Goal: Task Accomplishment & Management: Manage account settings

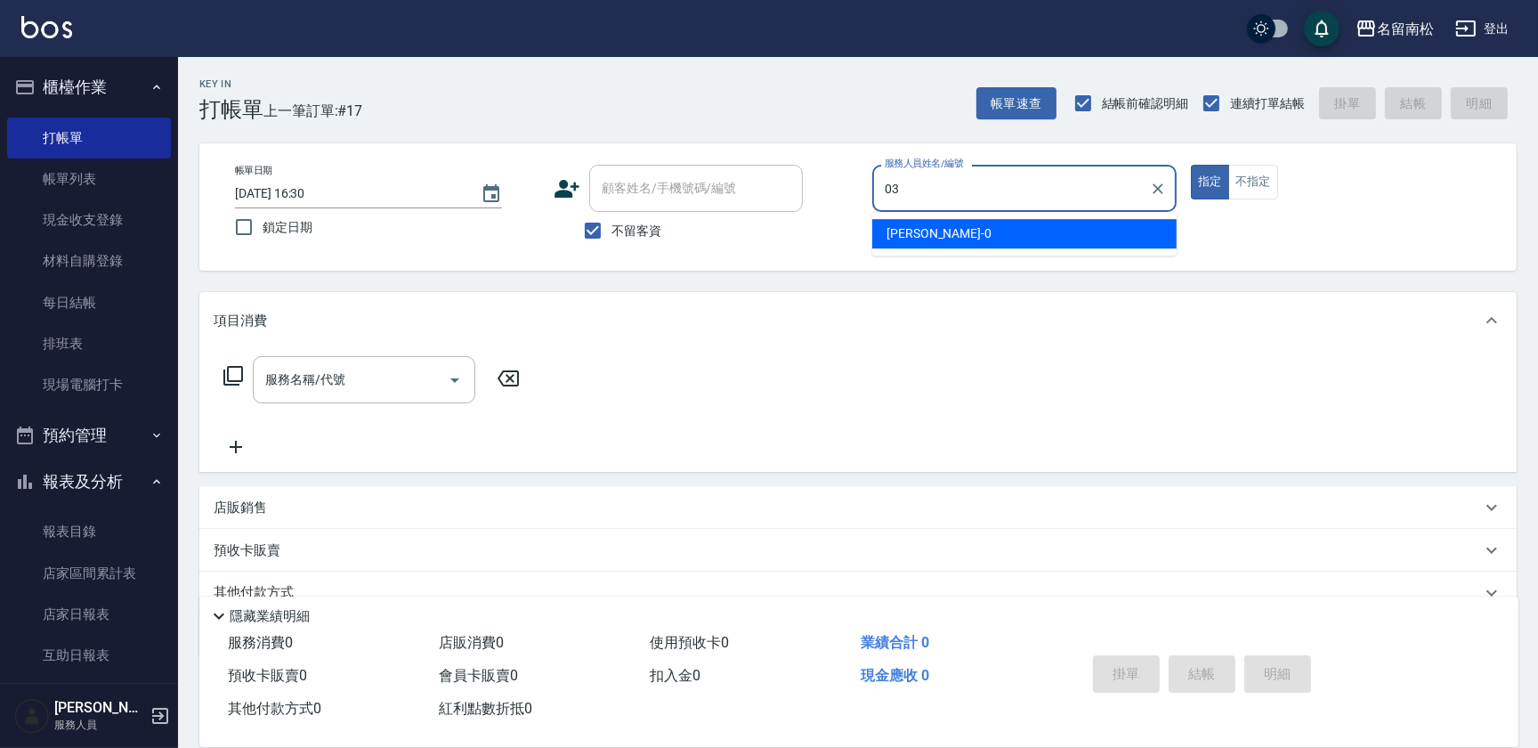
type input "[PERSON_NAME]-03"
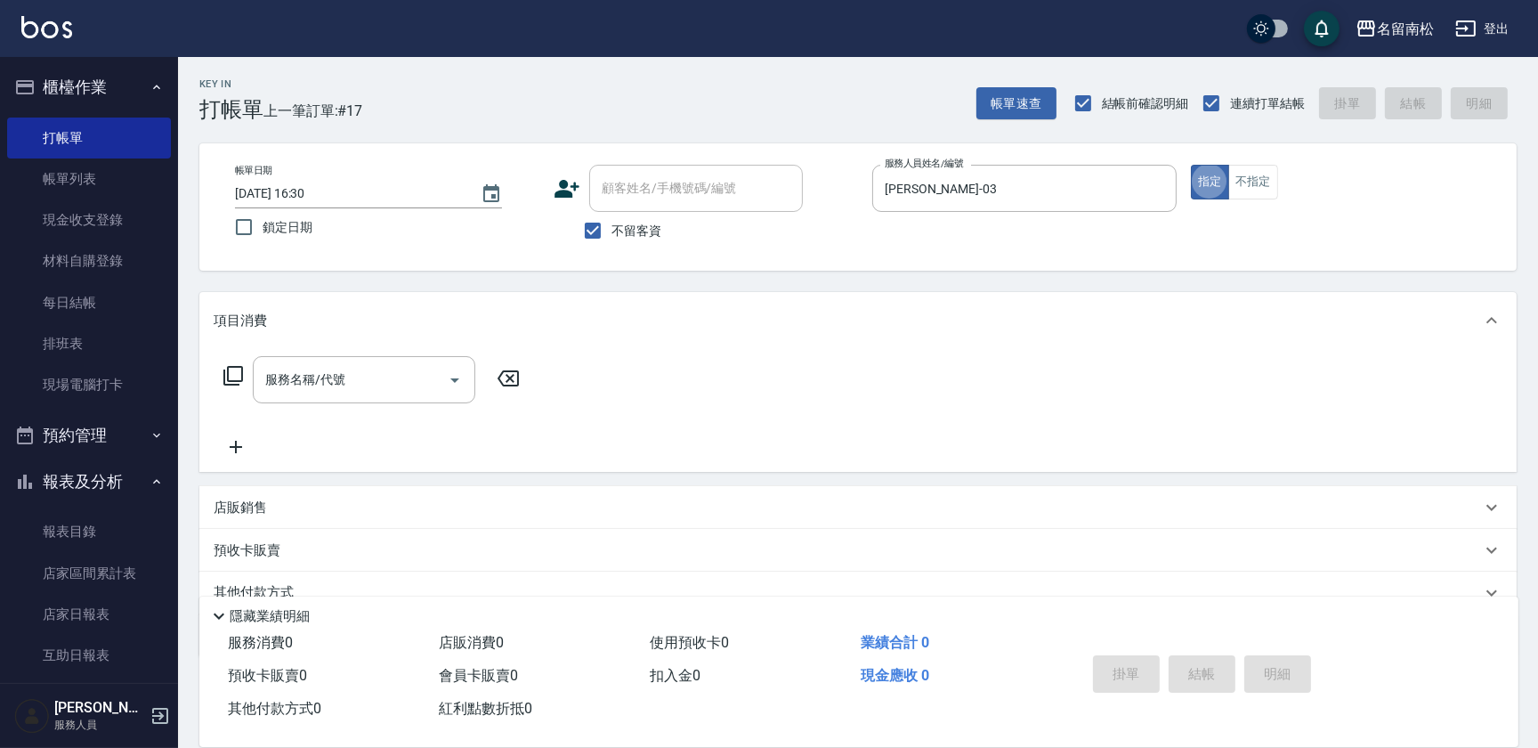
type button "true"
click at [1249, 184] on button "不指定" at bounding box center [1253, 182] width 50 height 35
drag, startPoint x: 389, startPoint y: 374, endPoint x: 392, endPoint y: 362, distance: 11.9
click at [389, 371] on input "服務名稱/代號" at bounding box center [351, 379] width 180 height 31
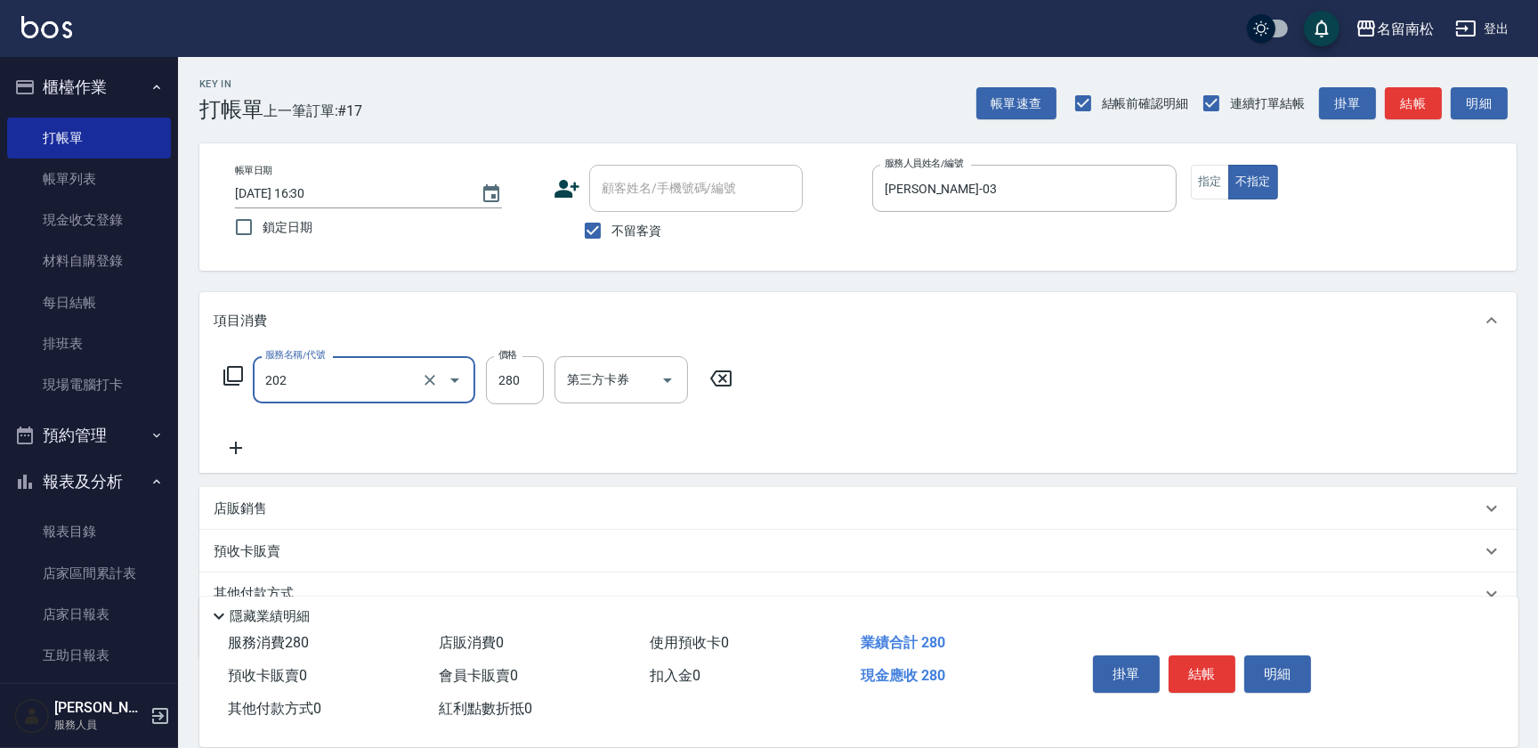
type input "洗髮[280](202)"
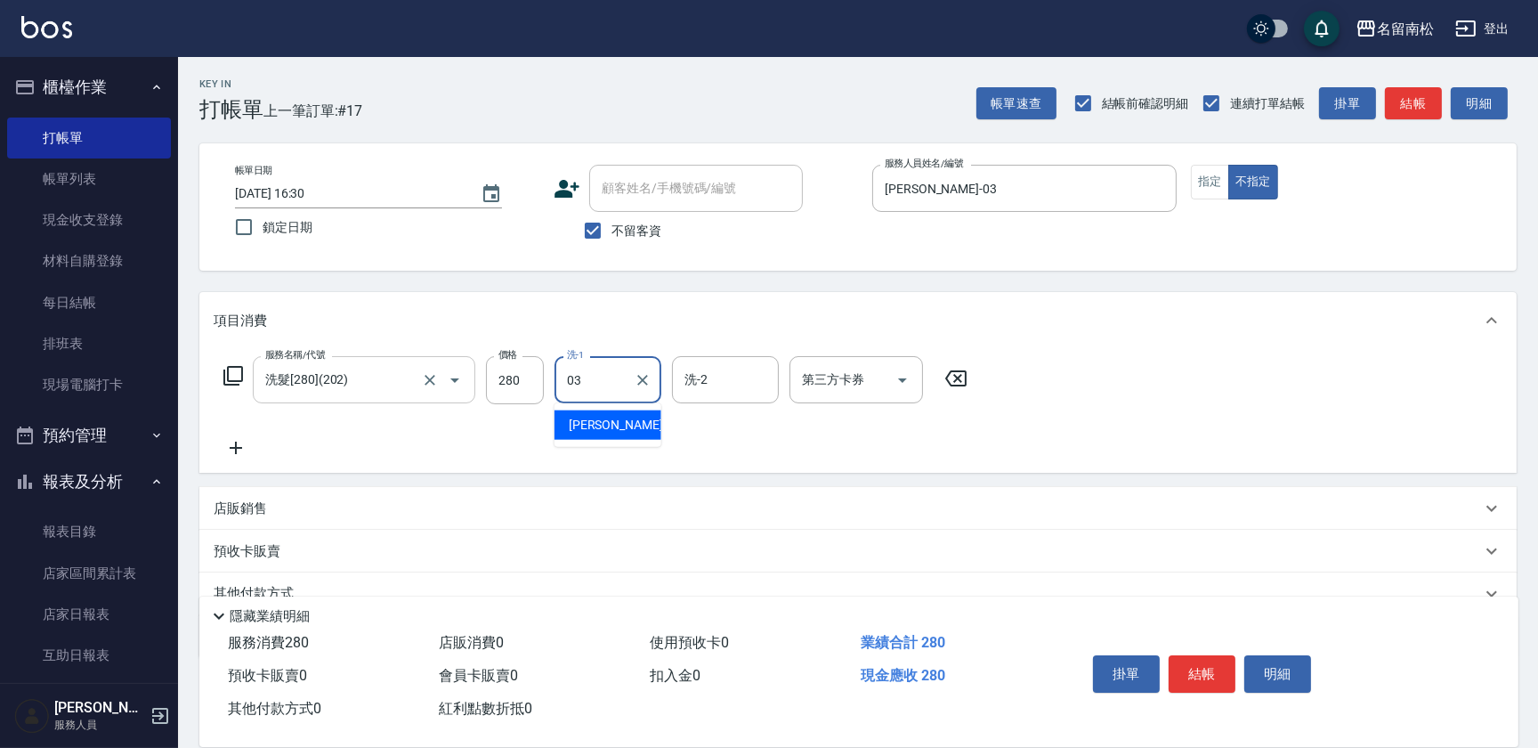
type input "[PERSON_NAME]-03"
click at [1193, 671] on button "結帳" at bounding box center [1202, 673] width 67 height 37
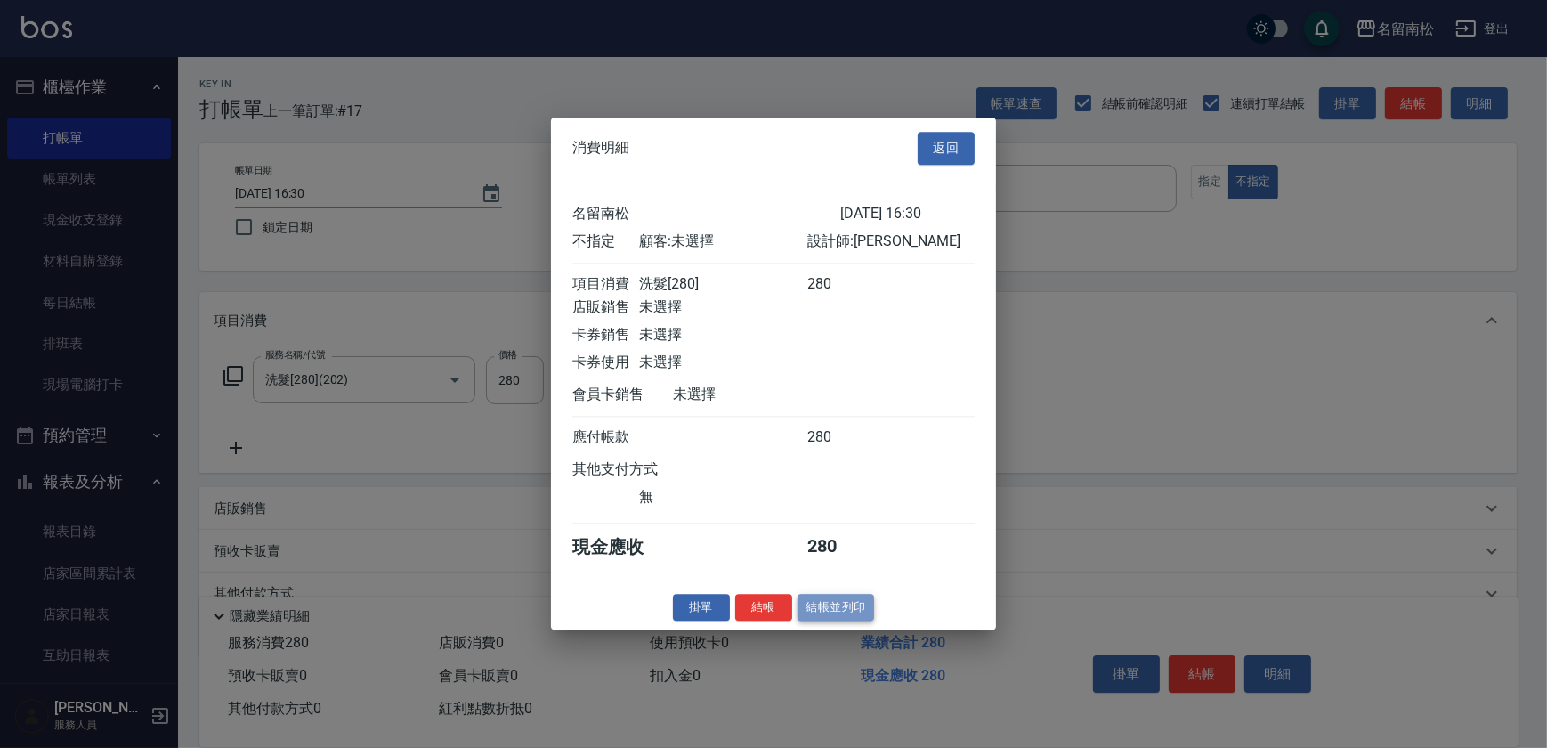
click at [844, 620] on button "結帳並列印" at bounding box center [836, 608] width 77 height 28
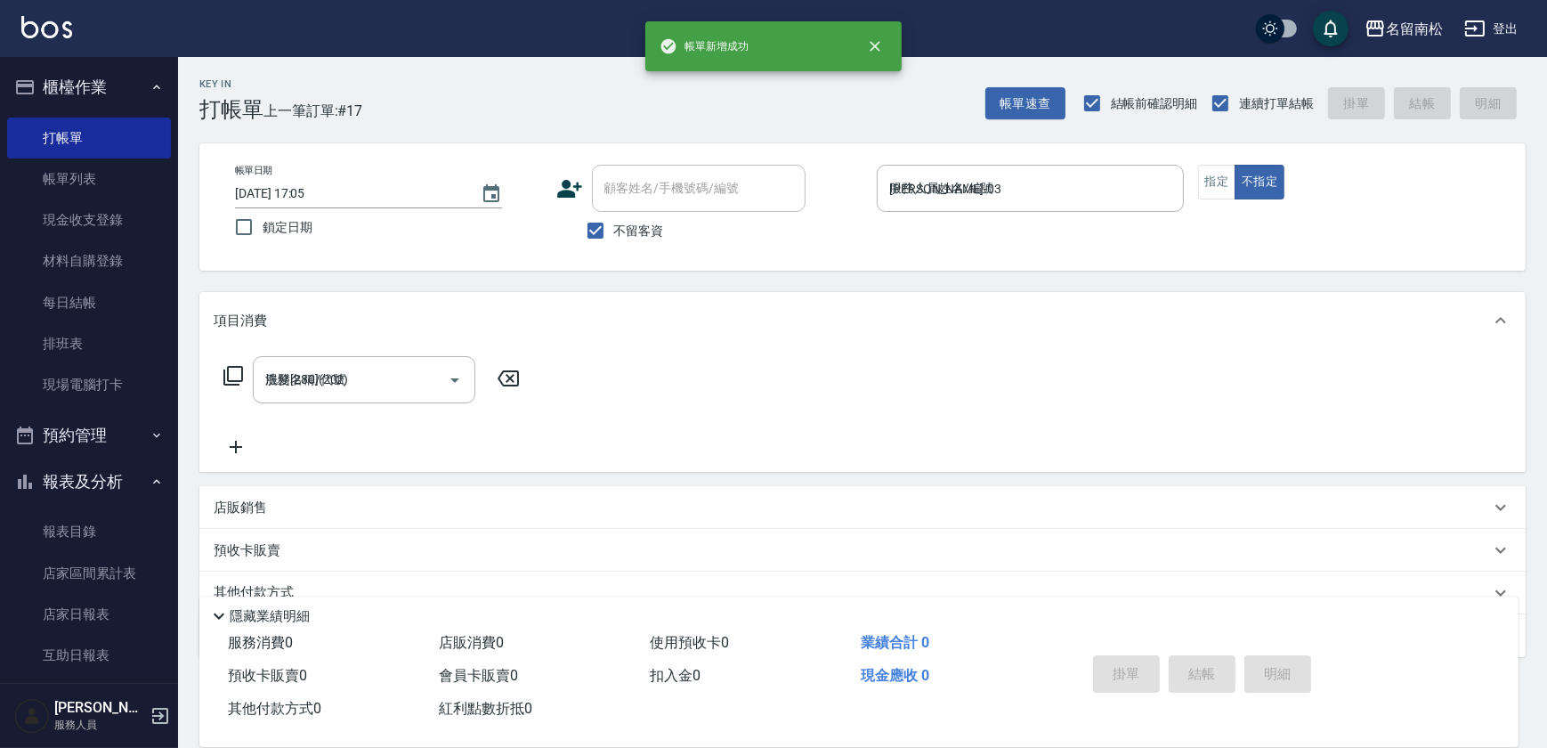
type input "[DATE] 17:05"
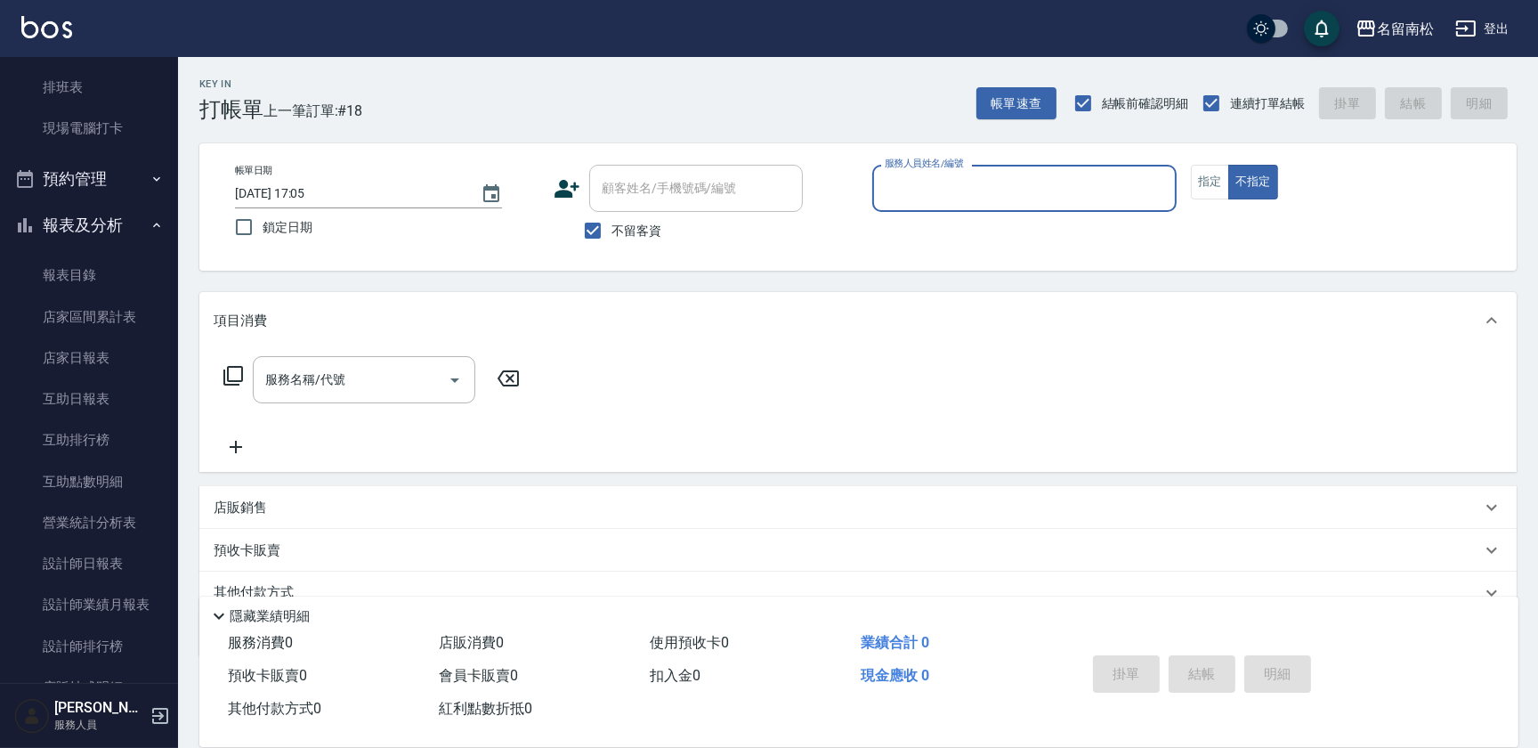
scroll to position [258, 0]
click at [96, 564] on link "設計師日報表" at bounding box center [89, 561] width 164 height 41
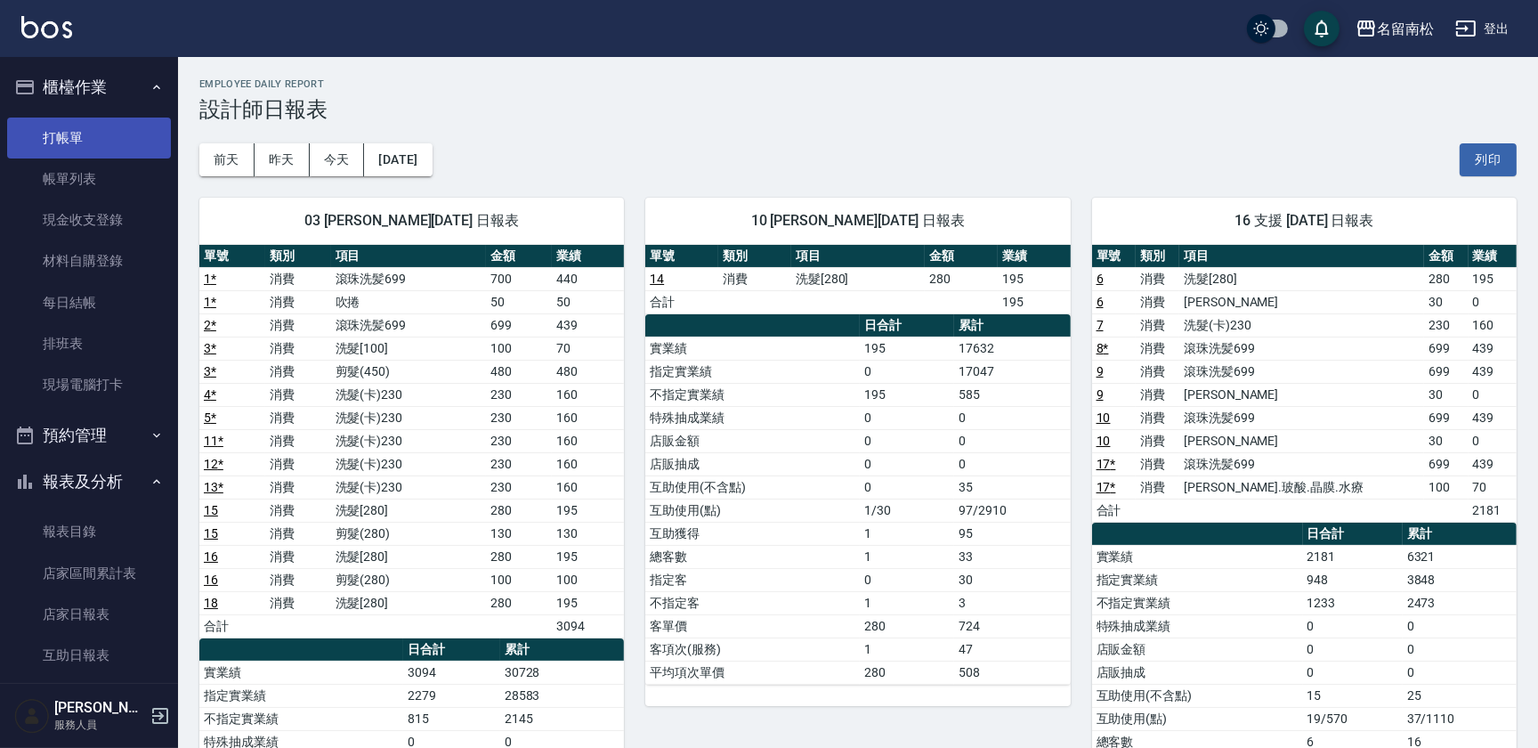
click at [129, 134] on link "打帳單" at bounding box center [89, 137] width 164 height 41
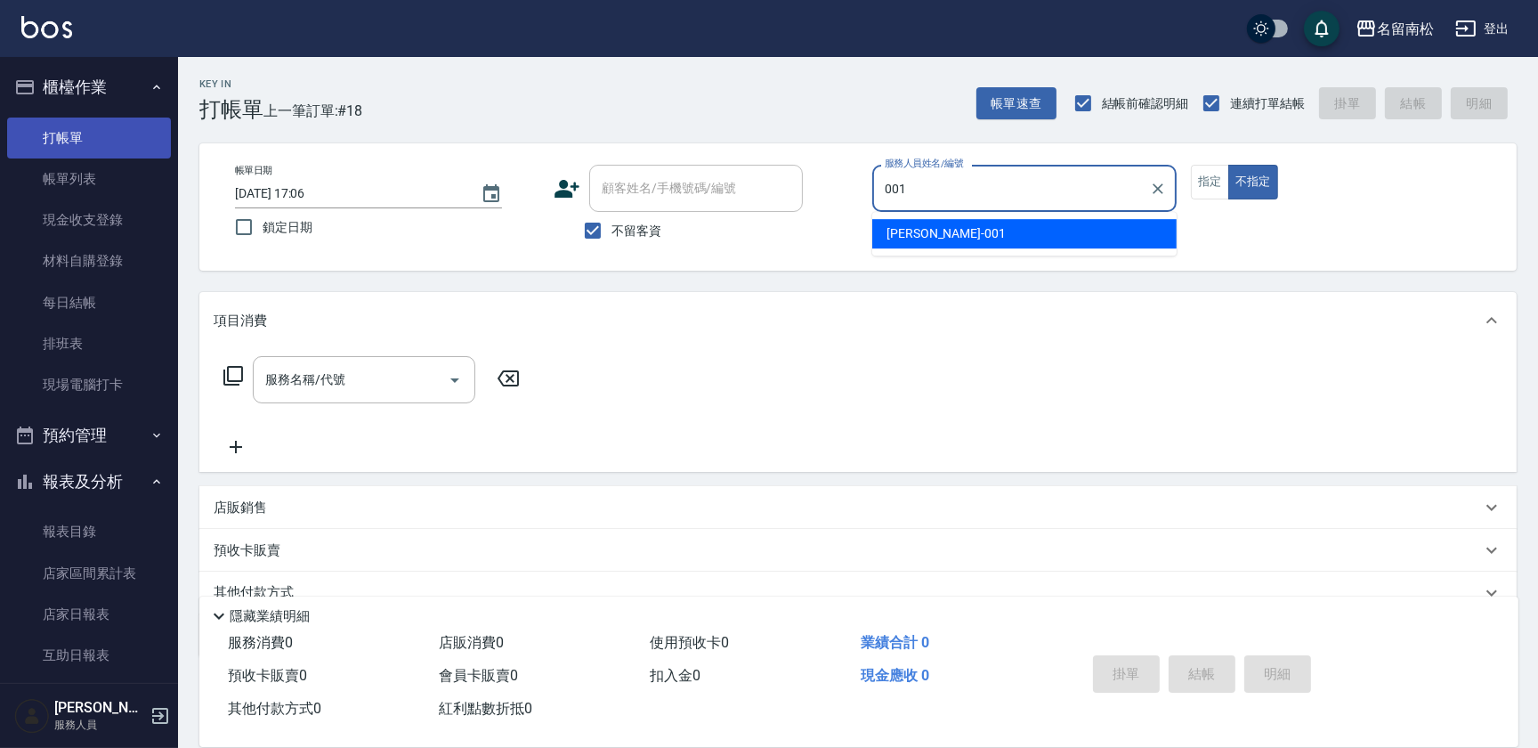
type input "[PERSON_NAME]-001"
type button "false"
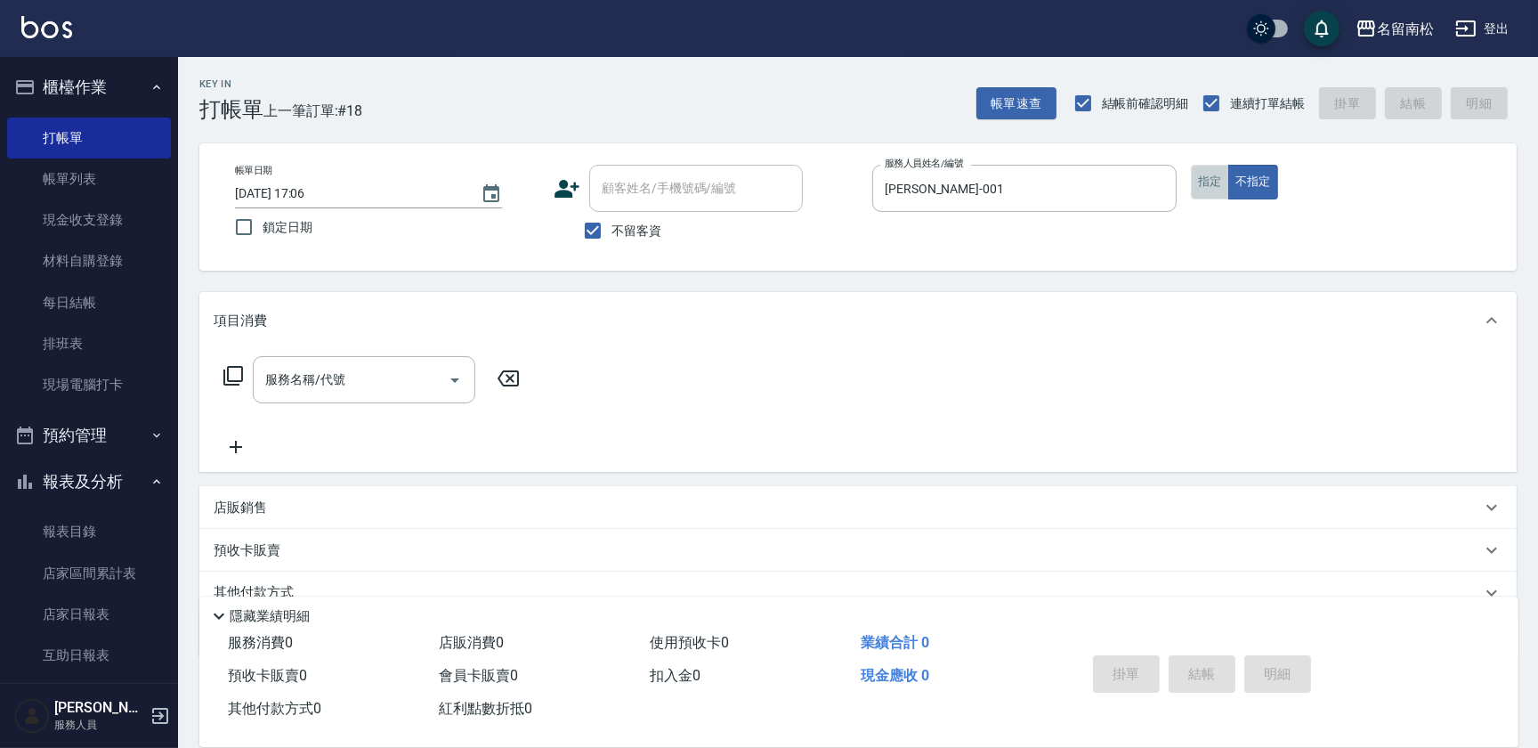
drag, startPoint x: 1211, startPoint y: 178, endPoint x: 1090, endPoint y: 217, distance: 126.4
click at [1194, 190] on button "指定" at bounding box center [1210, 182] width 38 height 35
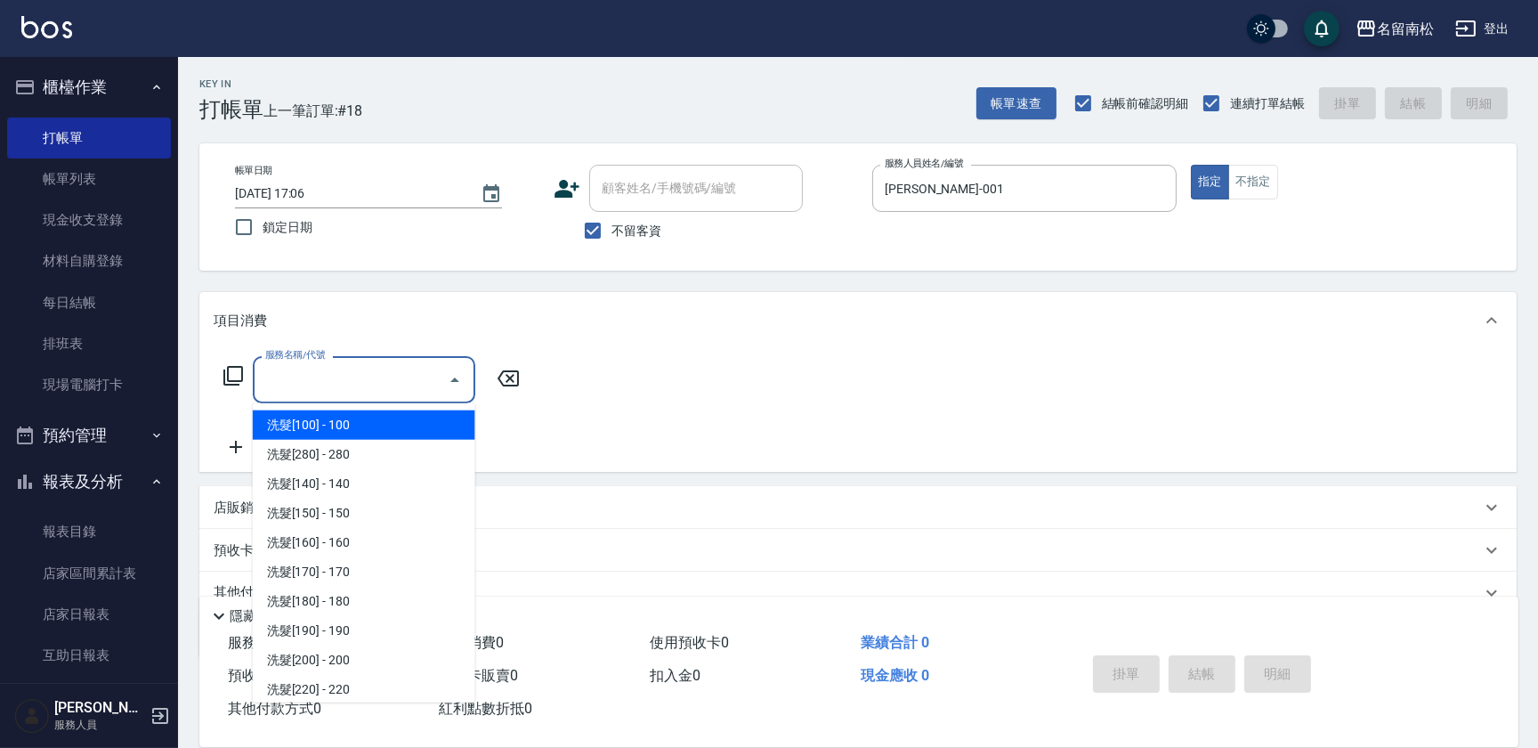
click at [297, 377] on input "服務名稱/代號" at bounding box center [351, 379] width 180 height 31
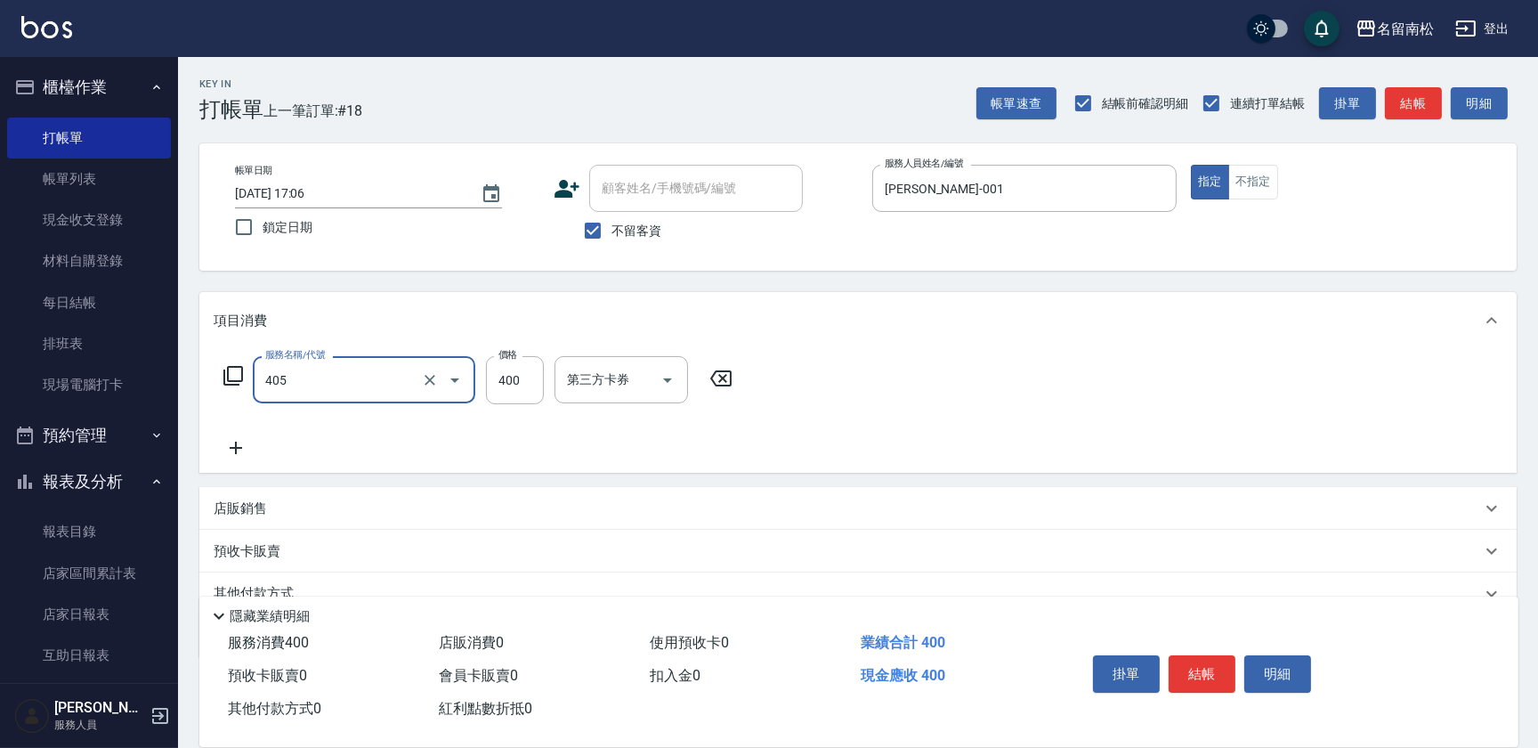
type input "剪髮(400)(405)"
type input "480"
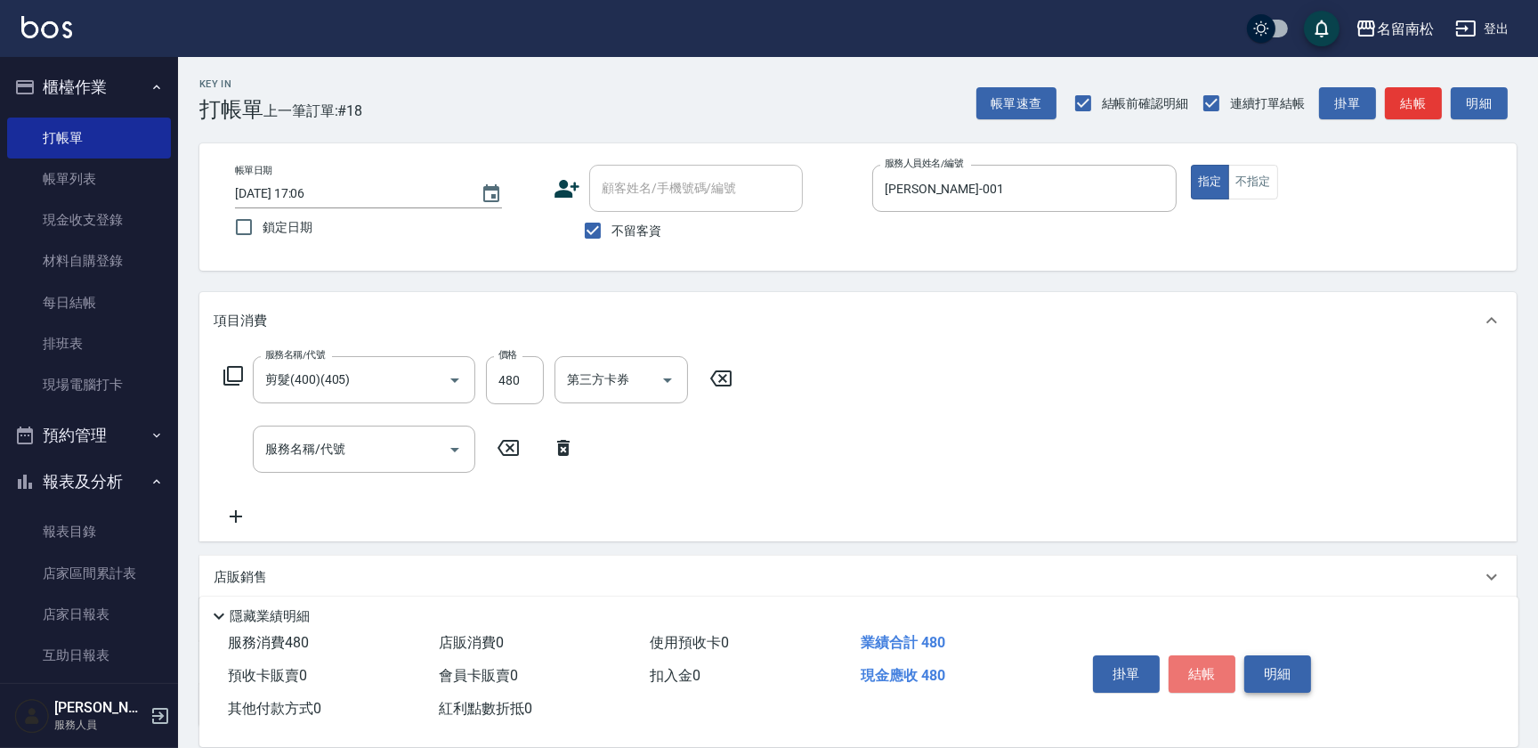
drag, startPoint x: 1227, startPoint y: 659, endPoint x: 1262, endPoint y: 659, distance: 35.6
click at [1235, 659] on button "結帳" at bounding box center [1202, 673] width 67 height 37
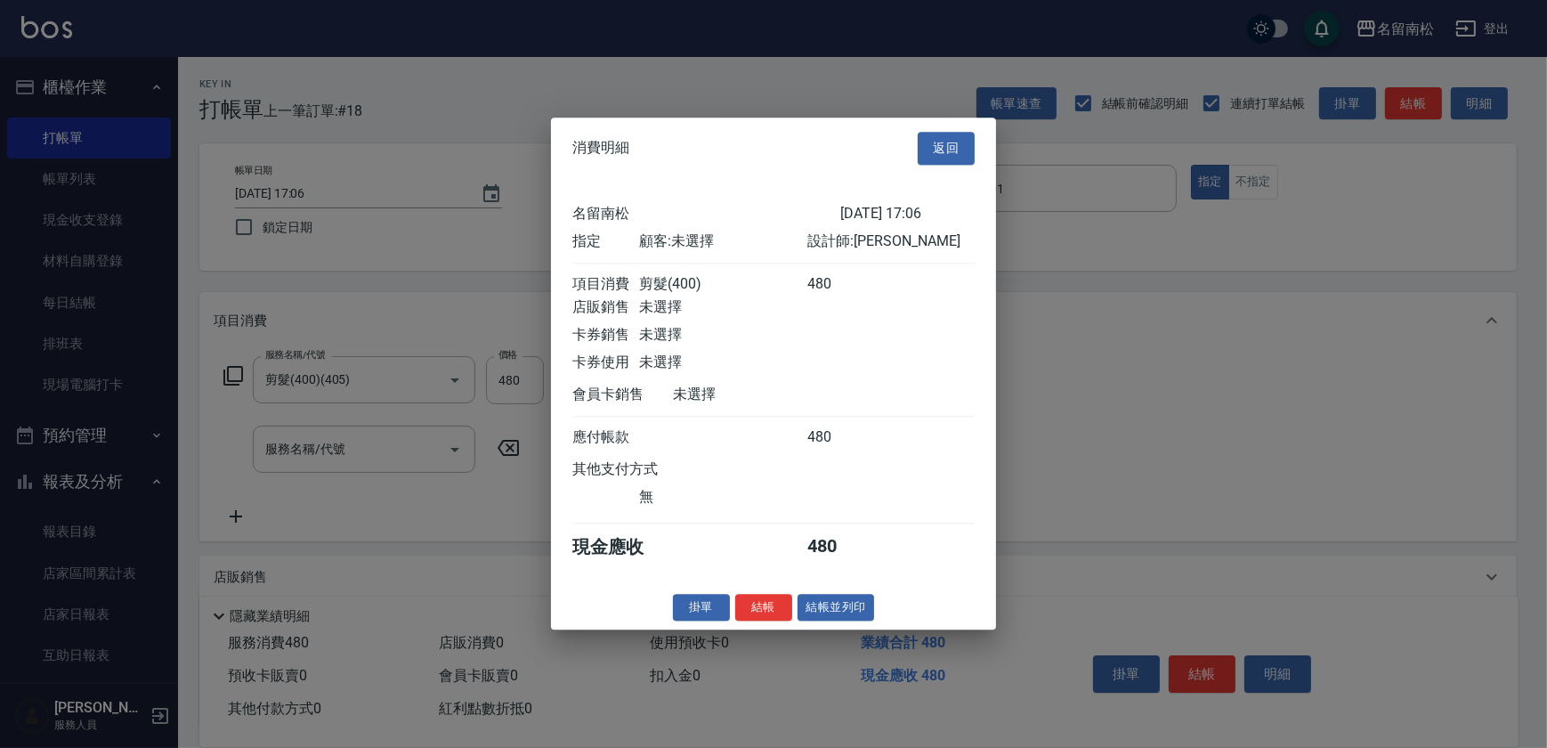
click at [1265, 656] on div at bounding box center [773, 374] width 1547 height 748
click at [803, 611] on button "結帳並列印" at bounding box center [836, 608] width 77 height 28
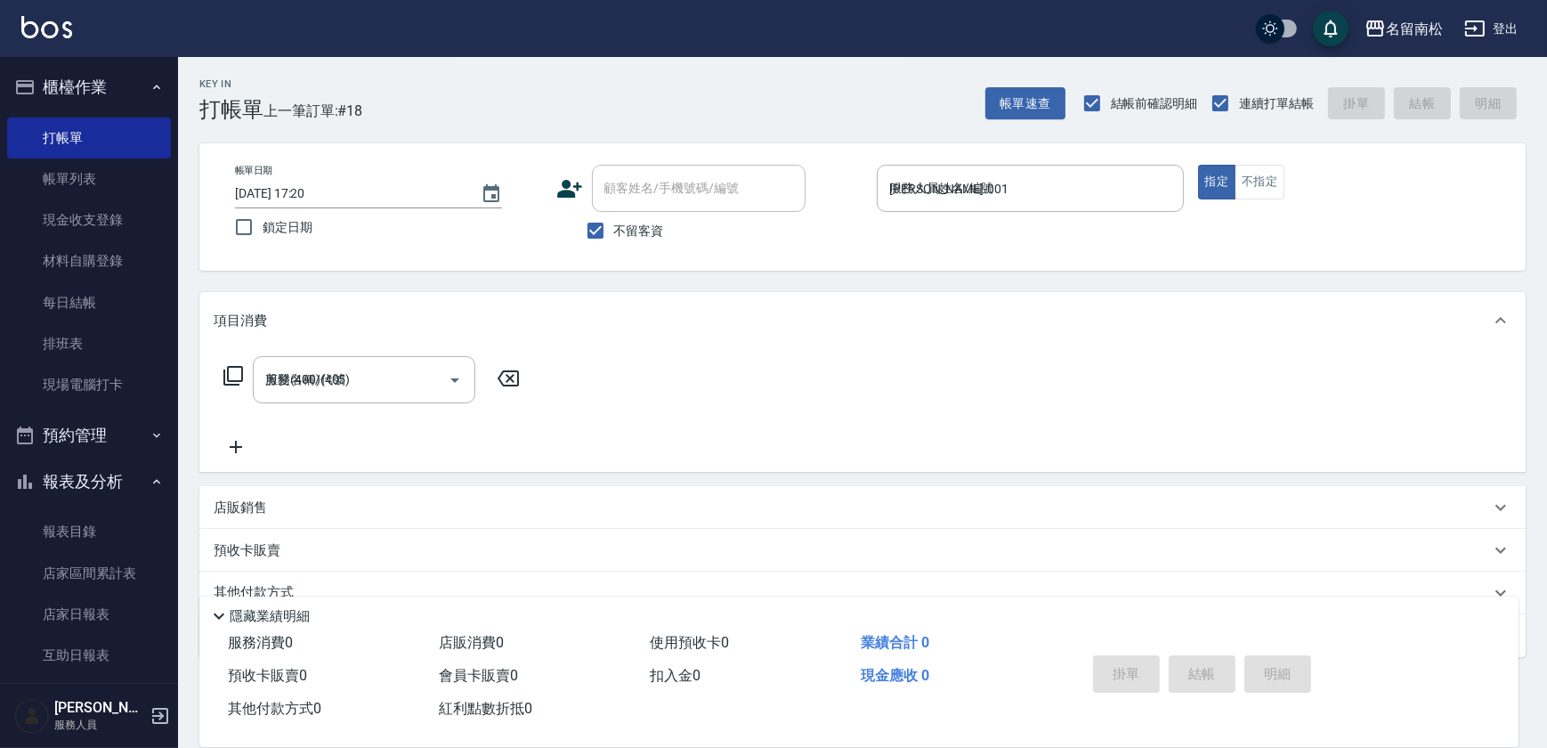
type input "[DATE] 17:20"
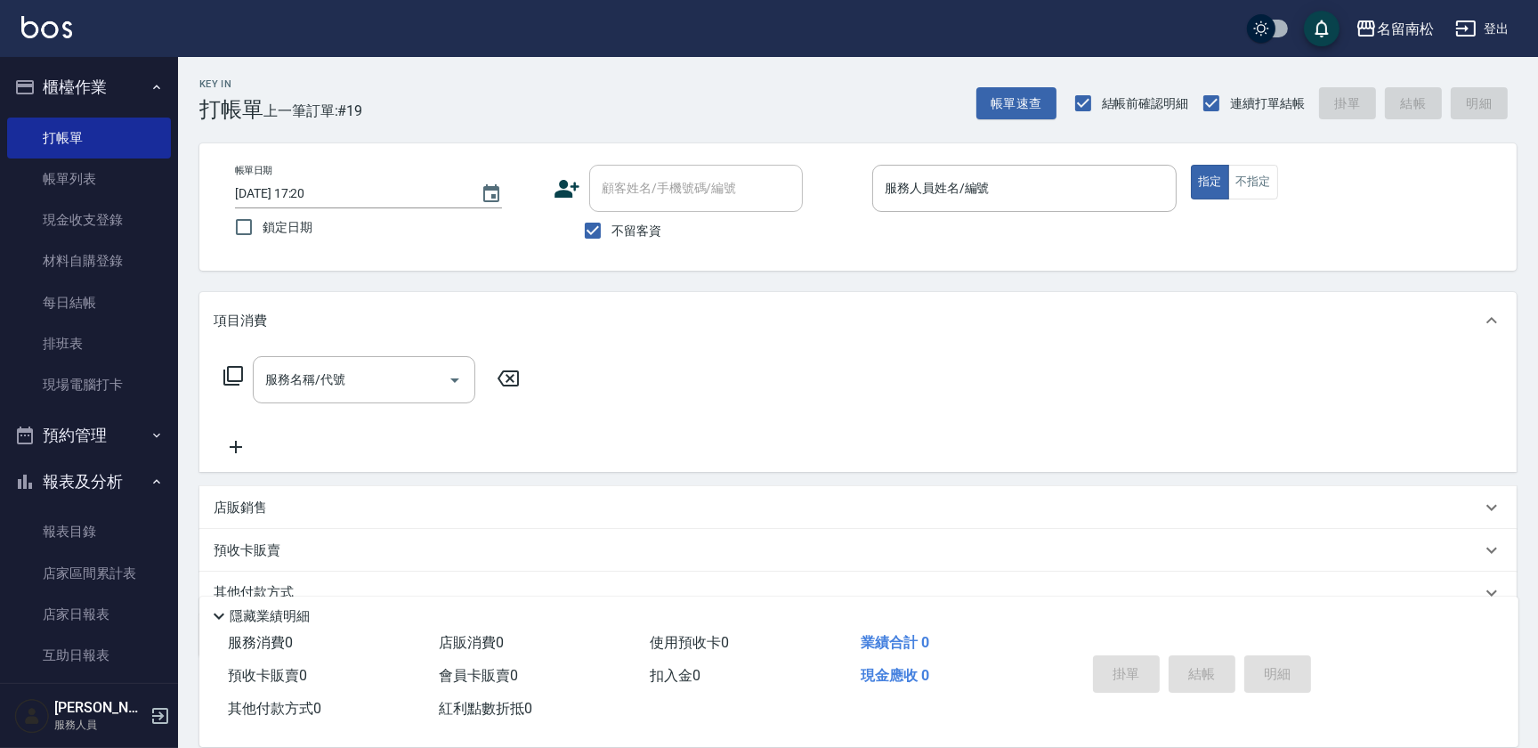
click at [946, 193] on div "服務人員姓名/編號 服務人員姓名/編號" at bounding box center [1024, 188] width 304 height 47
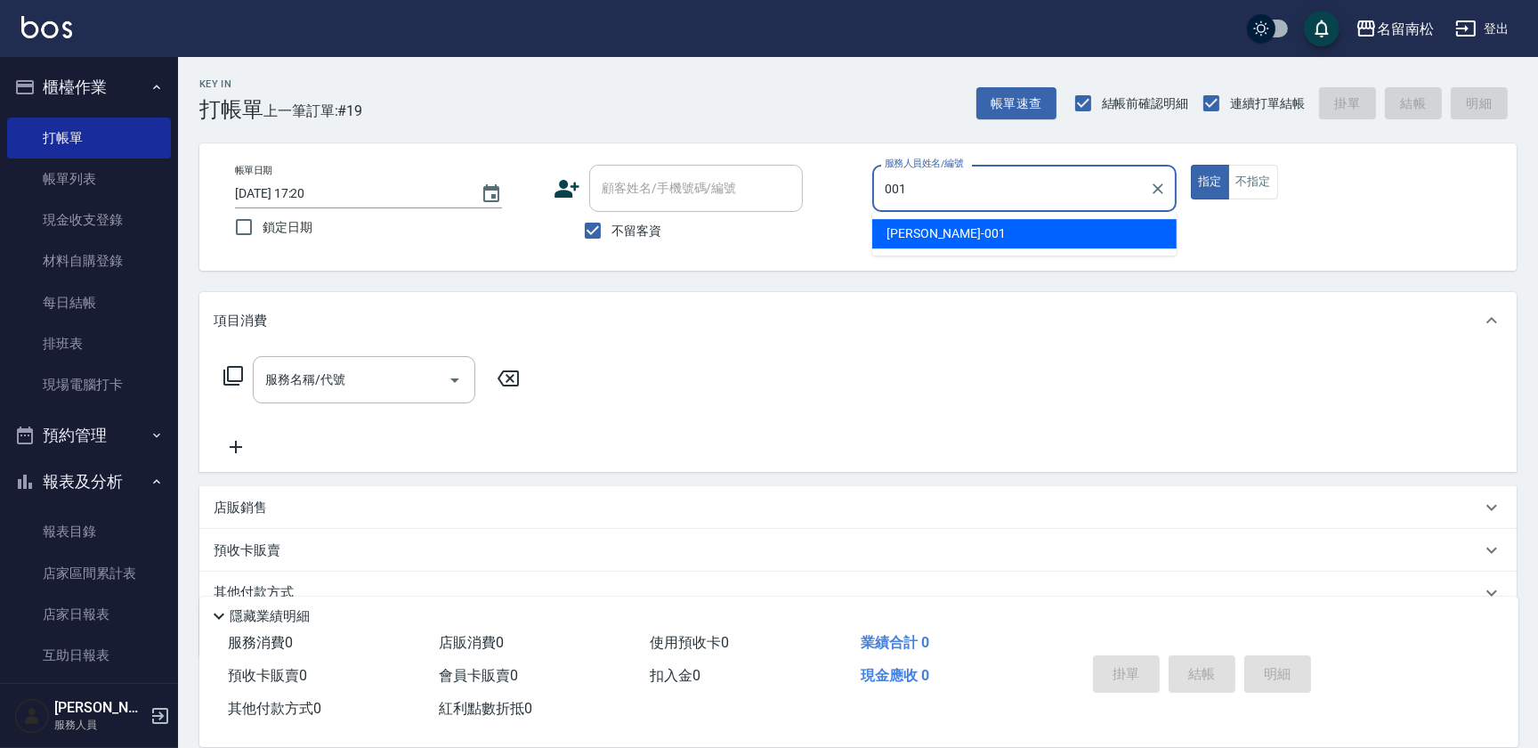
type input "[PERSON_NAME]-001"
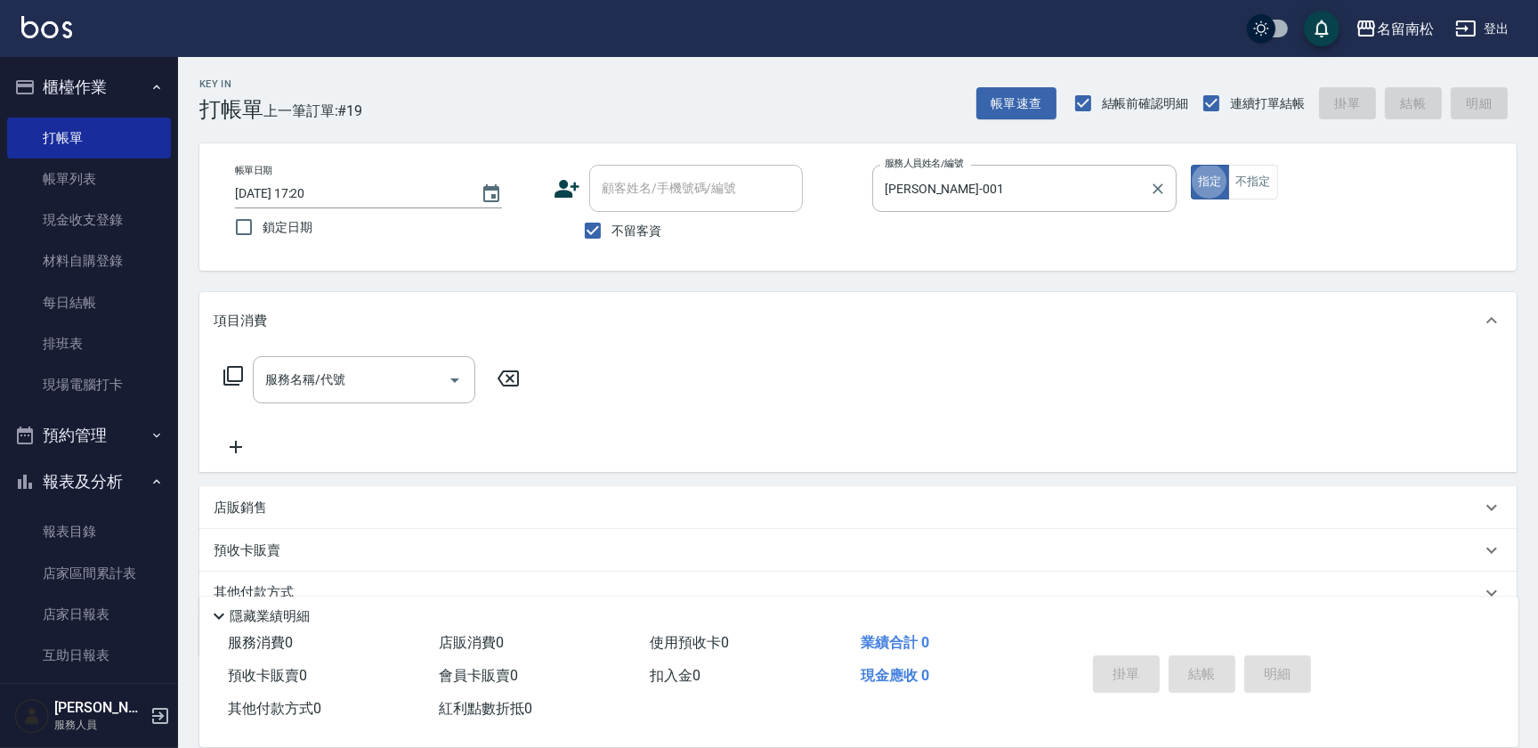
type button "true"
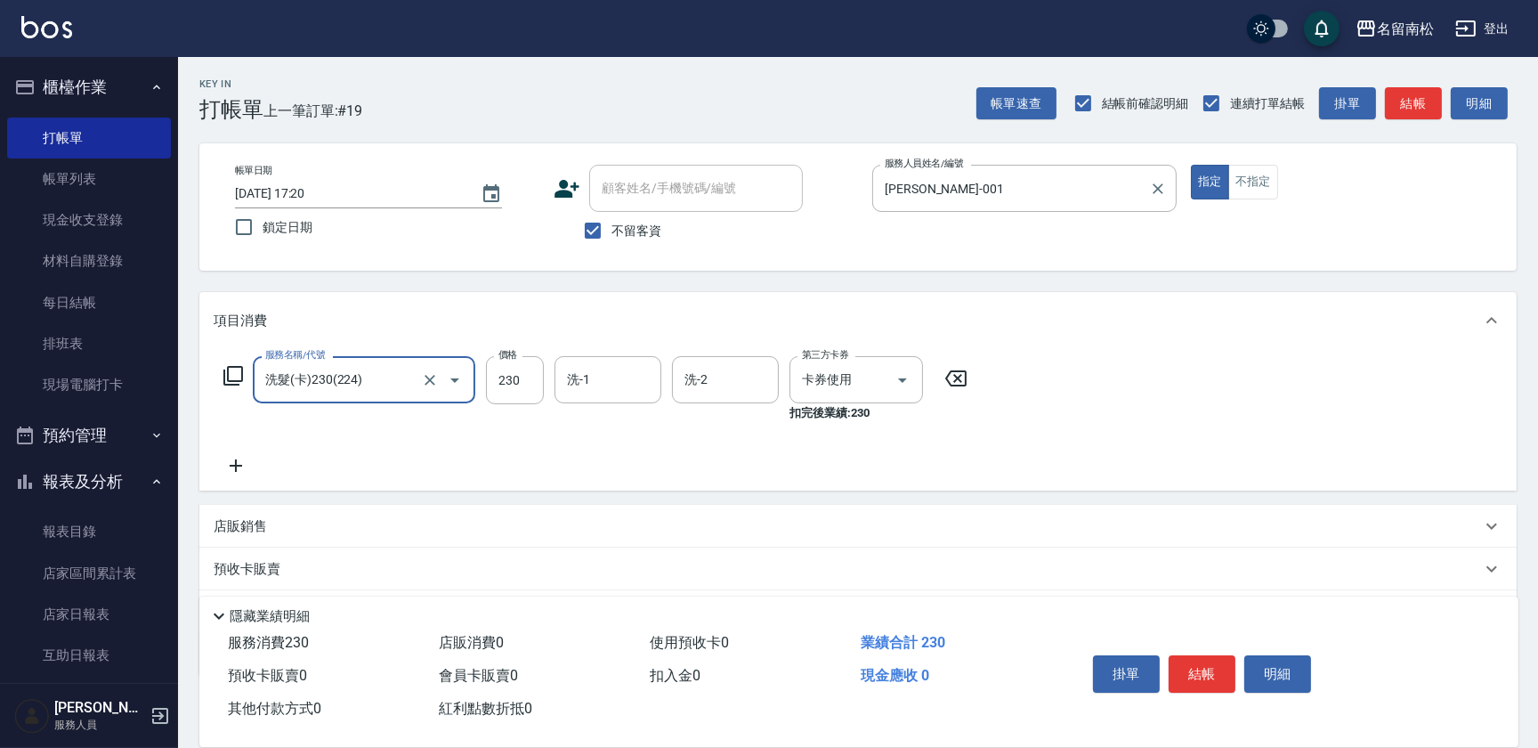
type input "洗髮(卡)230(224)"
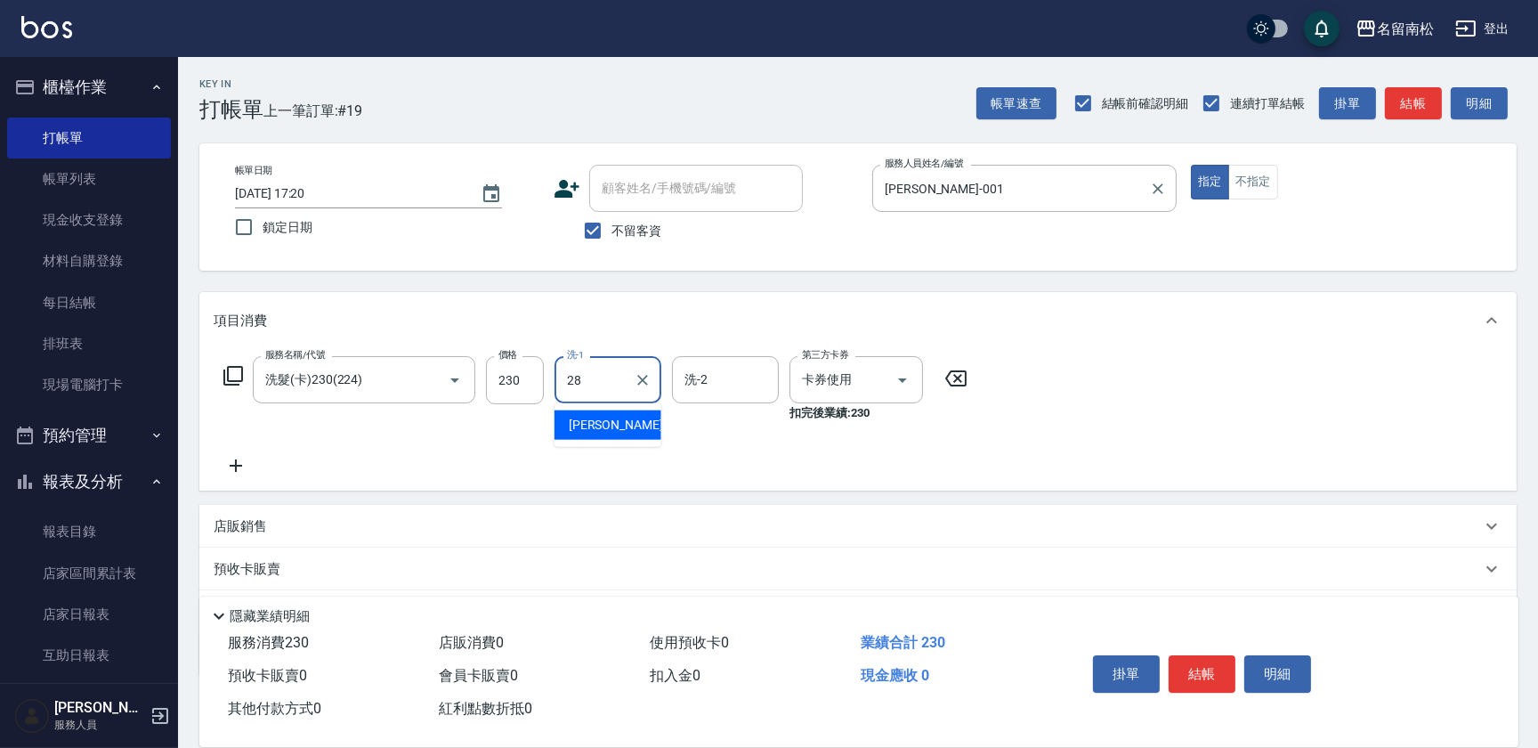
type input "[PERSON_NAME]-28"
click at [1279, 672] on button "明細" at bounding box center [1277, 673] width 67 height 37
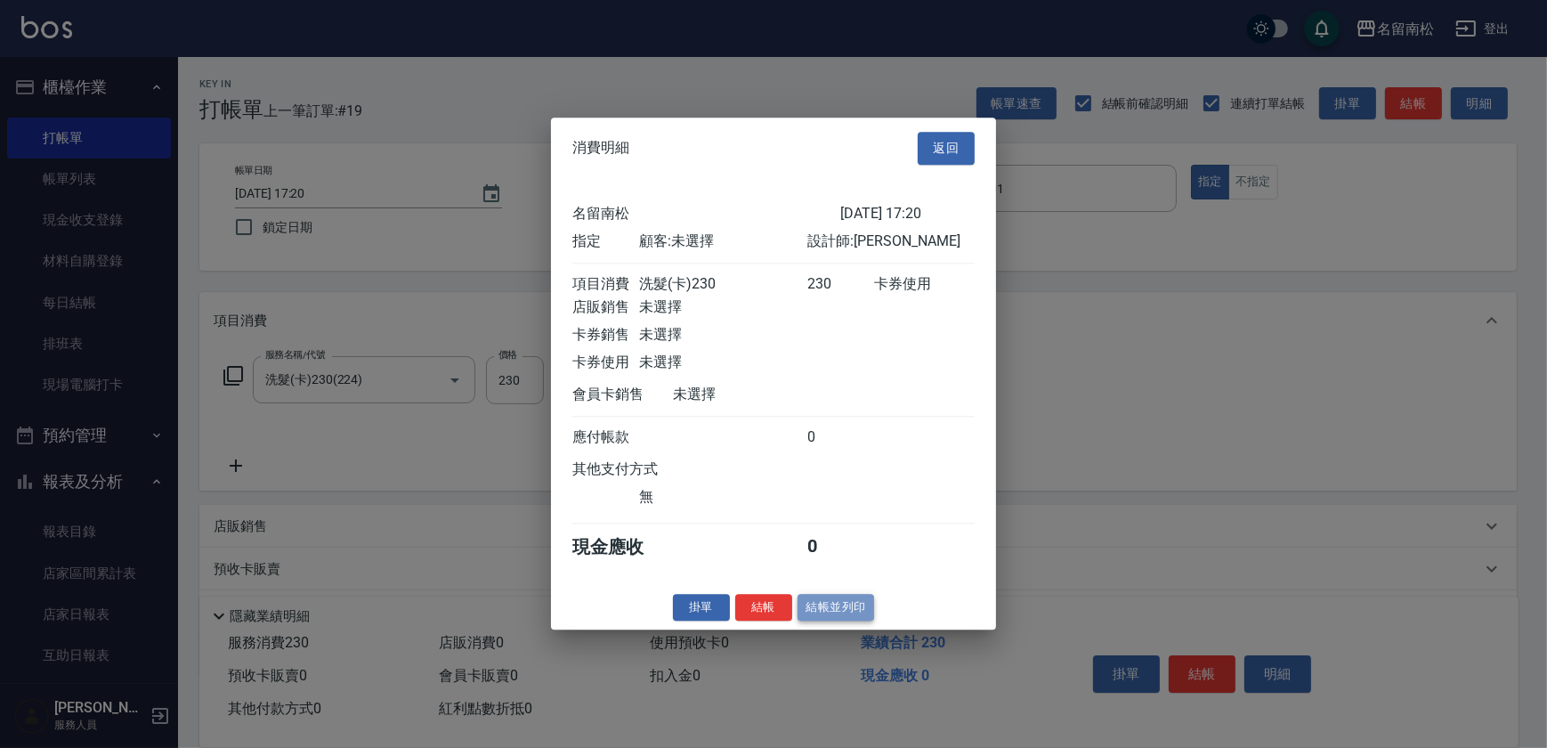
click at [841, 621] on button "結帳並列印" at bounding box center [836, 608] width 77 height 28
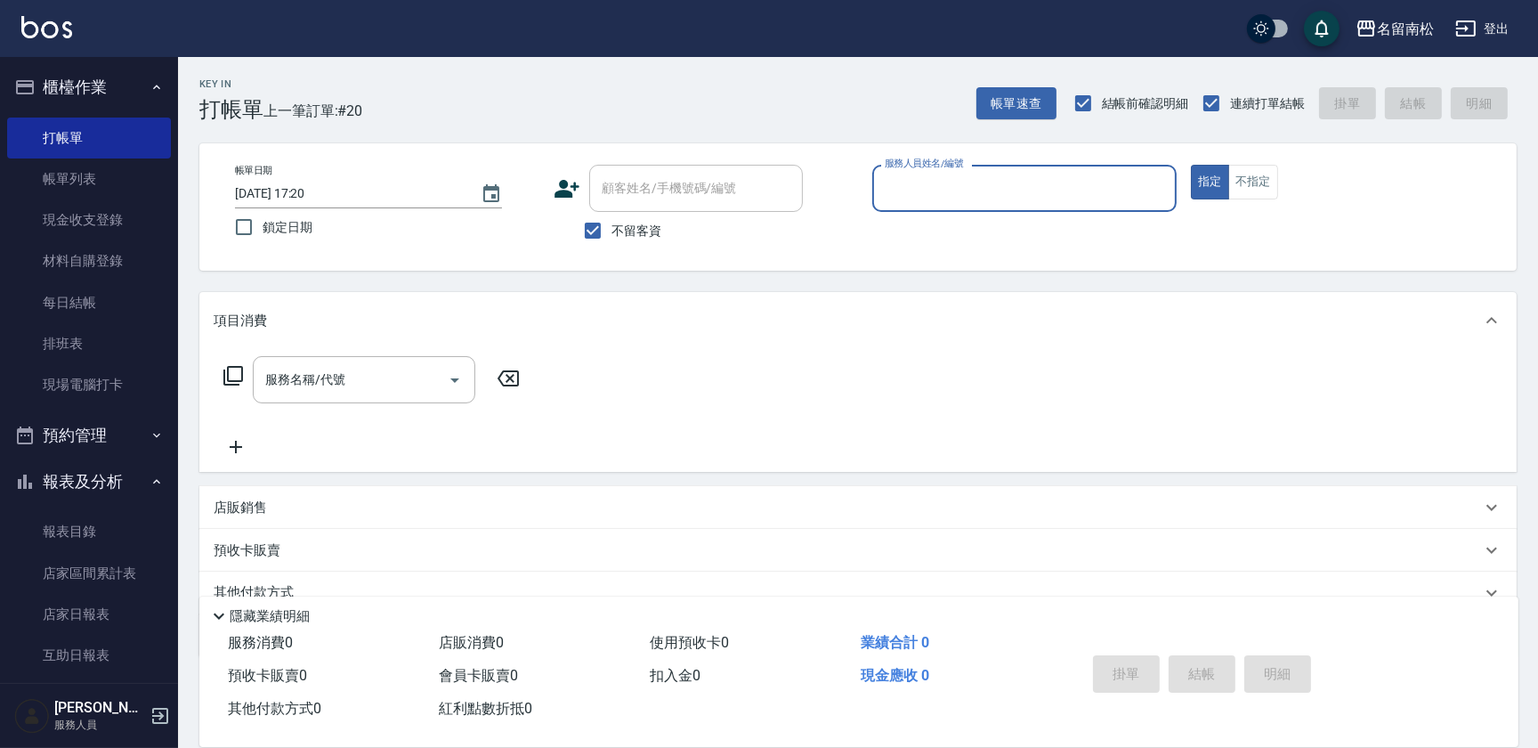
click at [955, 171] on div "服務人員姓名/編號" at bounding box center [1024, 188] width 304 height 47
type input "[PERSON_NAME]-001"
click at [232, 369] on icon at bounding box center [233, 375] width 21 height 21
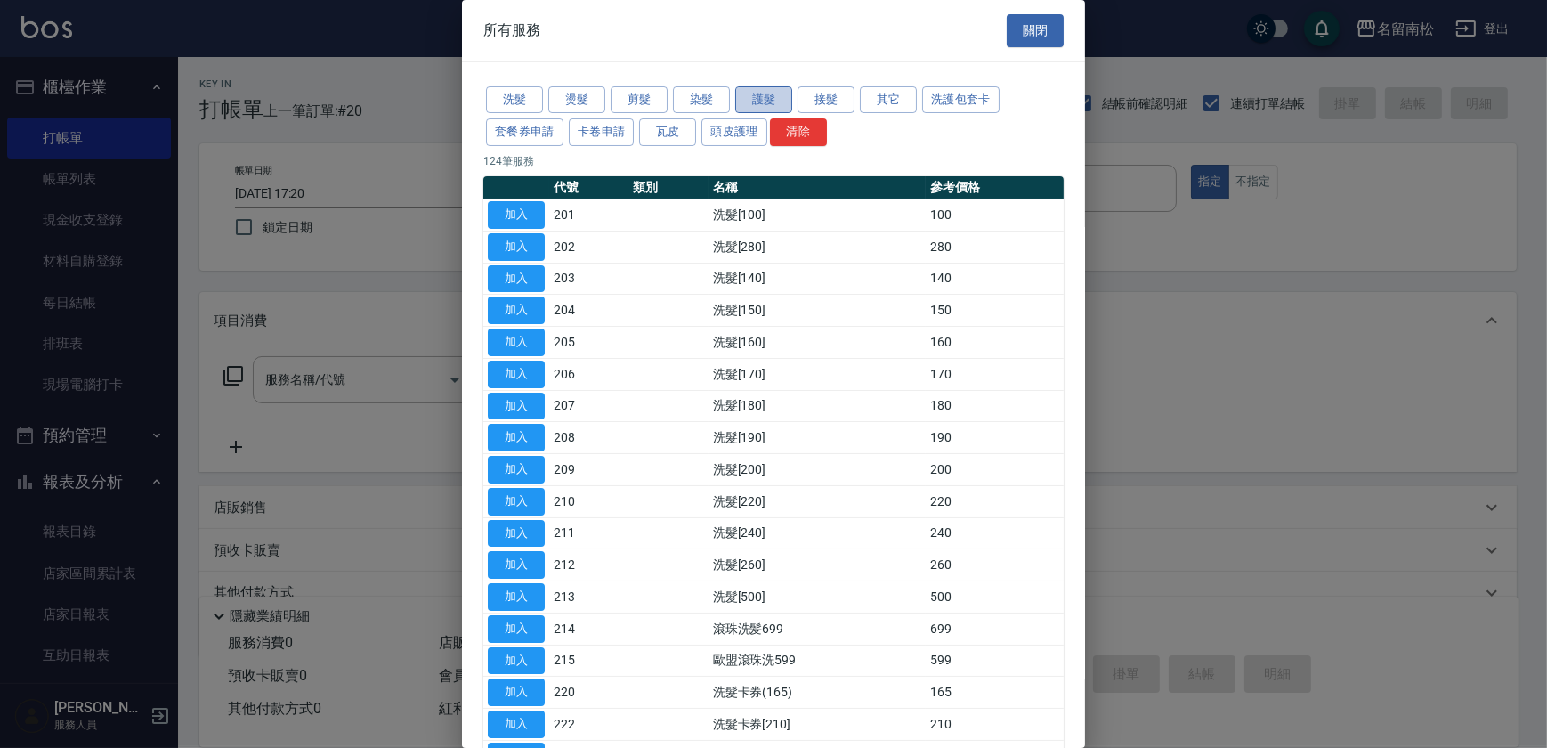
click at [759, 98] on button "護髮" at bounding box center [763, 100] width 57 height 28
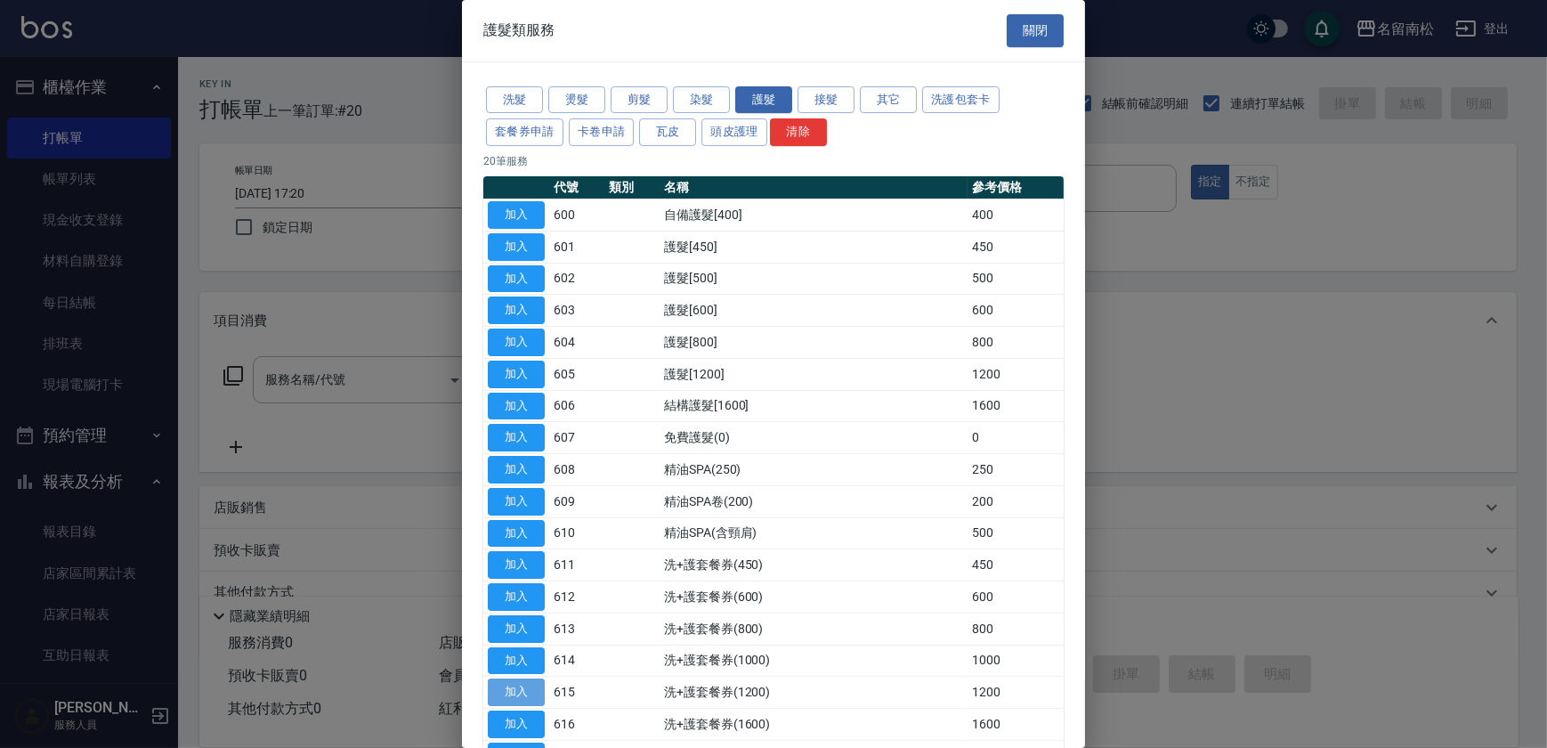
click at [509, 684] on button "加入" at bounding box center [516, 692] width 57 height 28
type input "洗+護套餐券(1200)(615)"
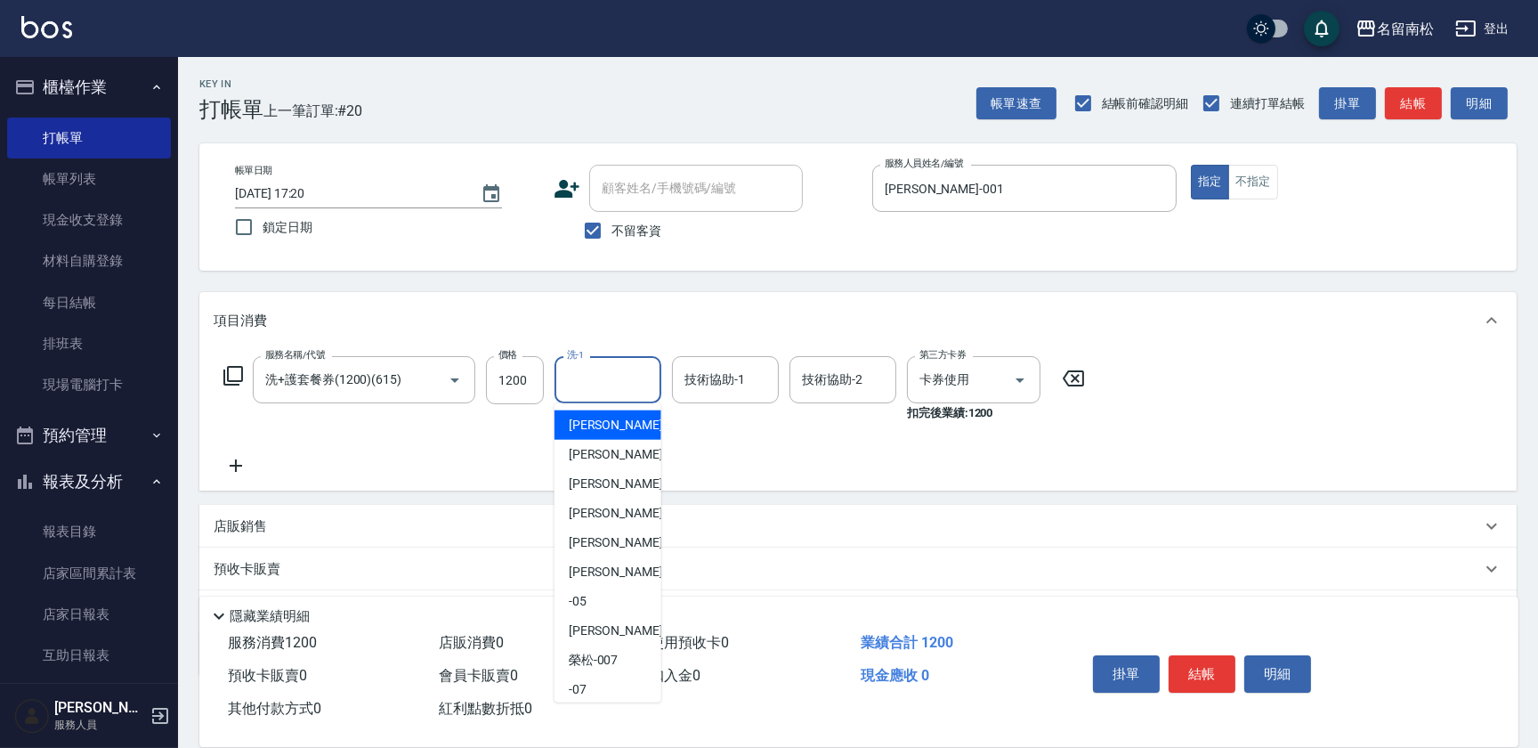
click at [640, 381] on input "洗-1" at bounding box center [608, 379] width 91 height 31
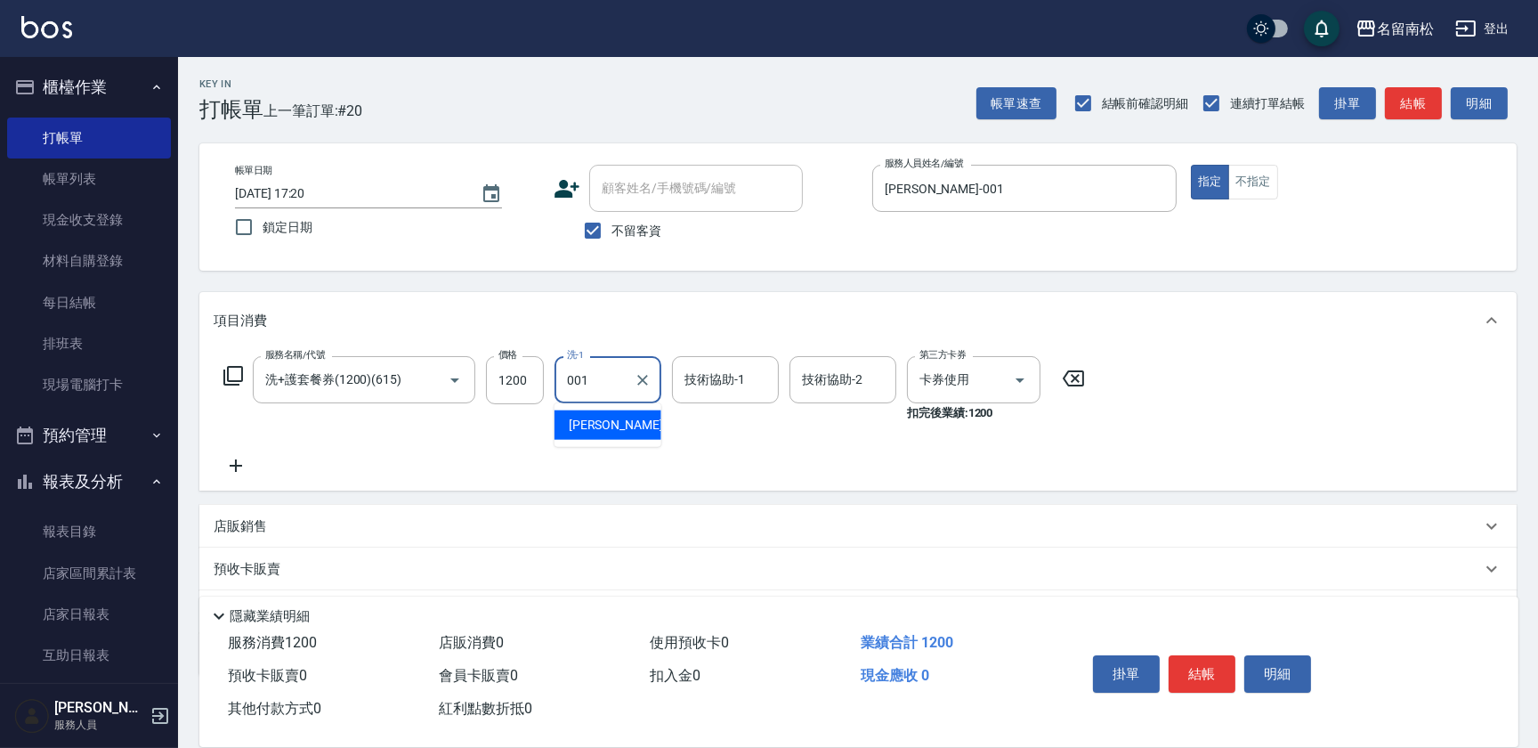
type input "[PERSON_NAME]-001"
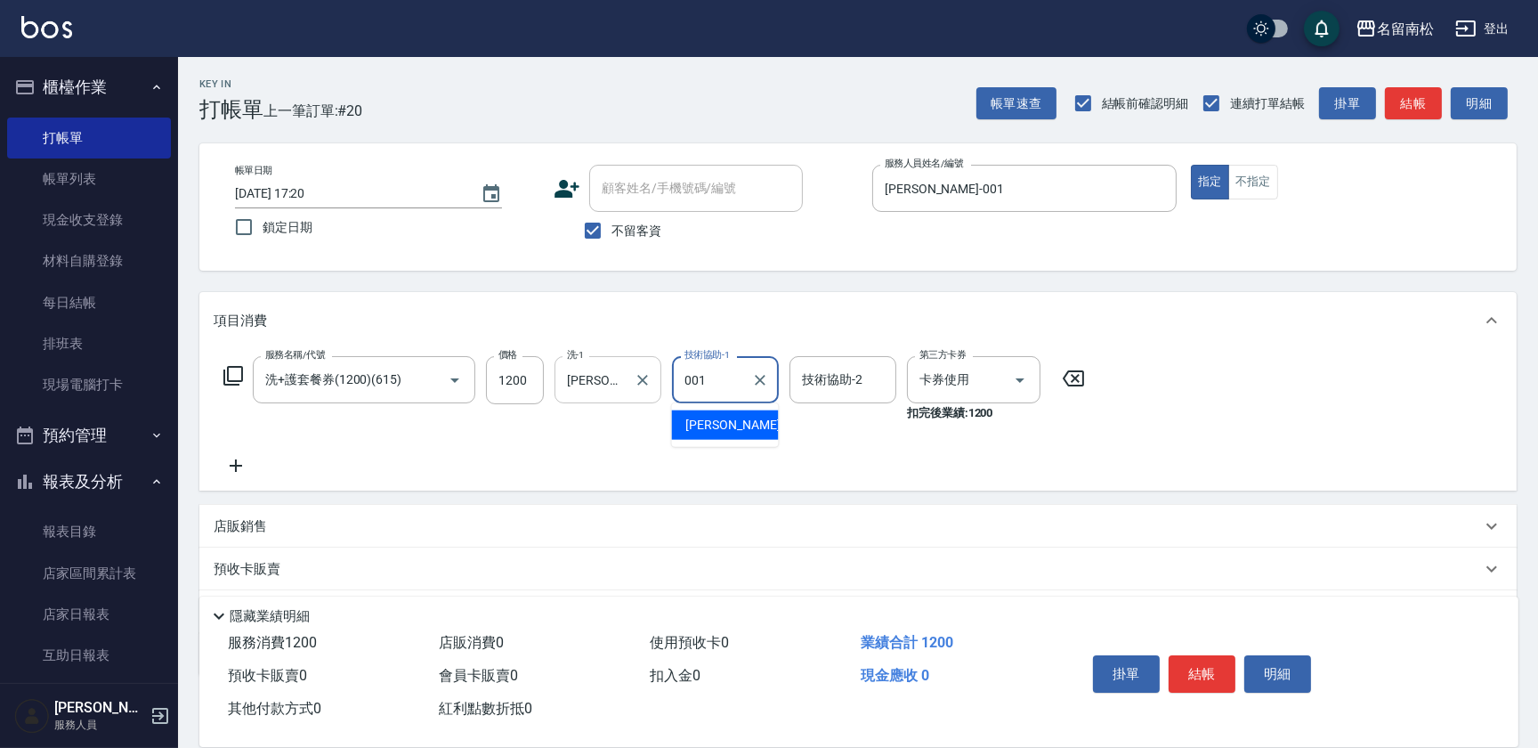
type input "[PERSON_NAME]-001"
drag, startPoint x: 1279, startPoint y: 668, endPoint x: 1220, endPoint y: 672, distance: 58.9
click at [1277, 669] on button "明細" at bounding box center [1277, 673] width 67 height 37
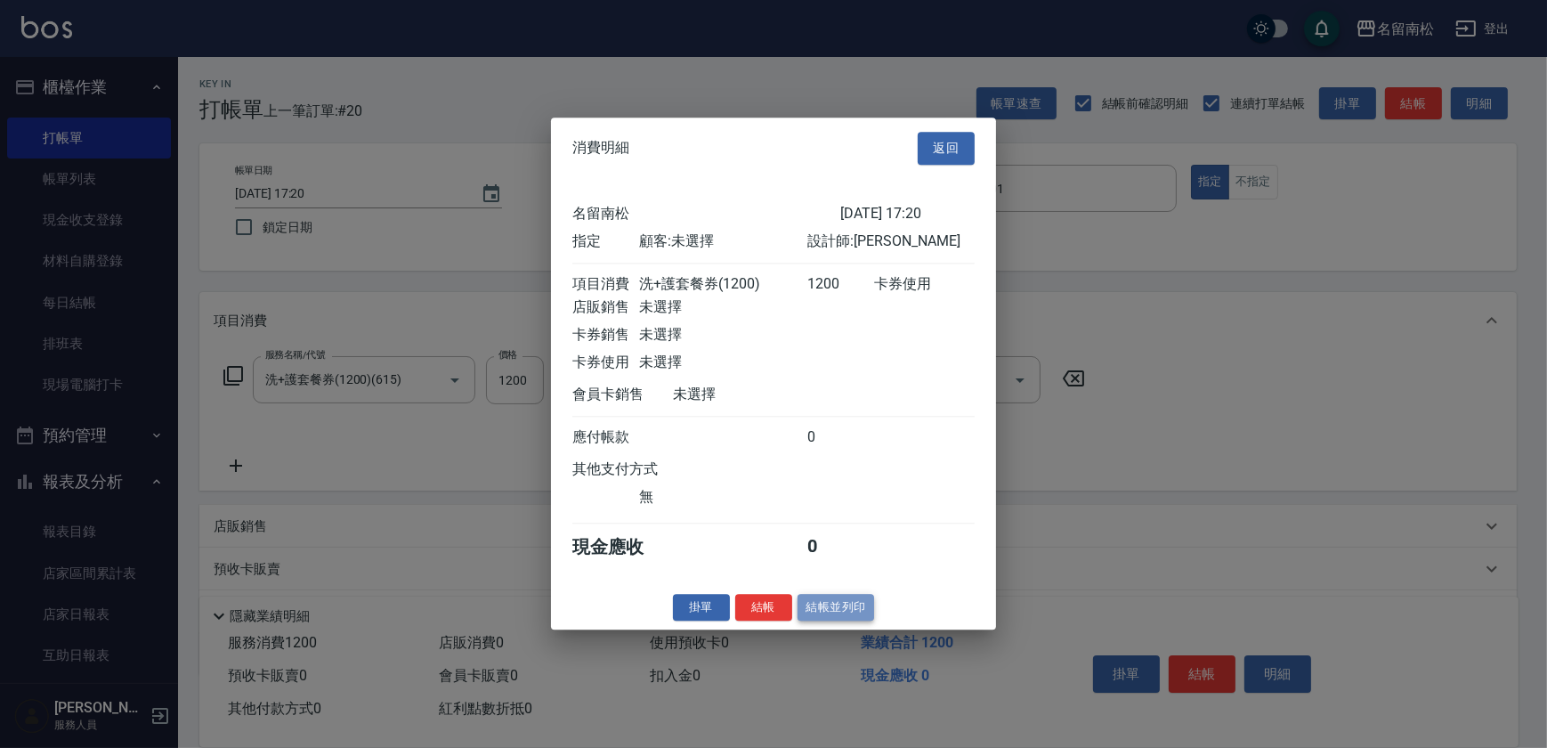
click at [860, 619] on button "結帳並列印" at bounding box center [836, 608] width 77 height 28
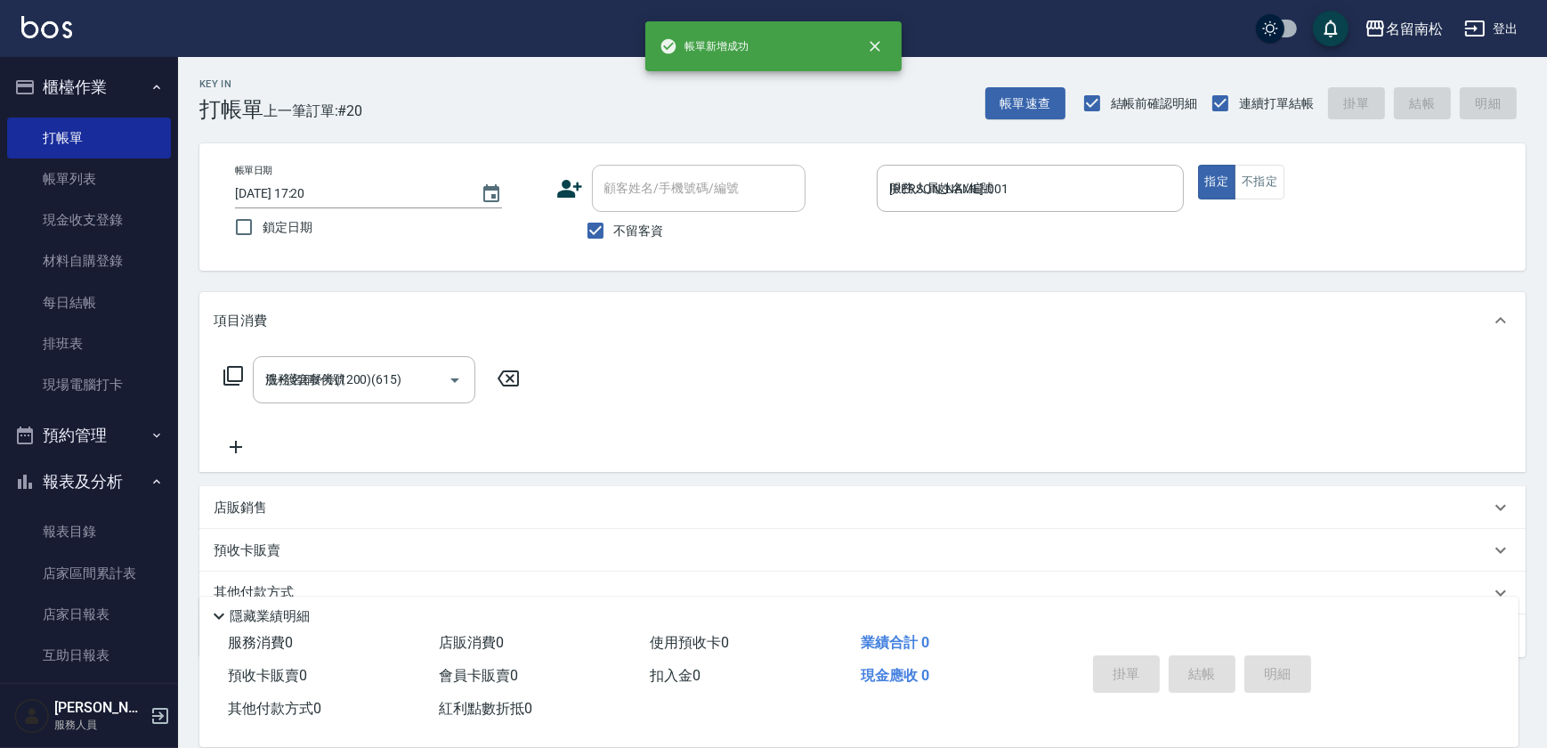
type input "[DATE] 17:21"
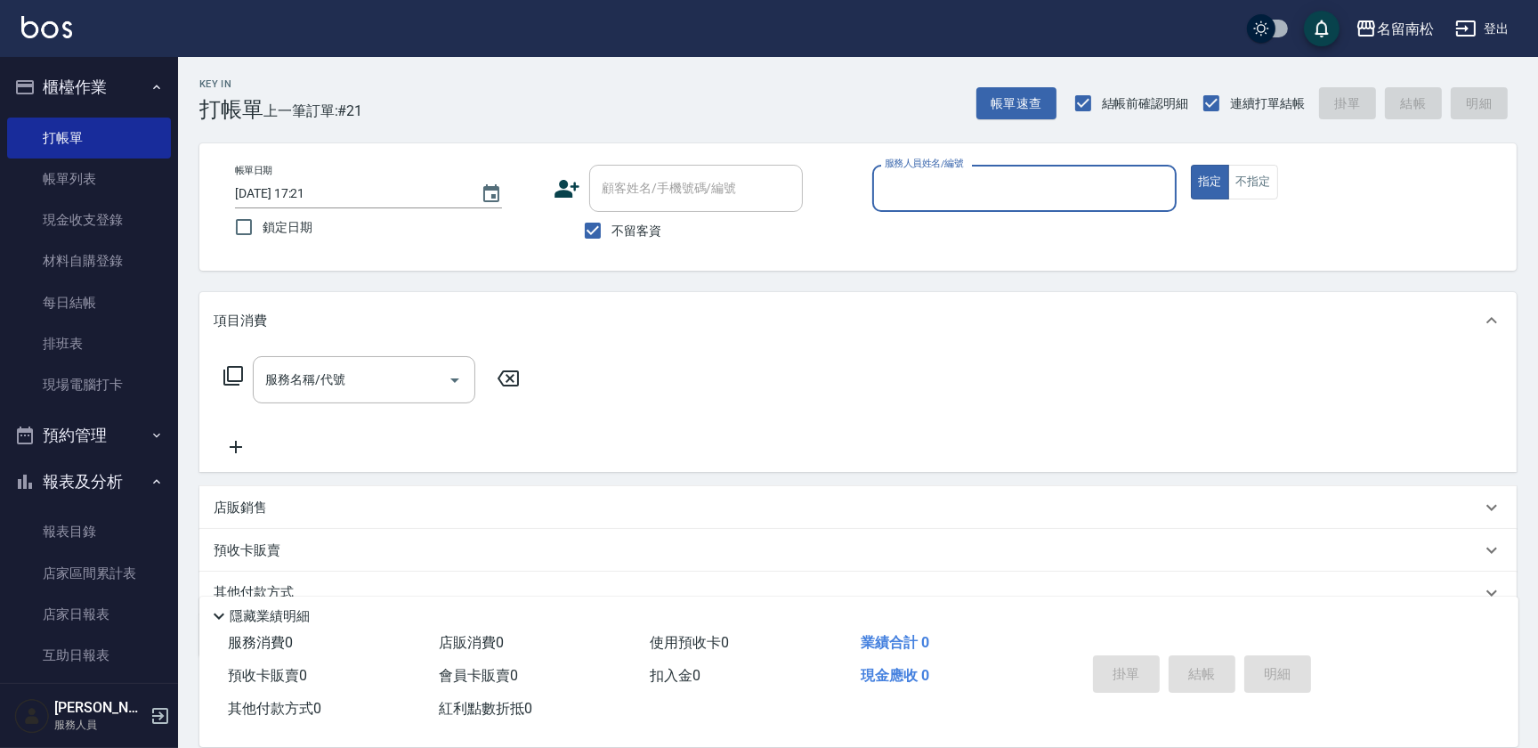
click at [892, 178] on div "服務人員姓名/編號 服務人員姓名/編號" at bounding box center [1024, 188] width 304 height 47
type input "[PERSON_NAME]-001"
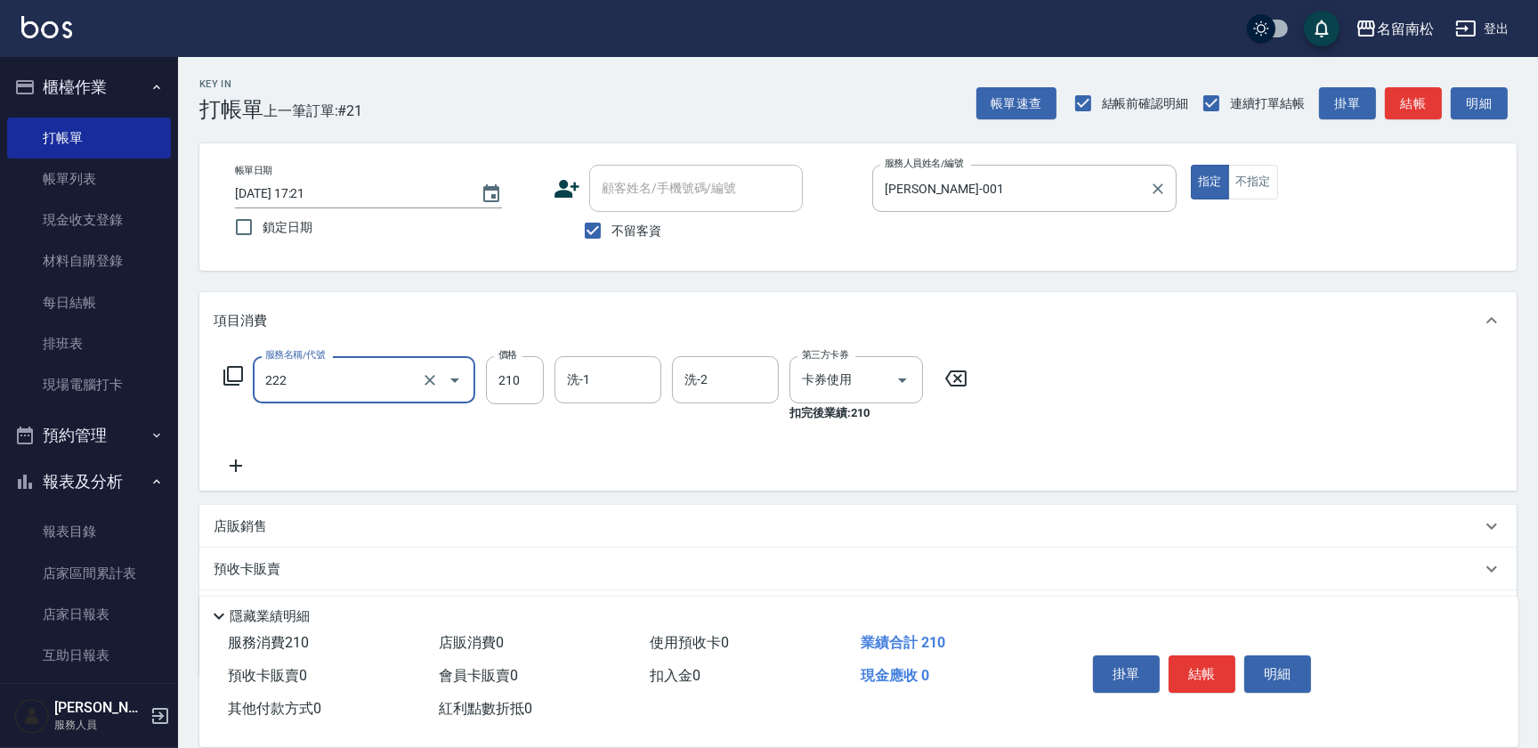
type input "洗髮卡券[210](222)"
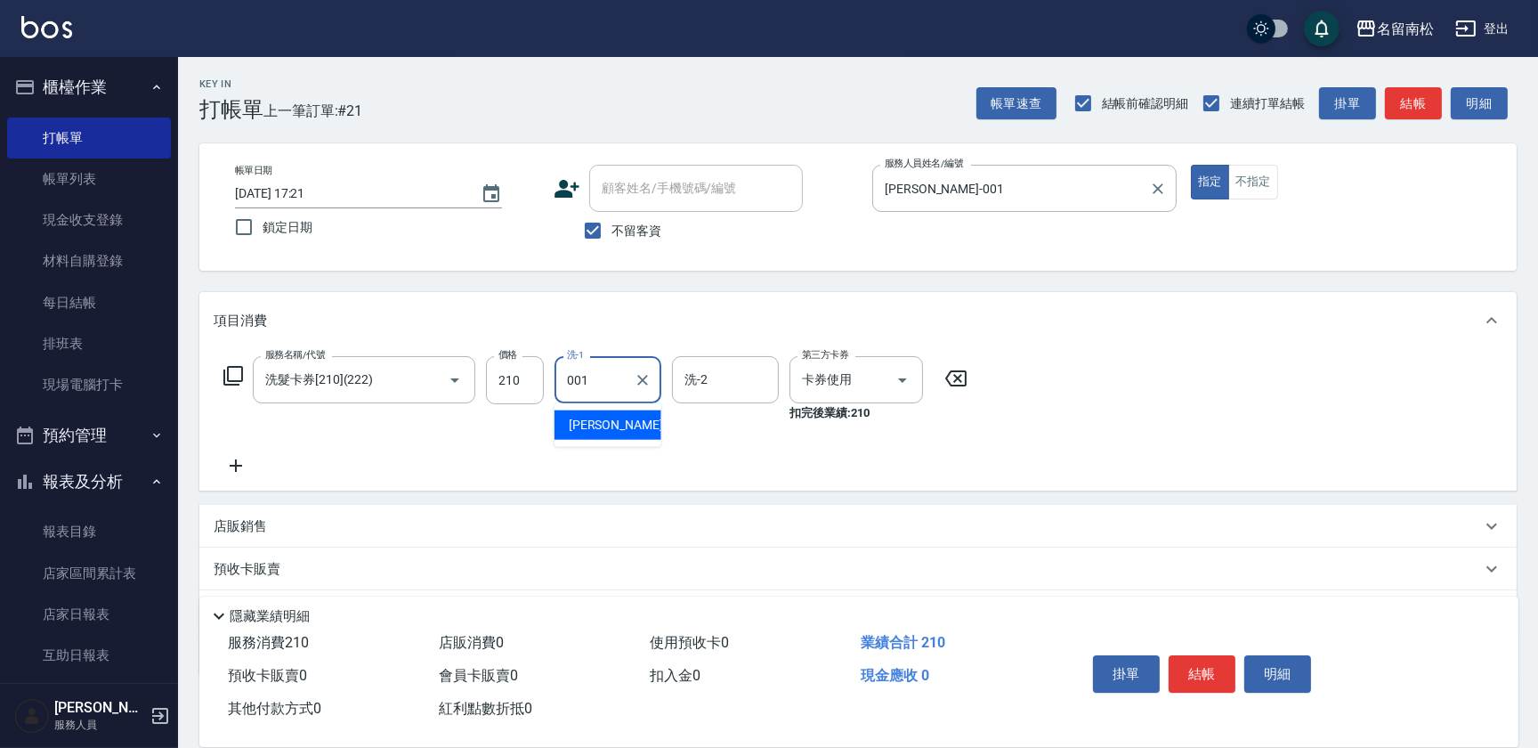
type input "[PERSON_NAME]-001"
drag, startPoint x: 1265, startPoint y: 668, endPoint x: 1145, endPoint y: 661, distance: 120.4
click at [1261, 668] on button "明細" at bounding box center [1277, 673] width 67 height 37
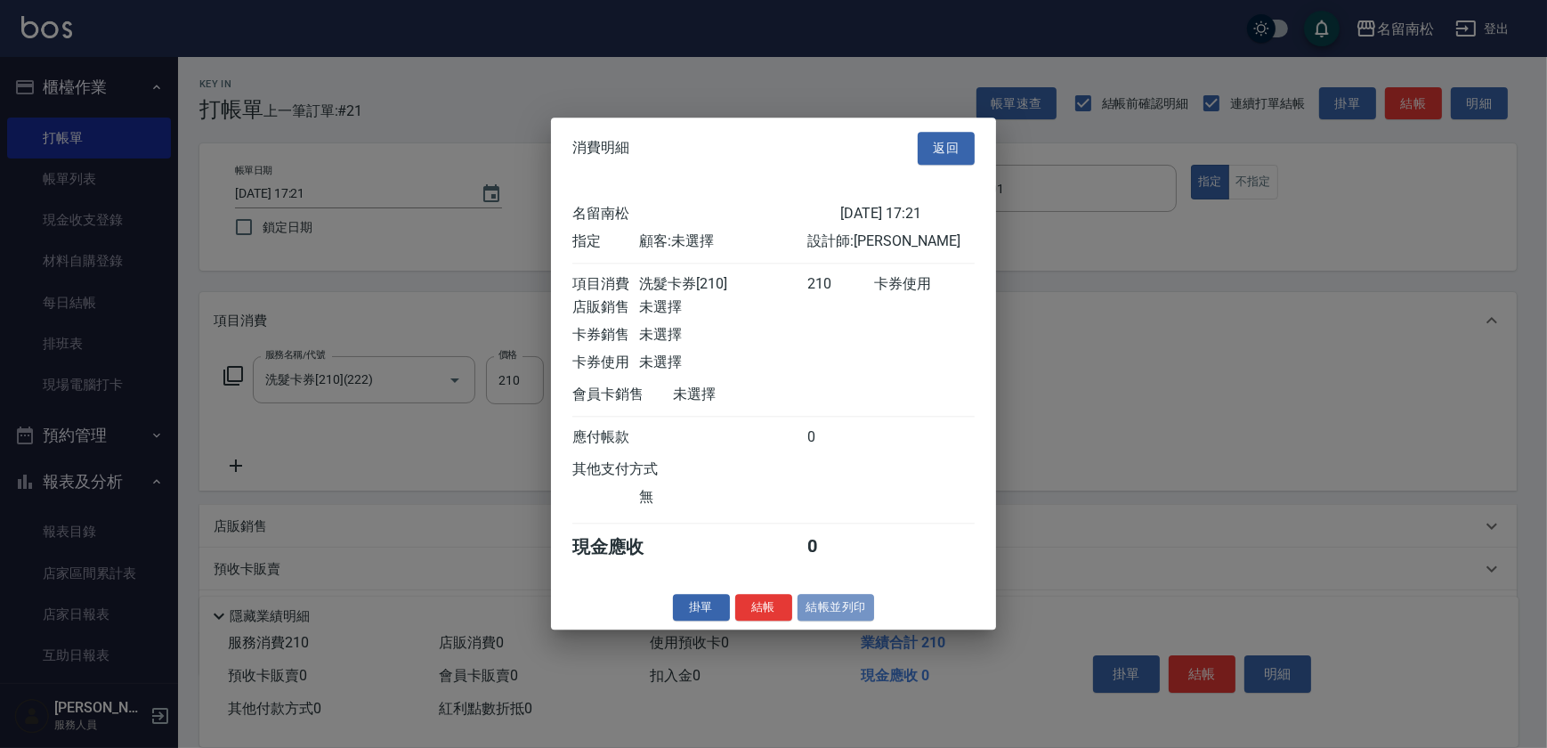
drag, startPoint x: 846, startPoint y: 618, endPoint x: 773, endPoint y: 614, distance: 72.2
click at [838, 618] on button "結帳並列印" at bounding box center [836, 608] width 77 height 28
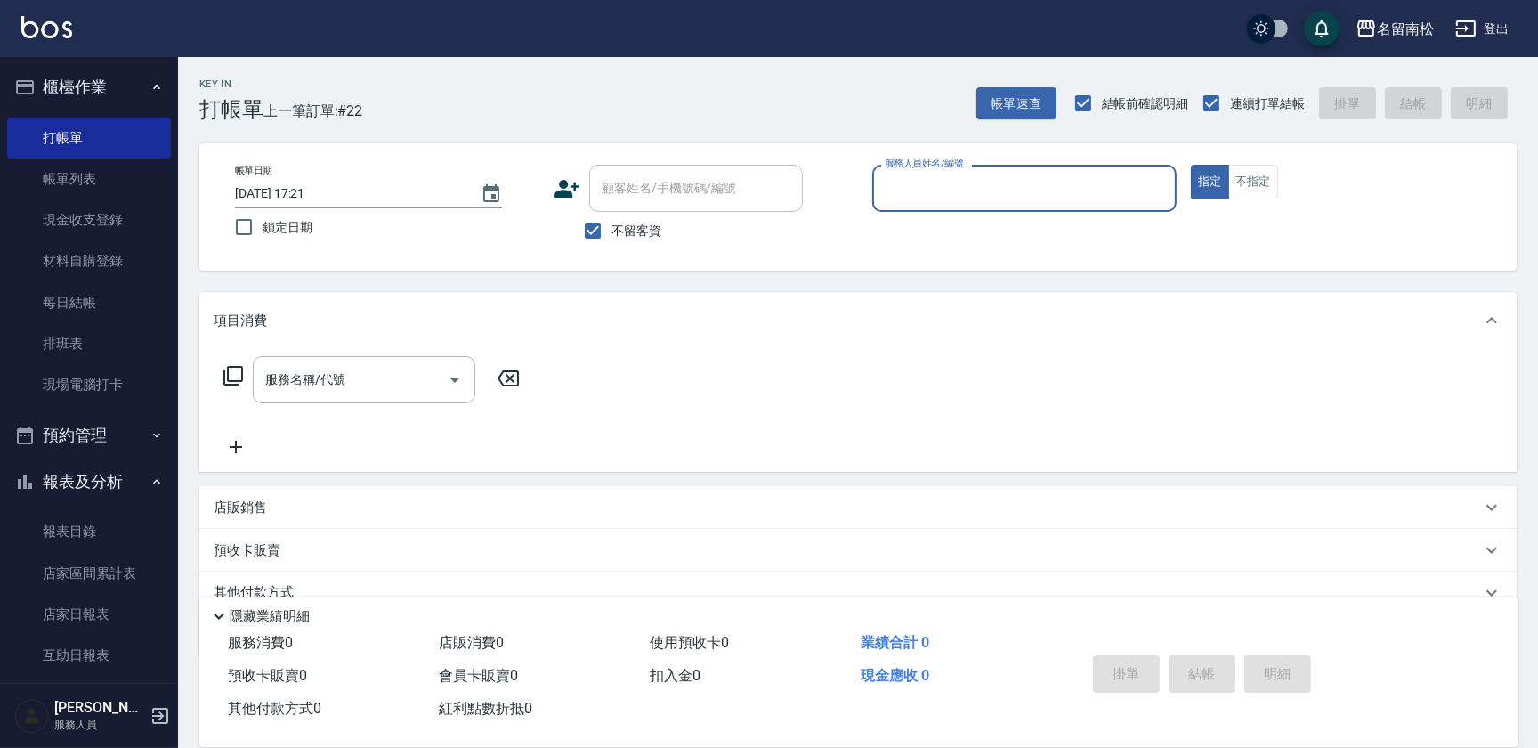
click at [1055, 205] on div "服務人員姓名/編號" at bounding box center [1024, 188] width 304 height 47
type input "[PERSON_NAME]-001"
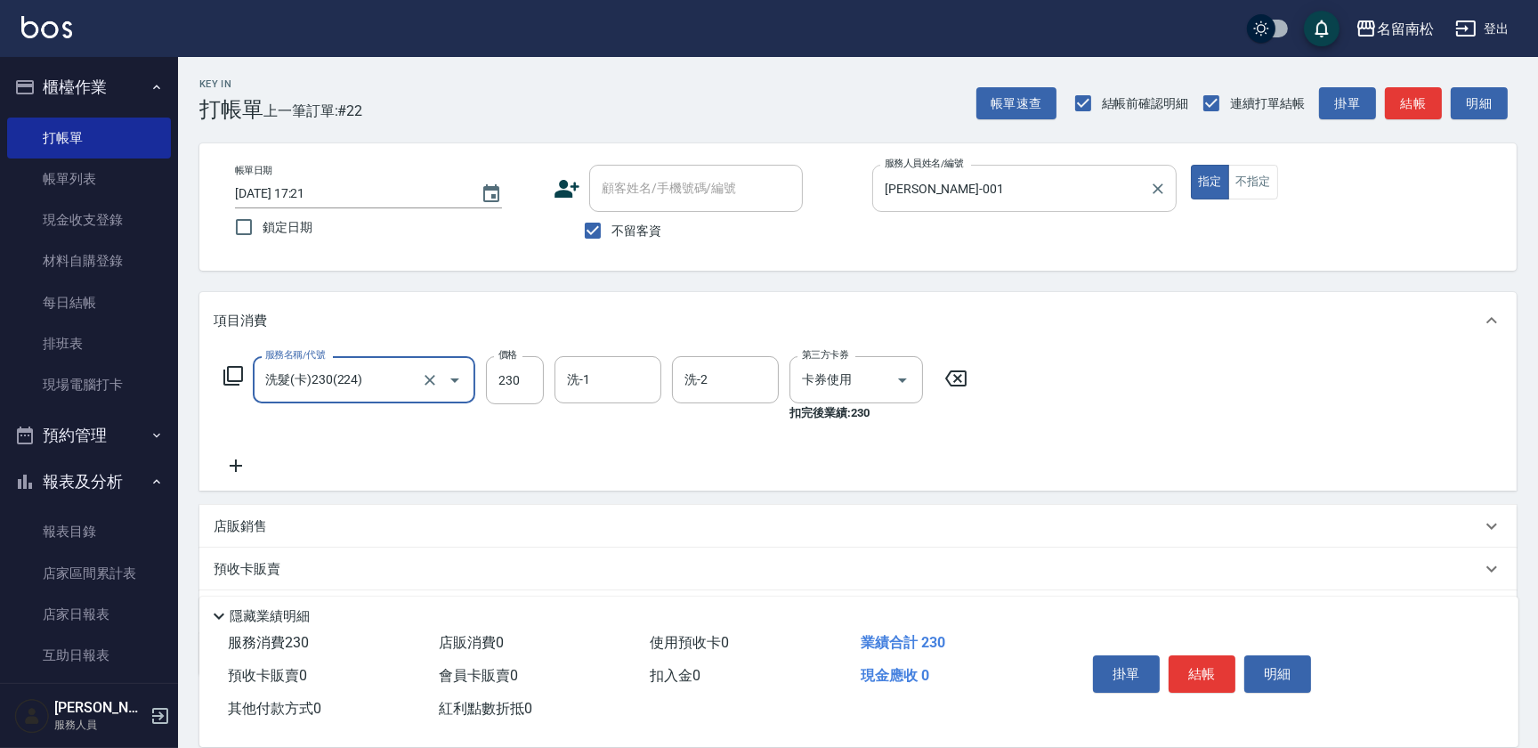
type input "洗髮(卡)230(224)"
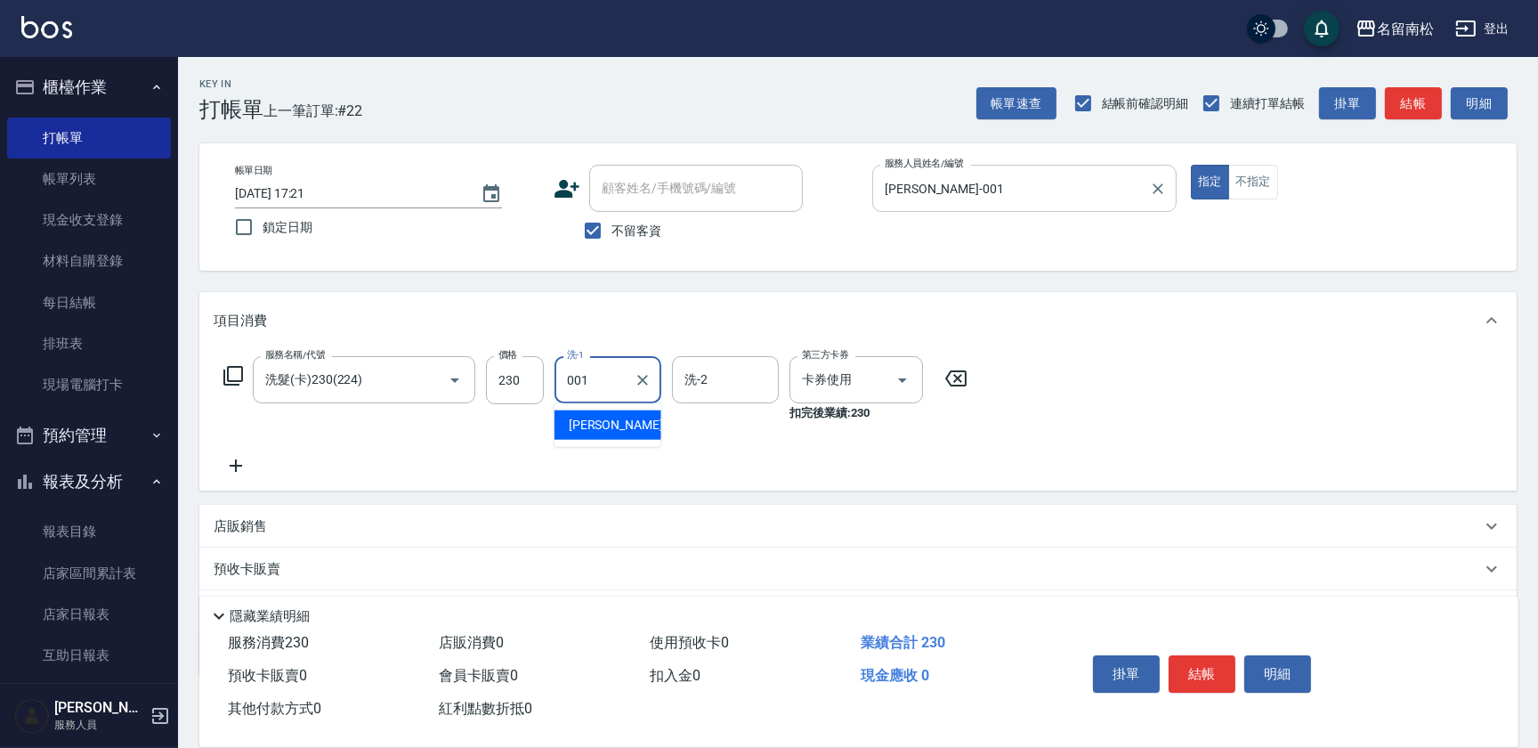
type input "[PERSON_NAME]-001"
click at [1281, 673] on button "明細" at bounding box center [1277, 673] width 67 height 37
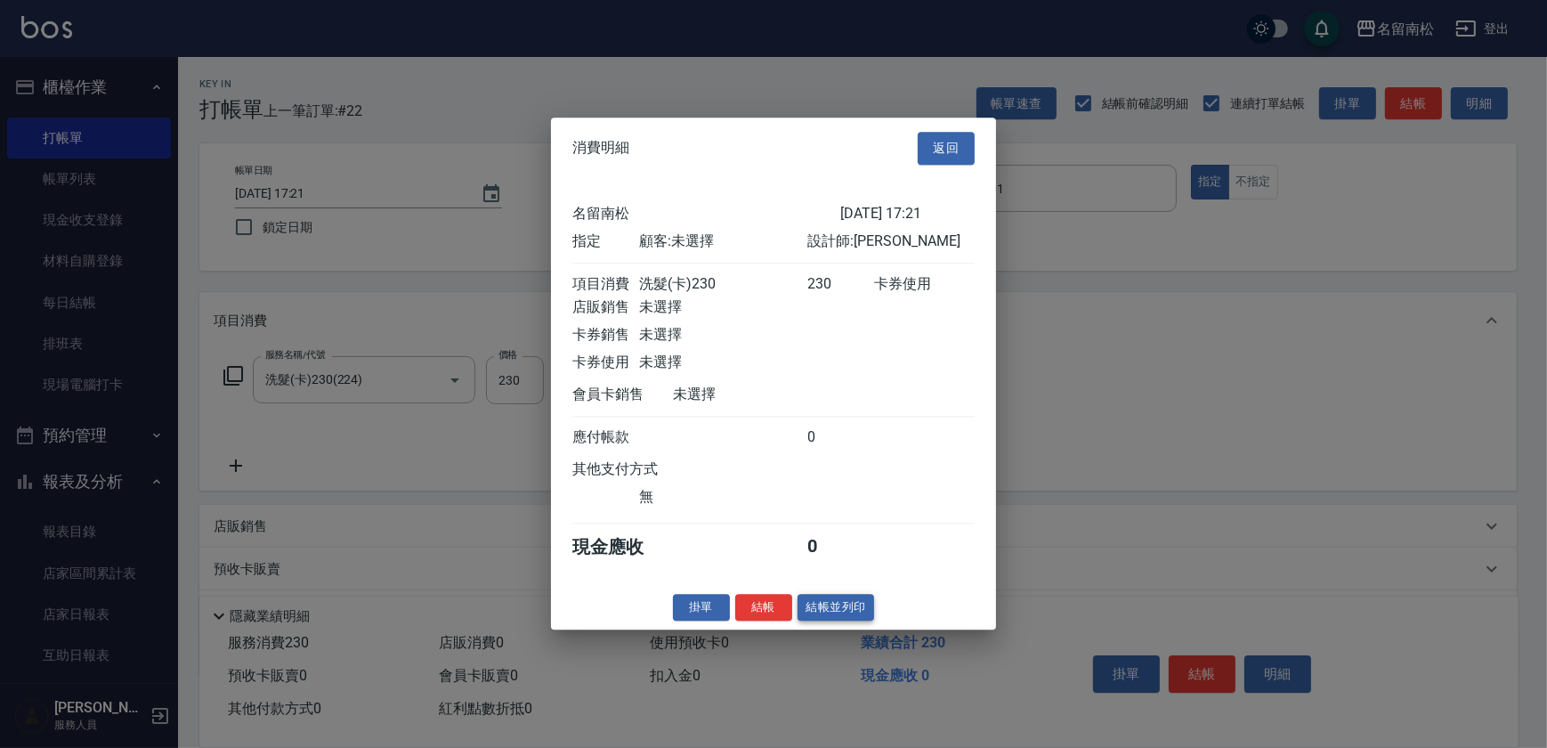
click at [823, 605] on button "結帳並列印" at bounding box center [836, 608] width 77 height 28
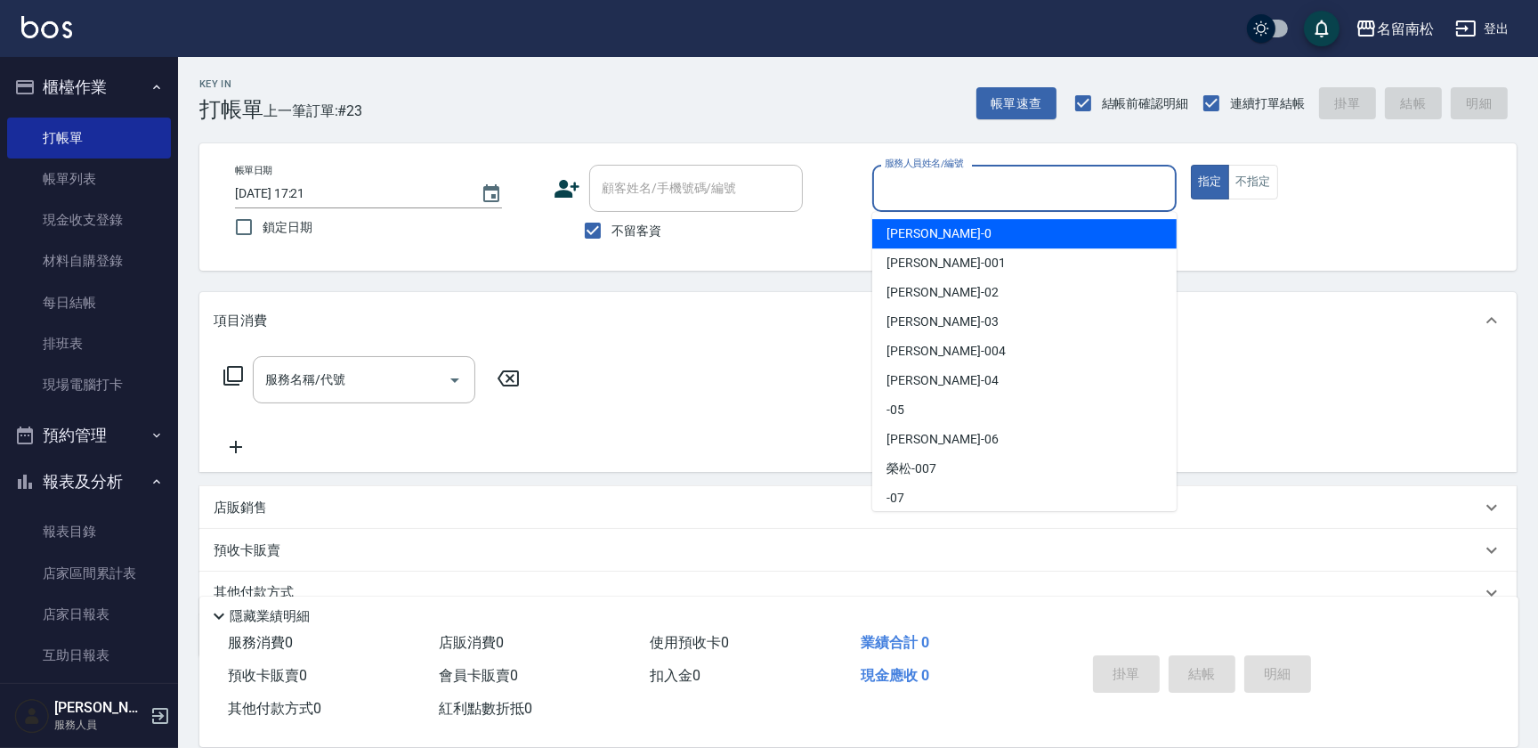
click at [1008, 178] on input "服務人員姓名/編號" at bounding box center [1024, 188] width 288 height 31
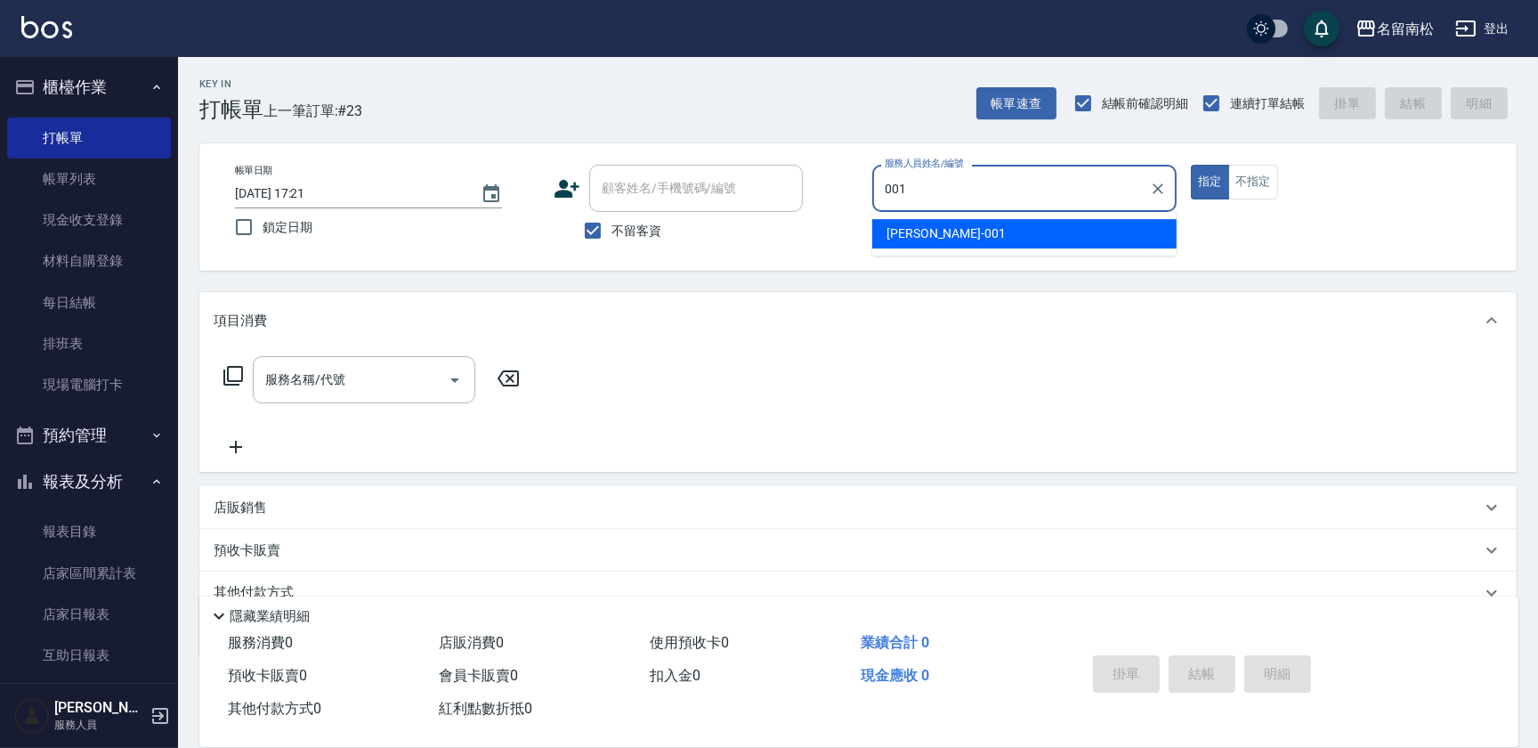
type input "[PERSON_NAME]-001"
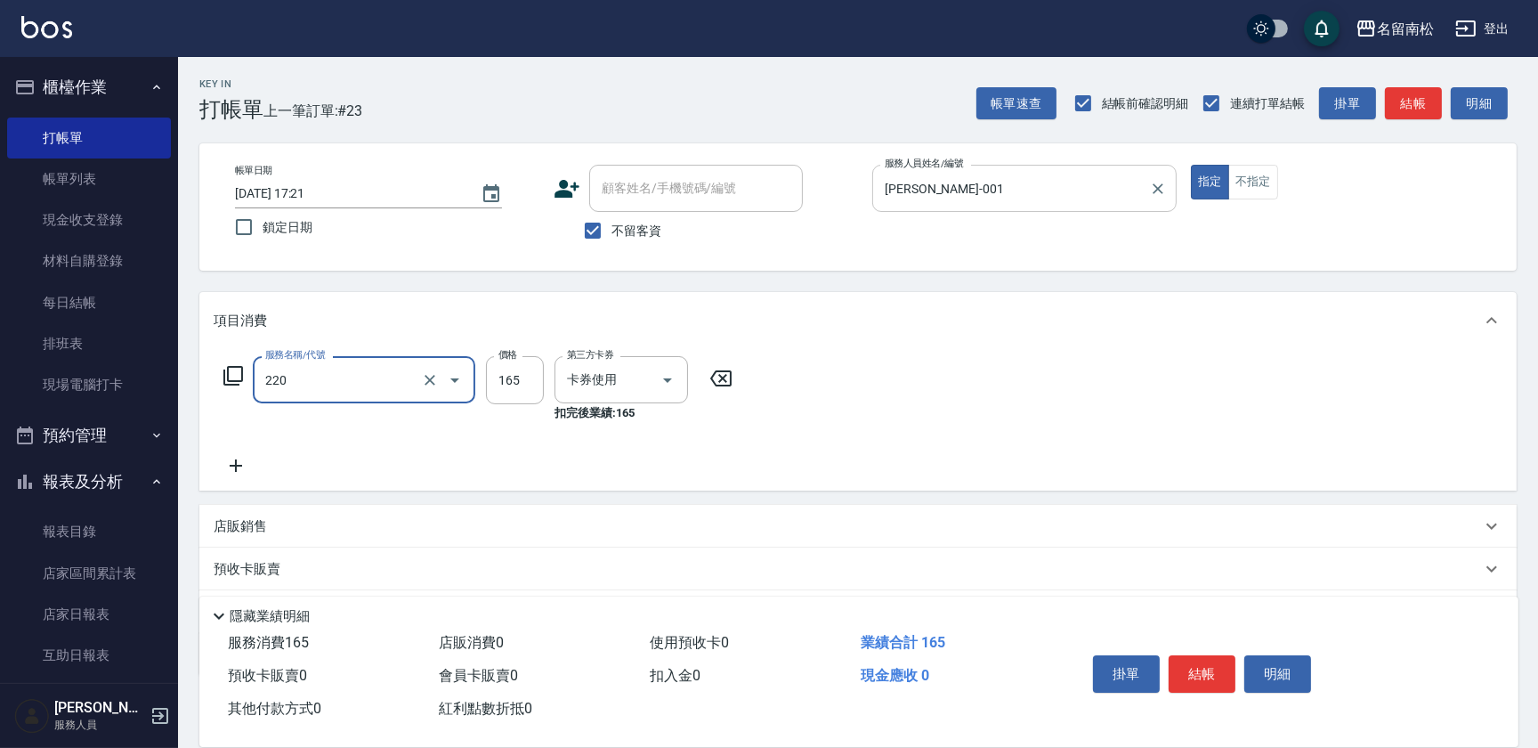
type input "洗髮卡券(165)(220)"
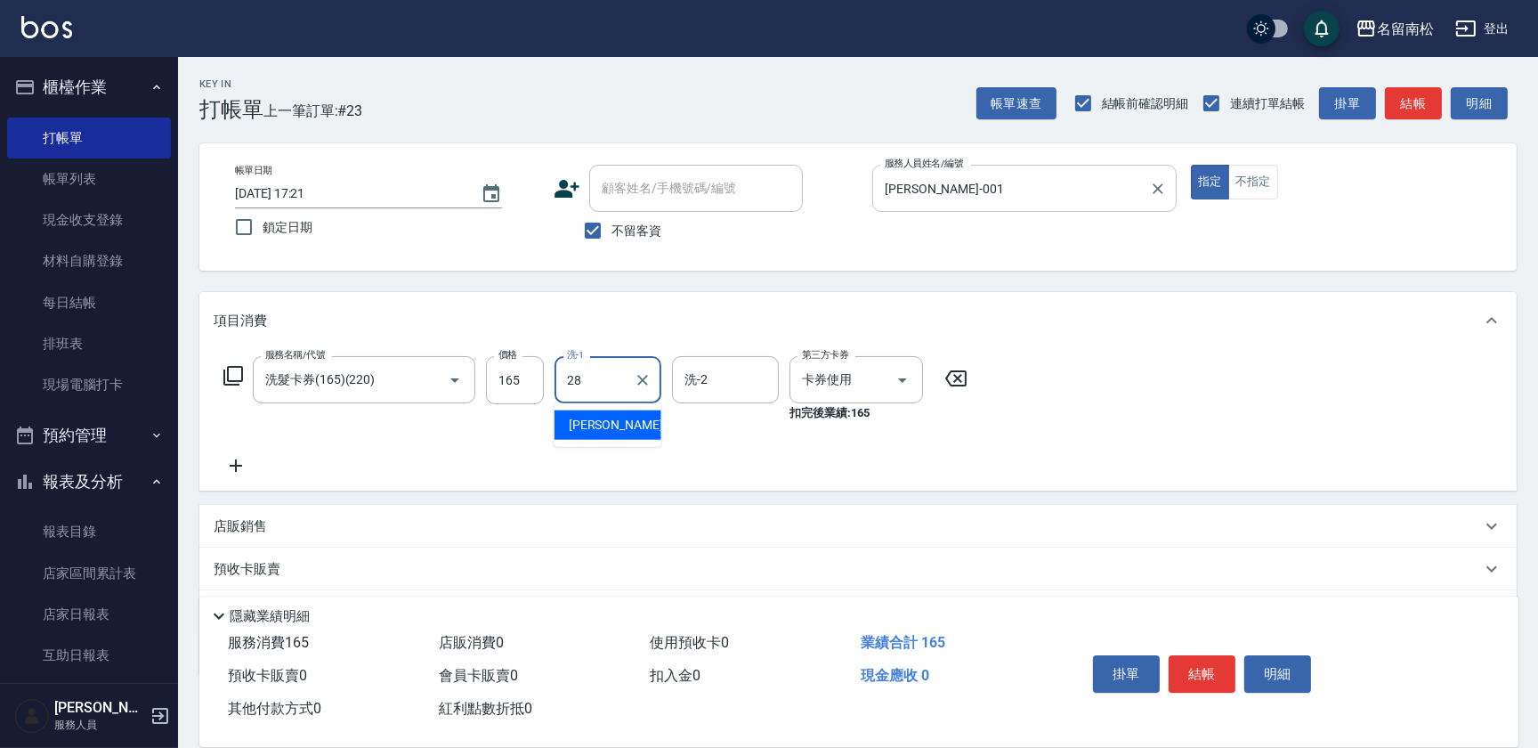
type input "[PERSON_NAME]-28"
drag, startPoint x: 1288, startPoint y: 676, endPoint x: 1204, endPoint y: 657, distance: 85.9
click at [1283, 671] on button "明細" at bounding box center [1277, 673] width 67 height 37
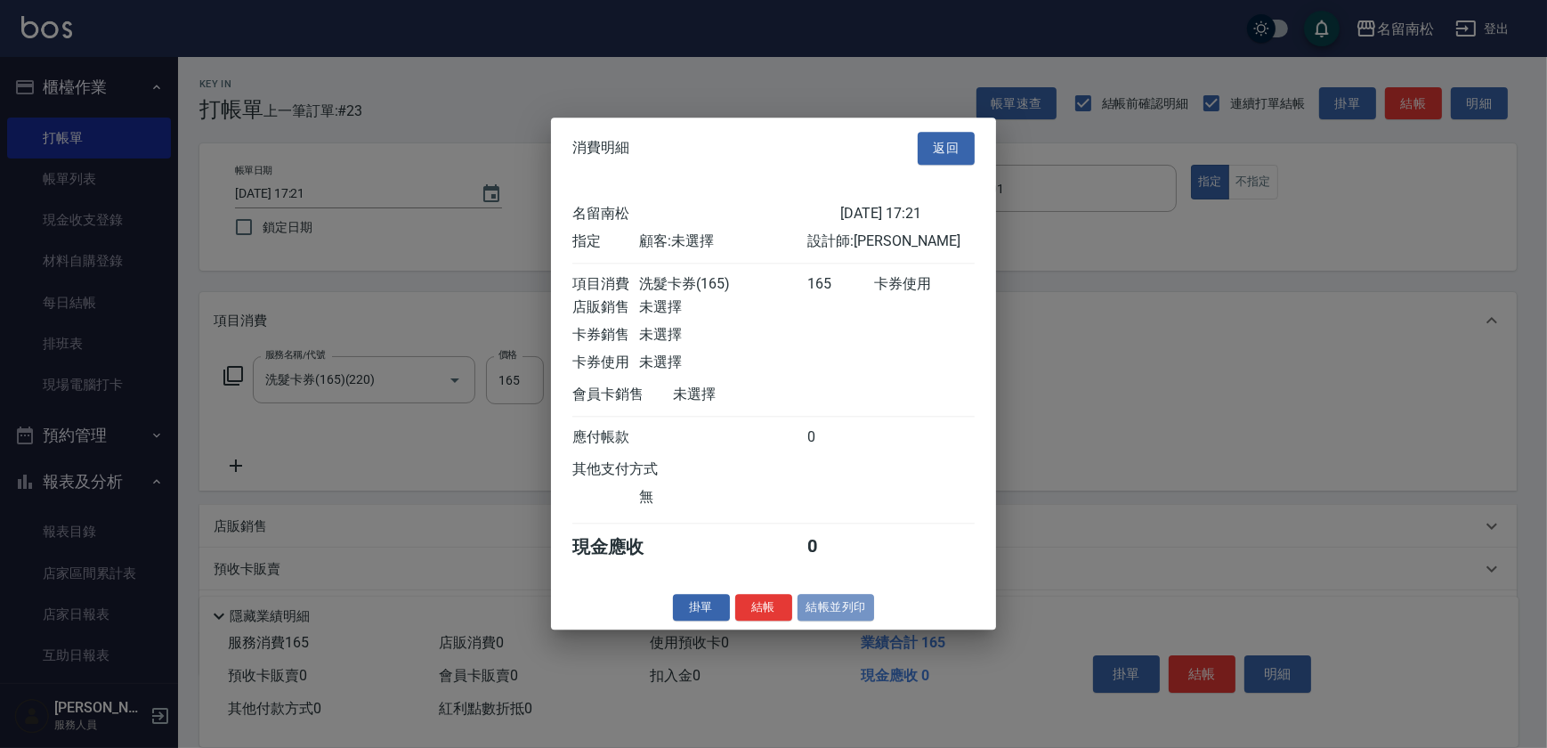
drag, startPoint x: 836, startPoint y: 617, endPoint x: 678, endPoint y: 564, distance: 166.1
click at [834, 616] on button "結帳並列印" at bounding box center [836, 608] width 77 height 28
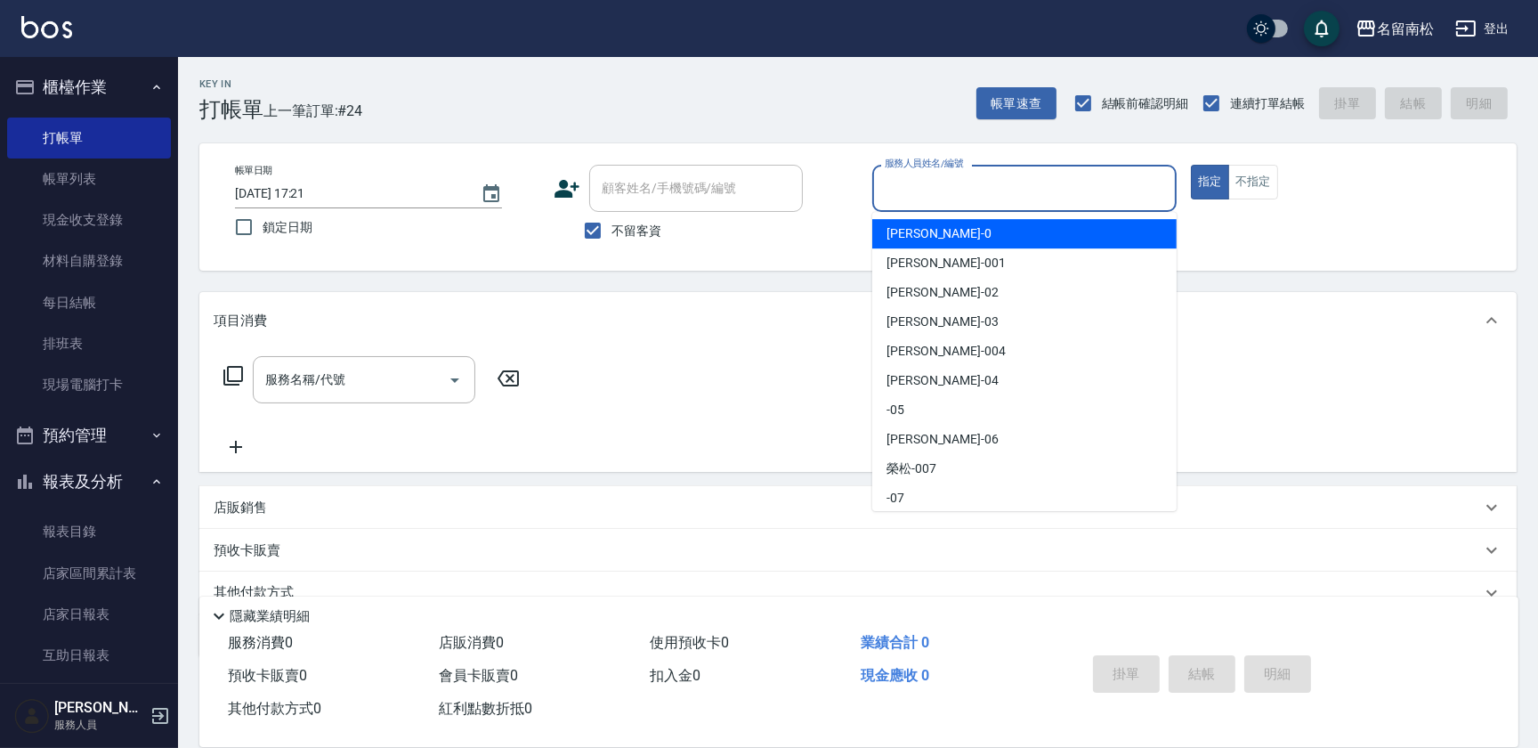
click at [1057, 201] on input "服務人員姓名/編號" at bounding box center [1024, 188] width 288 height 31
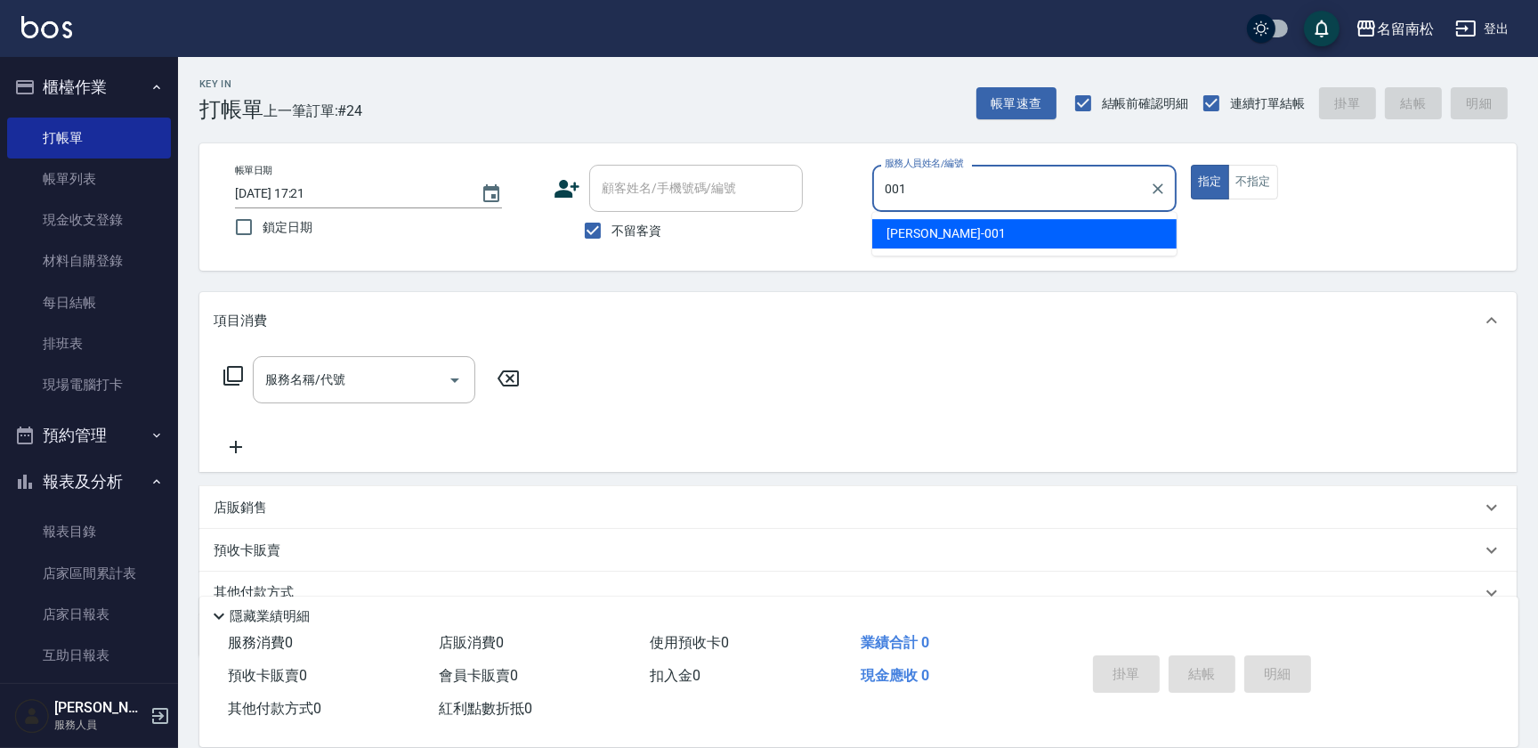
type input "[PERSON_NAME]-001"
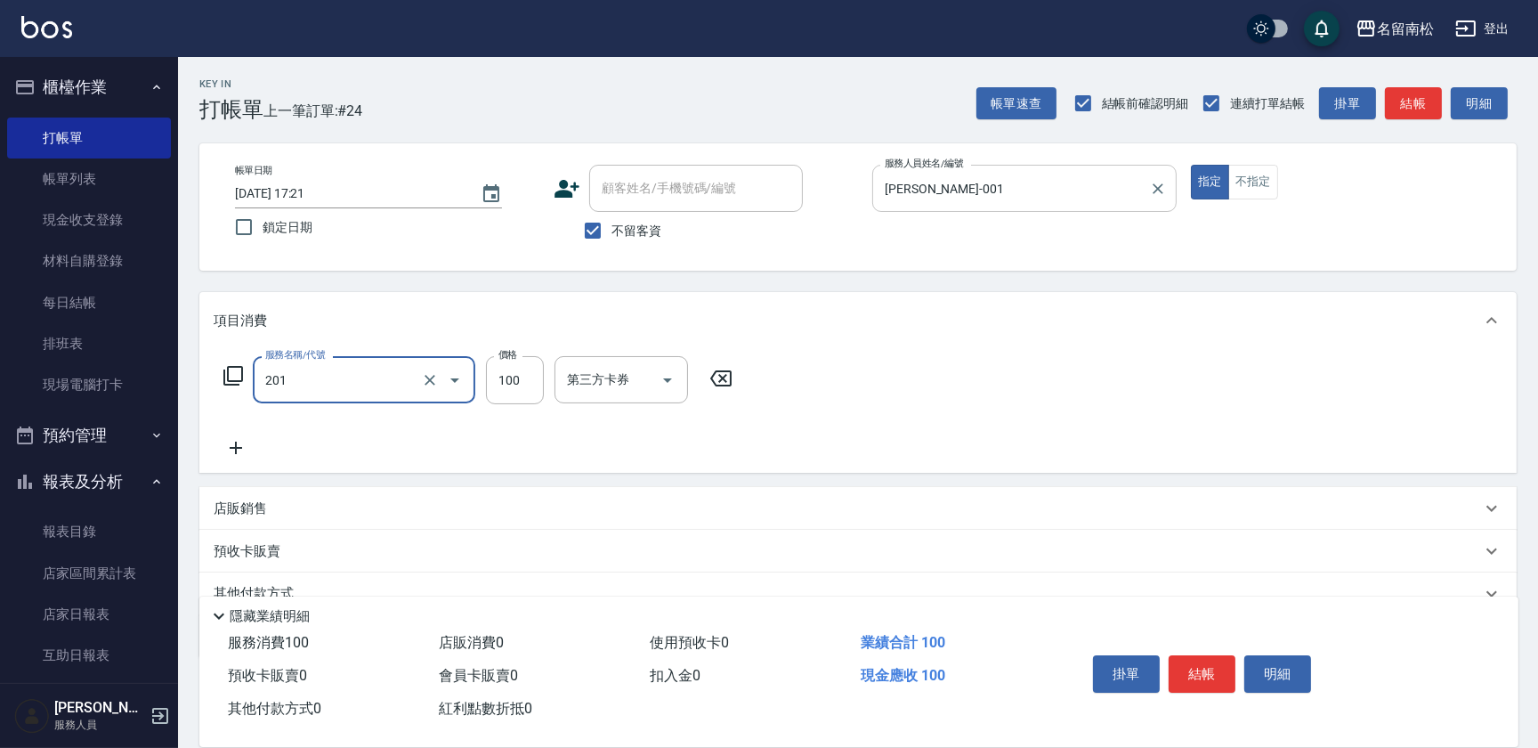
type input "洗髮[100](201)"
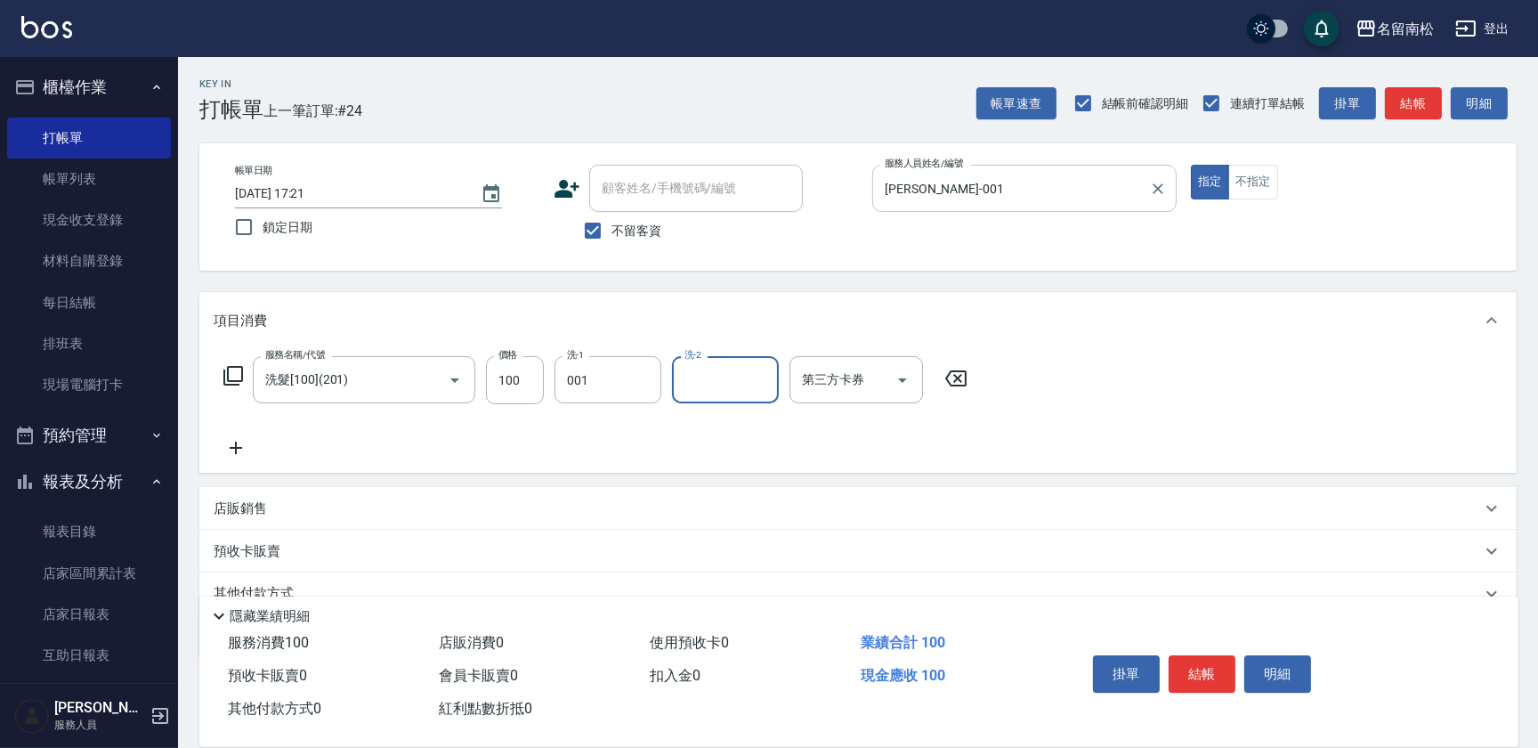
type input "[PERSON_NAME]-001"
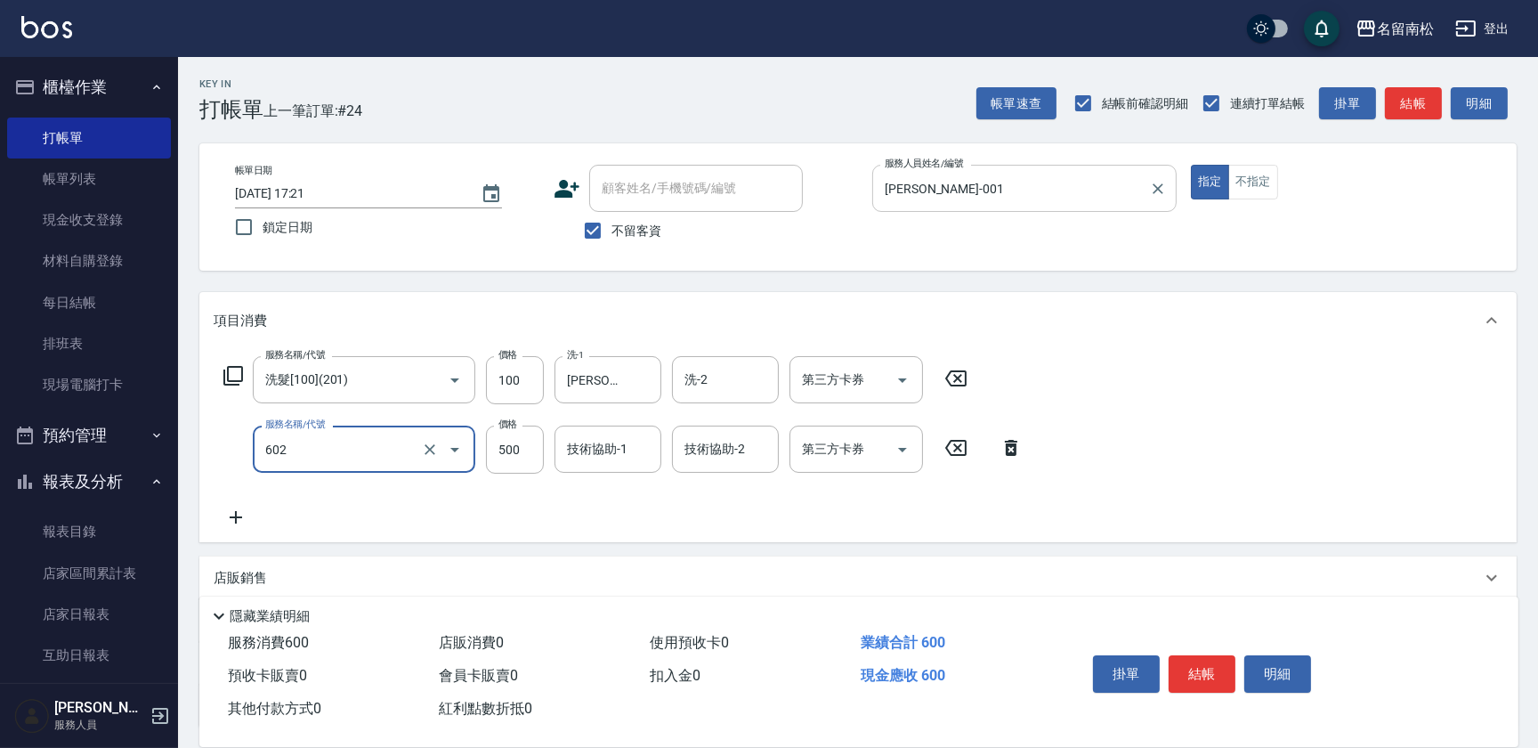
type input "護髮[500](602)"
type input "799"
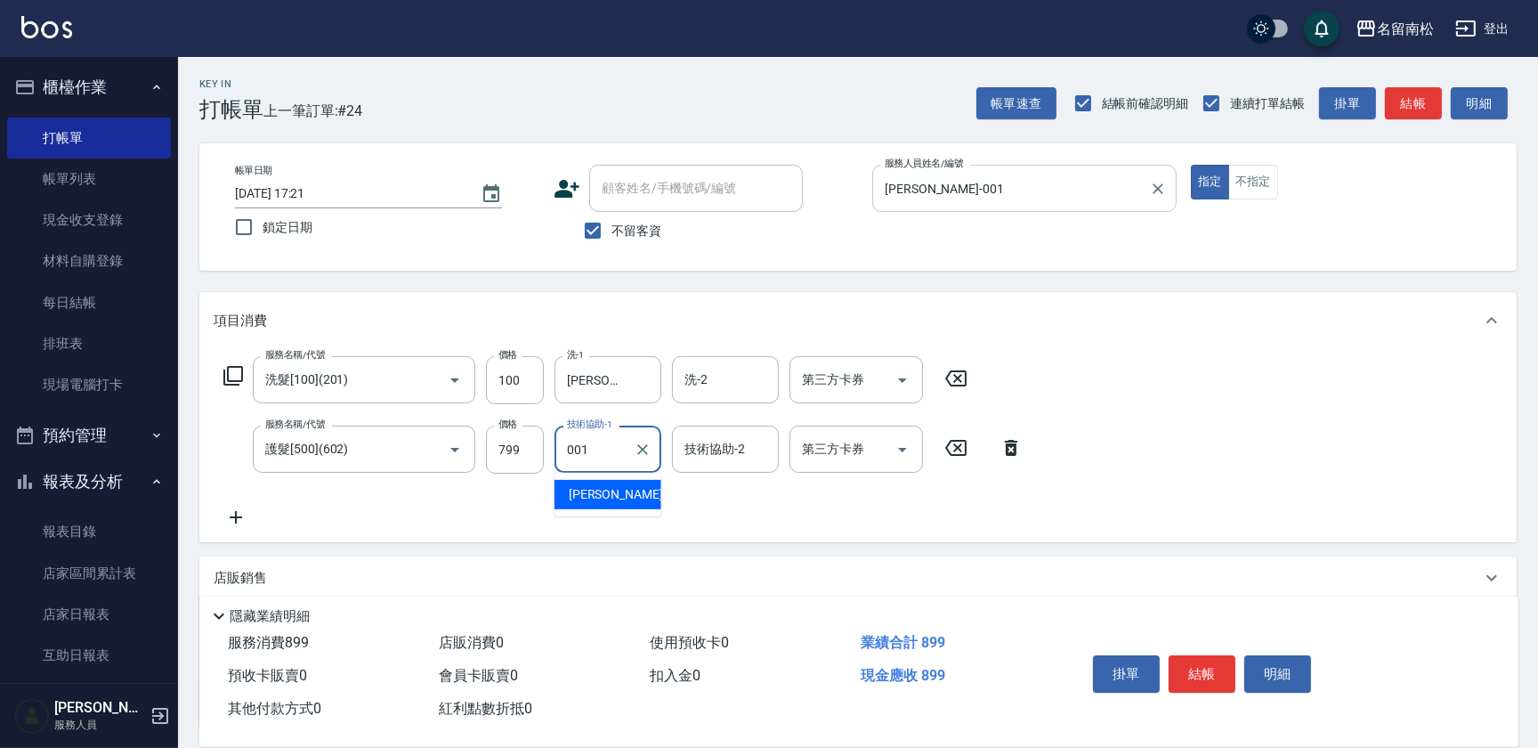
type input "[PERSON_NAME]-001"
click at [258, 521] on div "服務名稱/代號 洗髮[100](201) 服務名稱/代號 價格 100 價格 洗-1 林正雪-001 洗-1 洗-2 洗-2 第三方卡券 第三方卡券 服務名稱…" at bounding box center [624, 442] width 820 height 172
click at [238, 525] on icon at bounding box center [236, 516] width 45 height 21
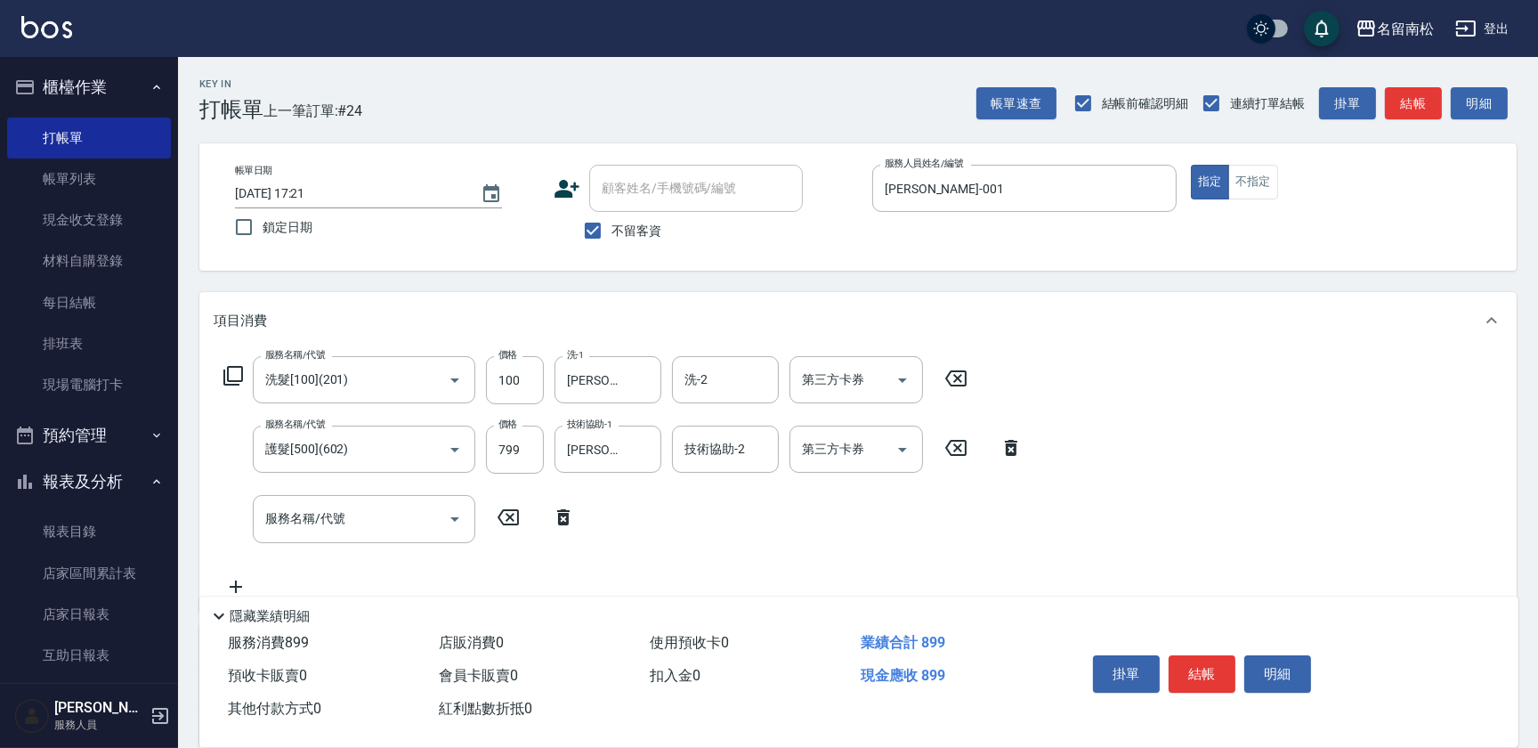
click at [238, 525] on div "服務名稱/代號 服務名稱/代號" at bounding box center [400, 518] width 372 height 47
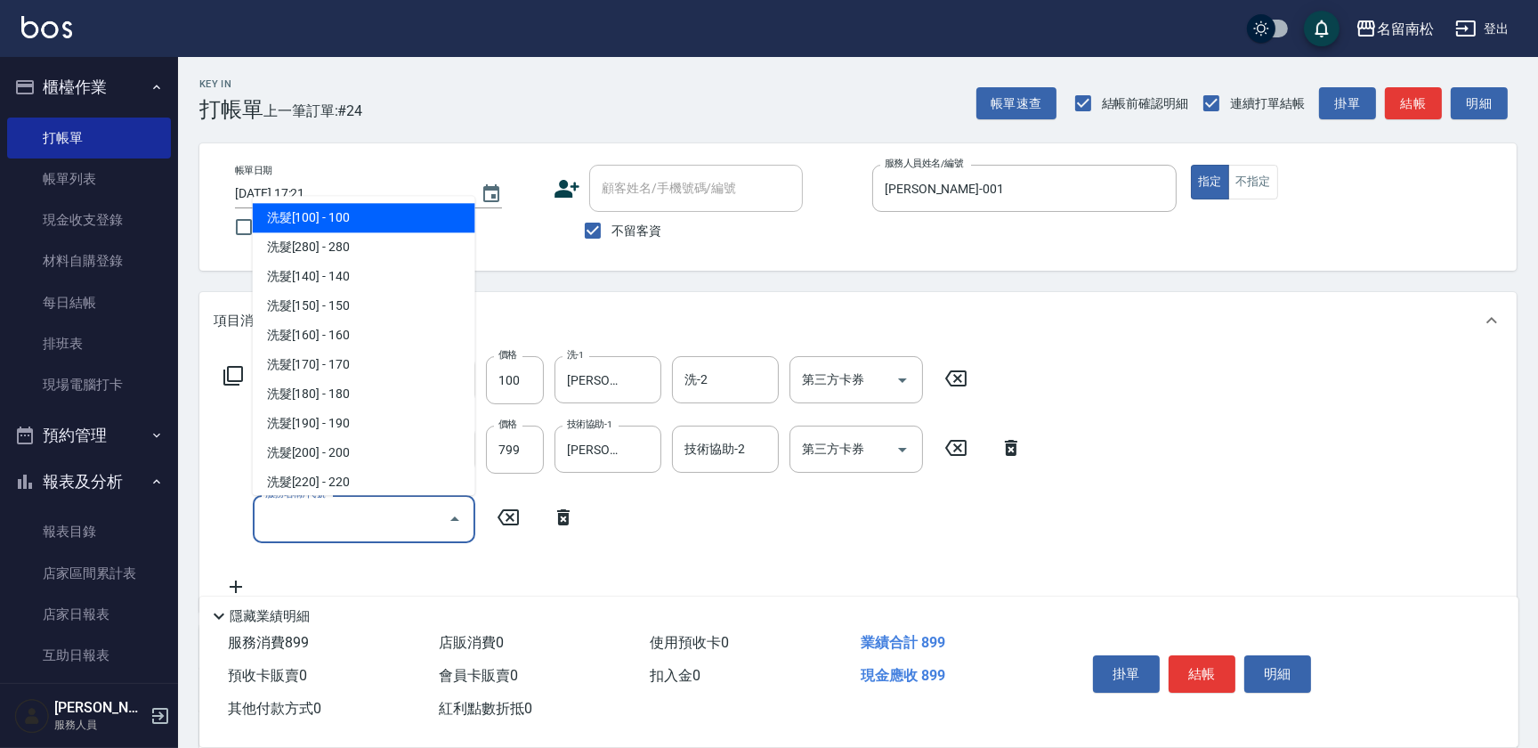
click at [267, 508] on input "服務名稱/代號" at bounding box center [351, 518] width 180 height 31
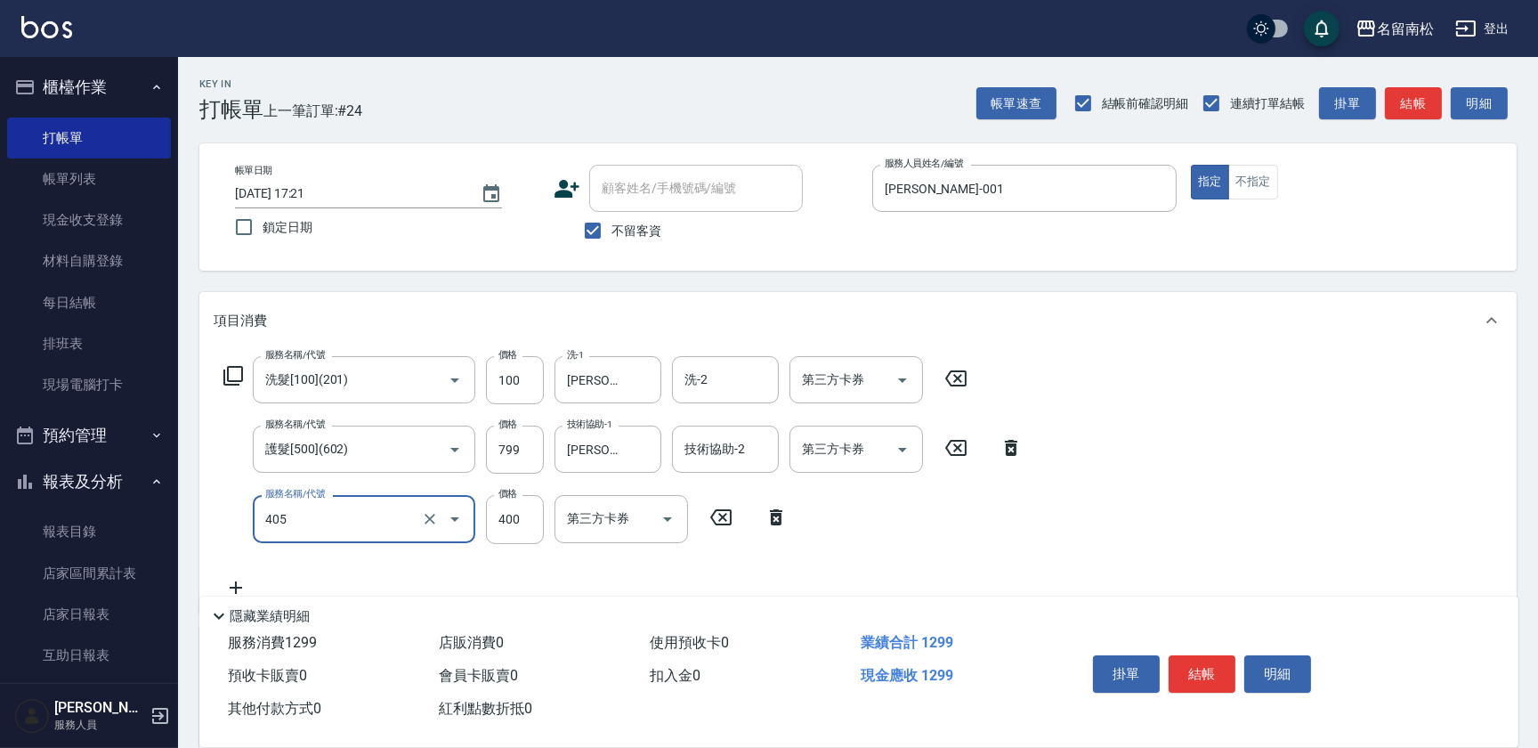
type input "剪髮(400)(405)"
type input "480"
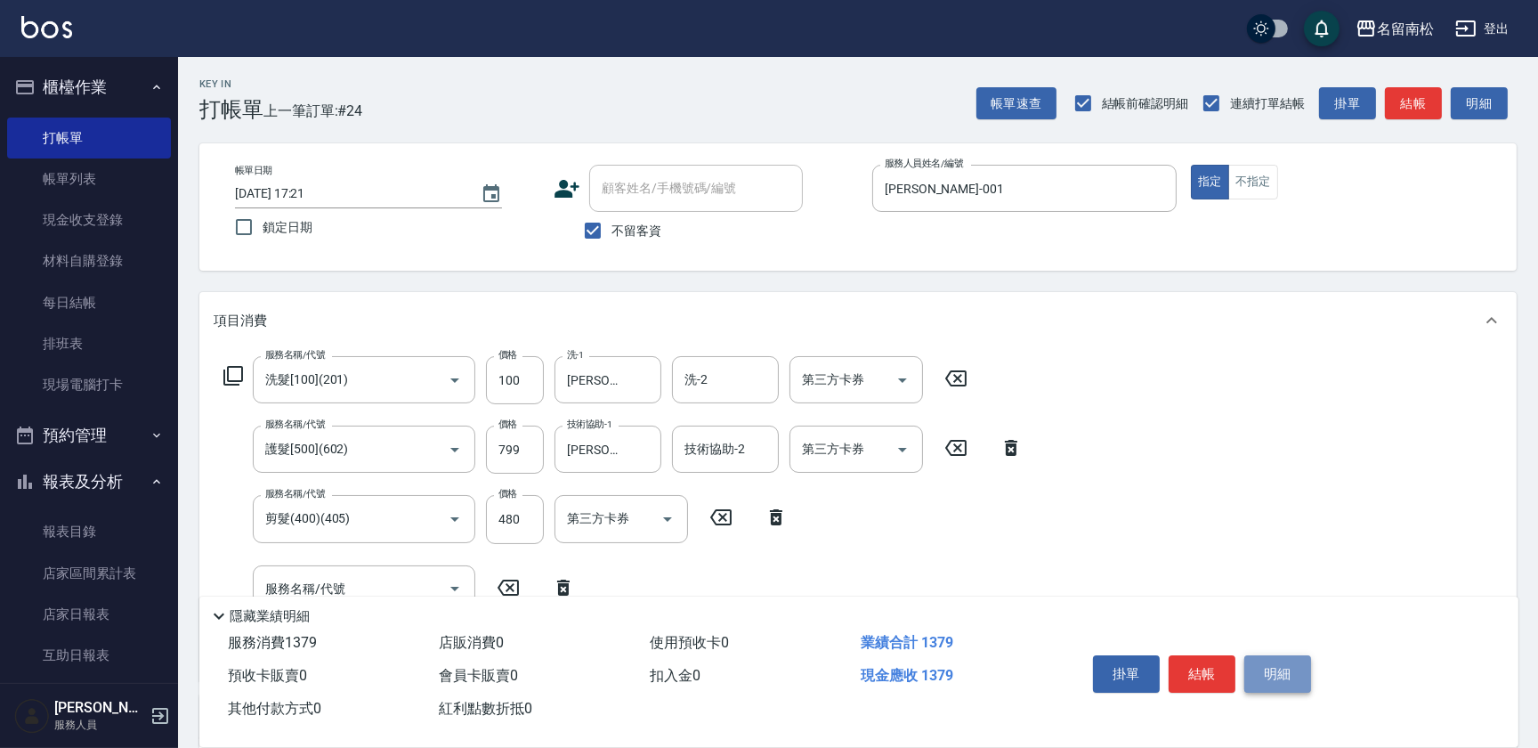
click at [1266, 669] on button "明細" at bounding box center [1277, 673] width 67 height 37
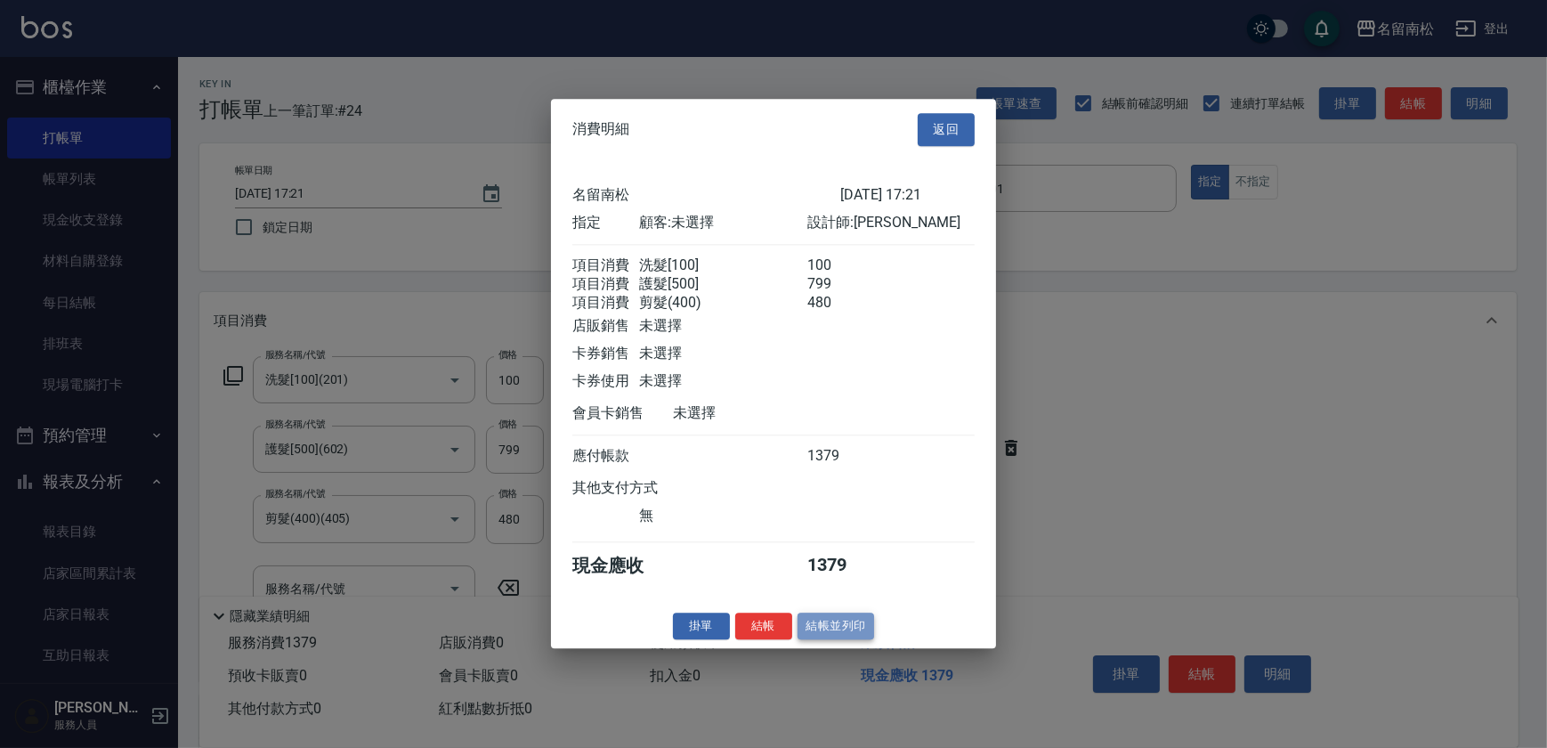
click at [856, 632] on button "結帳並列印" at bounding box center [836, 626] width 77 height 28
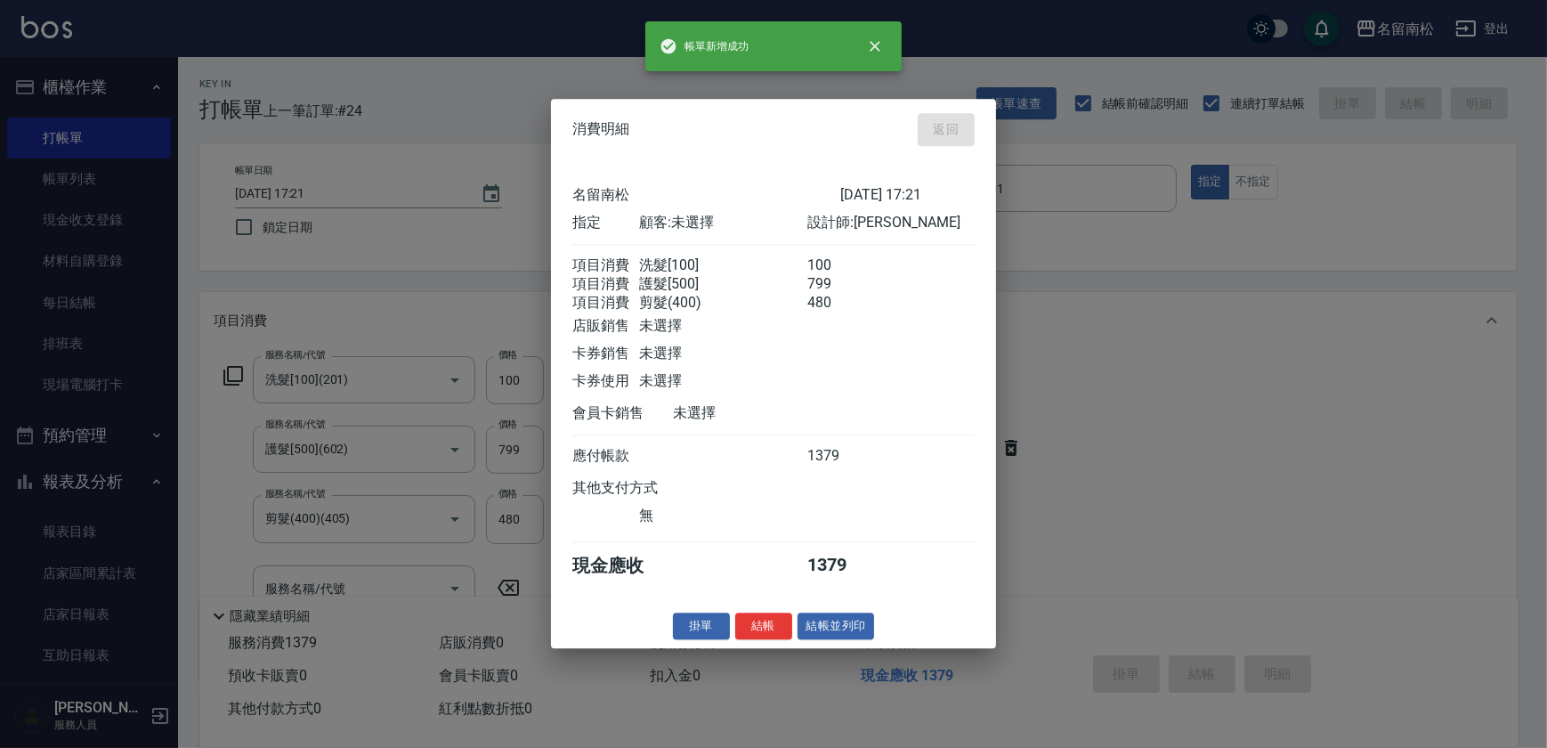
type input "[DATE] 17:22"
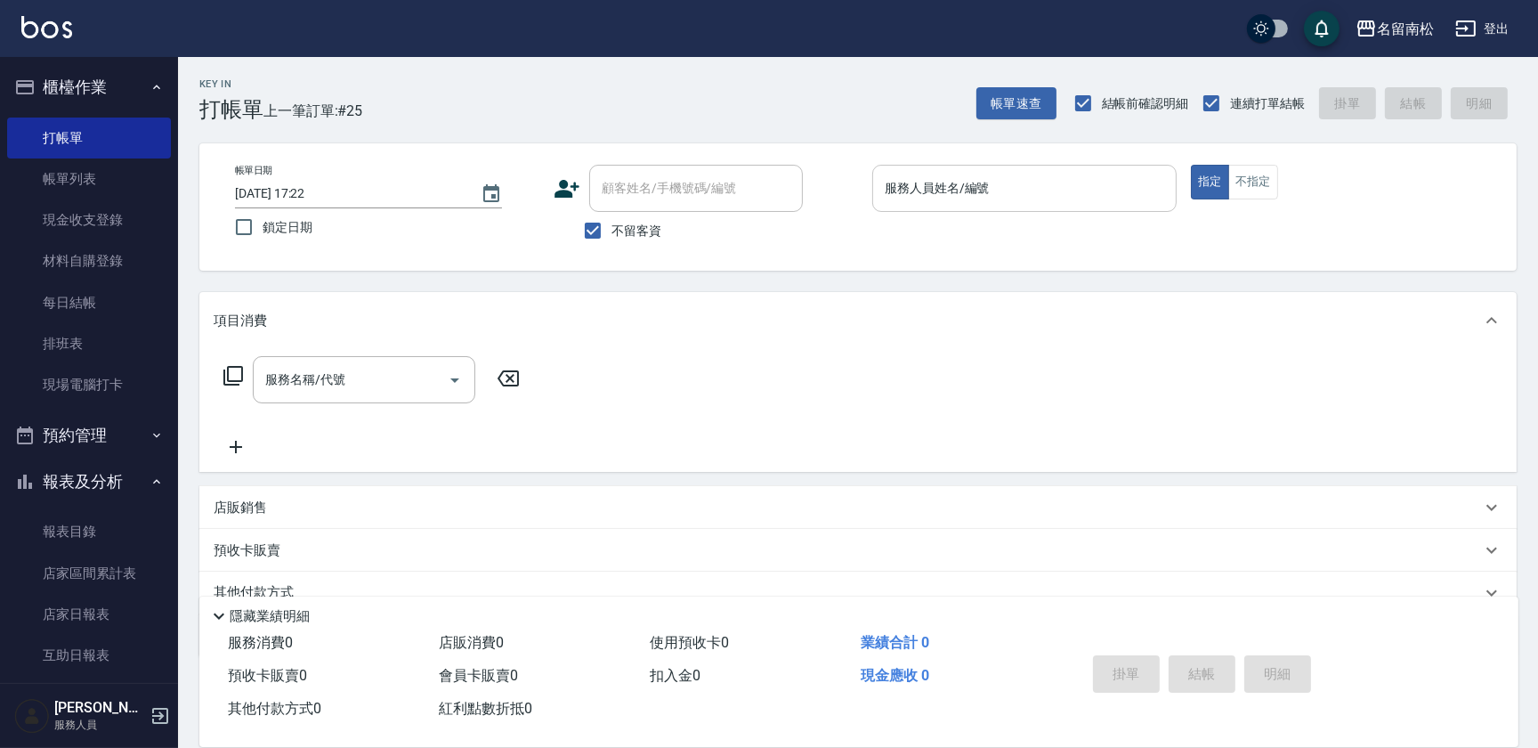
click at [1019, 183] on input "服務人員姓名/編號" at bounding box center [1024, 188] width 288 height 31
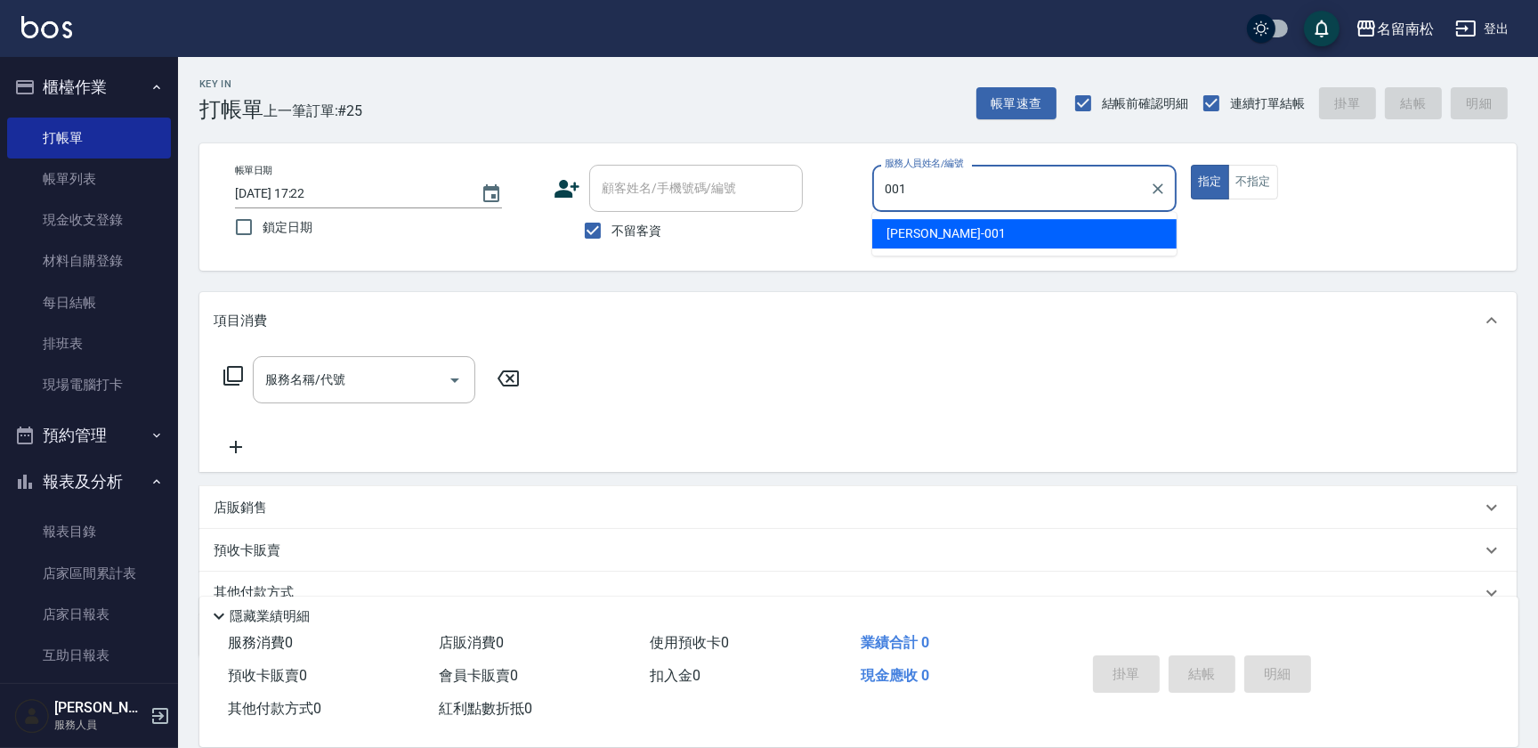
type input "[PERSON_NAME]-001"
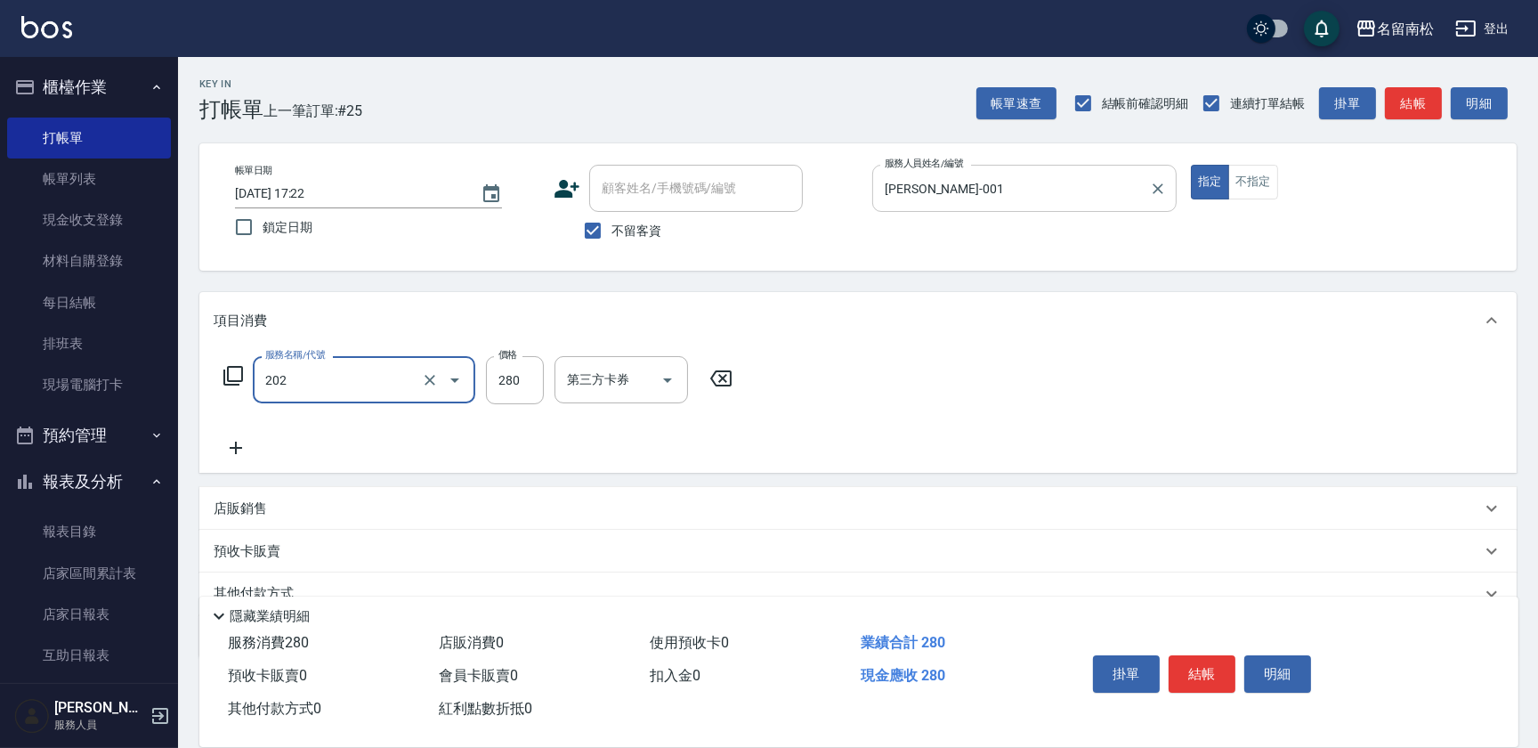
type input "洗髮[280](202)"
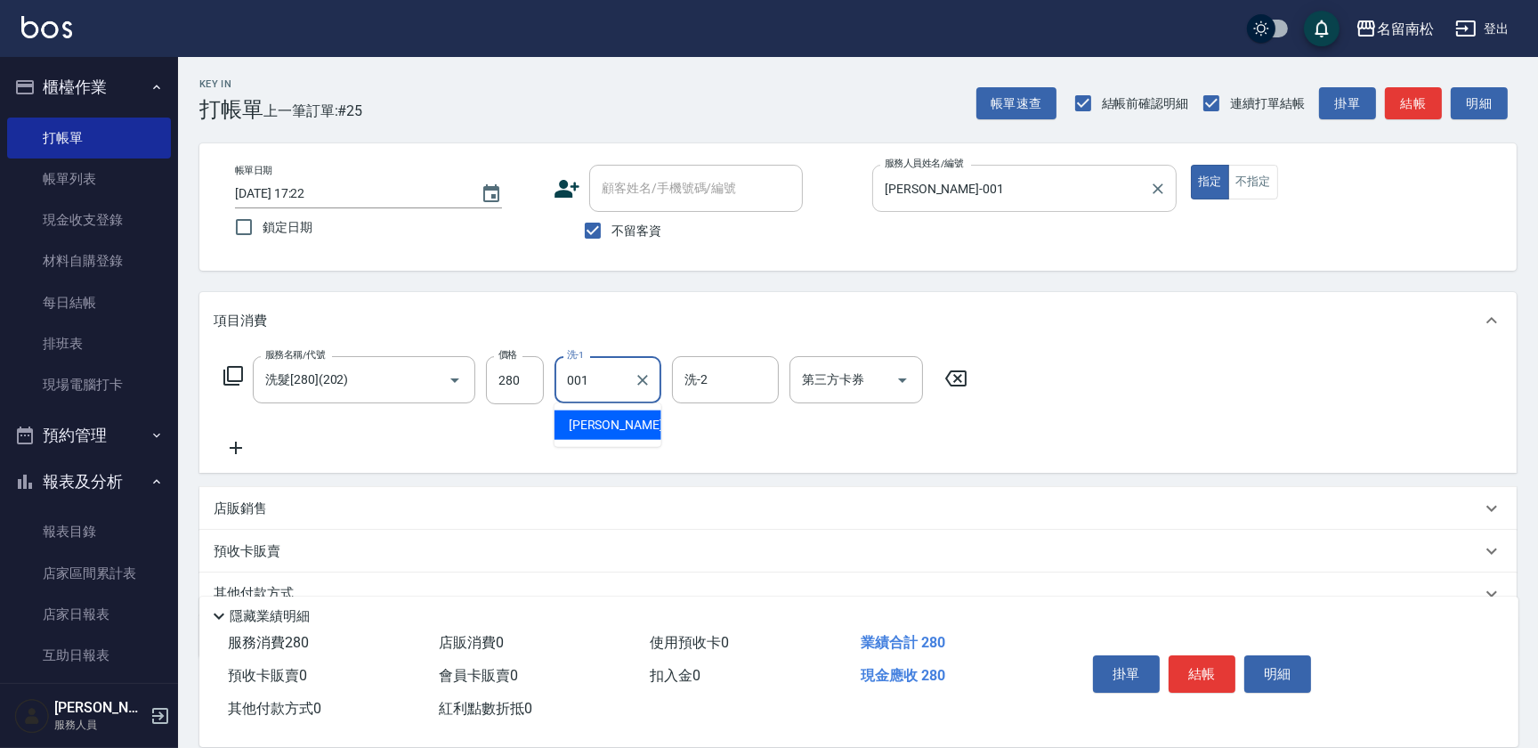
type input "[PERSON_NAME]-001"
click at [1277, 668] on button "明細" at bounding box center [1277, 673] width 67 height 37
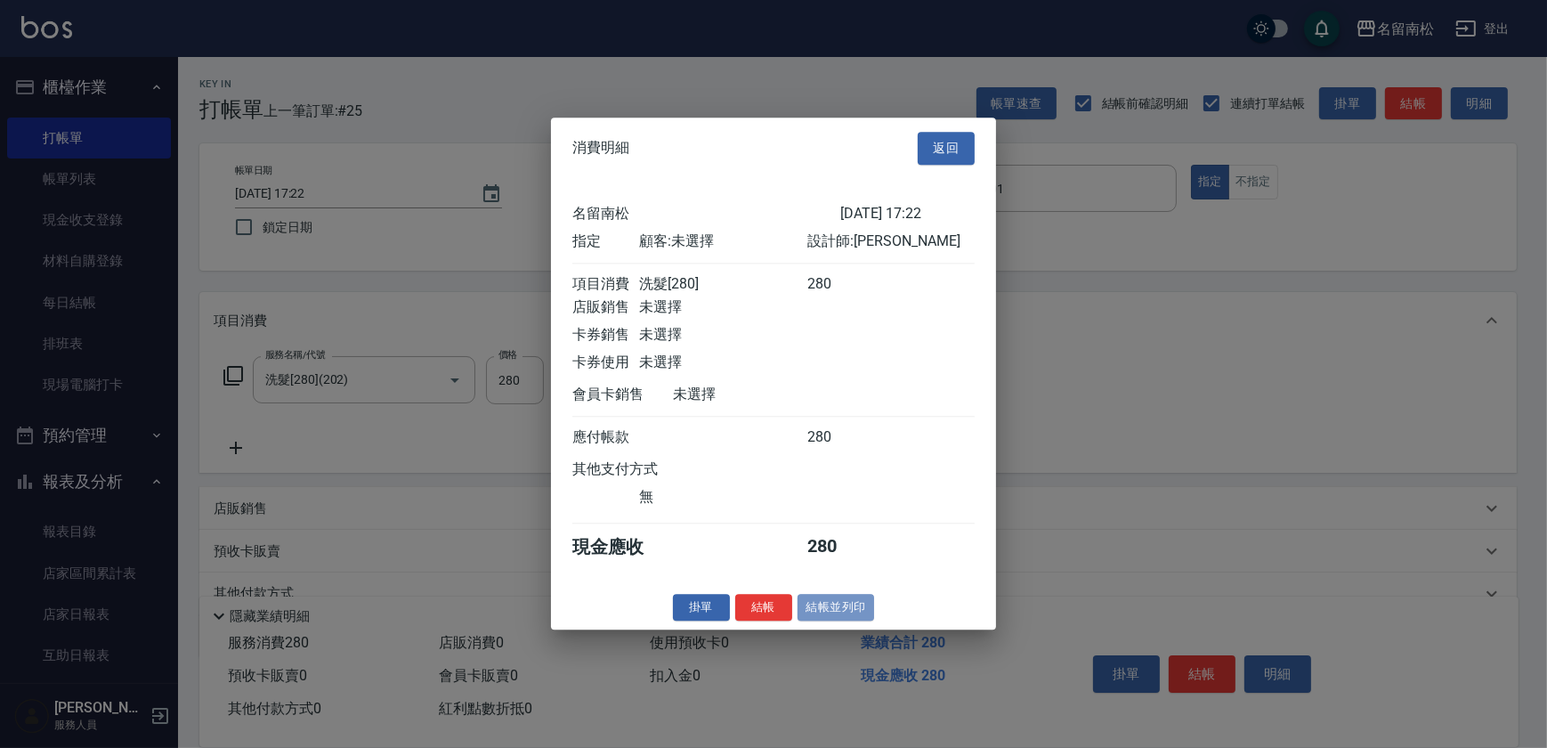
drag, startPoint x: 846, startPoint y: 612, endPoint x: 814, endPoint y: 444, distance: 171.2
click at [845, 607] on button "結帳並列印" at bounding box center [836, 608] width 77 height 28
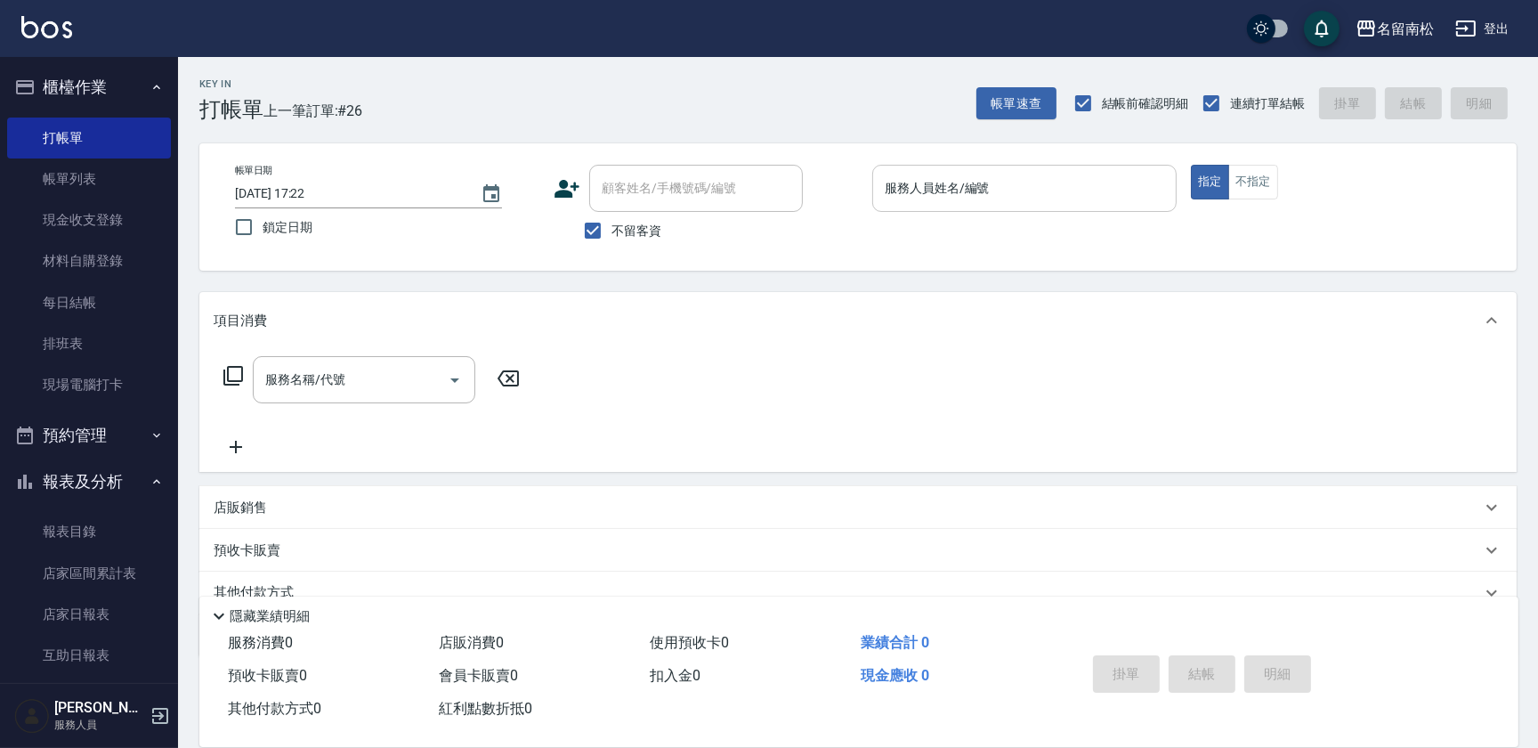
click at [989, 183] on input "服務人員姓名/編號" at bounding box center [1024, 188] width 288 height 31
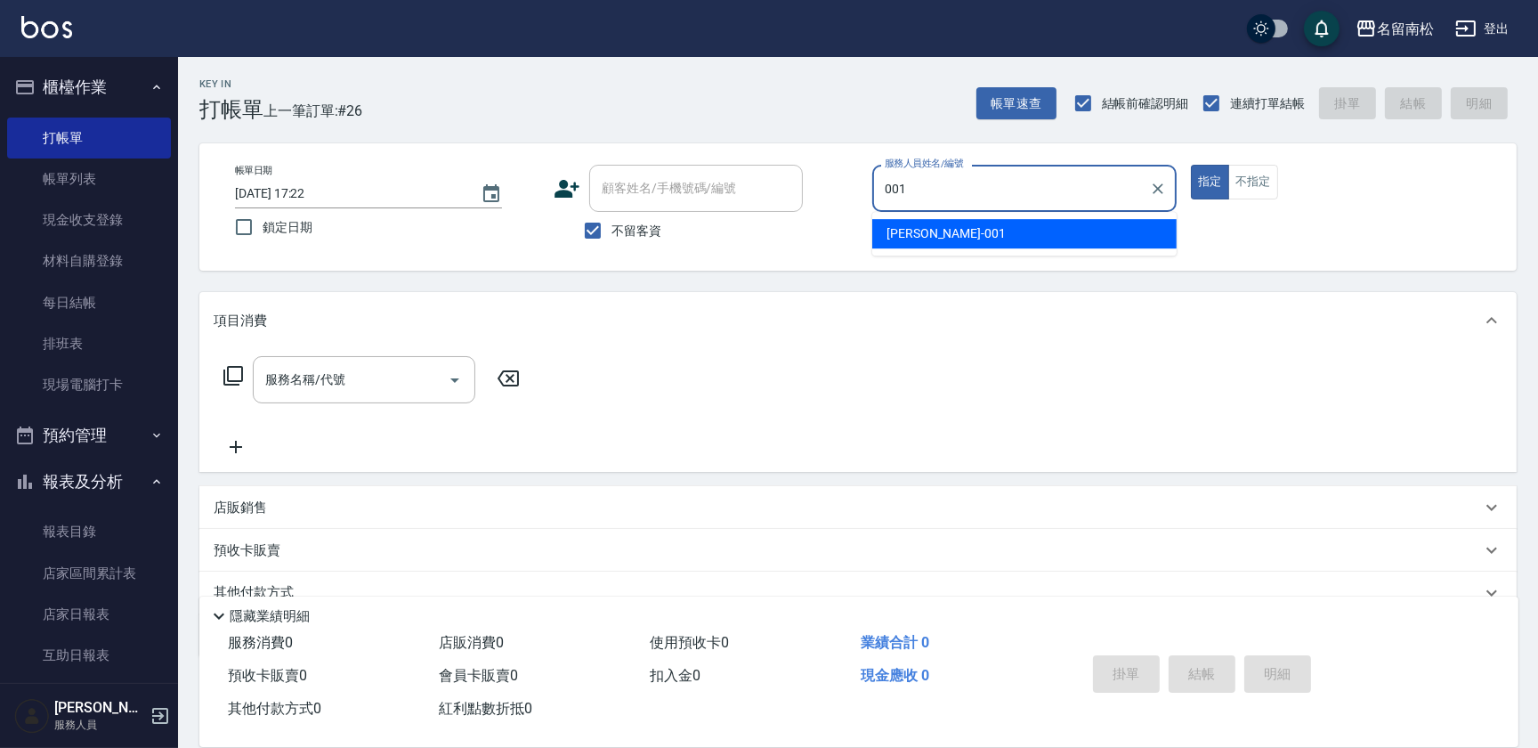
type input "[PERSON_NAME]-001"
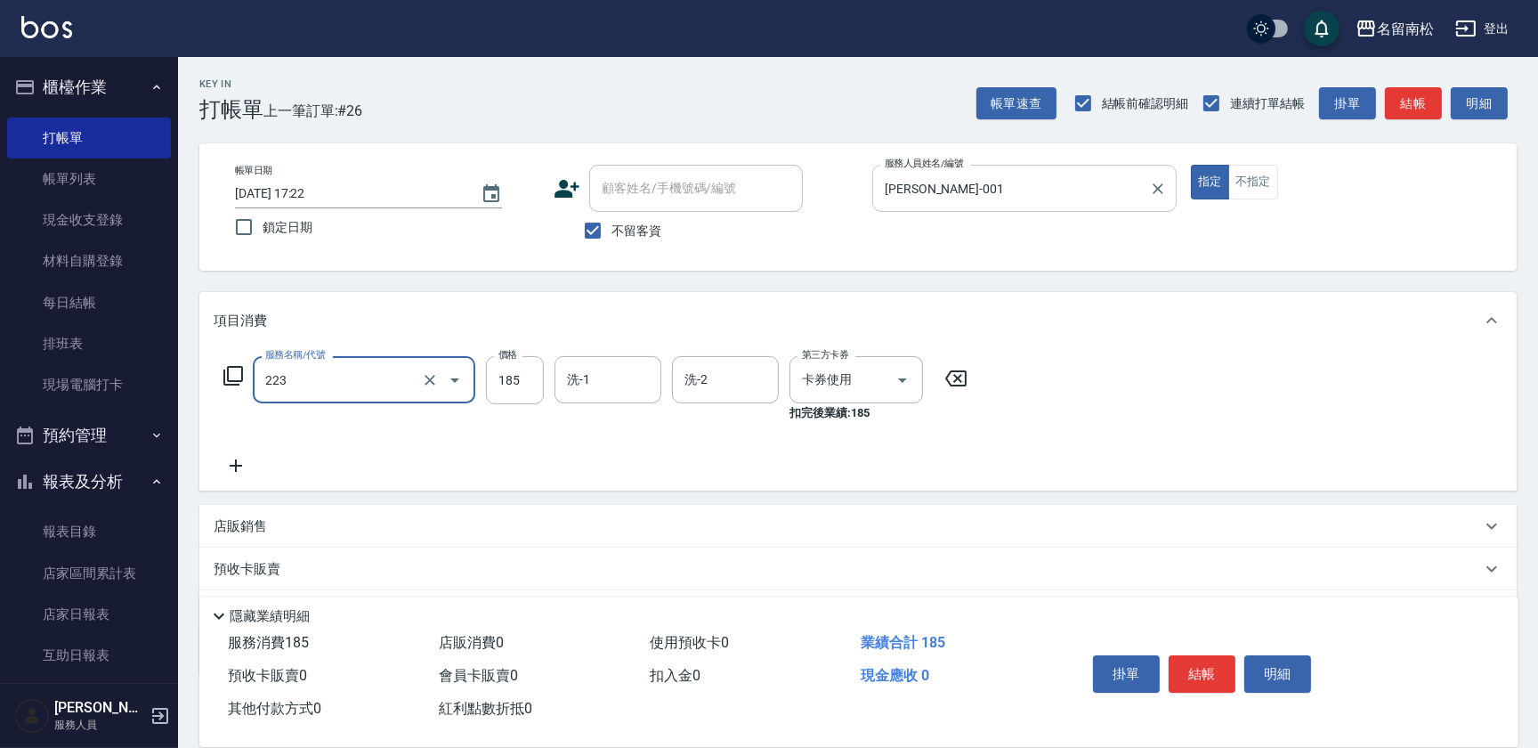
type input "洗髮卡(185)(223)"
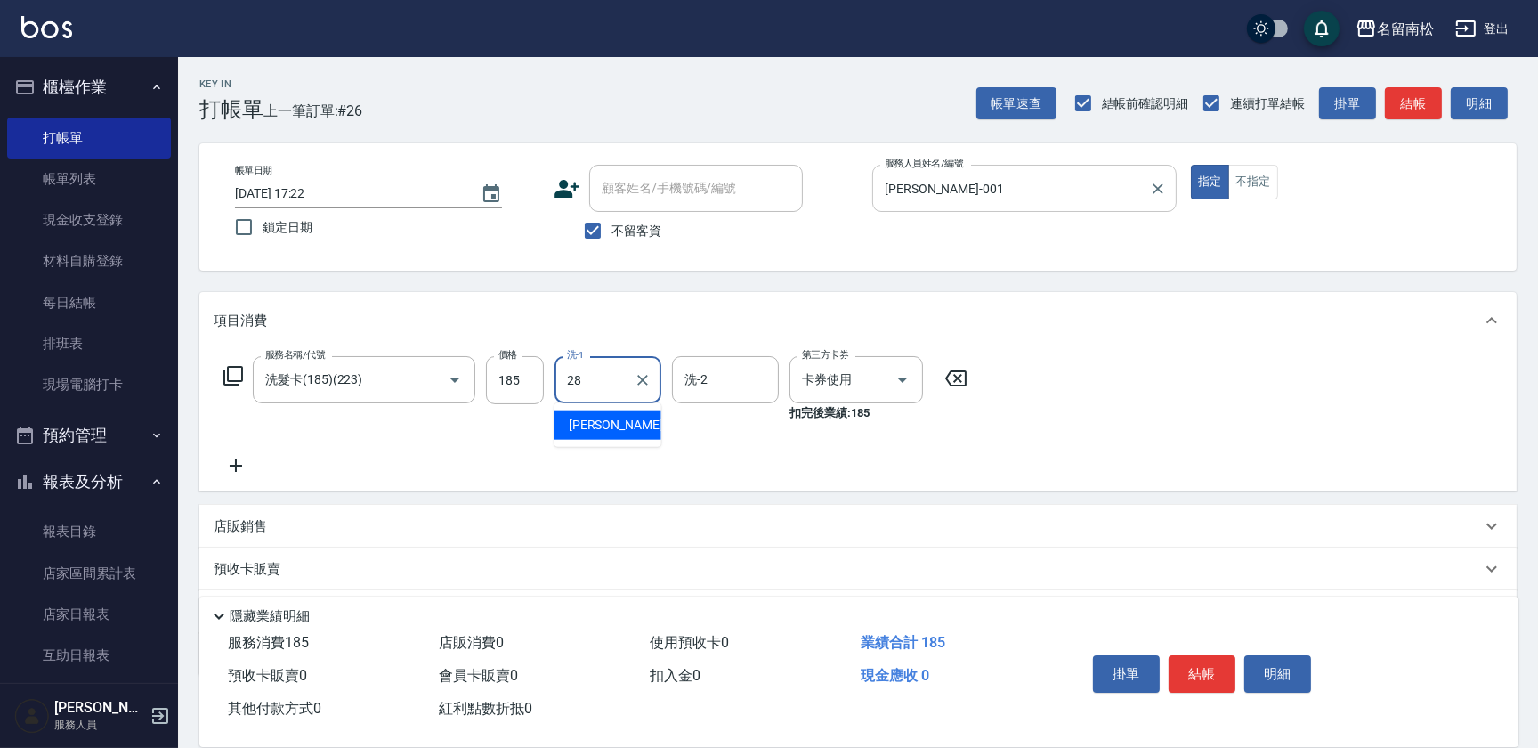
type input "[PERSON_NAME]-28"
click at [1298, 659] on button "明細" at bounding box center [1277, 673] width 67 height 37
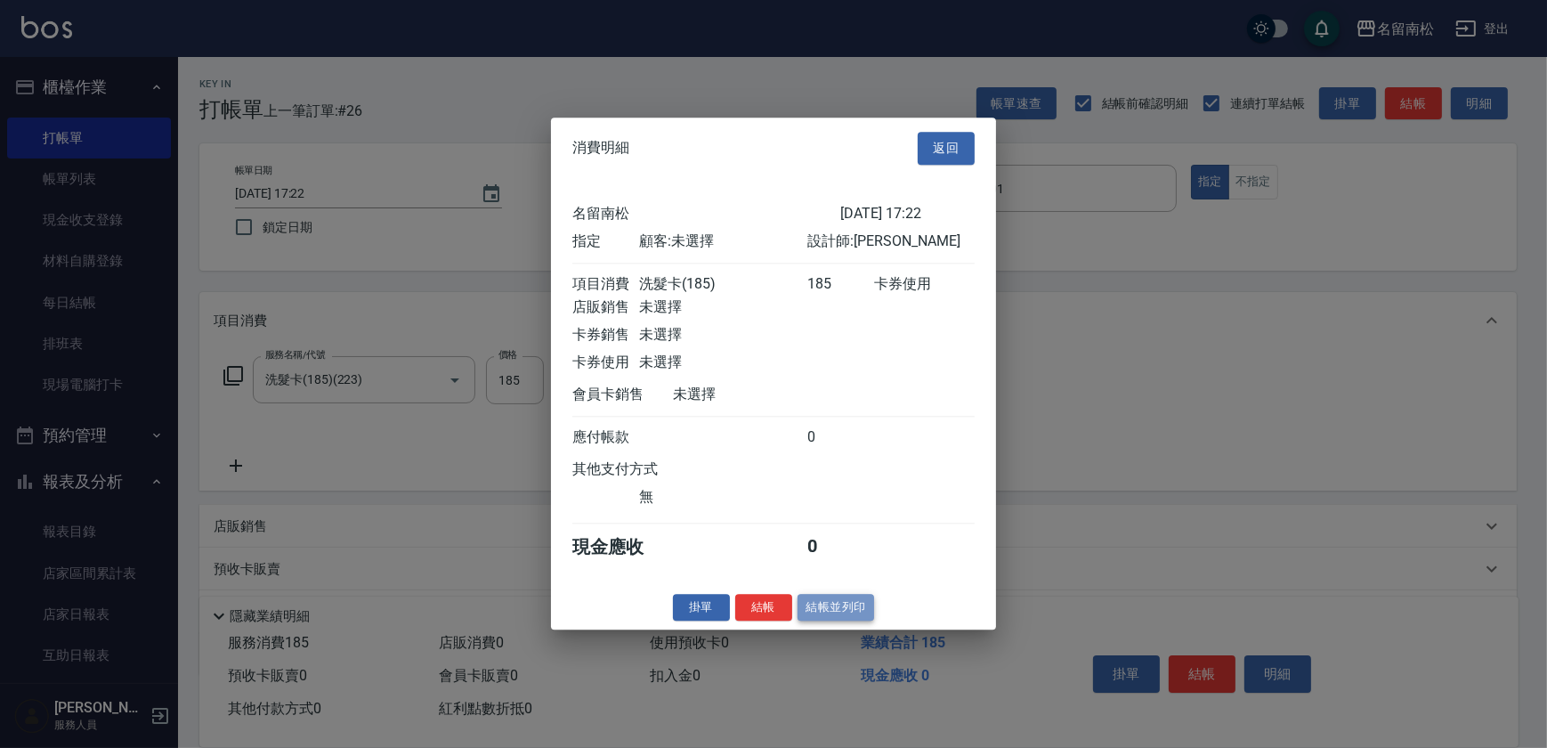
click at [833, 621] on button "結帳並列印" at bounding box center [836, 608] width 77 height 28
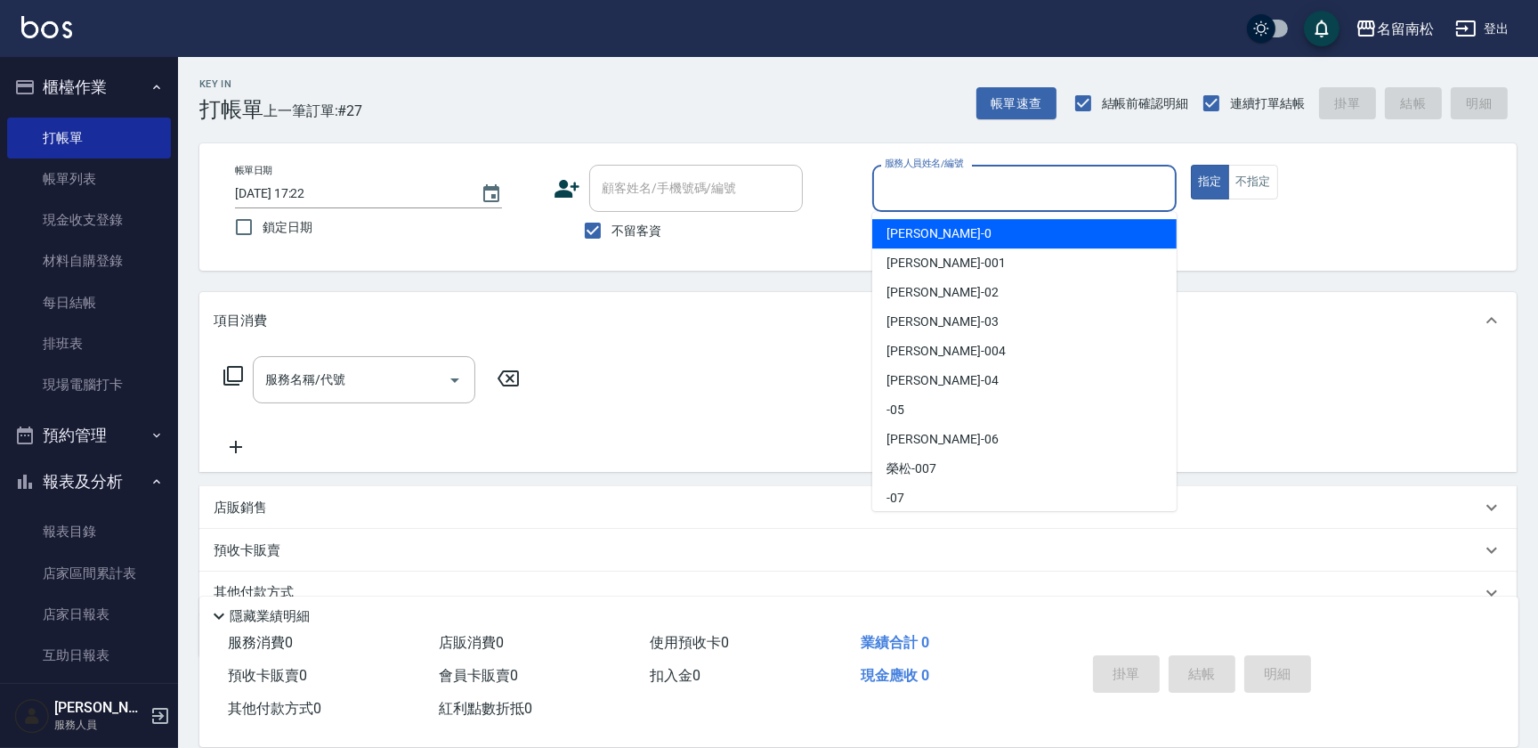
click at [1048, 197] on input "服務人員姓名/編號" at bounding box center [1024, 188] width 288 height 31
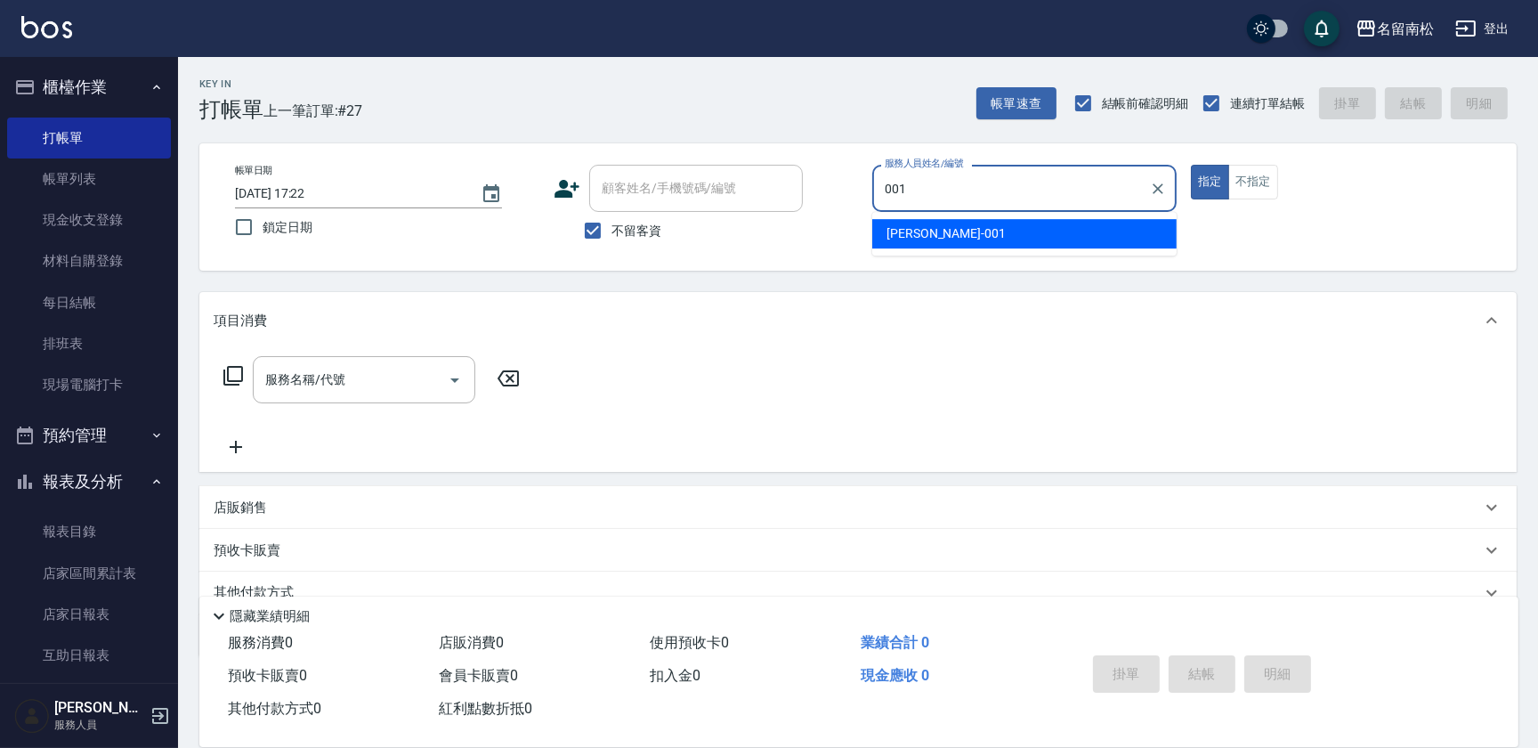
type input "[PERSON_NAME]-001"
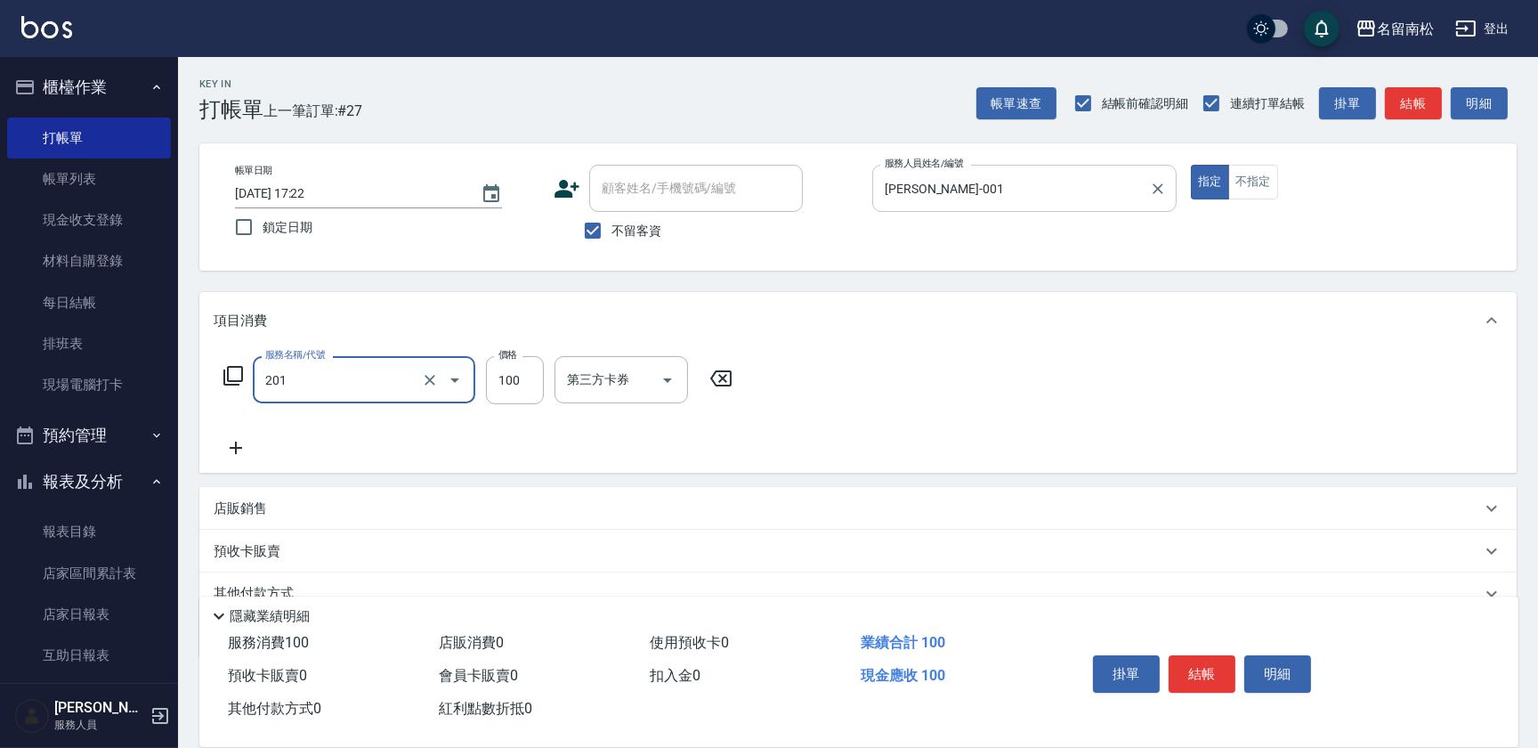
type input "洗髮[100](201)"
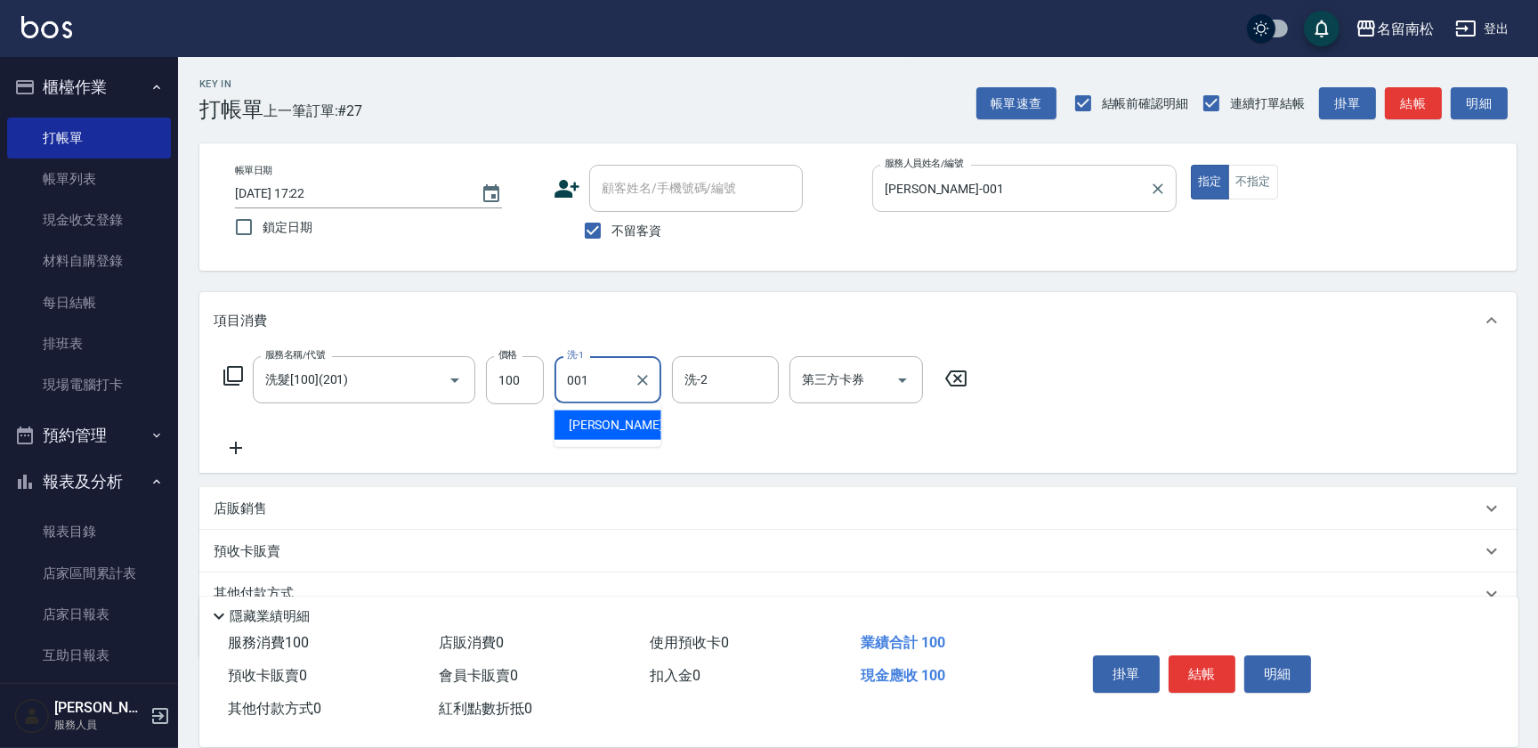
type input "[PERSON_NAME]-001"
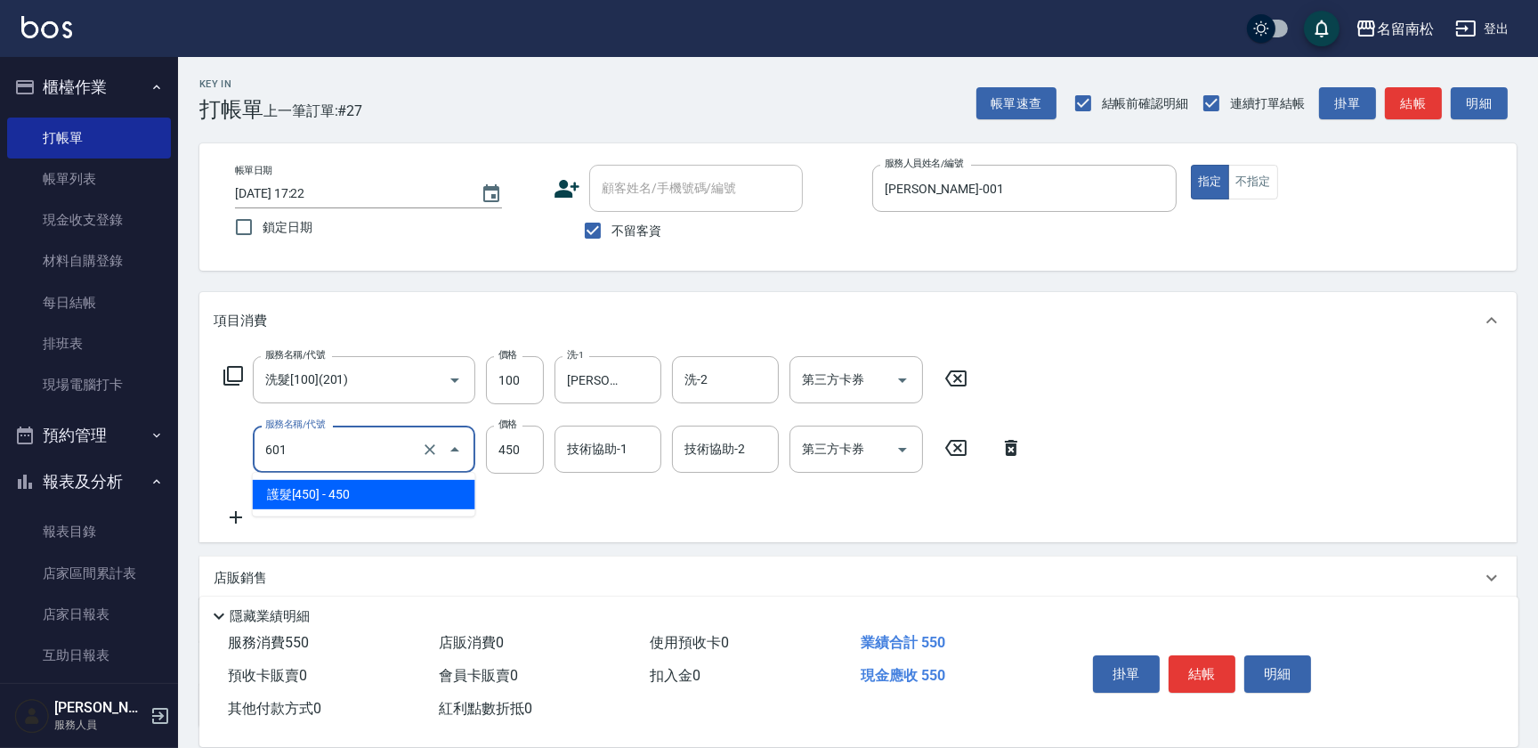
drag, startPoint x: 254, startPoint y: 468, endPoint x: 152, endPoint y: 469, distance: 101.5
click at [149, 489] on div "名留南松 登出 櫃檯作業 打帳單 帳單列表 現金收支登錄 材料自購登錄 每日結帳 排班表 現場電腦打卡 預約管理 預約管理 單日預約紀錄 單週預約紀錄 報表及…" at bounding box center [769, 447] width 1538 height 895
type input "護髮[500](602)"
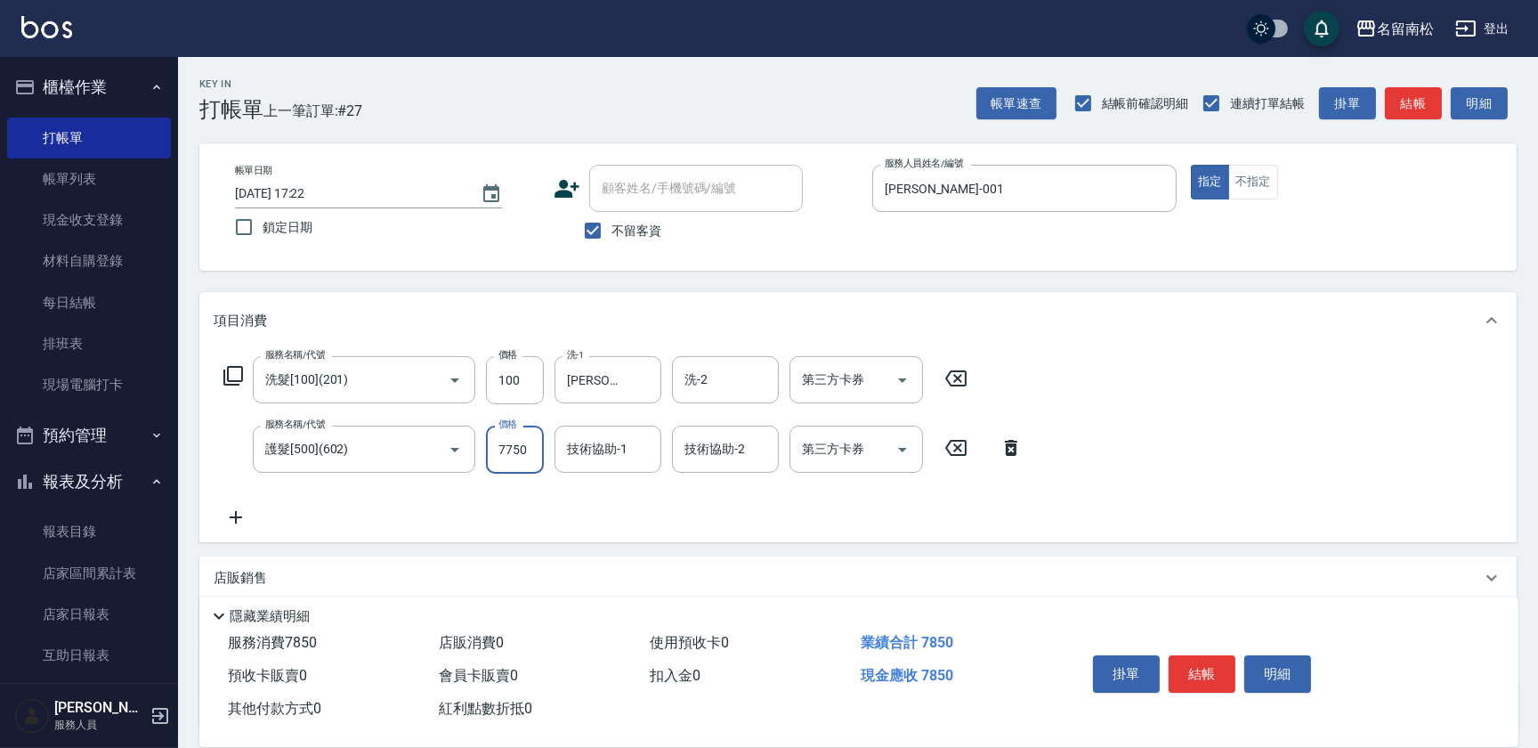
type input "7750"
click at [561, 453] on icon at bounding box center [563, 448] width 12 height 16
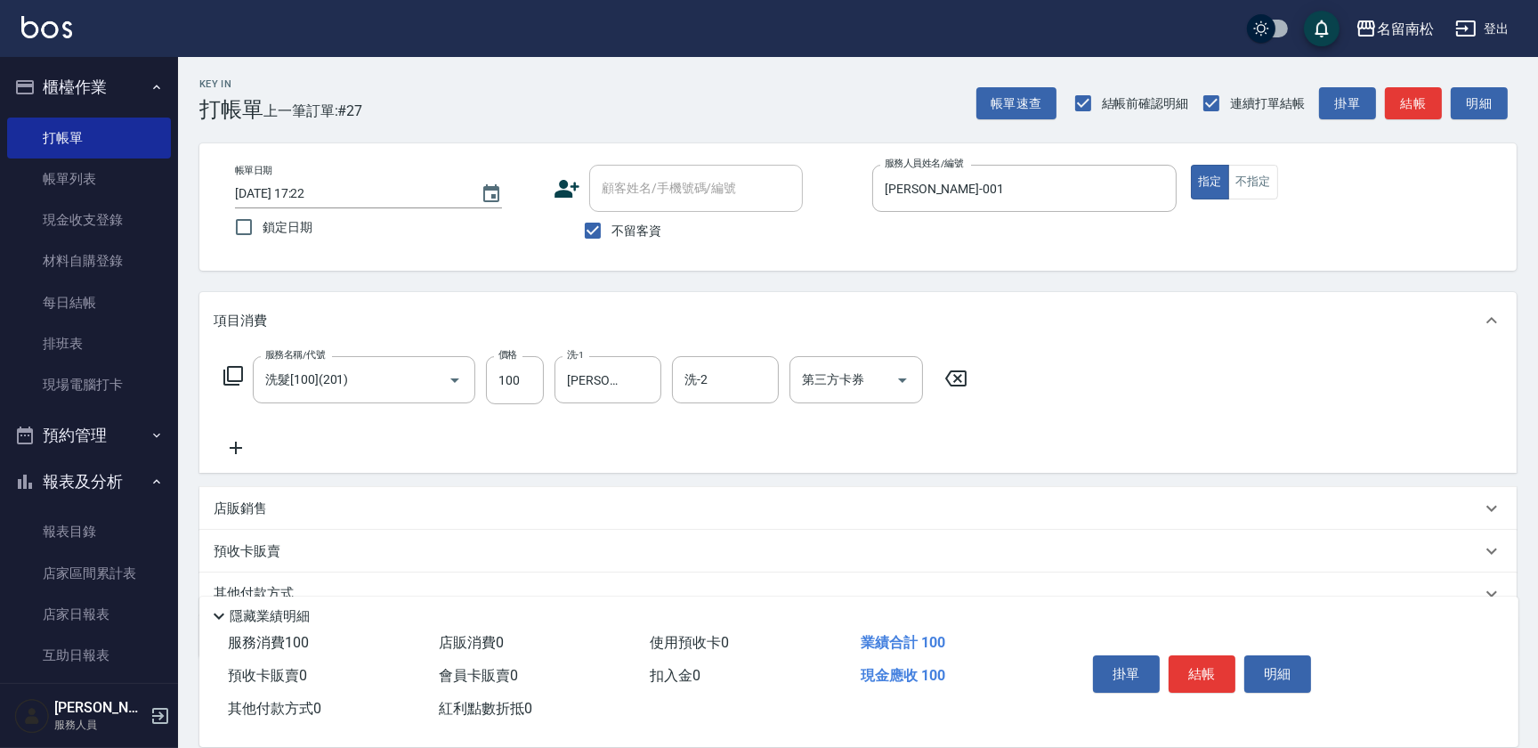
click at [242, 449] on icon at bounding box center [236, 447] width 45 height 21
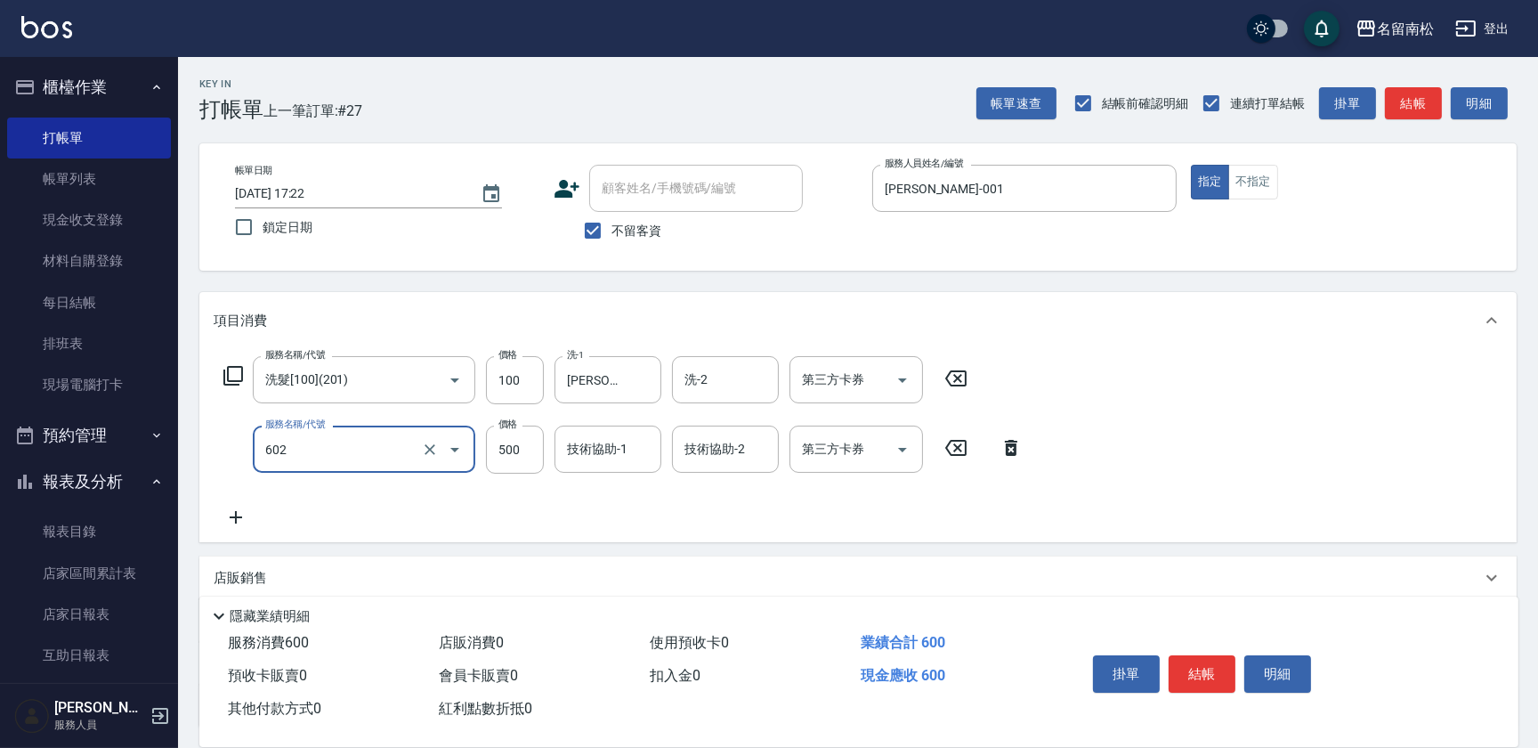
type input "護髮[500](602)"
type input "7750"
click at [1013, 457] on icon at bounding box center [1011, 447] width 45 height 21
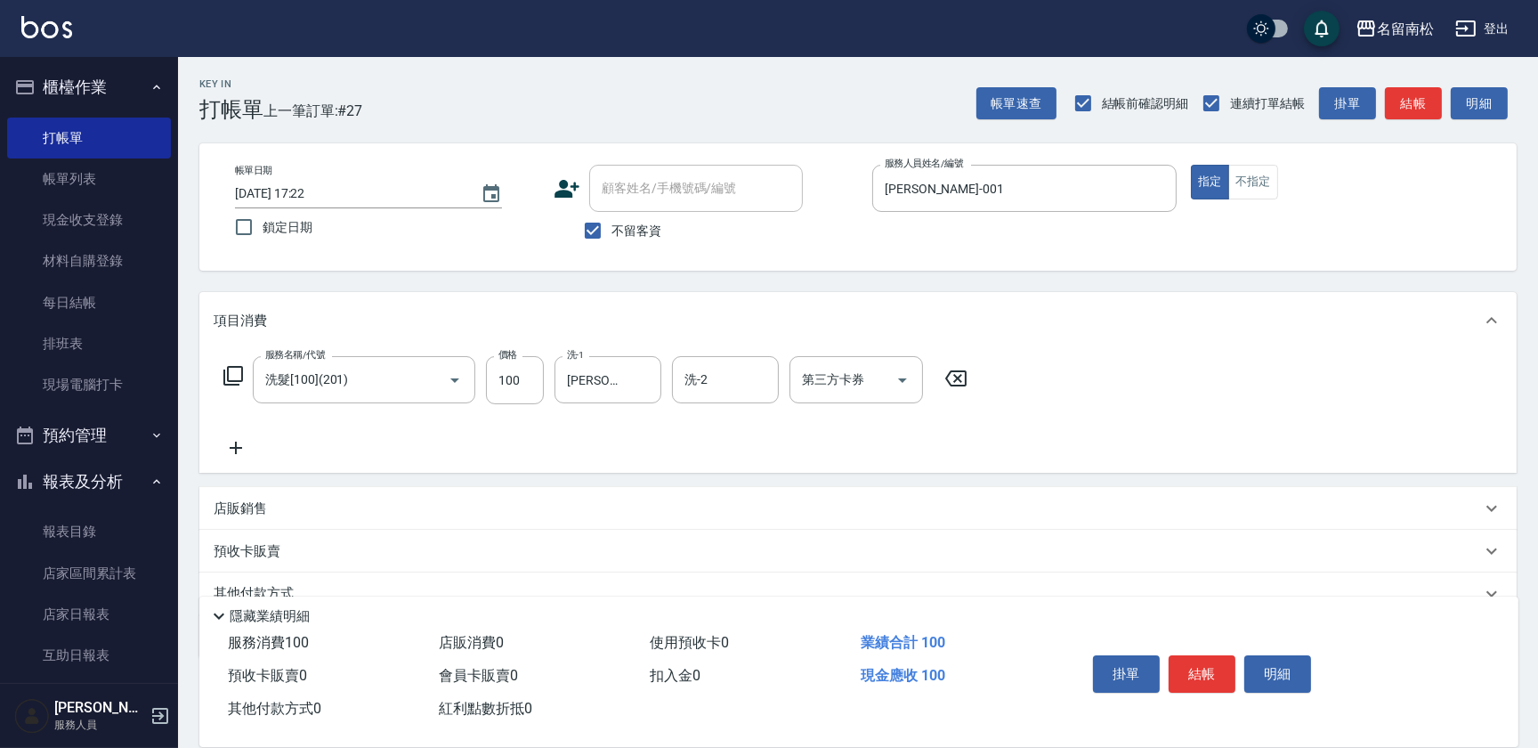
click at [237, 448] on icon at bounding box center [236, 447] width 12 height 12
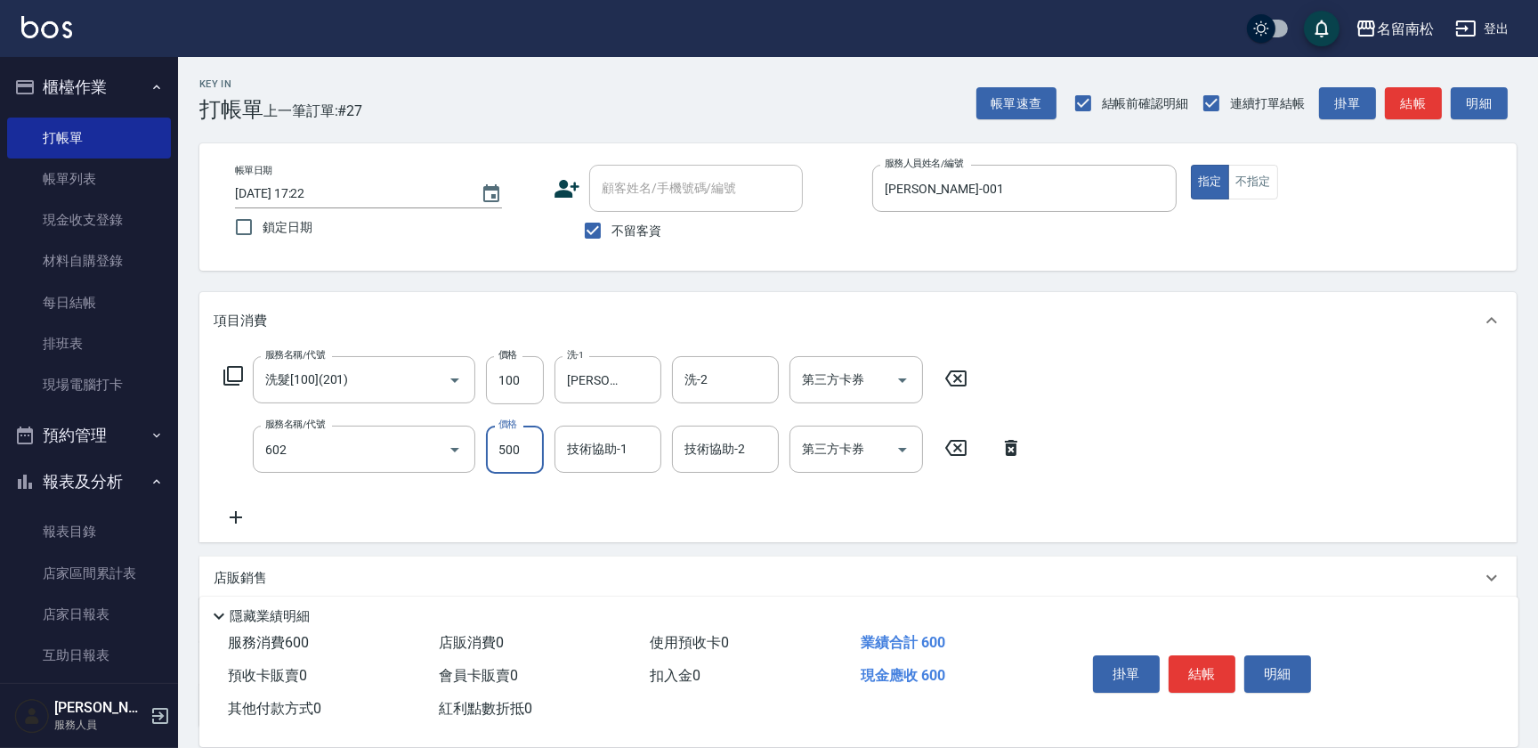
type input "護髮[500](602)"
type input "750"
type input "[PERSON_NAME]-001"
click at [1271, 668] on button "明細" at bounding box center [1277, 673] width 67 height 37
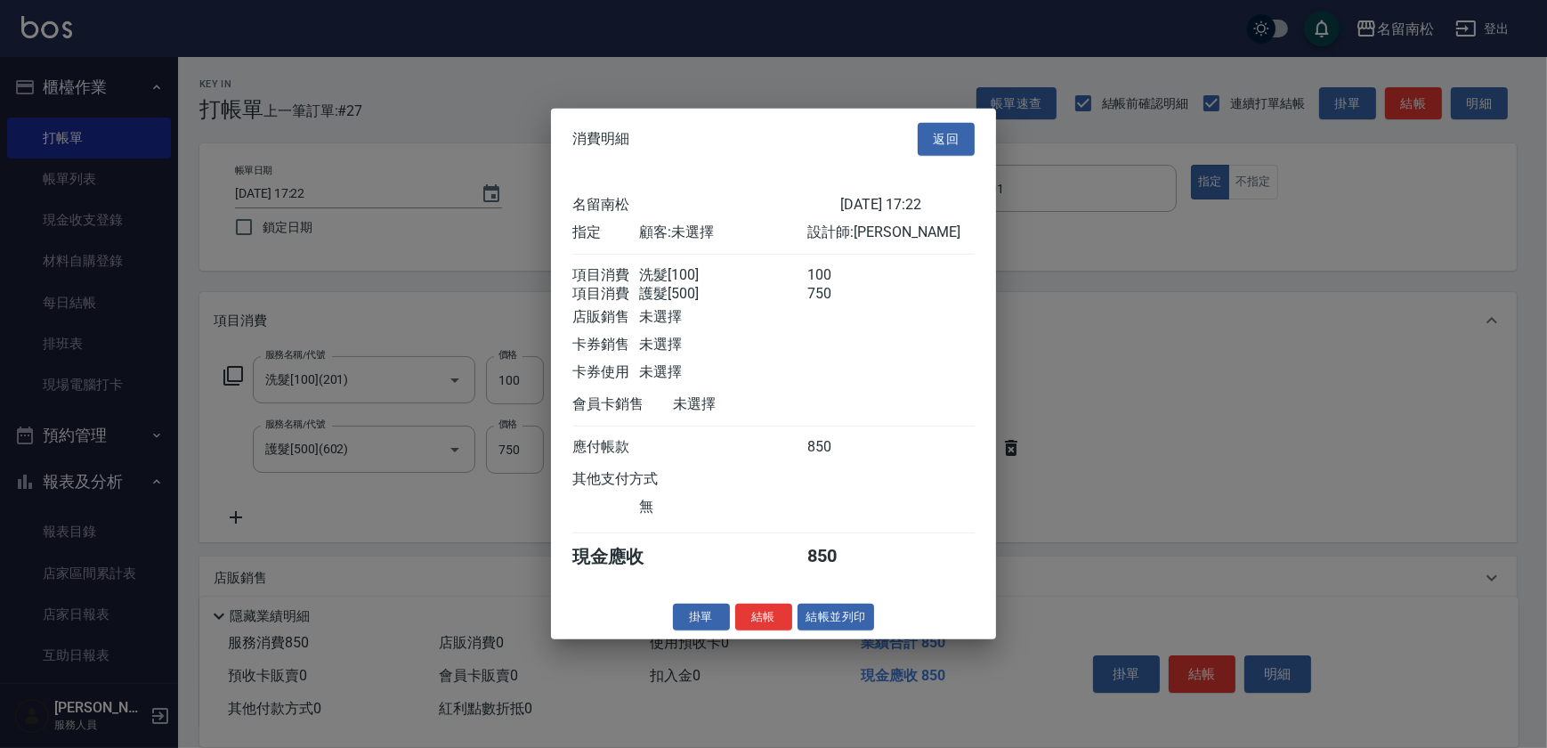
click at [849, 626] on button "結帳並列印" at bounding box center [836, 617] width 77 height 28
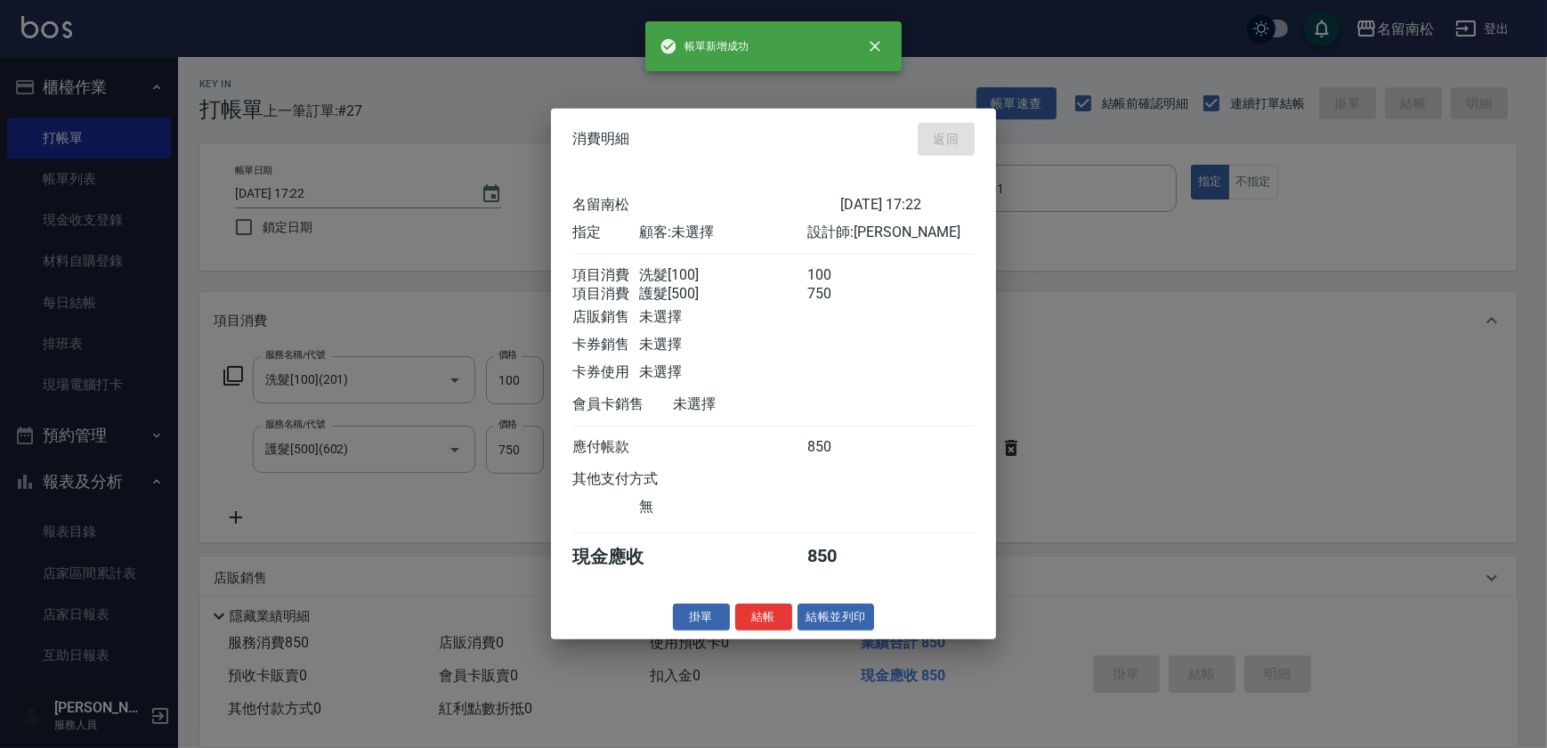
type input "[DATE] 17:24"
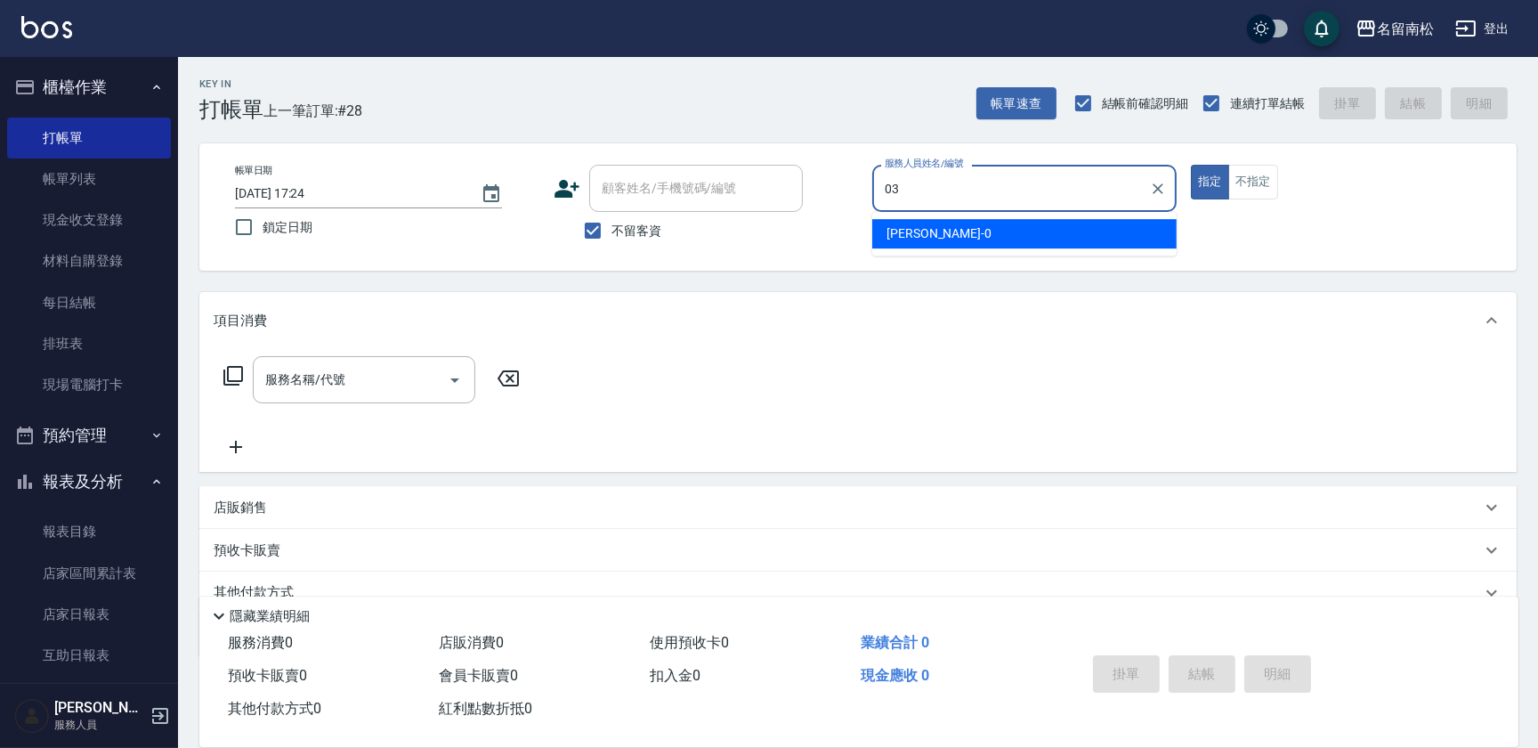
type input "[PERSON_NAME]-03"
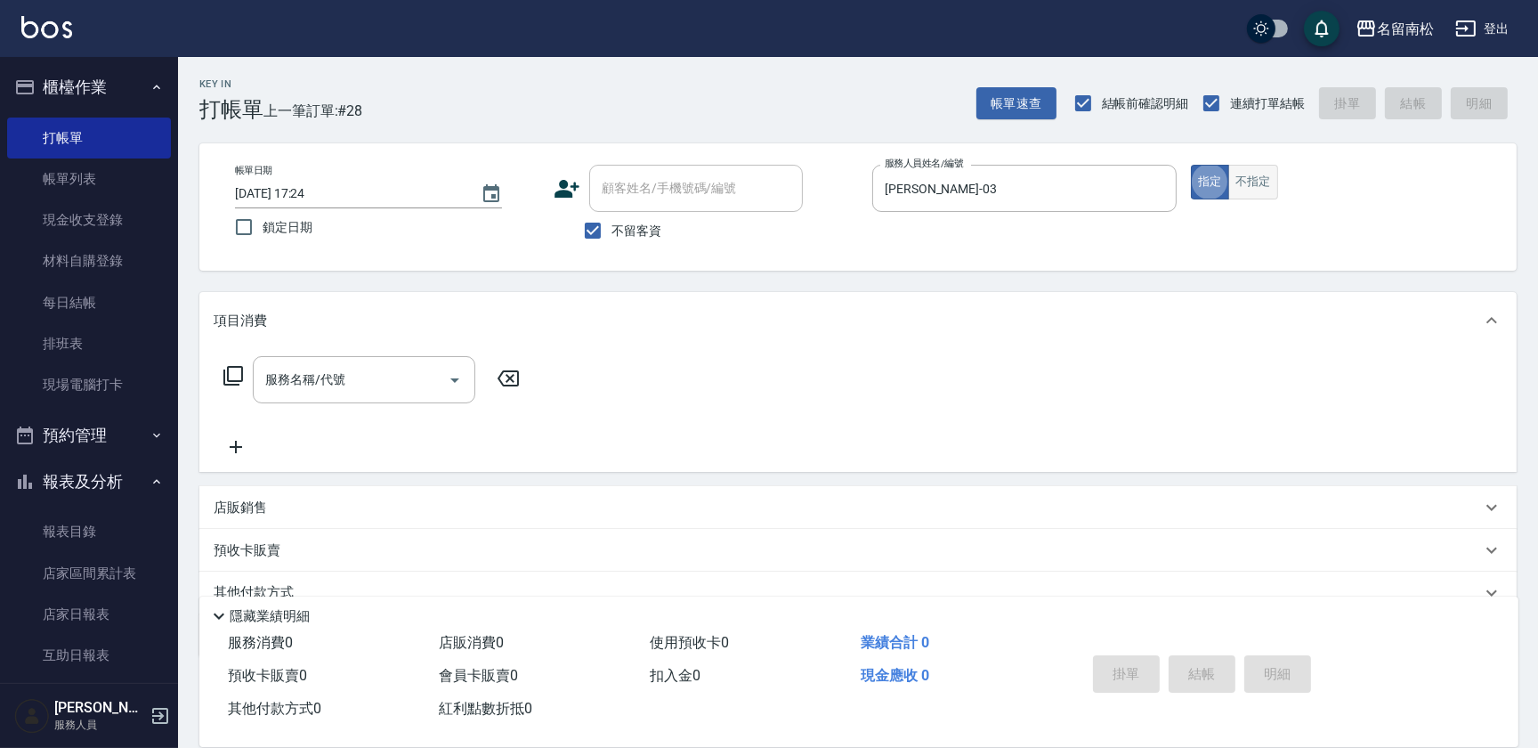
click at [1246, 174] on button "不指定" at bounding box center [1253, 182] width 50 height 35
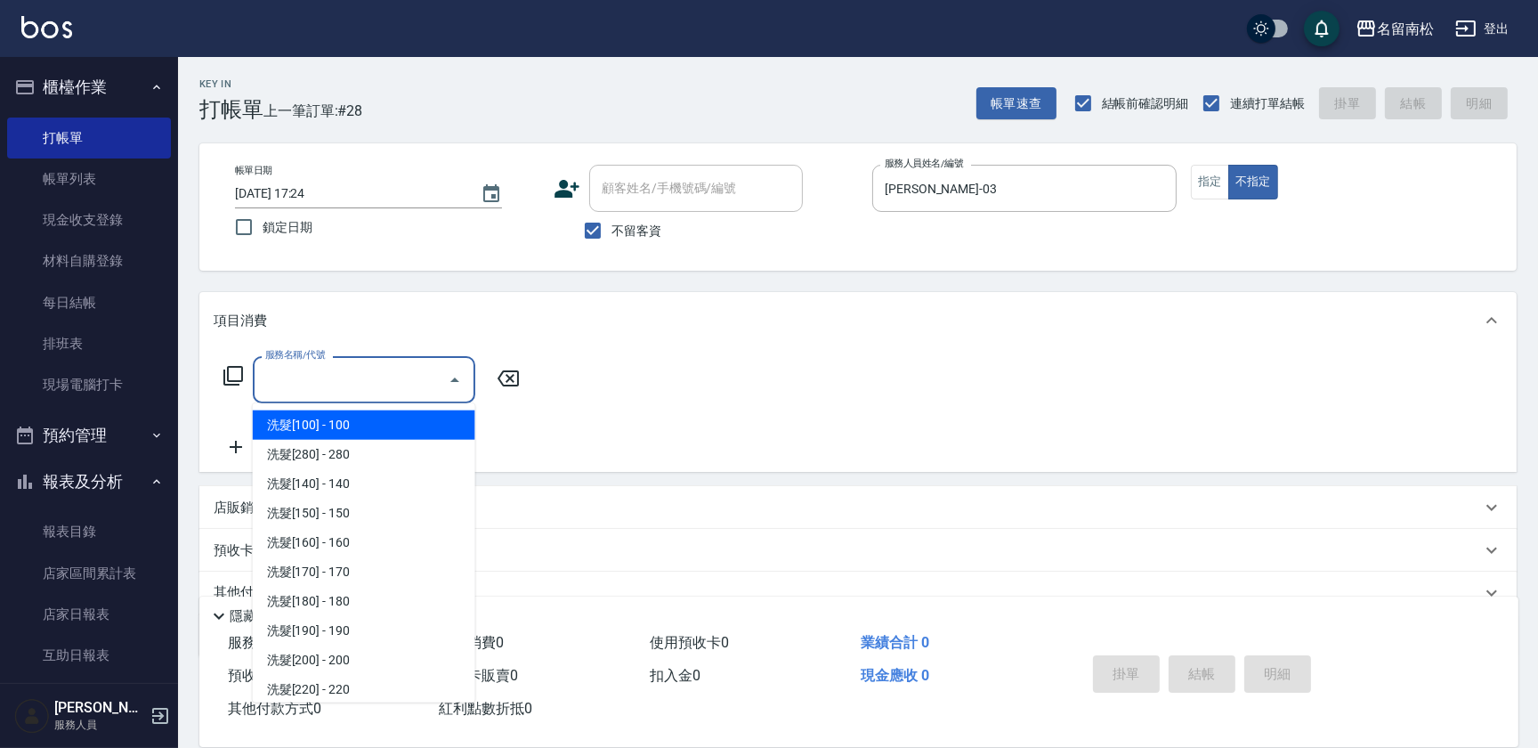
click at [361, 379] on input "服務名稱/代號" at bounding box center [351, 379] width 180 height 31
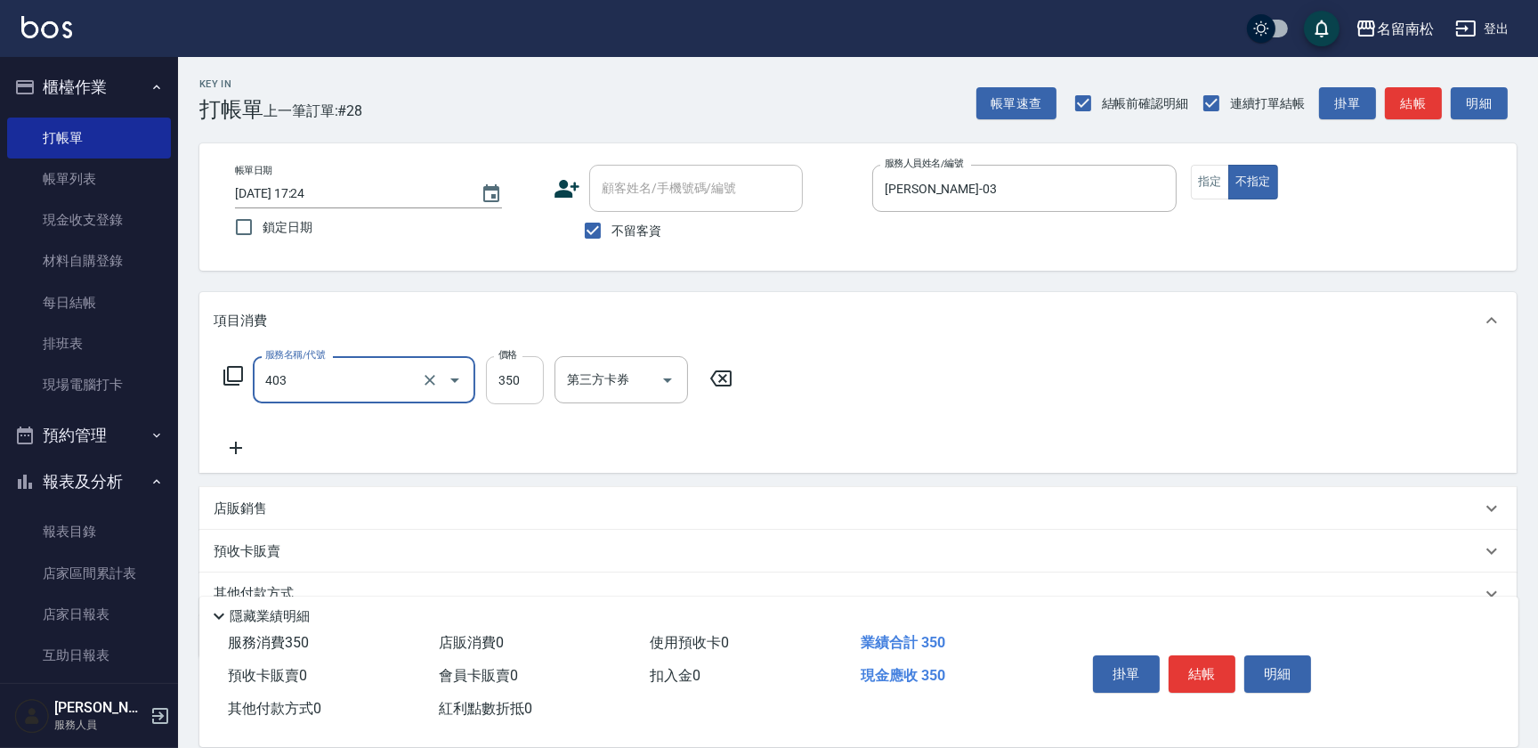
type input "剪髮(350)(403)"
click at [522, 390] on input "350" at bounding box center [515, 380] width 58 height 48
type input "380"
click at [1201, 671] on button "結帳" at bounding box center [1202, 673] width 67 height 37
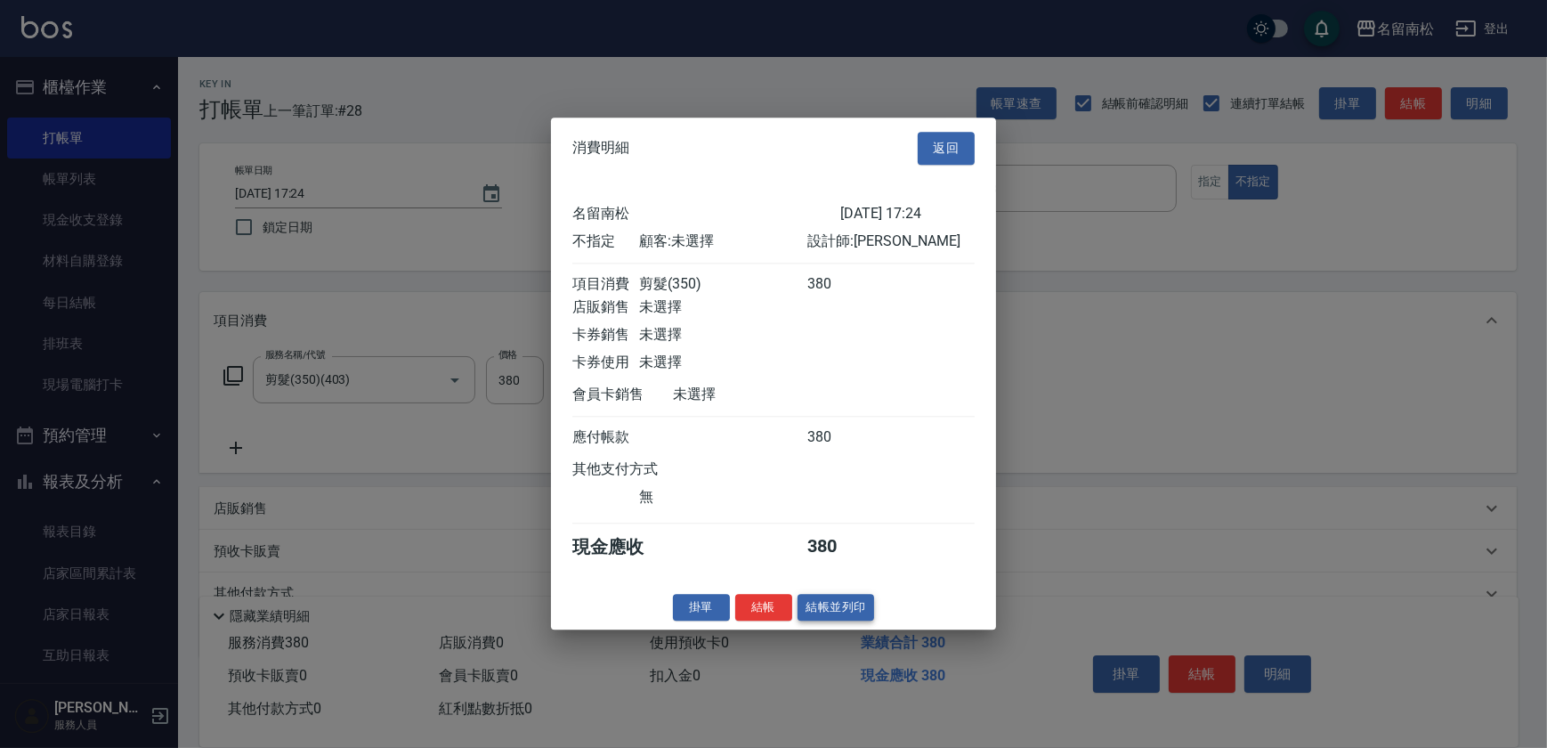
click at [831, 618] on button "結帳並列印" at bounding box center [836, 608] width 77 height 28
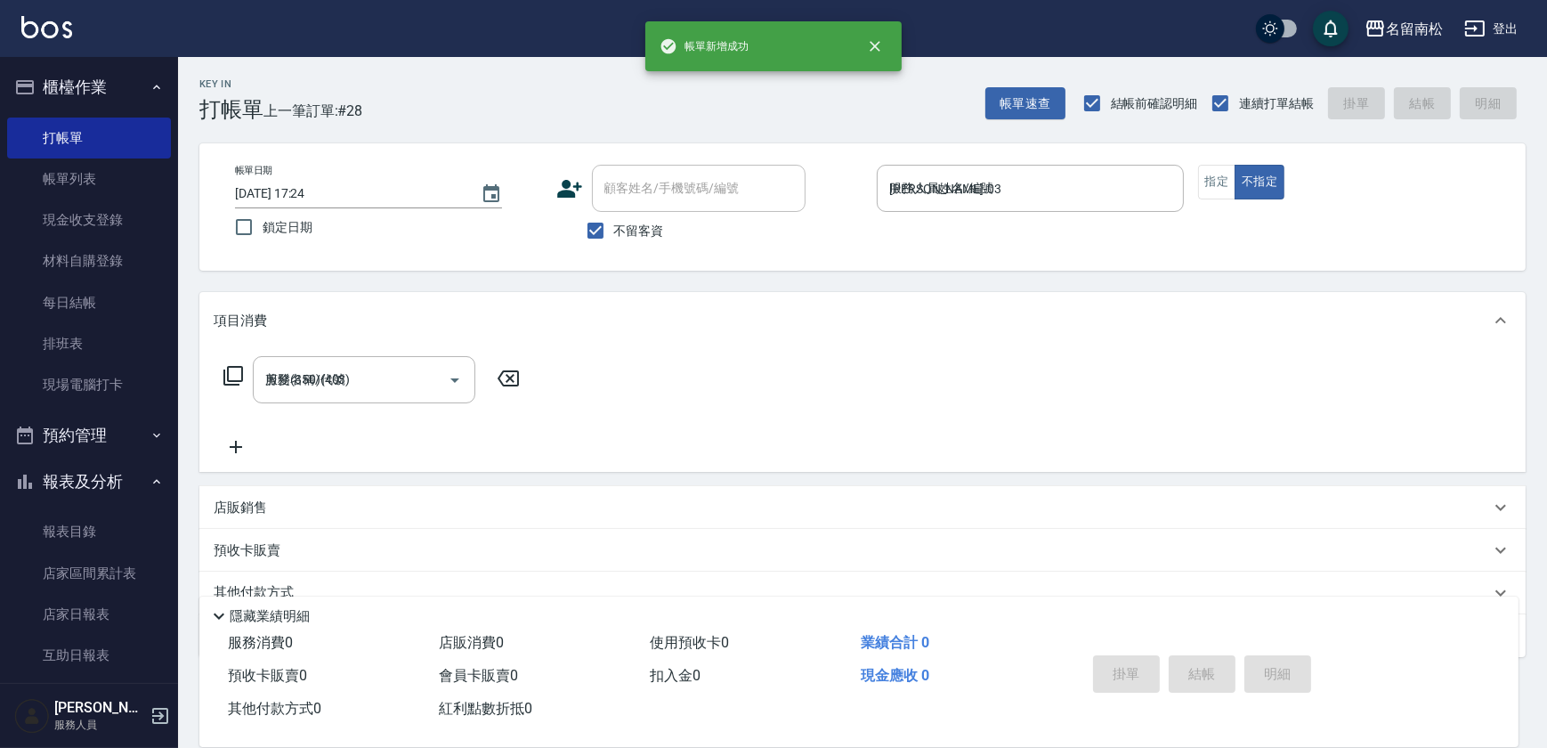
type input "[DATE] 17:38"
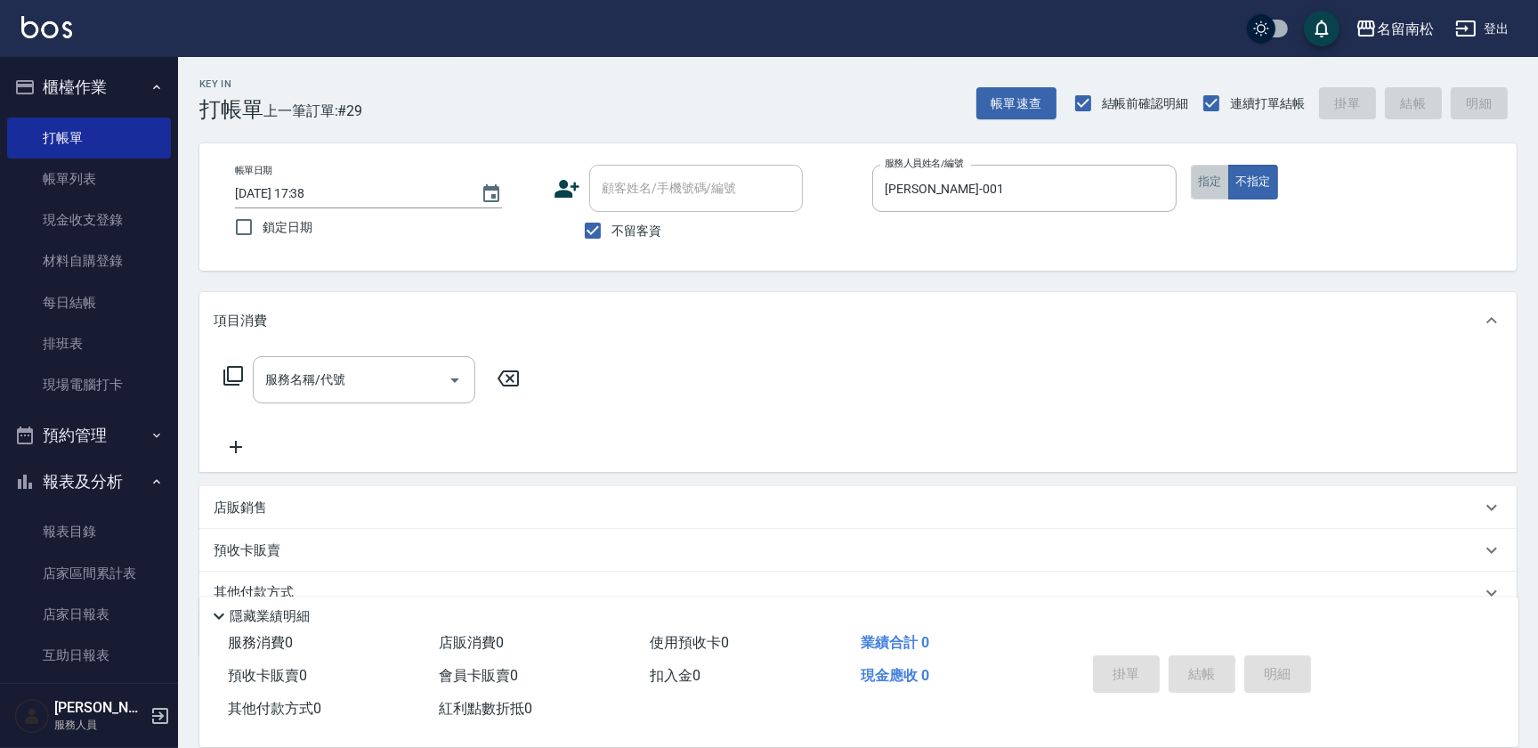
click at [1202, 176] on button "指定" at bounding box center [1210, 182] width 38 height 35
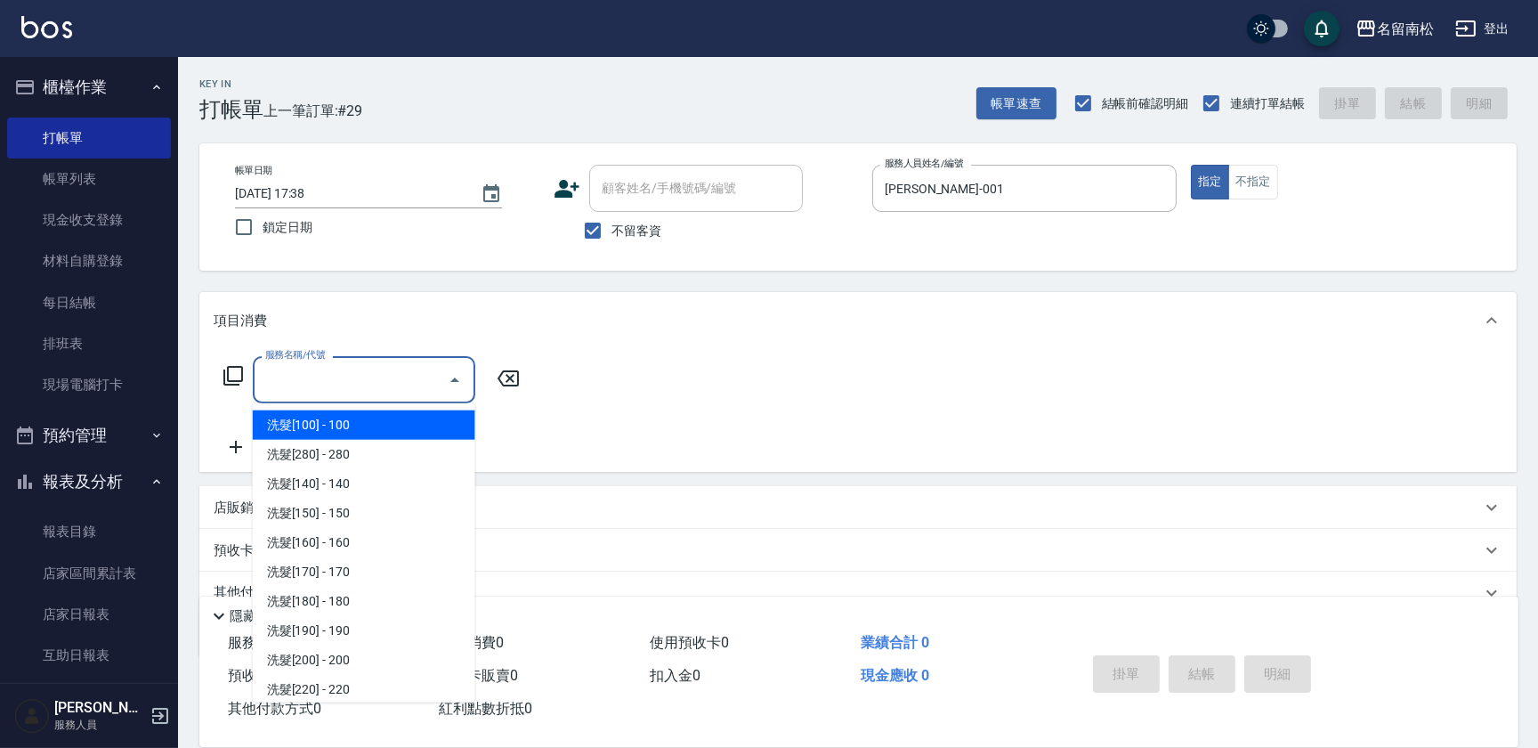
click at [376, 384] on input "服務名稱/代號" at bounding box center [351, 379] width 180 height 31
drag, startPoint x: 777, startPoint y: 356, endPoint x: 816, endPoint y: 335, distance: 44.6
click at [808, 339] on div "項目消費 服務名稱/代號 服務名稱/代號" at bounding box center [857, 382] width 1317 height 180
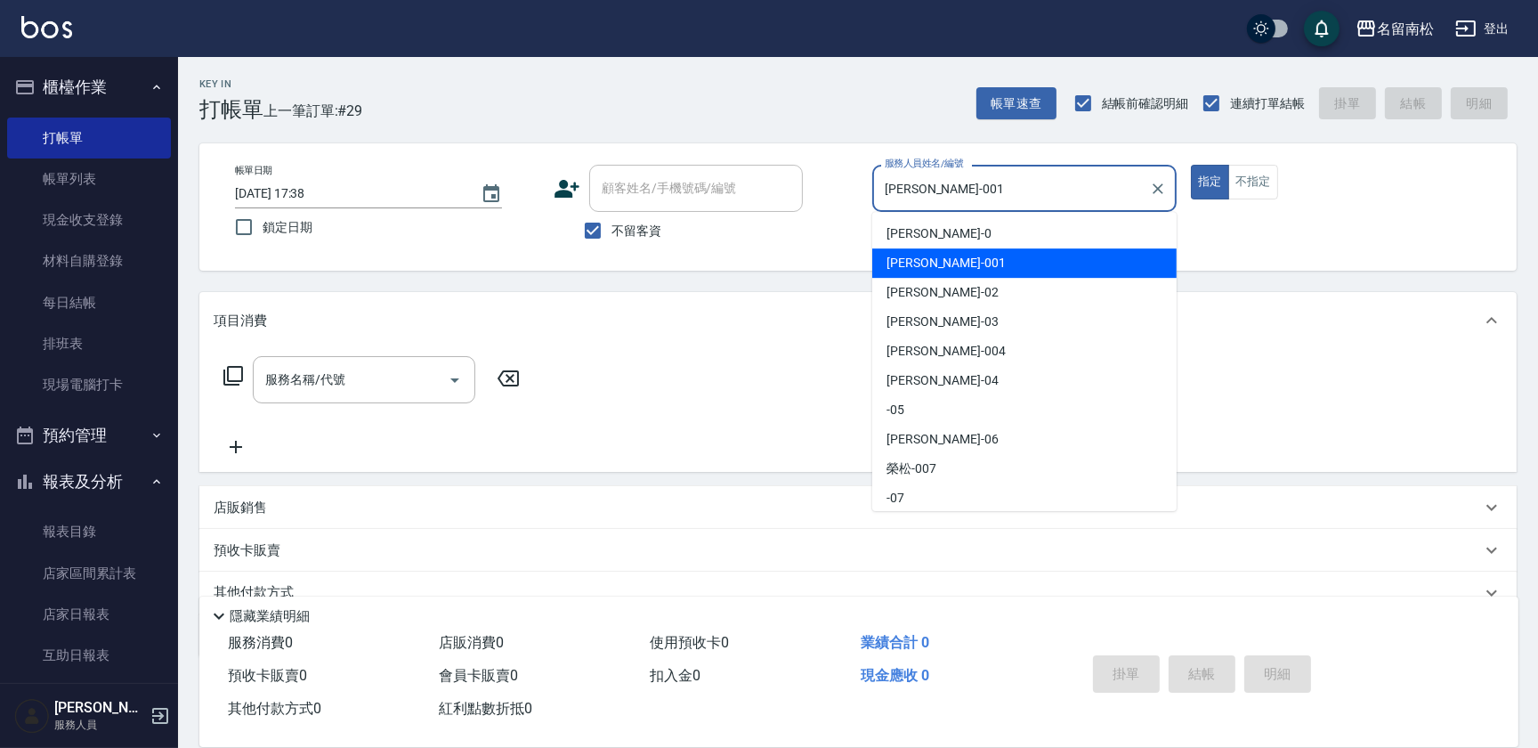
click at [965, 185] on input "[PERSON_NAME]-001" at bounding box center [1011, 188] width 262 height 31
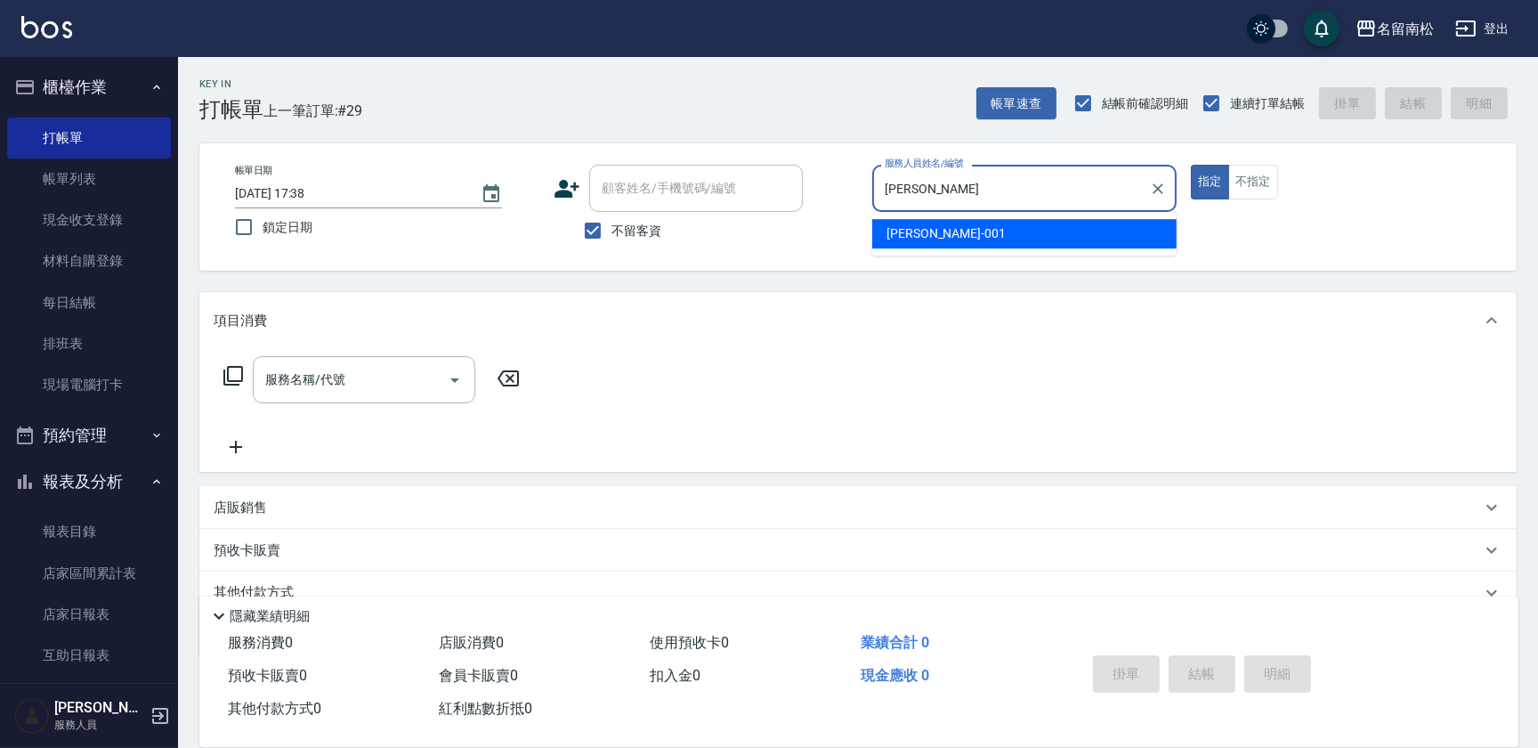
type input "林"
click at [958, 231] on div "[PERSON_NAME]-10" at bounding box center [1024, 233] width 304 height 29
type input "[PERSON_NAME]-10"
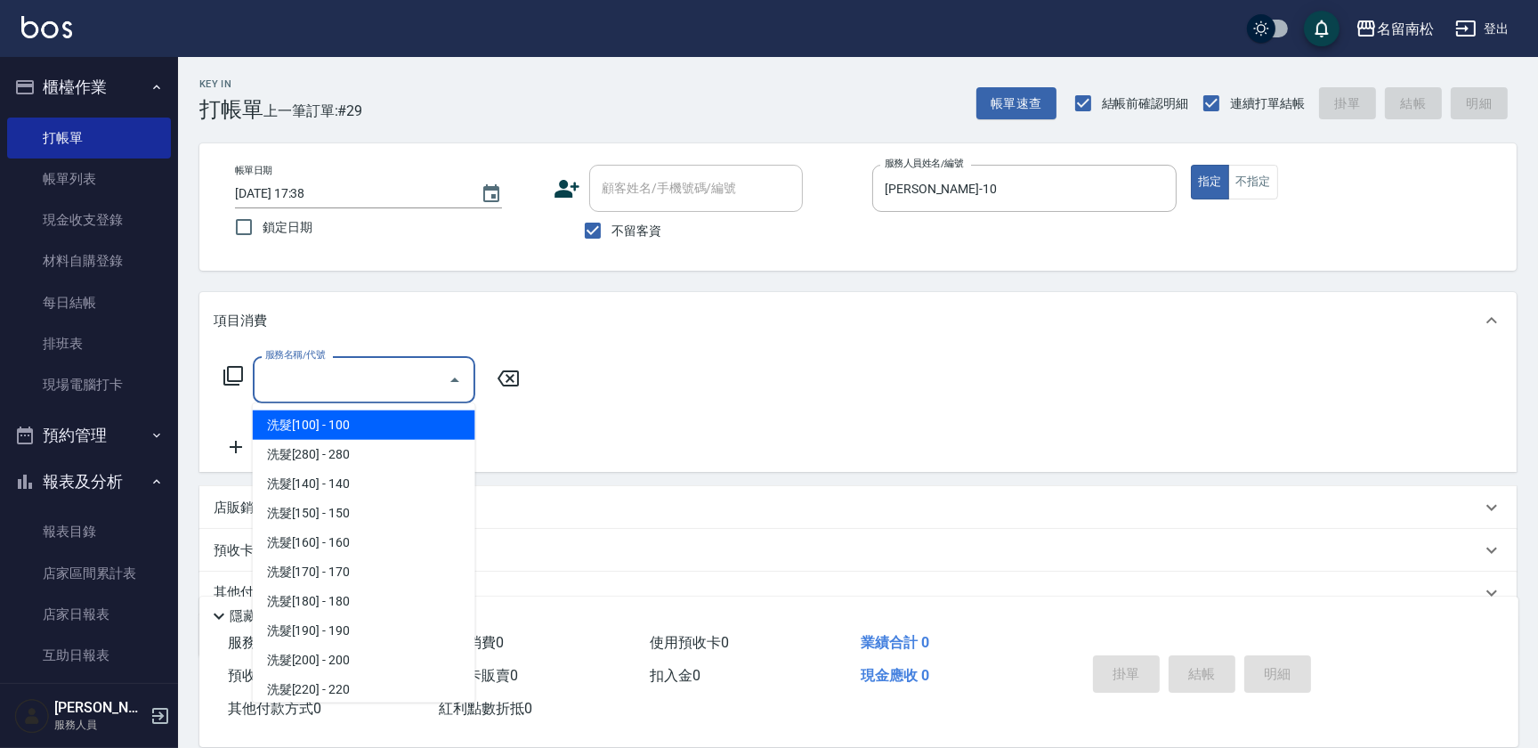
click at [404, 382] on input "服務名稱/代號" at bounding box center [351, 379] width 180 height 31
type input "401"
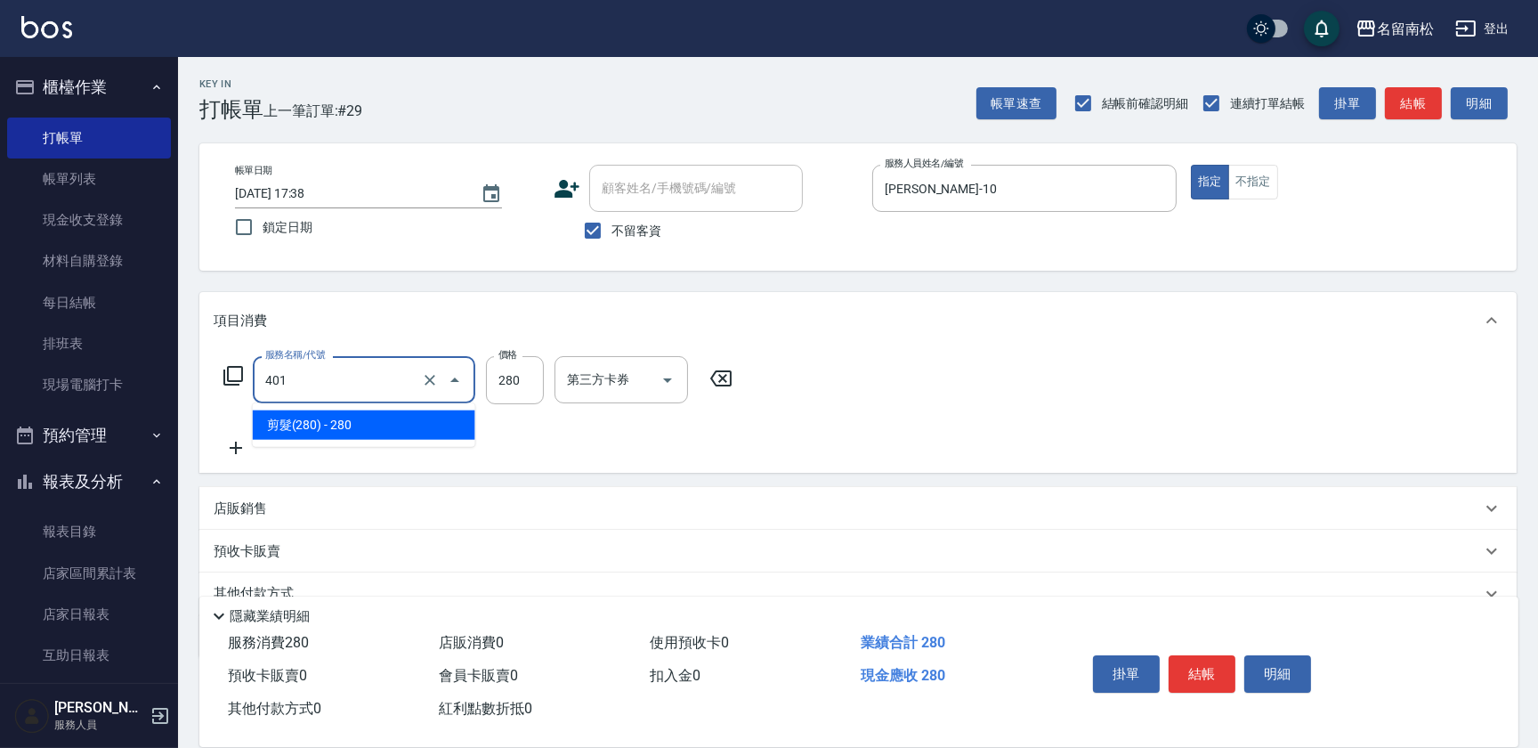
click at [396, 380] on input "401" at bounding box center [339, 379] width 157 height 31
type input "剪髮(380)(404)"
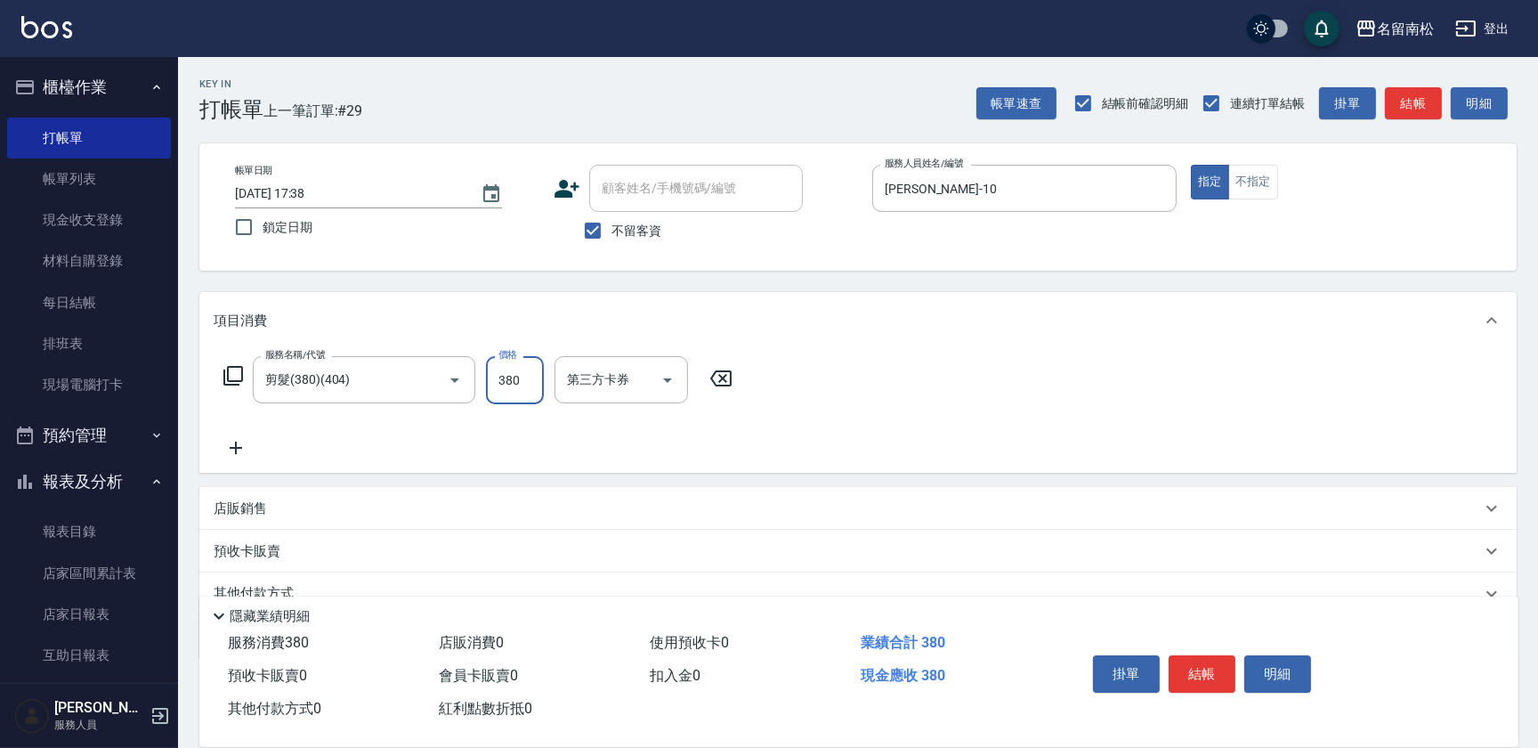
click at [533, 377] on input "380" at bounding box center [515, 380] width 58 height 48
type input "4450"
click at [505, 373] on input "4450" at bounding box center [515, 380] width 58 height 48
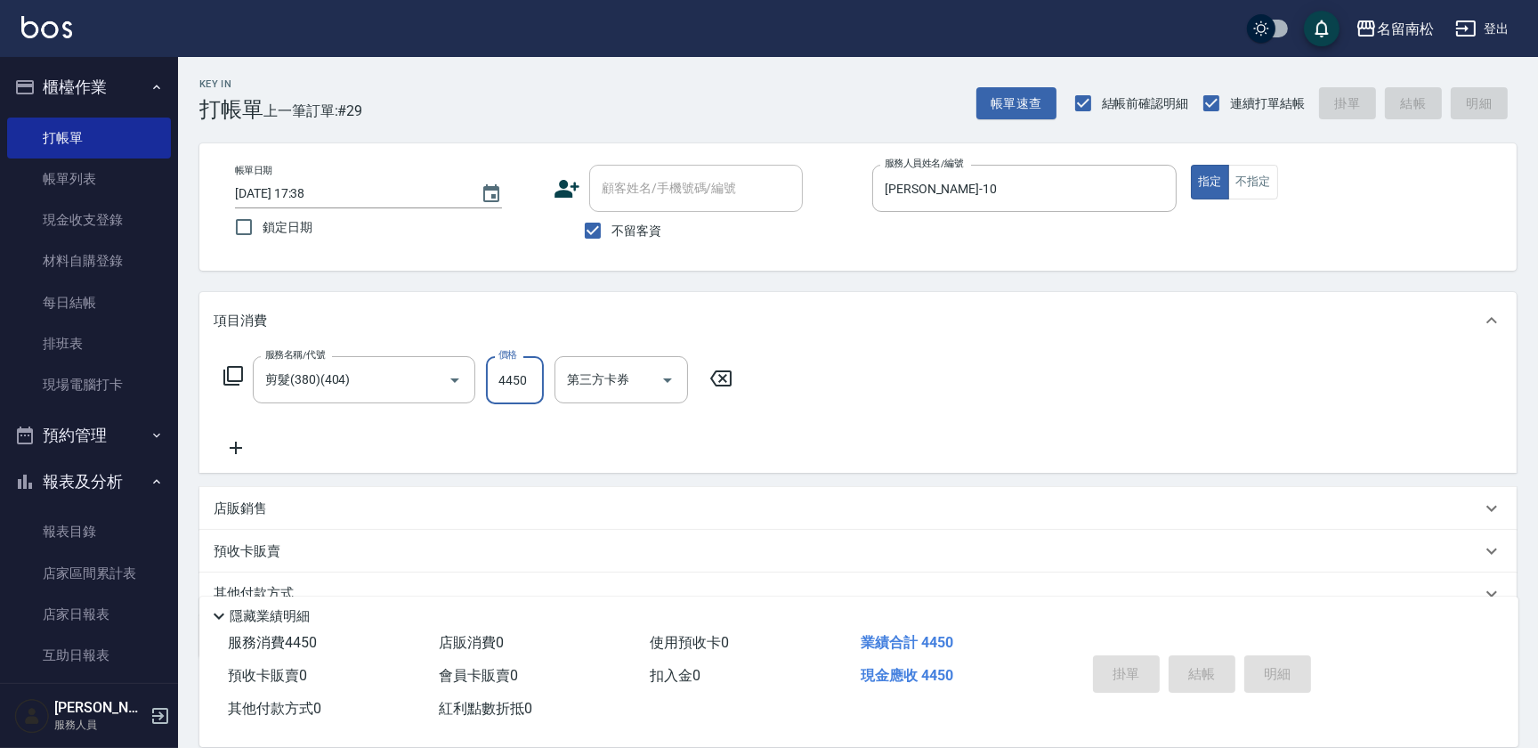
type input "[DATE] 18:04"
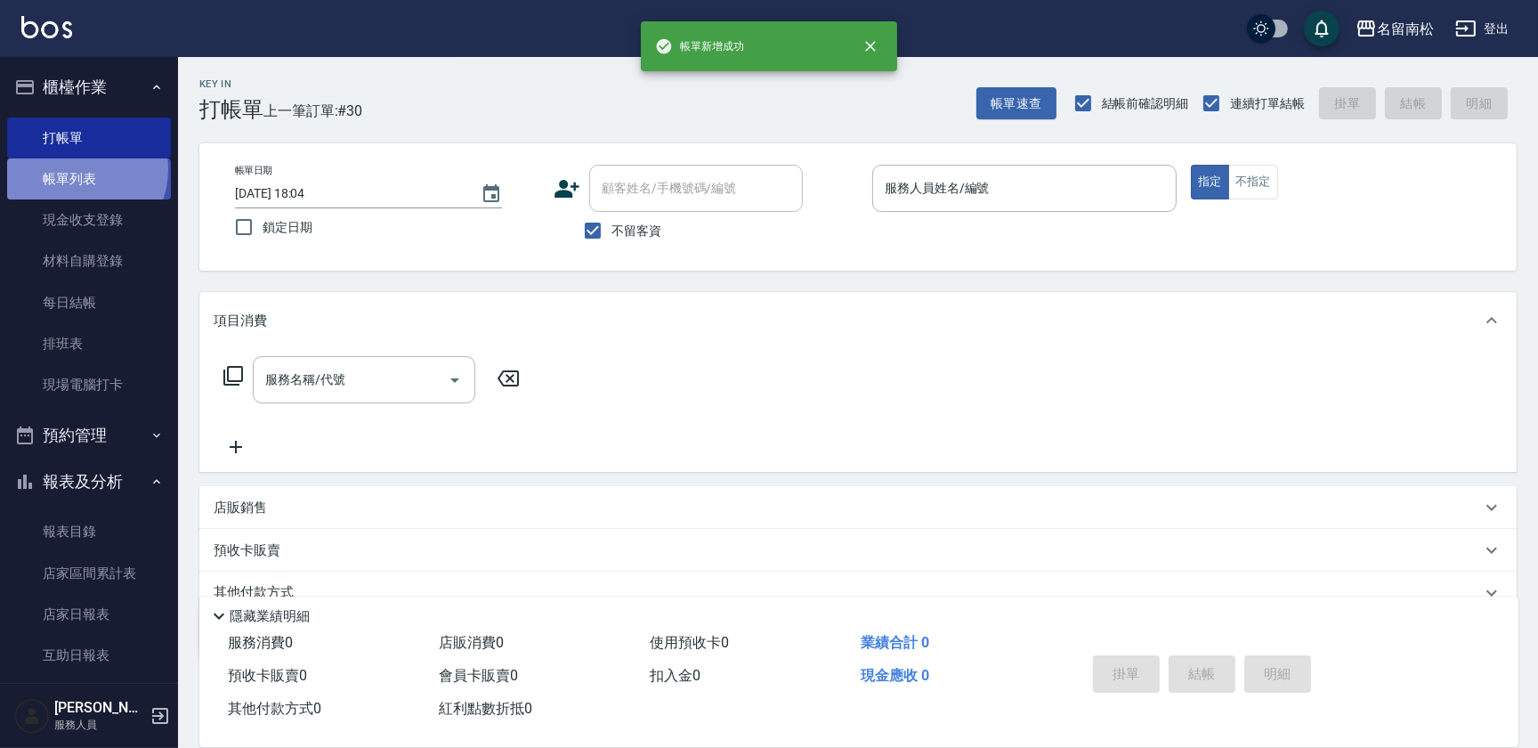
click at [75, 169] on link "帳單列表" at bounding box center [89, 178] width 164 height 41
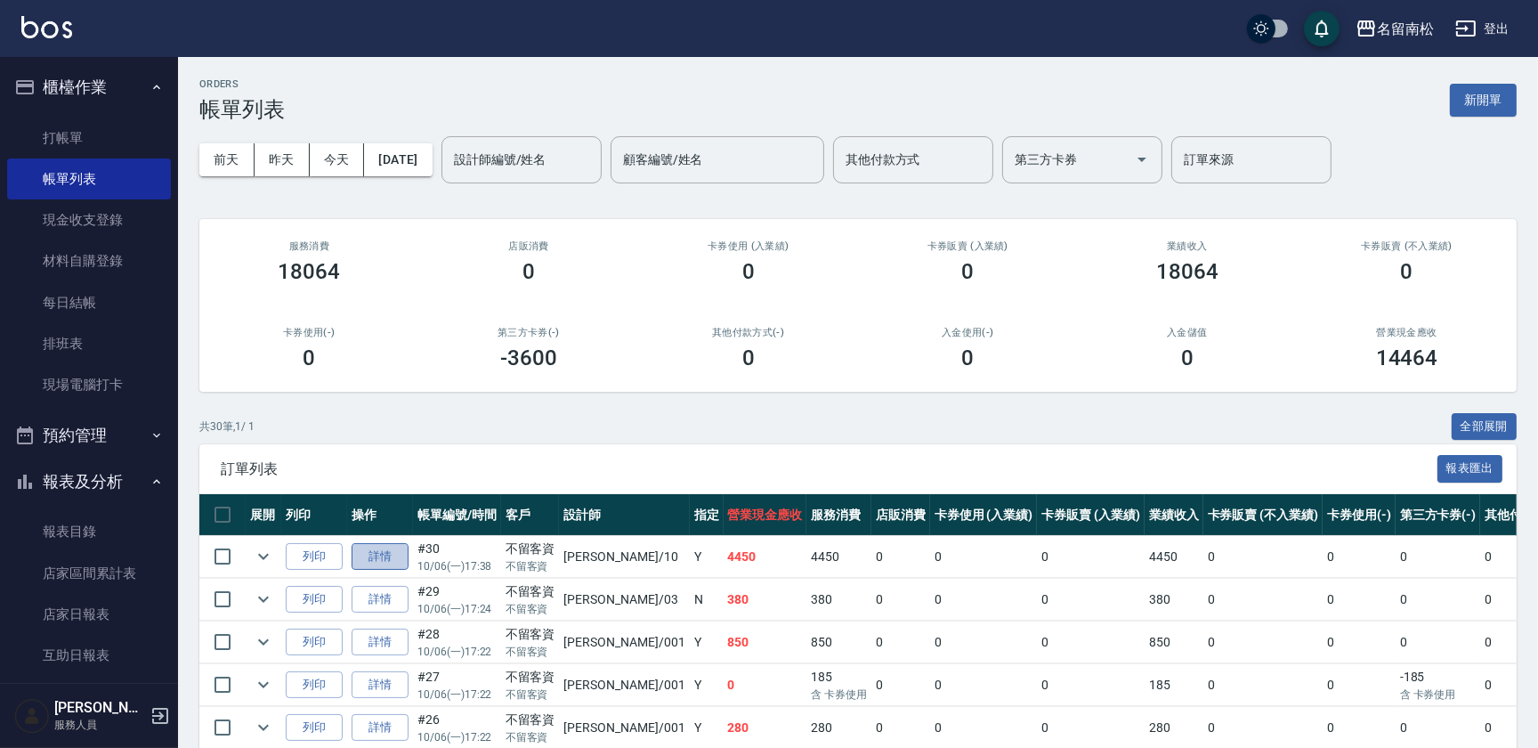
click at [385, 555] on link "詳情" at bounding box center [380, 557] width 57 height 28
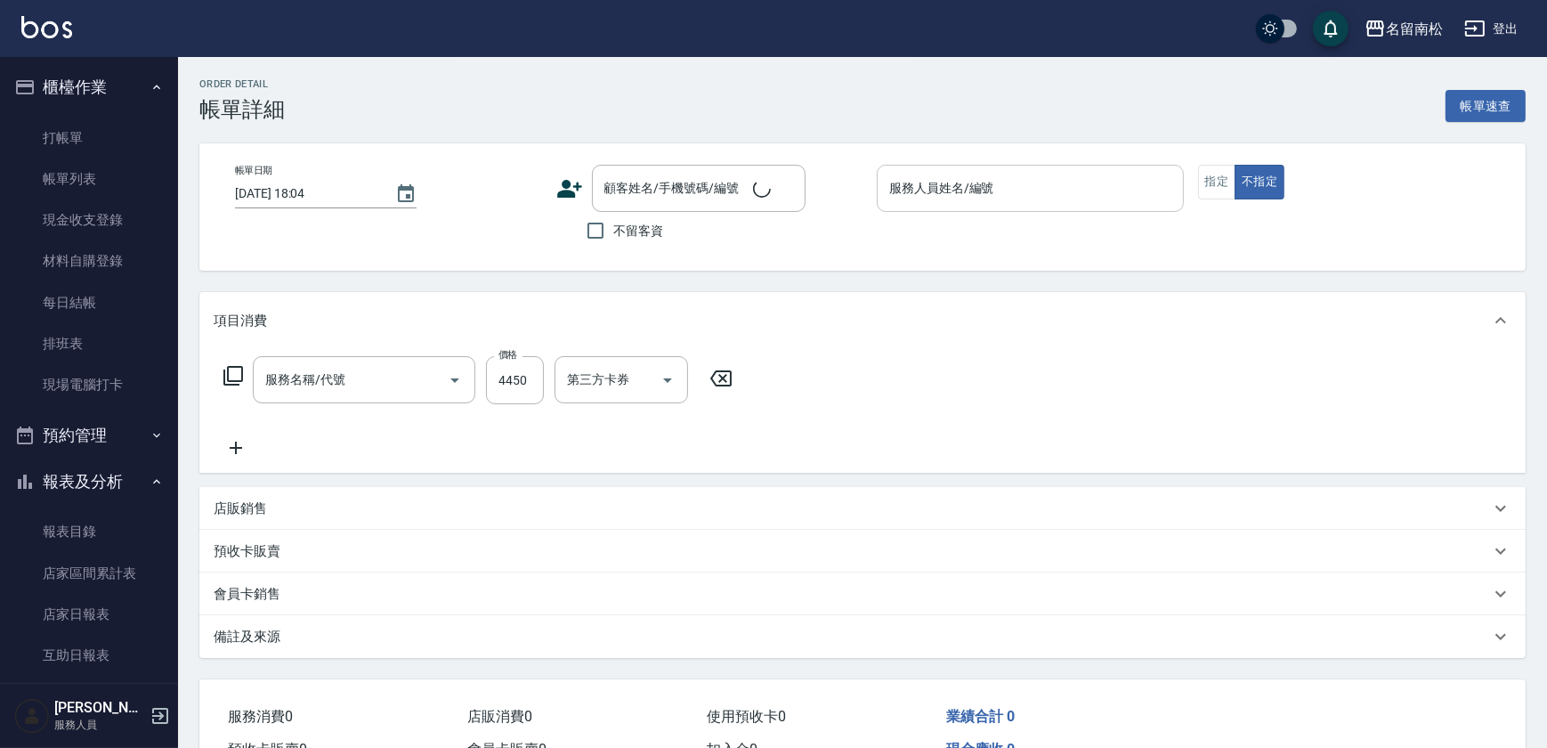
type input "[DATE] 17:38"
checkbox input "true"
type input "[PERSON_NAME]-10"
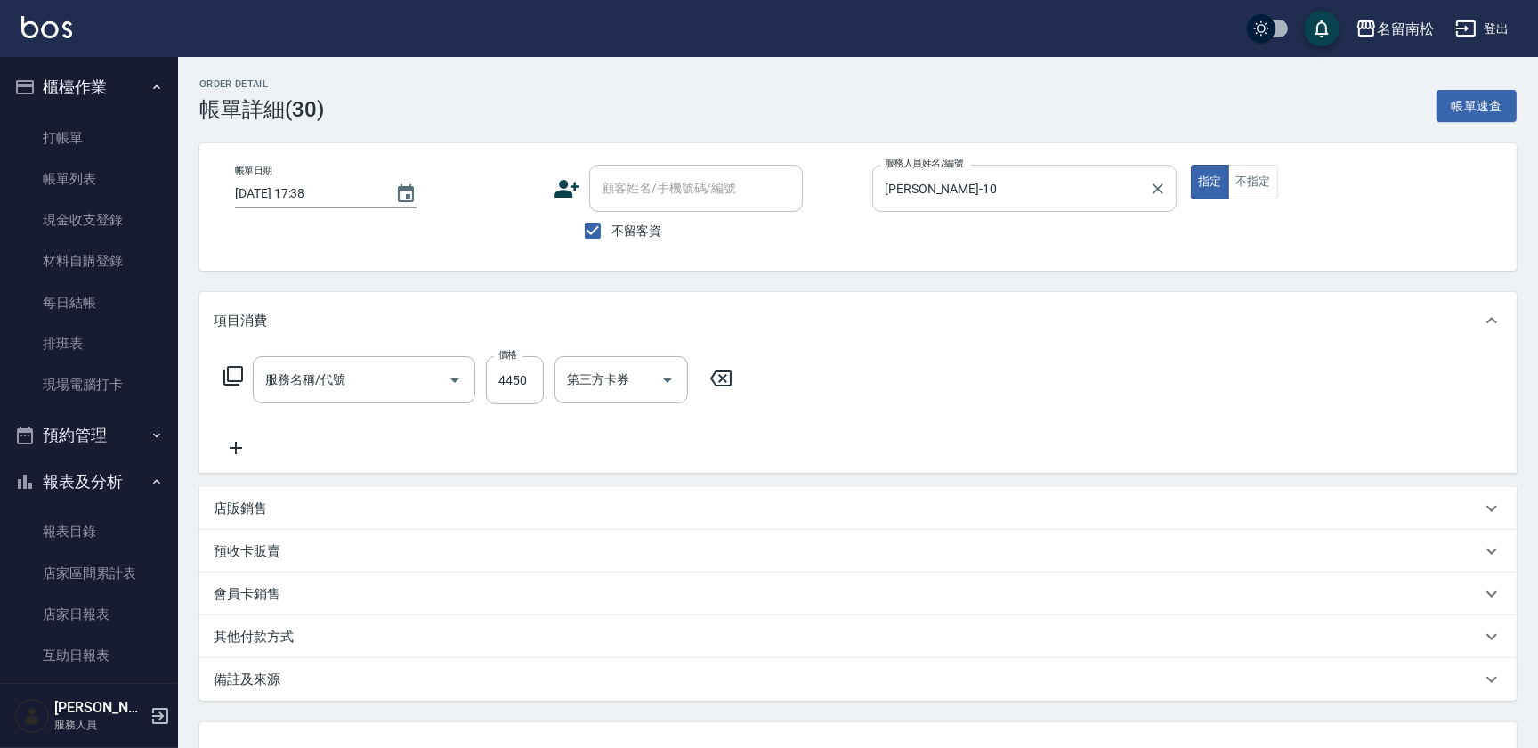
type input "剪髮(380)(404)"
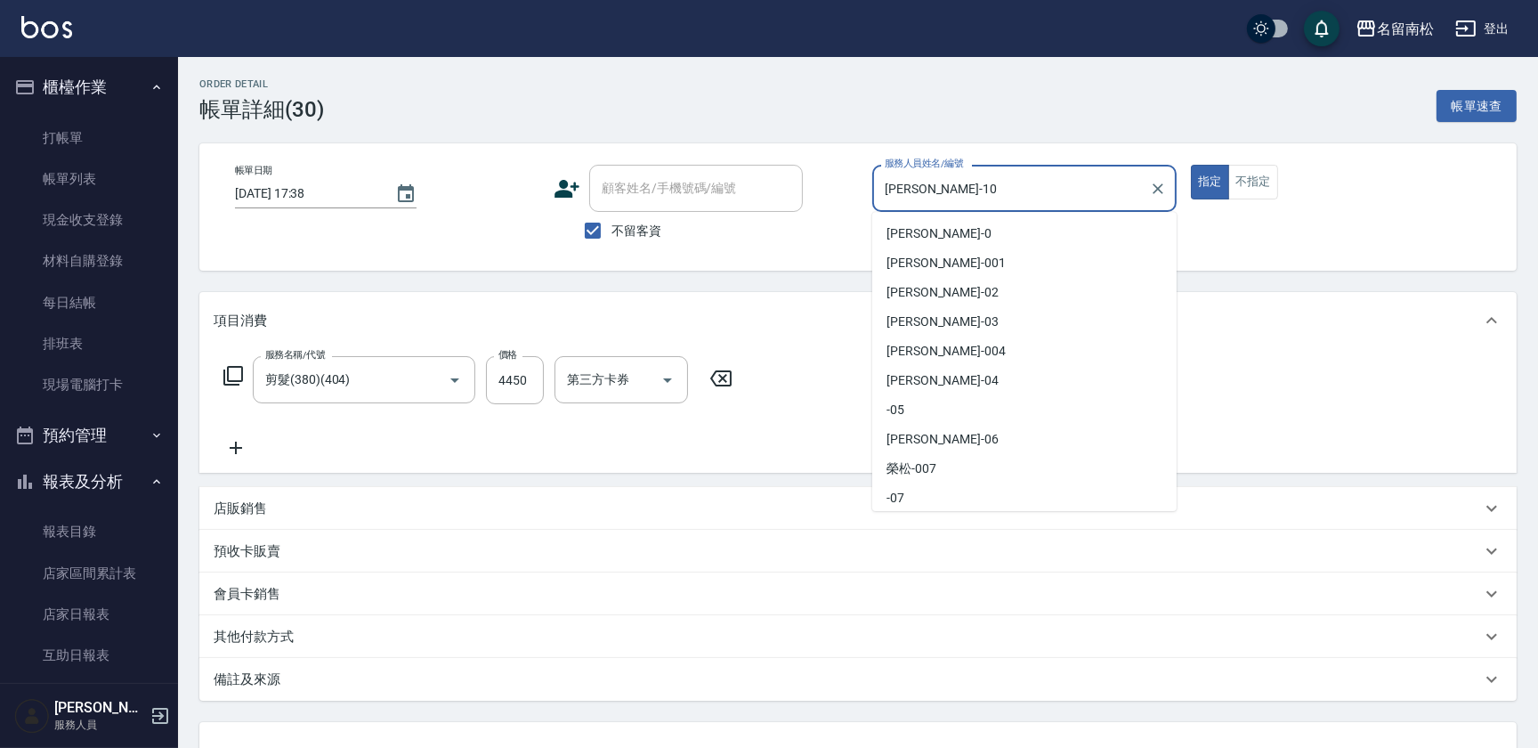
click at [931, 191] on input "[PERSON_NAME]-10" at bounding box center [1011, 188] width 262 height 31
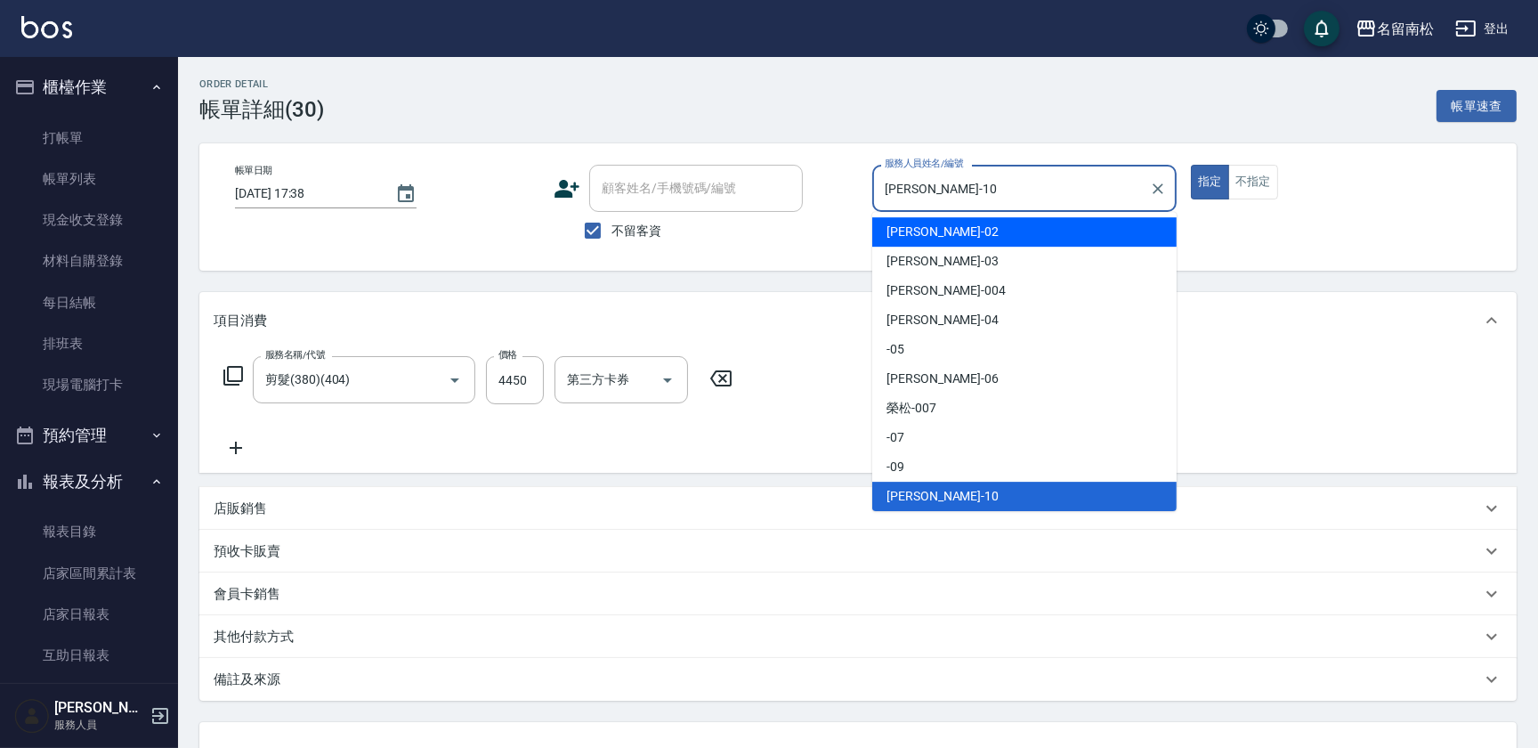
click at [789, 257] on div "帳單日期 [DATE] 17:38 顧客姓名/手機號碼/編號 顧客姓名/手機號碼/編號 不留客資 服務人員姓名/編號 [PERSON_NAME]-10 服務人…" at bounding box center [857, 206] width 1317 height 127
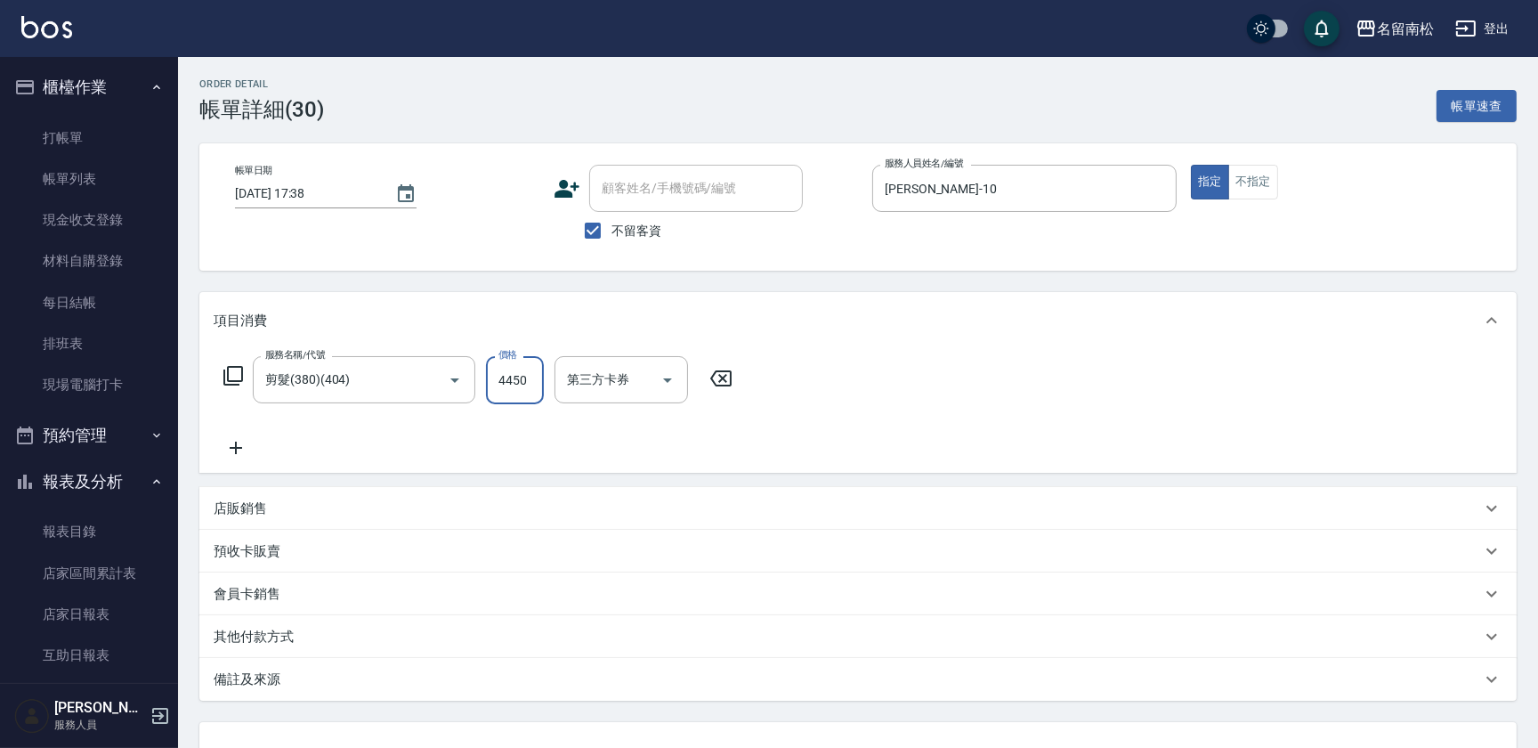
click at [508, 376] on input "4450" at bounding box center [515, 380] width 58 height 48
click at [507, 376] on input "4450" at bounding box center [515, 380] width 58 height 48
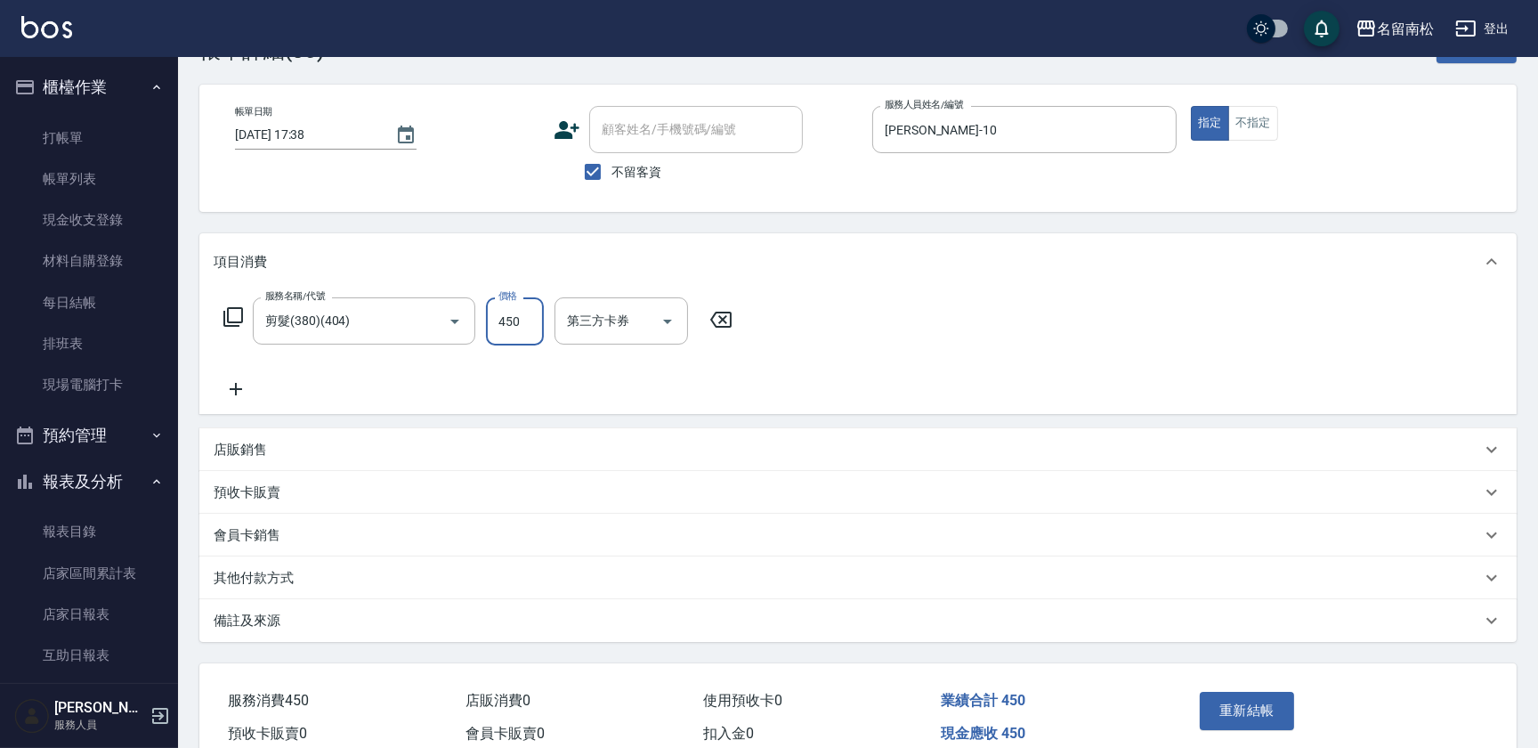
scroll to position [142, 0]
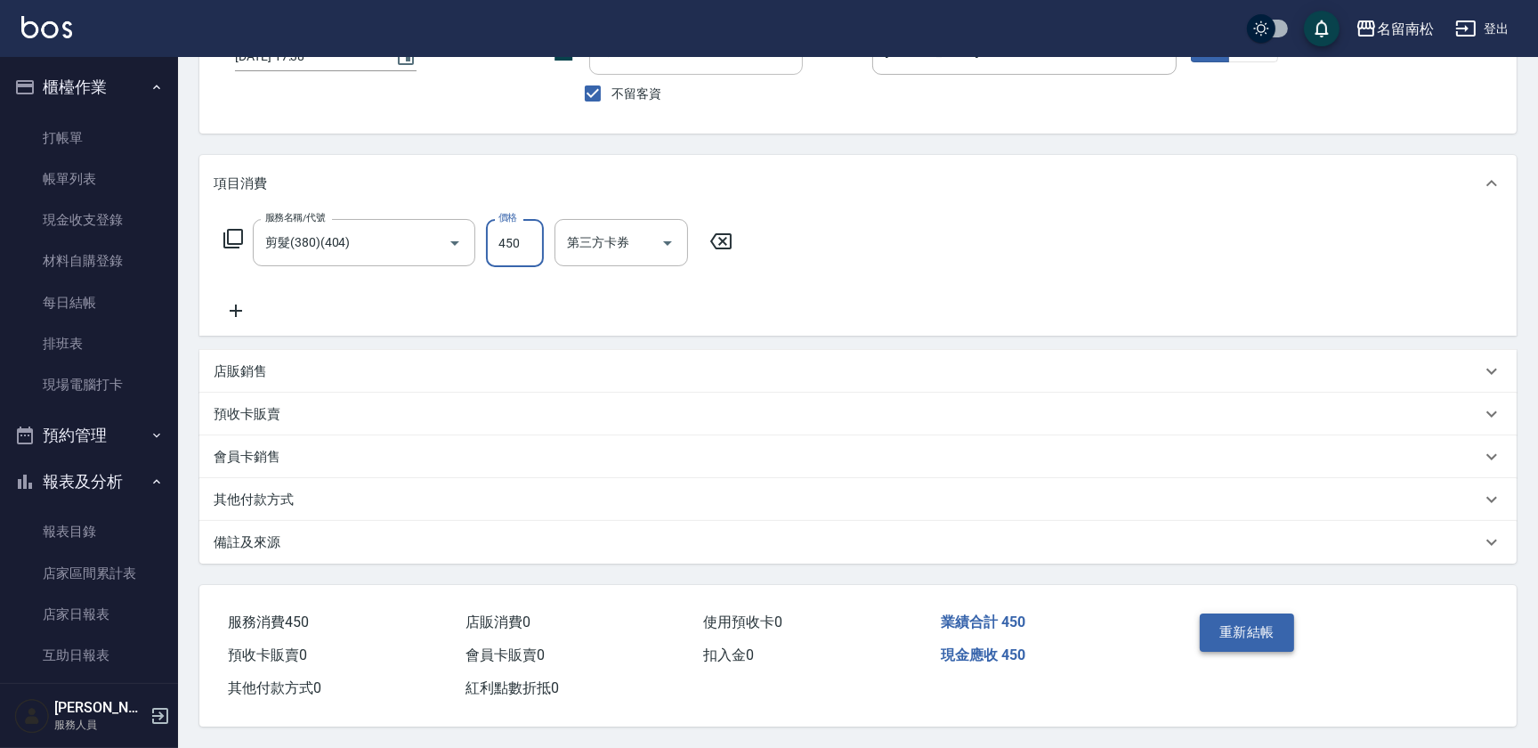
type input "450"
click at [1260, 621] on button "重新結帳" at bounding box center [1247, 631] width 94 height 37
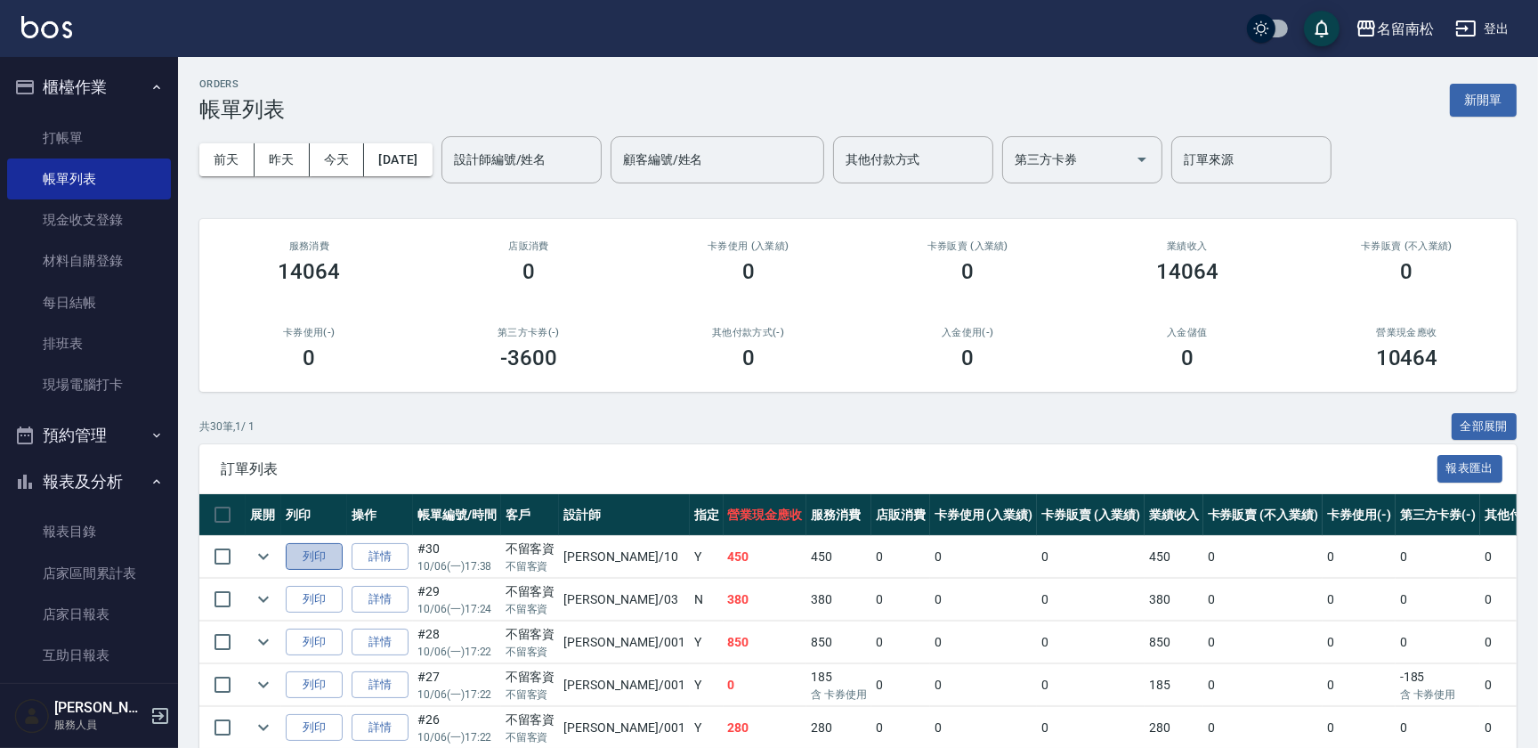
click at [328, 554] on button "列印" at bounding box center [314, 557] width 57 height 28
click at [41, 130] on link "打帳單" at bounding box center [89, 137] width 164 height 41
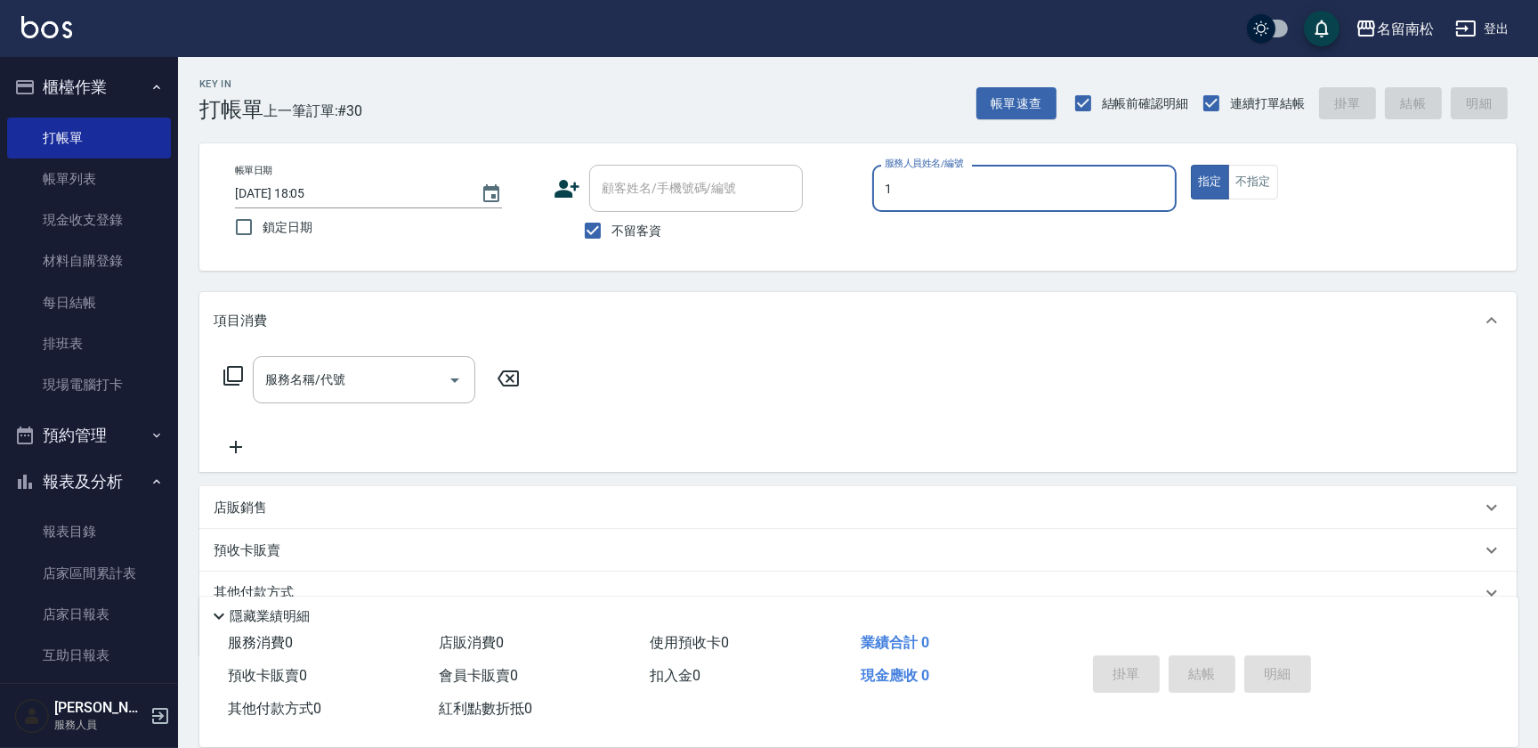
click at [910, 178] on input "1" at bounding box center [1024, 188] width 288 height 31
drag, startPoint x: 909, startPoint y: 236, endPoint x: 759, endPoint y: 222, distance: 150.2
click at [909, 237] on span "[PERSON_NAME]-10" at bounding box center [943, 233] width 112 height 19
type input "[PERSON_NAME]-10"
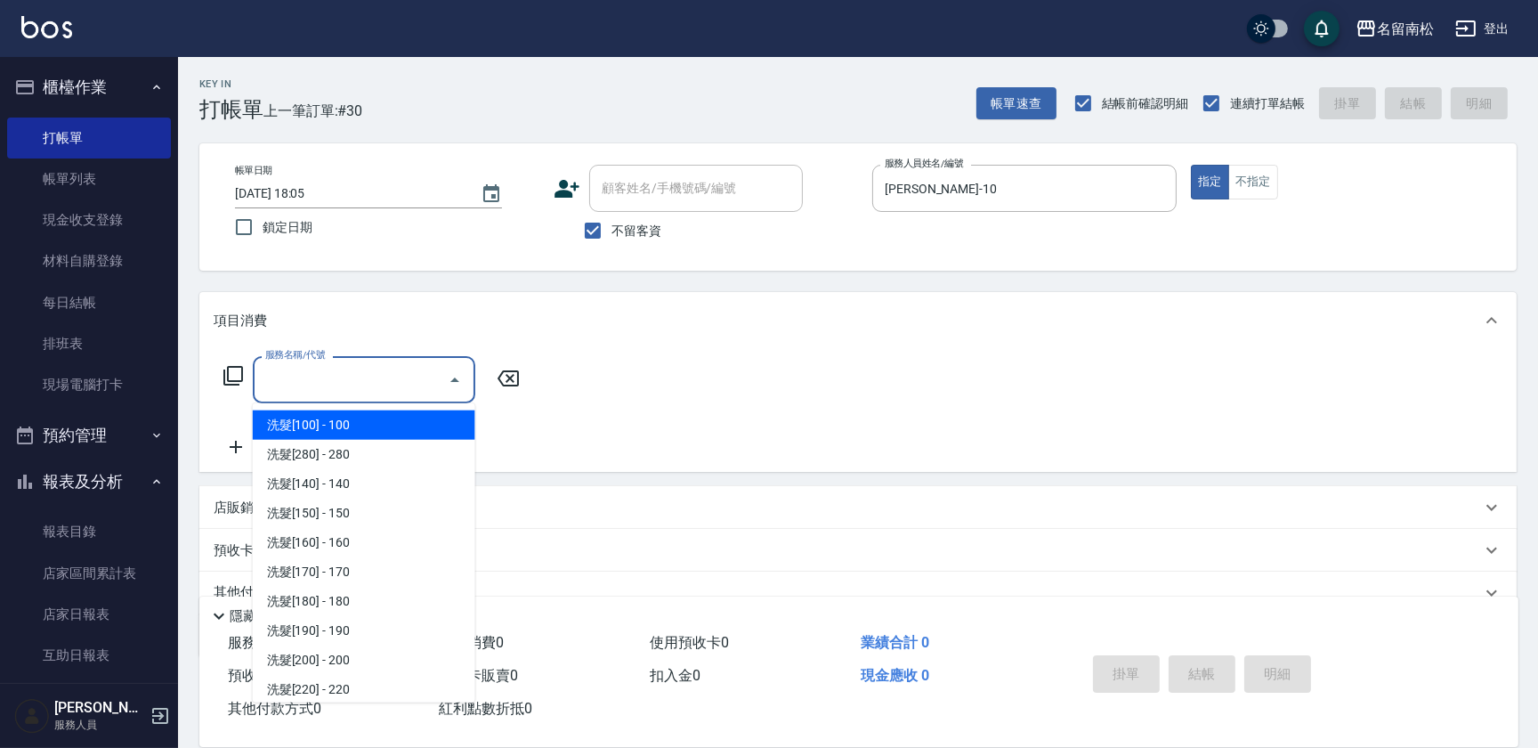
click at [435, 378] on input "服務名稱/代號" at bounding box center [351, 379] width 180 height 31
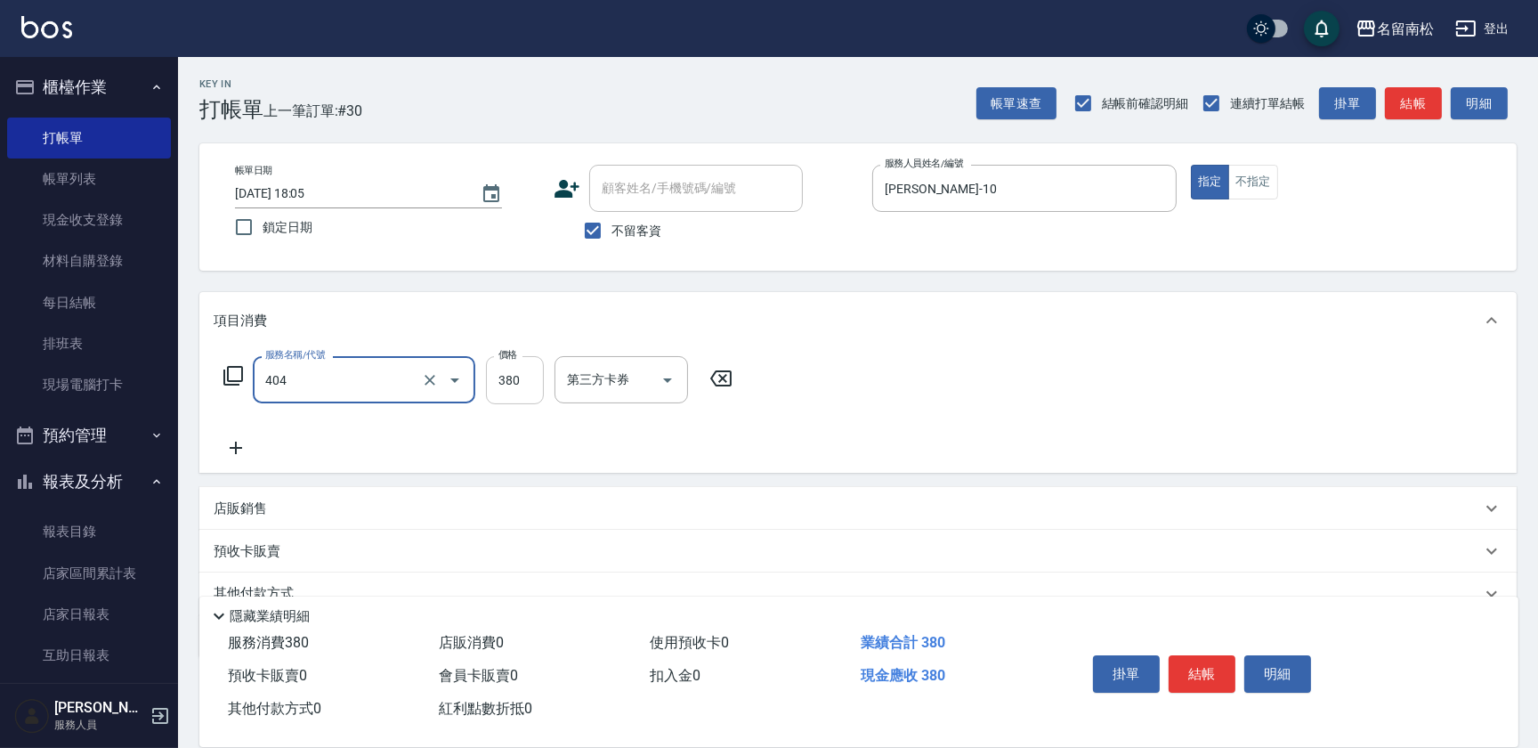
type input "剪髮(380)(404)"
click at [522, 375] on input "380" at bounding box center [515, 380] width 58 height 48
click at [500, 380] on input "4450" at bounding box center [515, 380] width 58 height 48
click at [502, 378] on input "4450" at bounding box center [515, 380] width 58 height 48
click at [506, 378] on input "4450" at bounding box center [515, 380] width 58 height 48
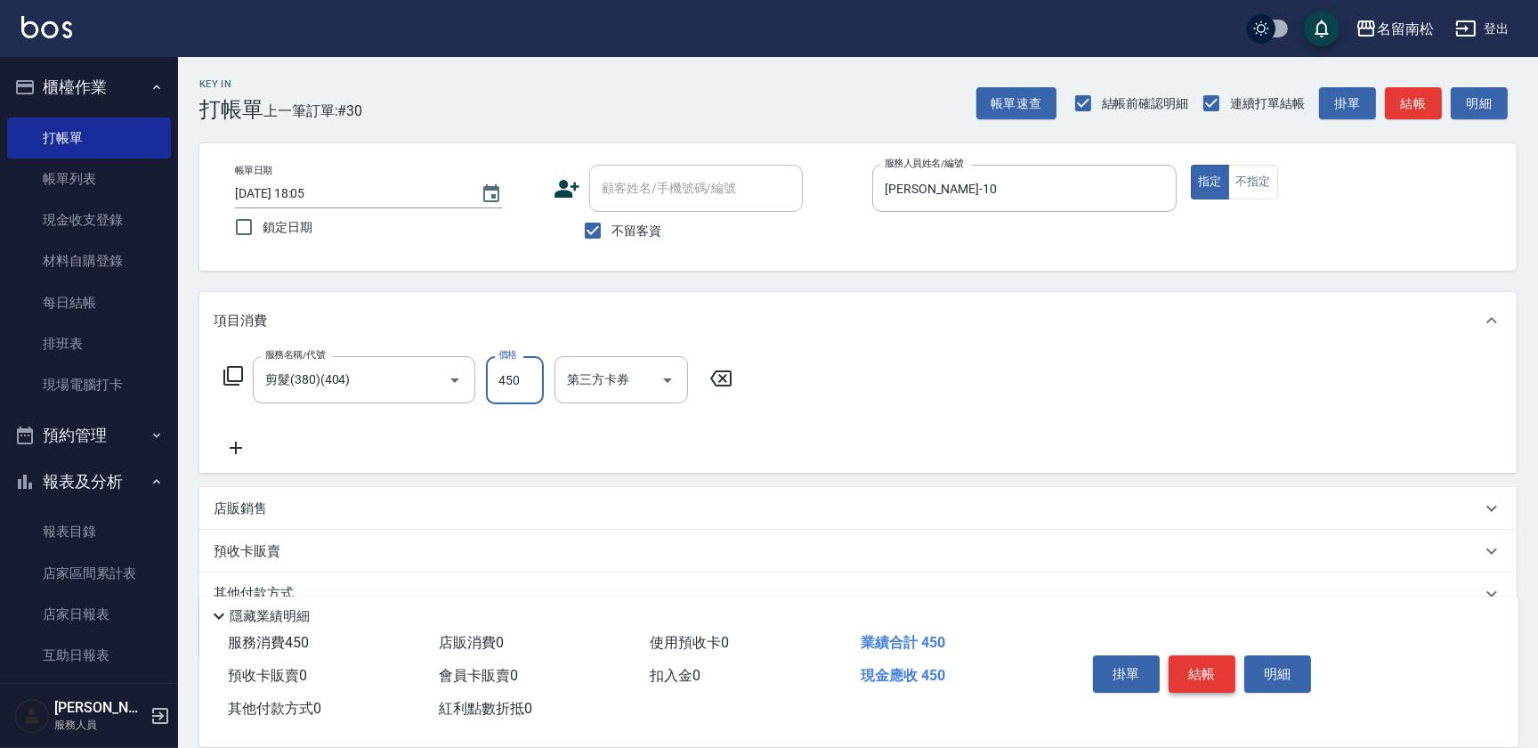
type input "450"
drag, startPoint x: 1202, startPoint y: 657, endPoint x: 1185, endPoint y: 635, distance: 27.9
click at [1193, 640] on div "掛單 結帳 明細" at bounding box center [1281, 676] width 433 height 99
click at [1186, 665] on button "結帳" at bounding box center [1202, 673] width 67 height 37
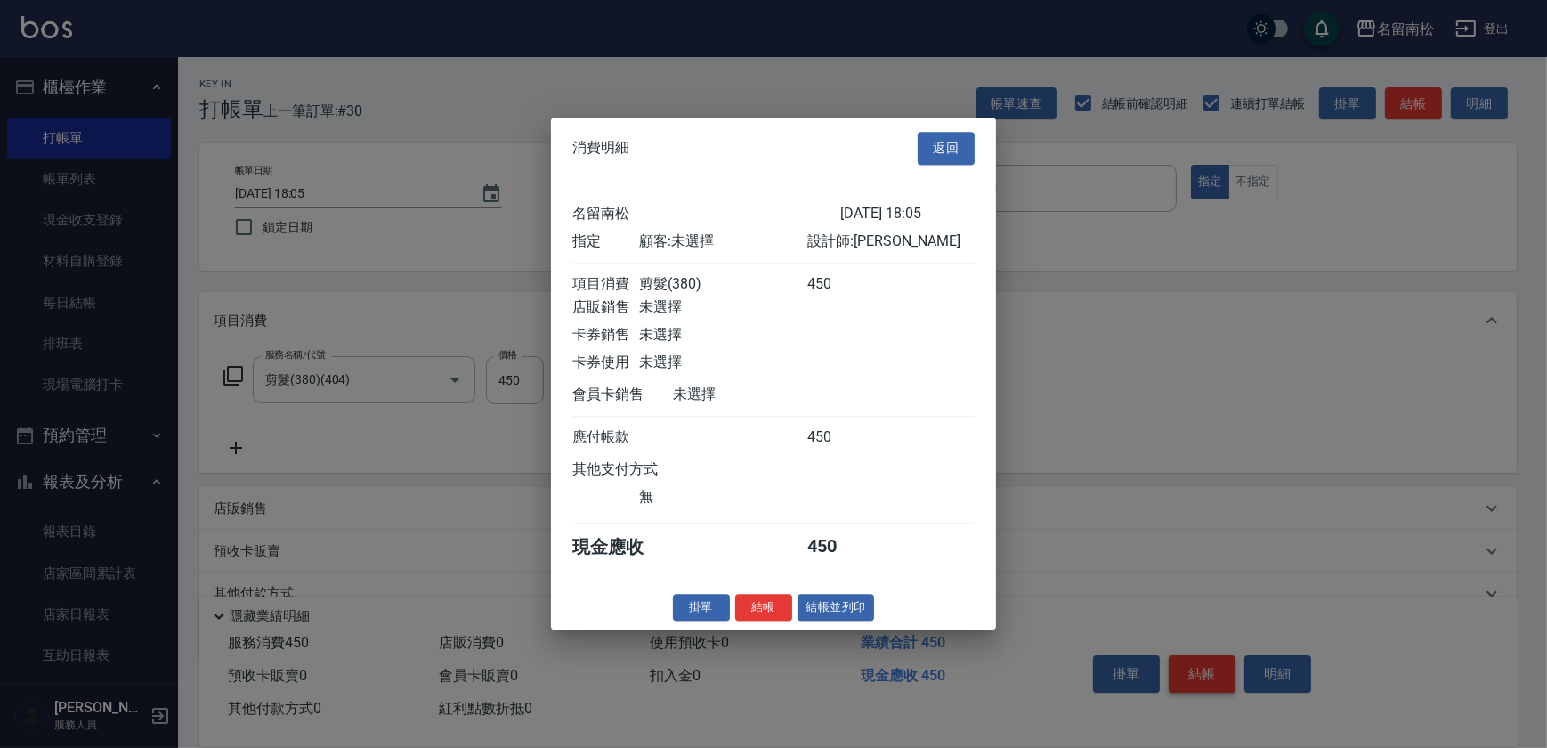
click at [1194, 668] on body "名留南松 登出 櫃檯作業 打帳單 帳單列表 現金收支登錄 材料自購登錄 每日結帳 排班表 現場電腦打卡 預約管理 預約管理 單日預約紀錄 單週預約紀錄 報表及…" at bounding box center [773, 412] width 1547 height 825
click at [835, 611] on button "結帳並列印" at bounding box center [836, 608] width 77 height 28
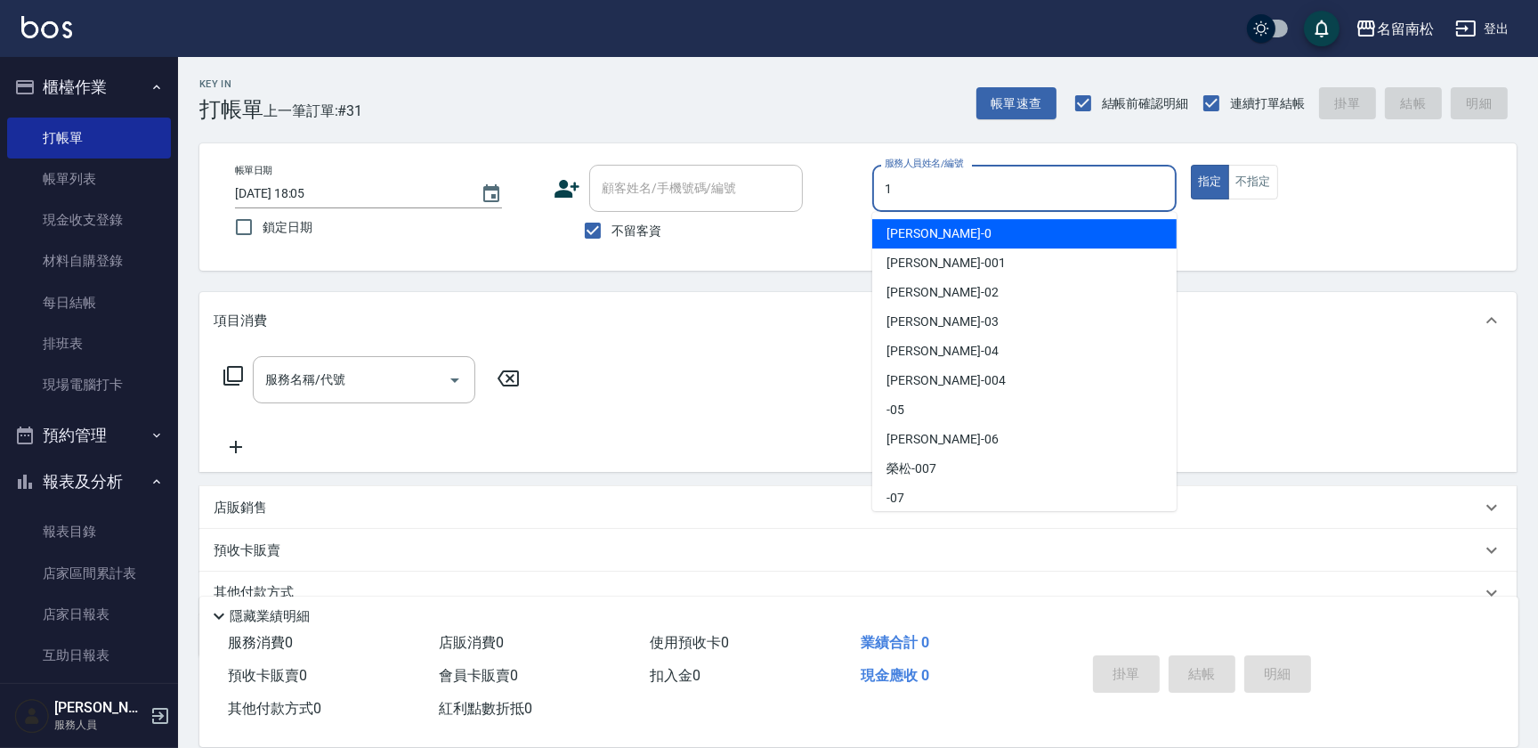
click at [1003, 176] on input "1" at bounding box center [1024, 188] width 288 height 31
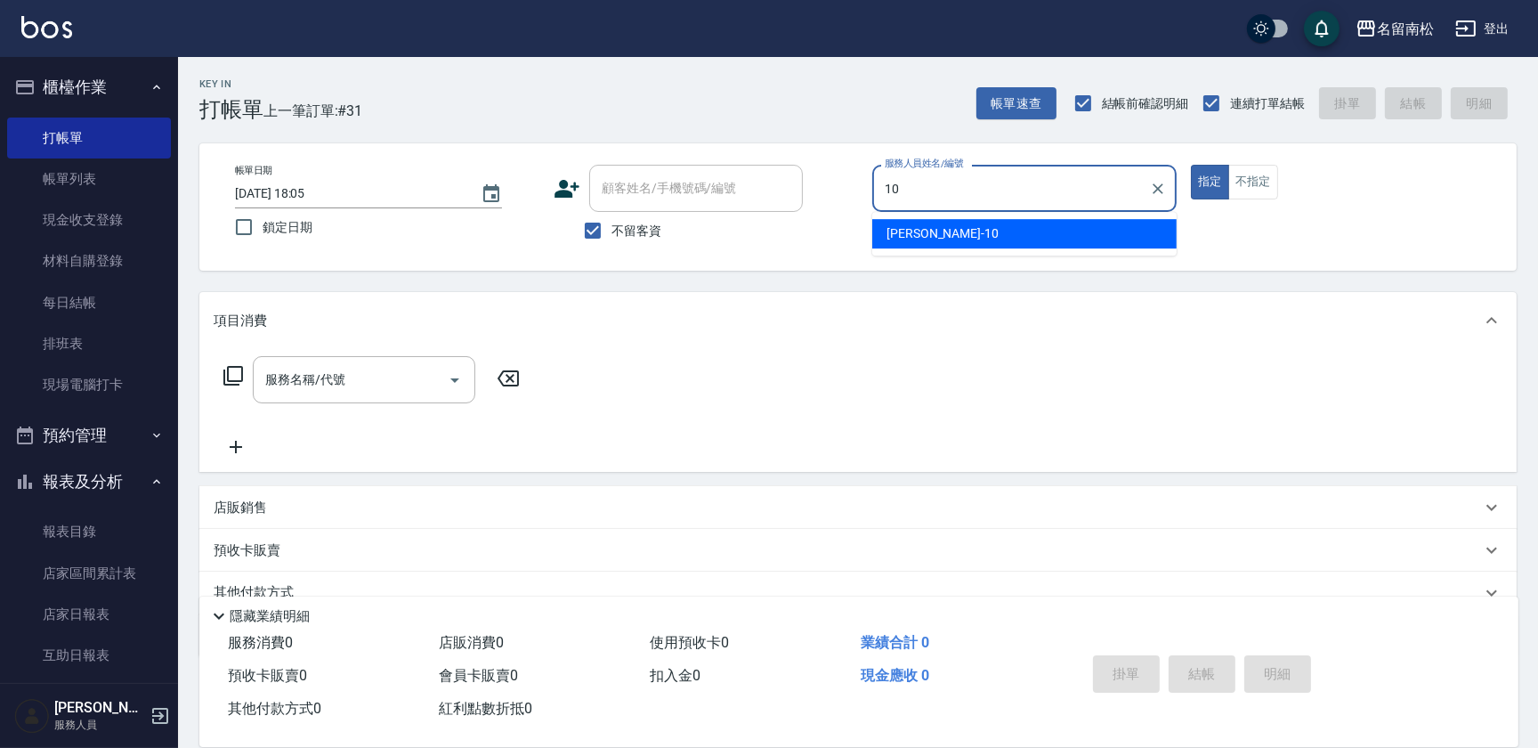
click at [969, 223] on div "[PERSON_NAME]-10" at bounding box center [1024, 233] width 304 height 29
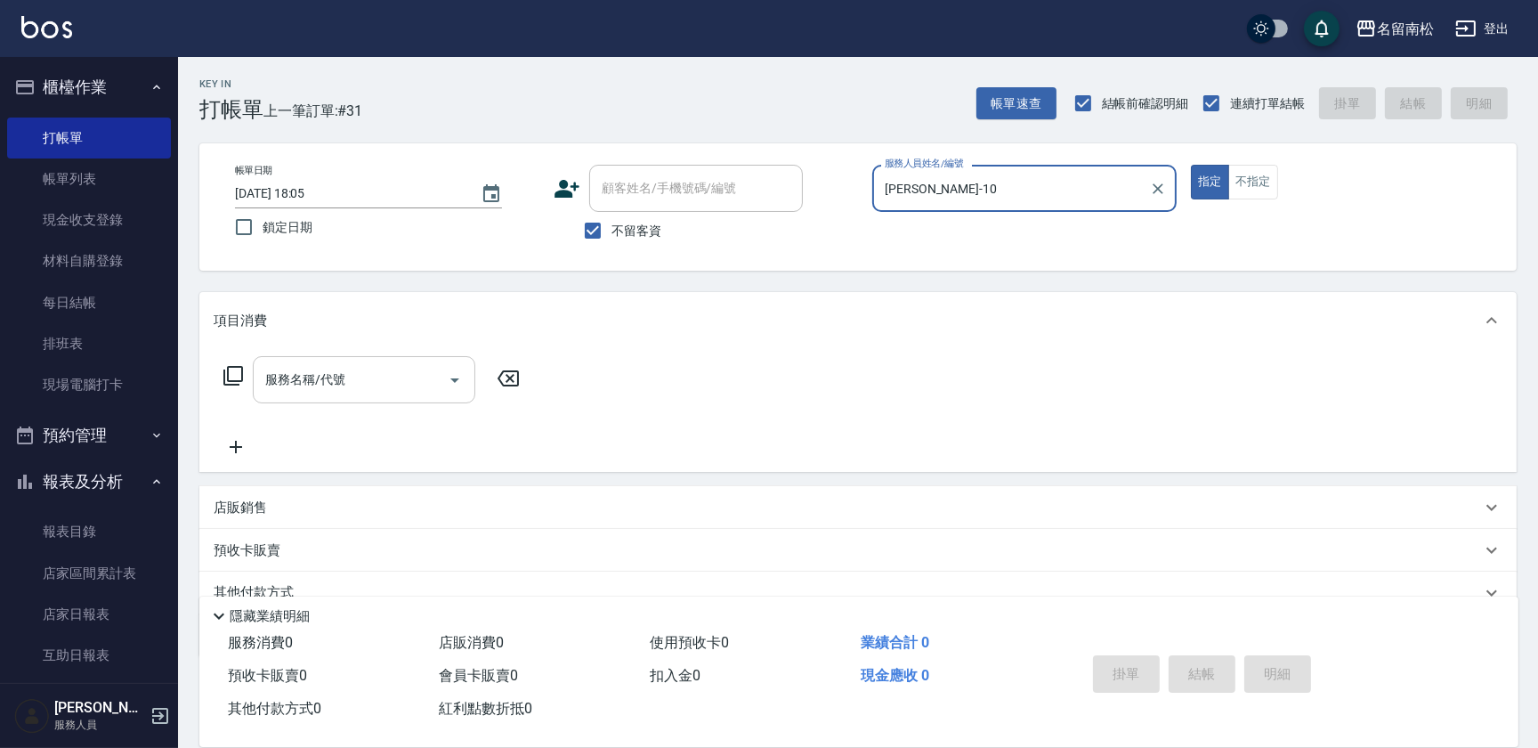
type input "[PERSON_NAME]-10"
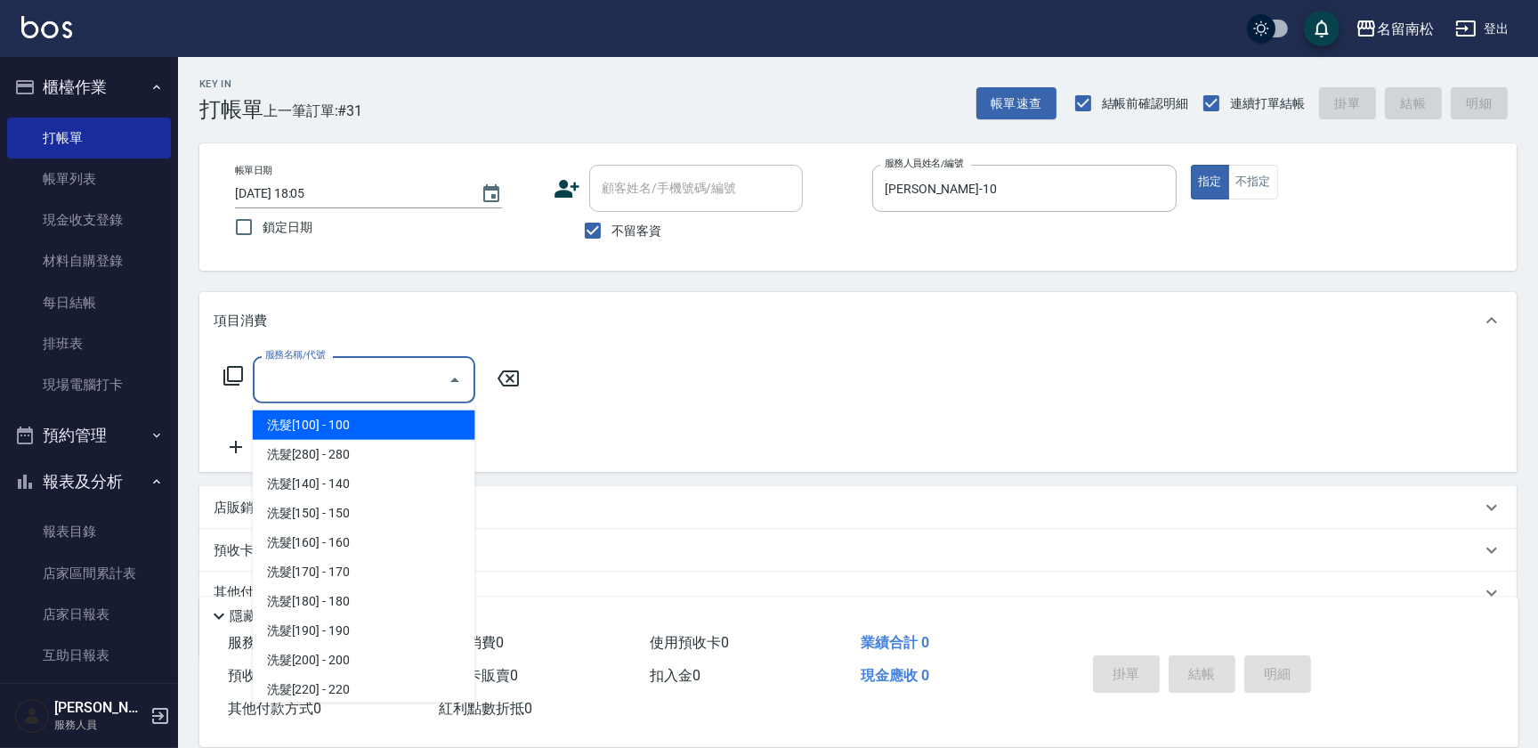
click at [352, 377] on input "服務名稱/代號" at bounding box center [351, 379] width 180 height 31
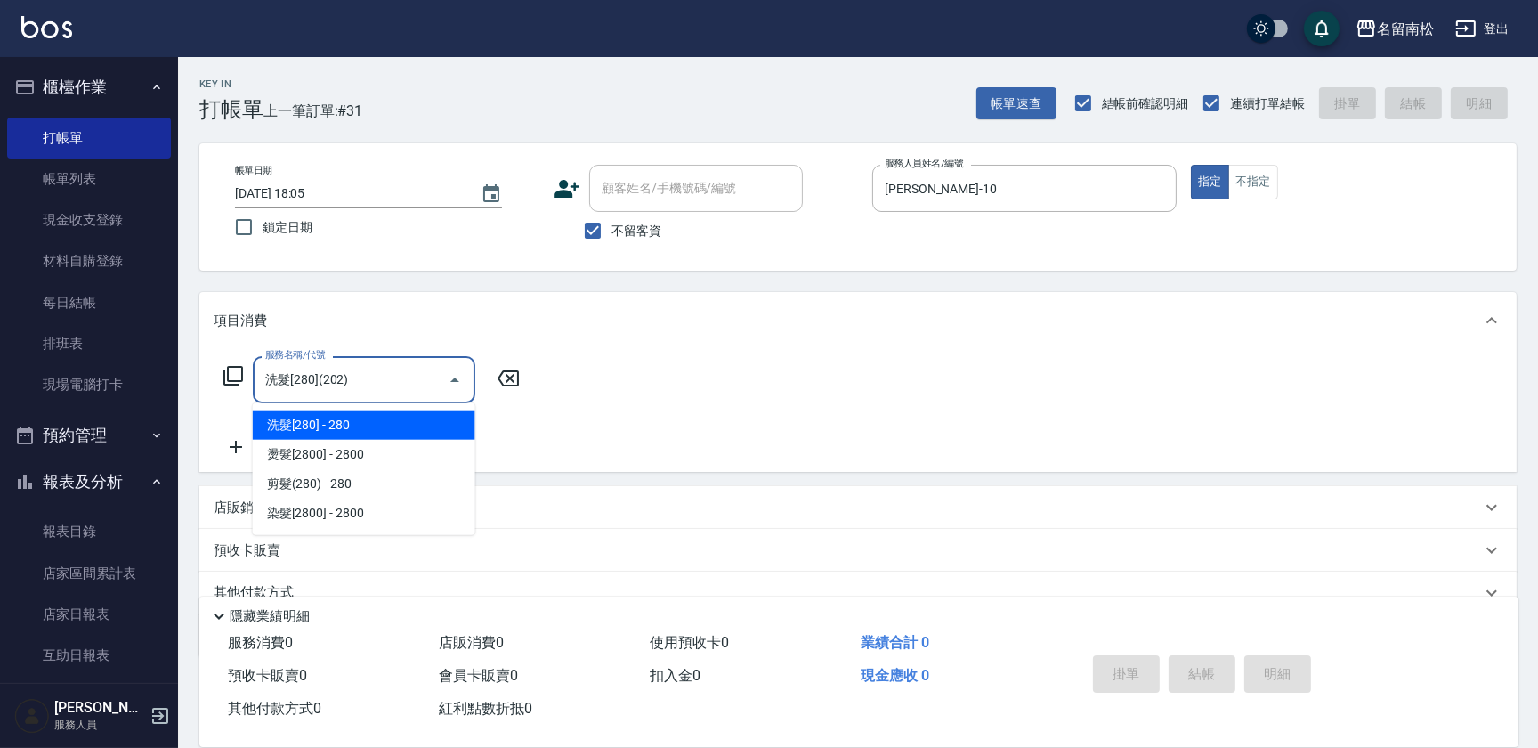
type input "洗髮[280](202)"
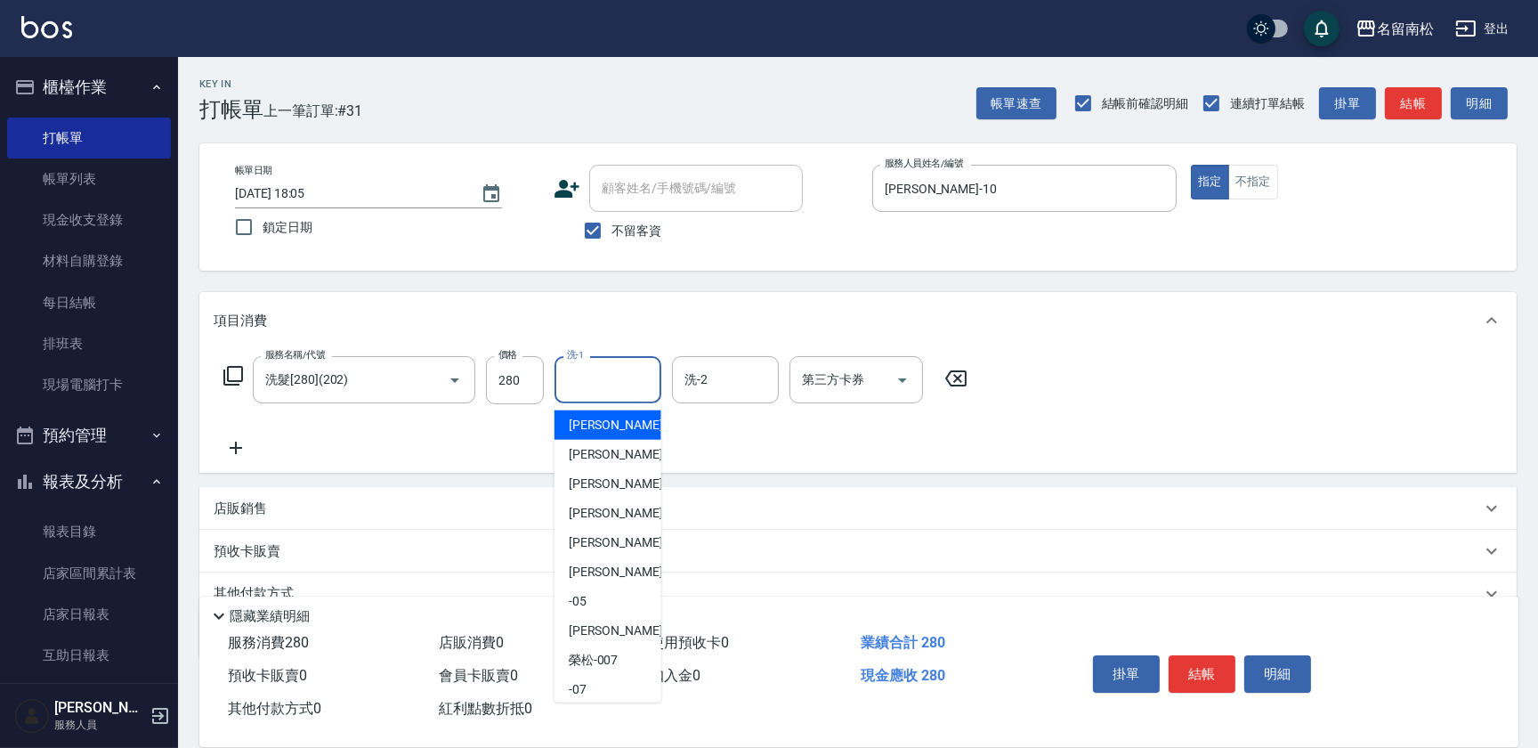
click at [602, 379] on input "洗-1" at bounding box center [608, 379] width 91 height 31
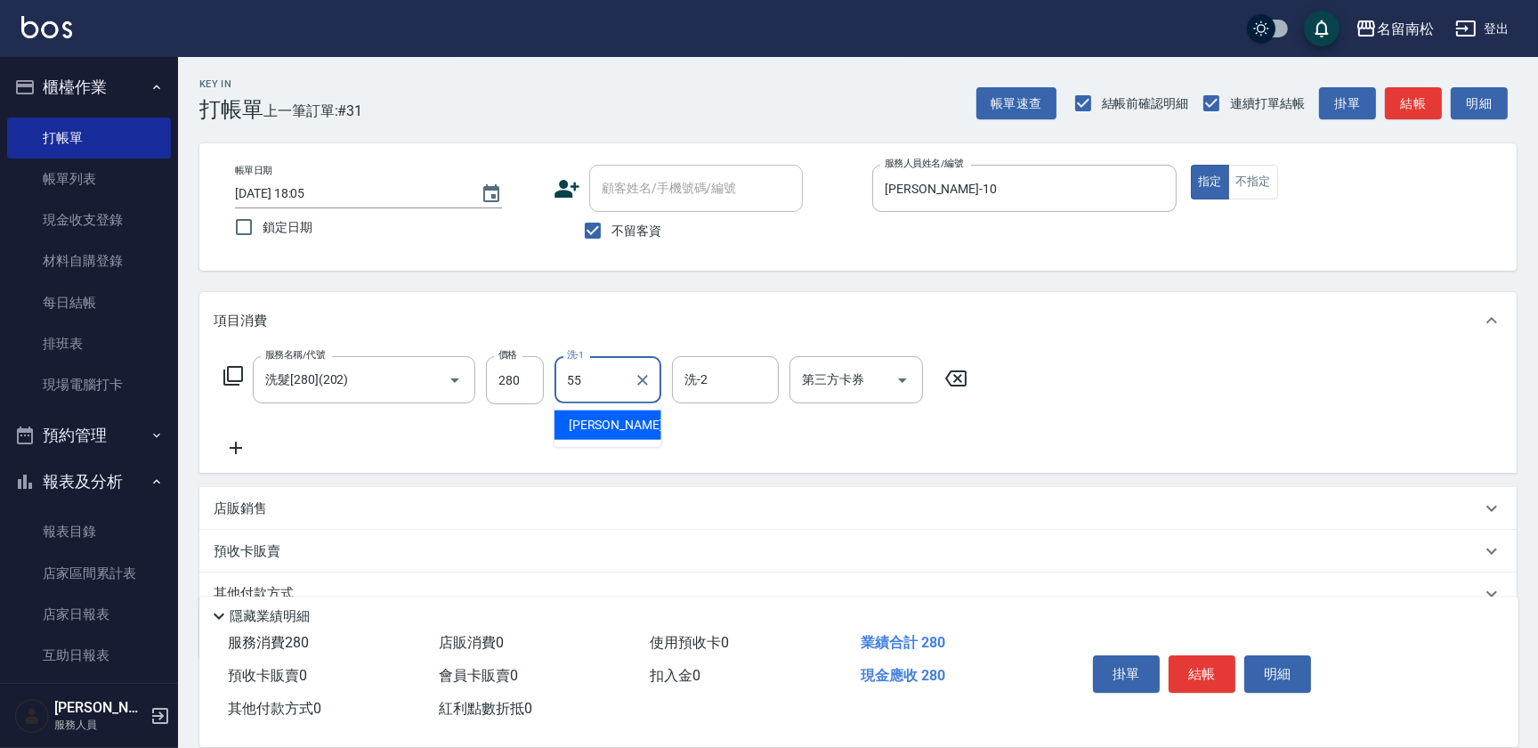
type input "[PERSON_NAME]-55"
click at [1177, 673] on button "結帳" at bounding box center [1202, 673] width 67 height 37
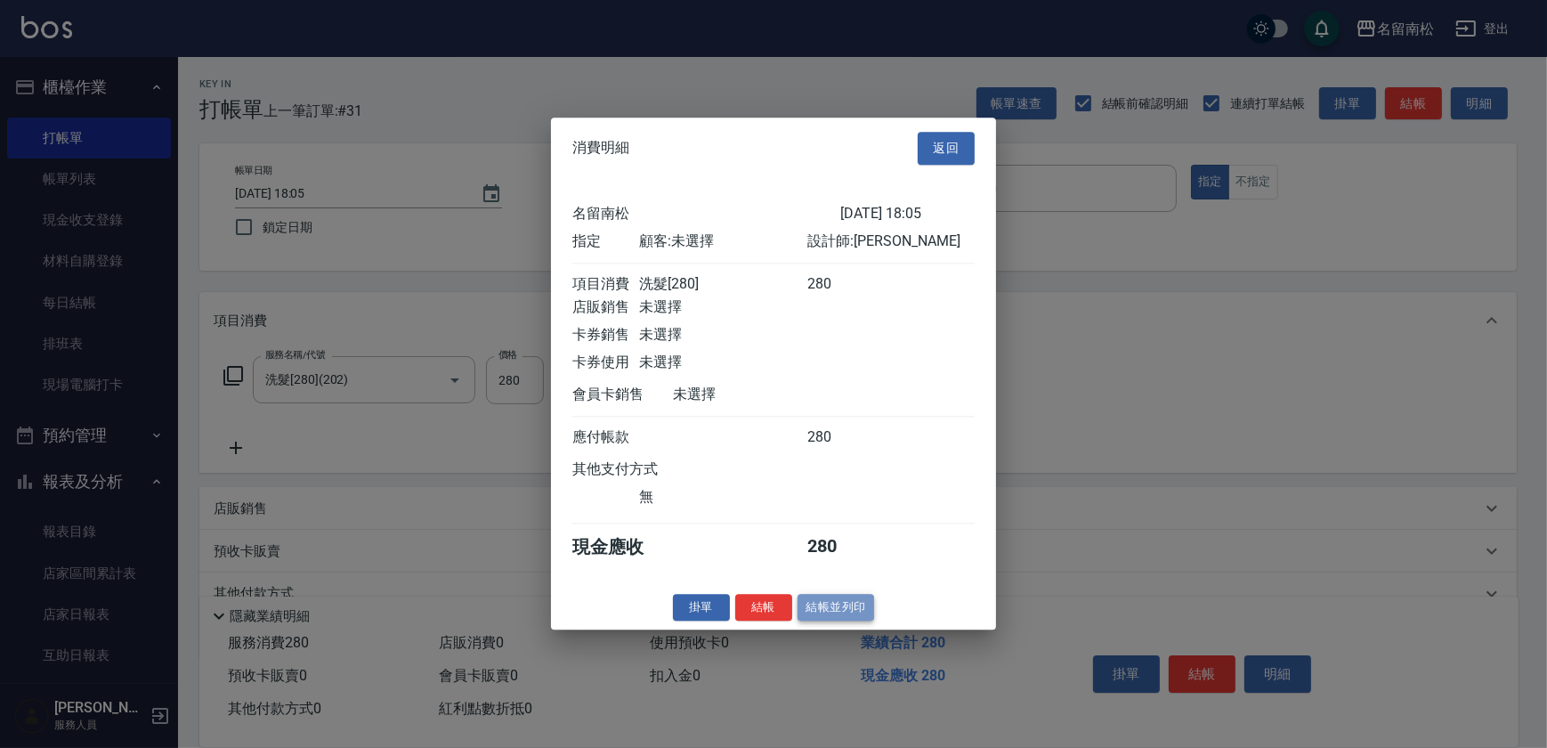
click at [836, 613] on button "結帳並列印" at bounding box center [836, 608] width 77 height 28
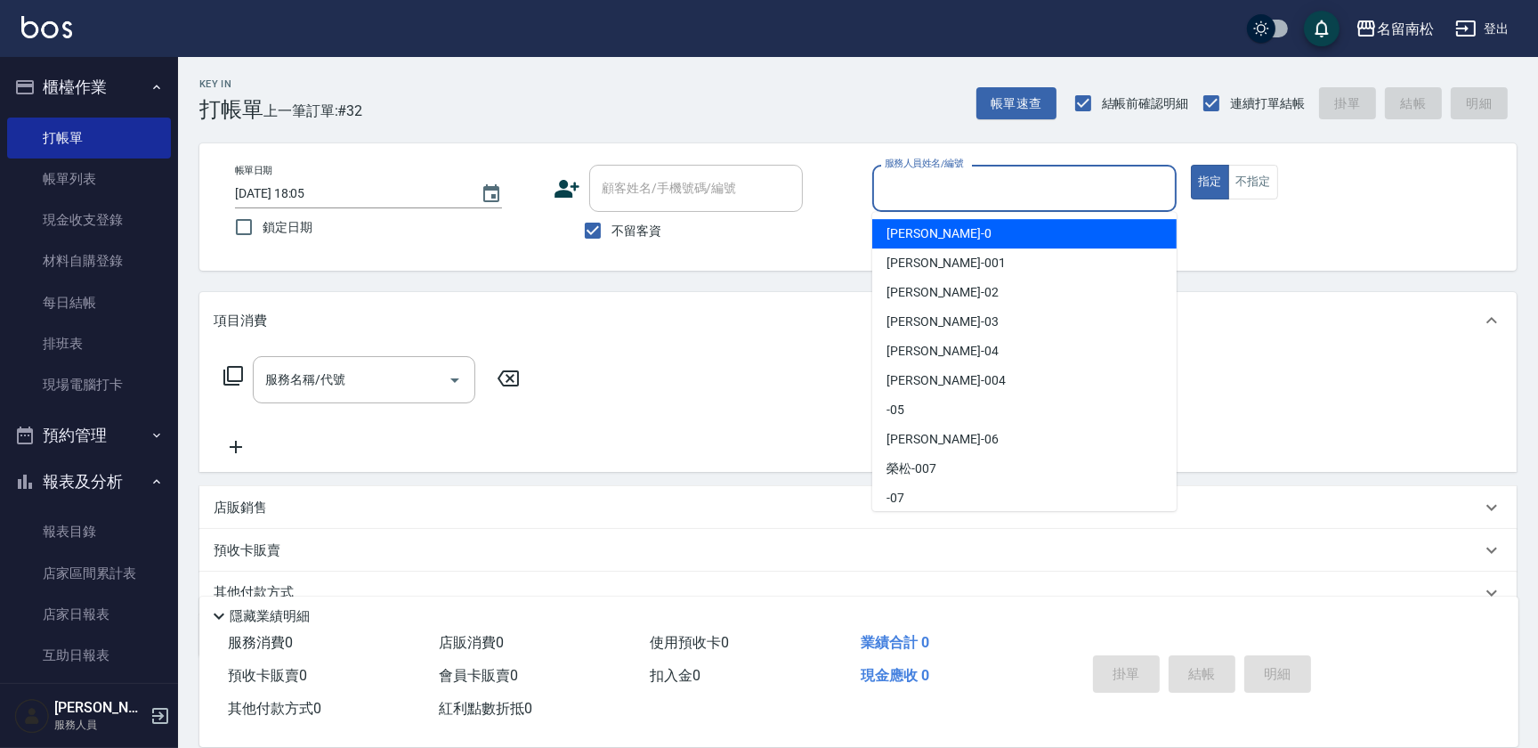
click at [1049, 193] on input "服務人員姓名/編號" at bounding box center [1024, 188] width 288 height 31
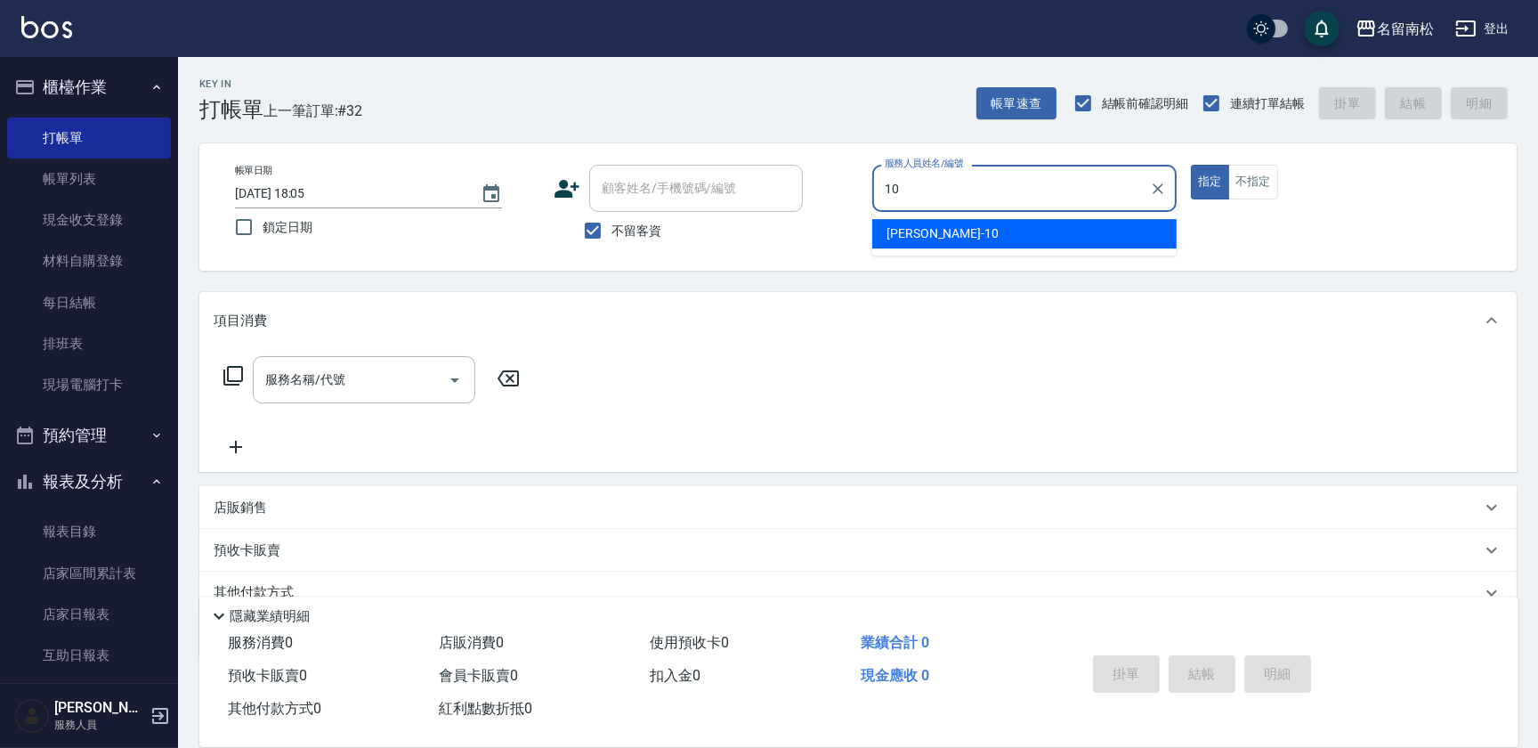
click at [1006, 245] on div "[PERSON_NAME]-10" at bounding box center [1024, 233] width 304 height 29
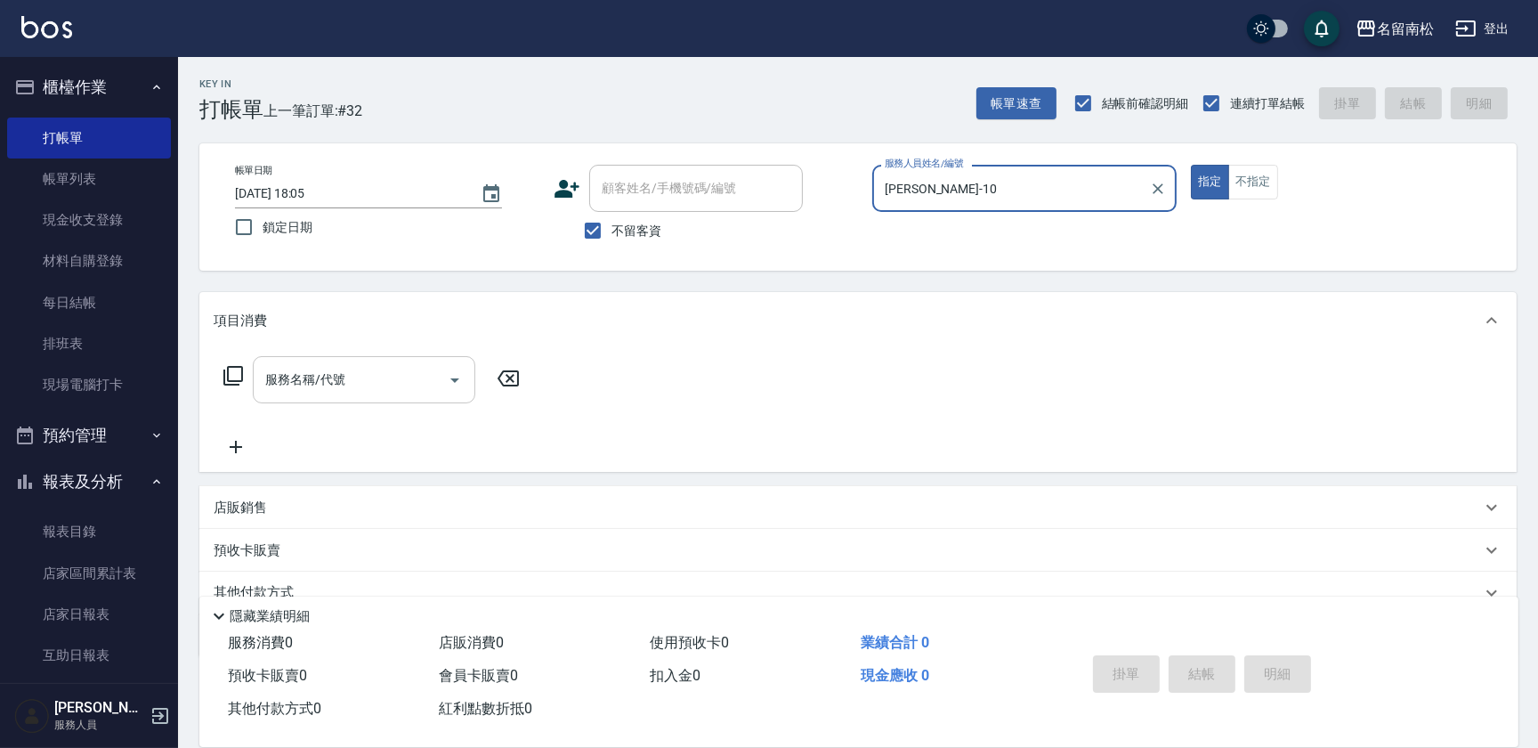
type input "[PERSON_NAME]-10"
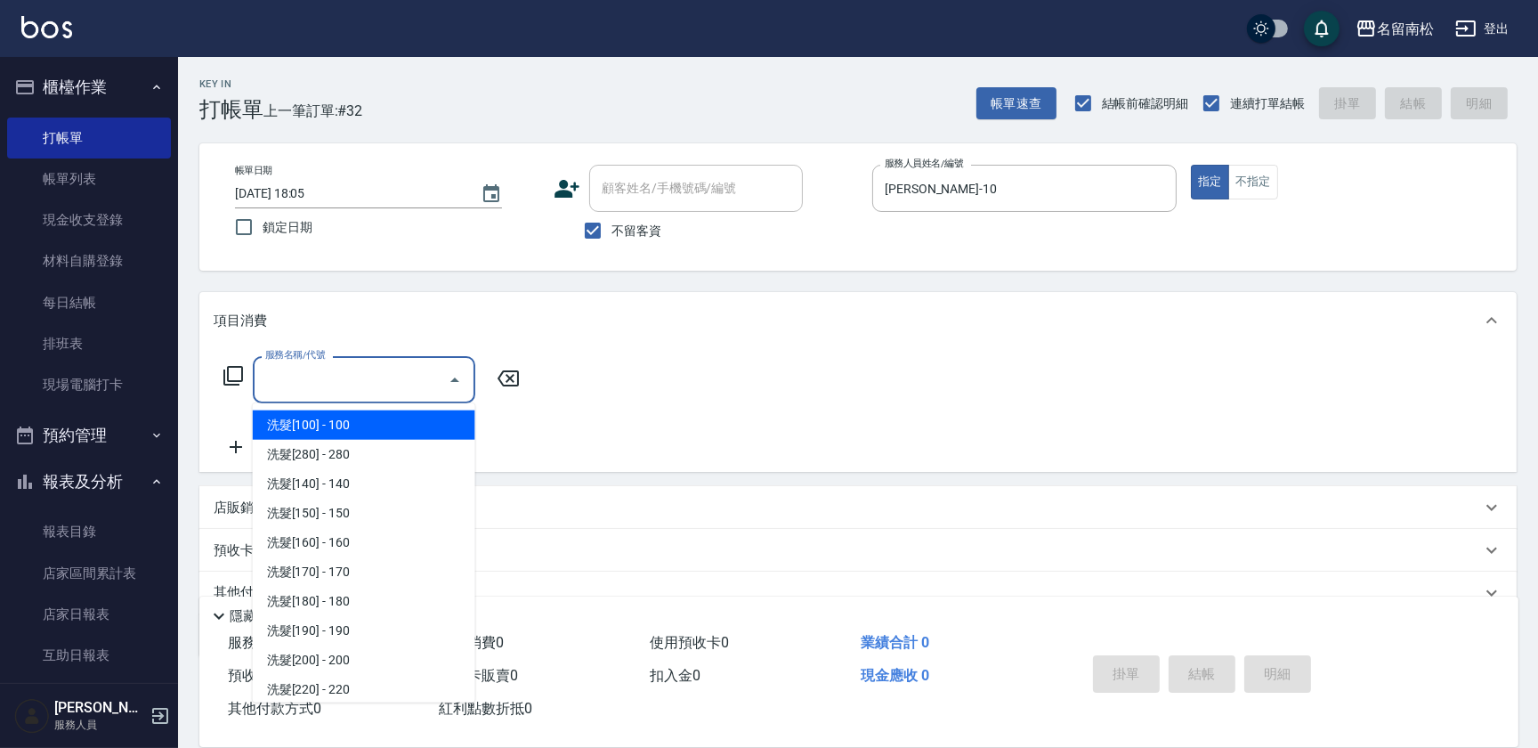
click at [425, 365] on input "服務名稱/代號" at bounding box center [351, 379] width 180 height 31
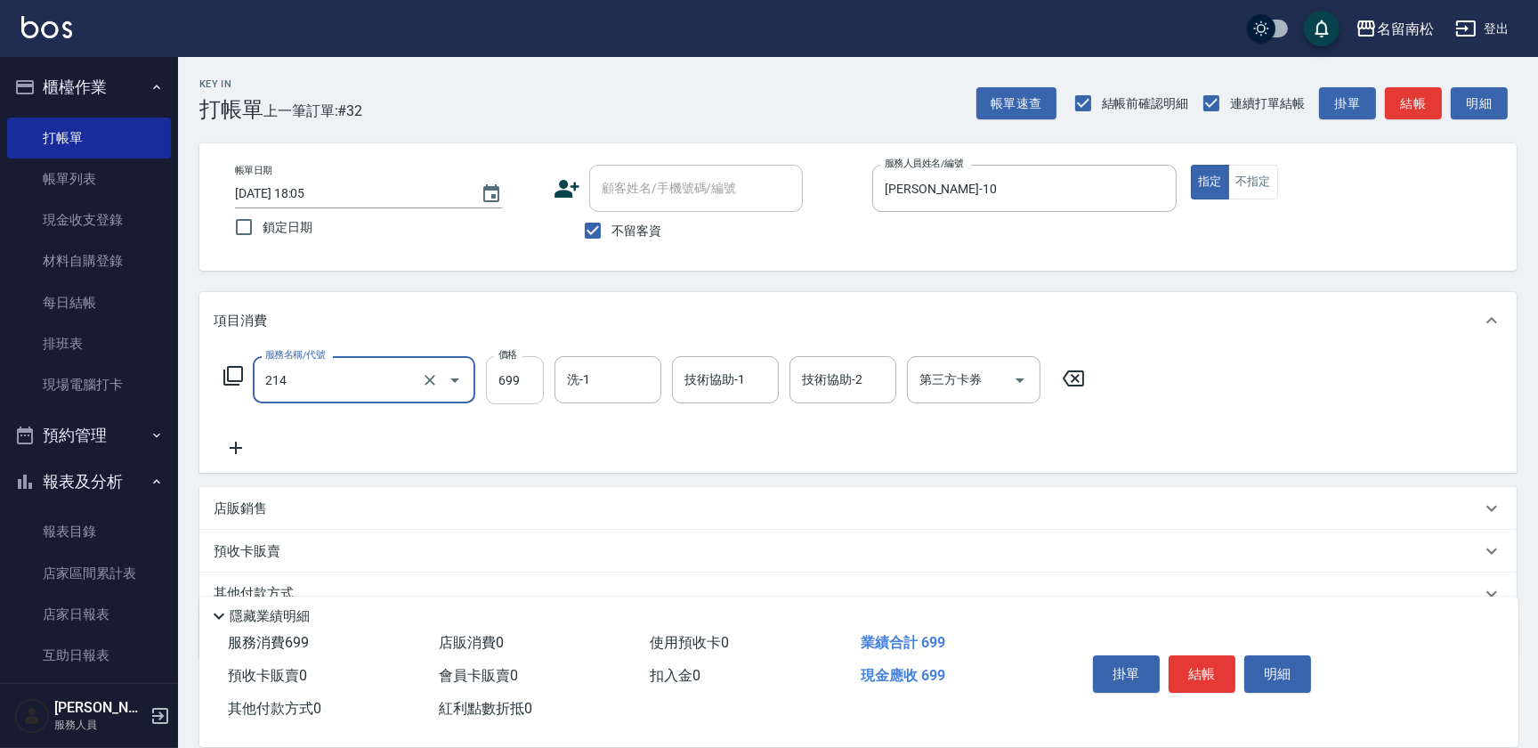
type input "滾珠洗髪699(214)"
click at [535, 380] on input "699" at bounding box center [515, 380] width 58 height 48
click at [507, 369] on input "7700" at bounding box center [515, 380] width 58 height 48
type input "700"
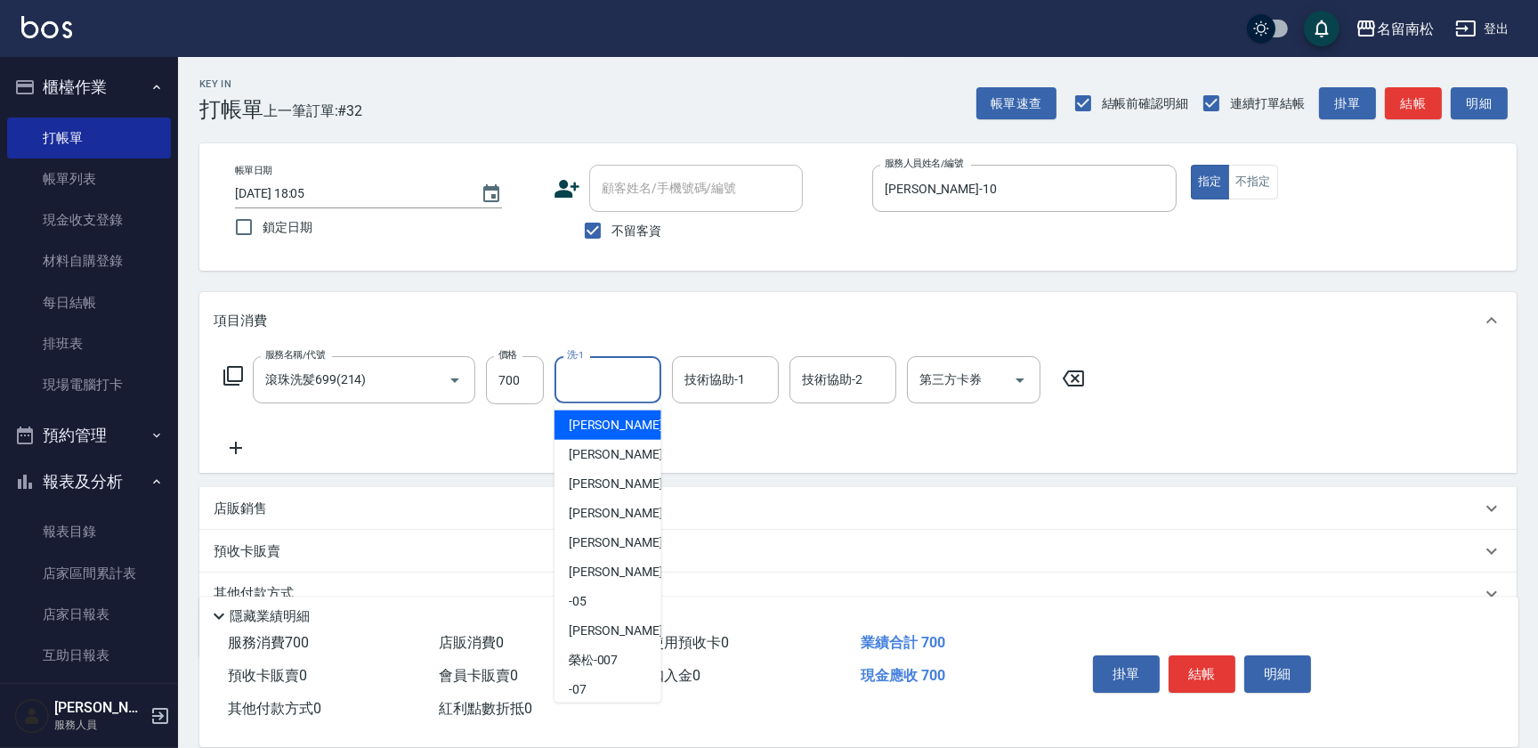
click at [605, 385] on input "洗-1" at bounding box center [608, 379] width 91 height 31
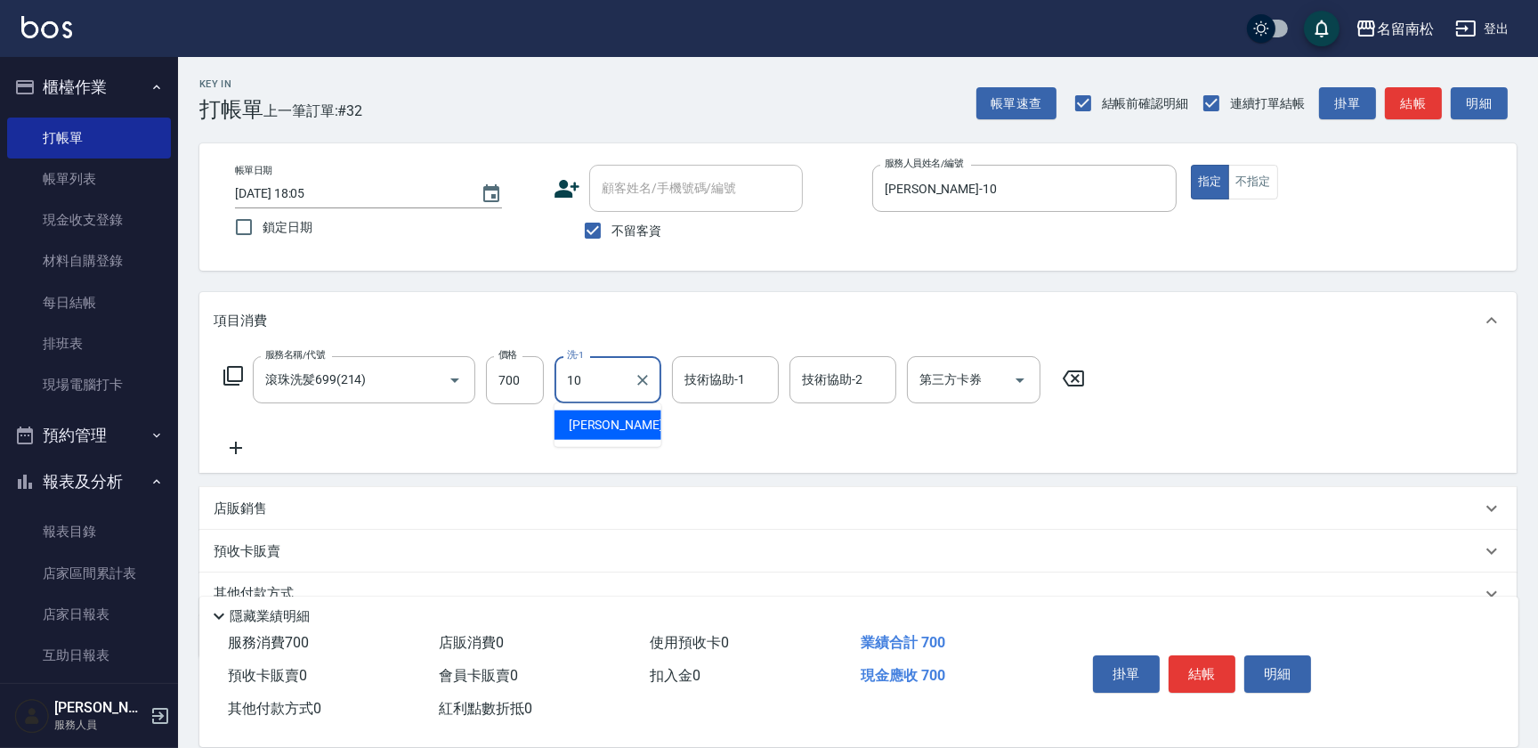
drag, startPoint x: 612, startPoint y: 419, endPoint x: 751, endPoint y: 394, distance: 141.1
click at [614, 421] on span "[PERSON_NAME]-10" at bounding box center [625, 425] width 112 height 19
type input "[PERSON_NAME]-10"
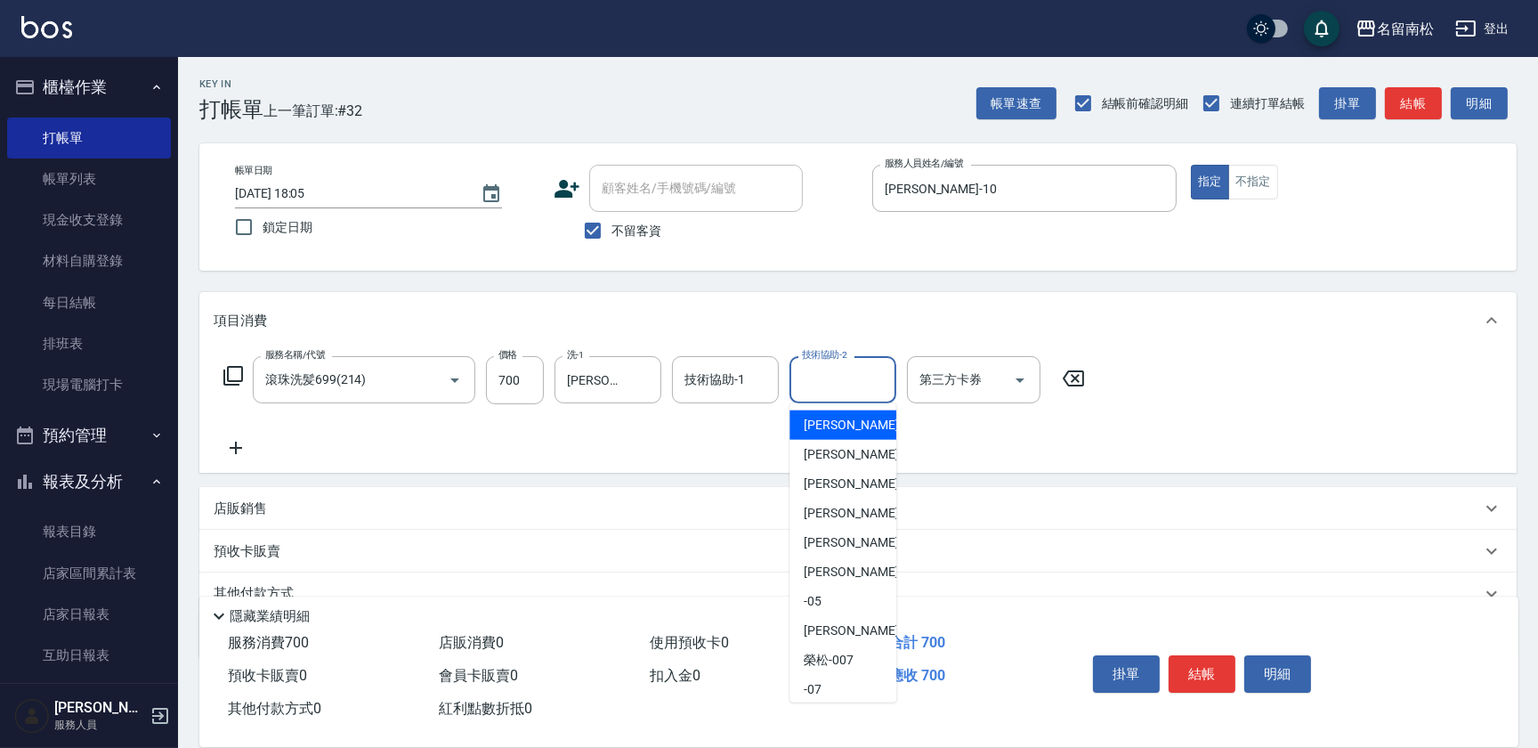
click at [800, 377] on input "技術協助-2" at bounding box center [843, 379] width 91 height 31
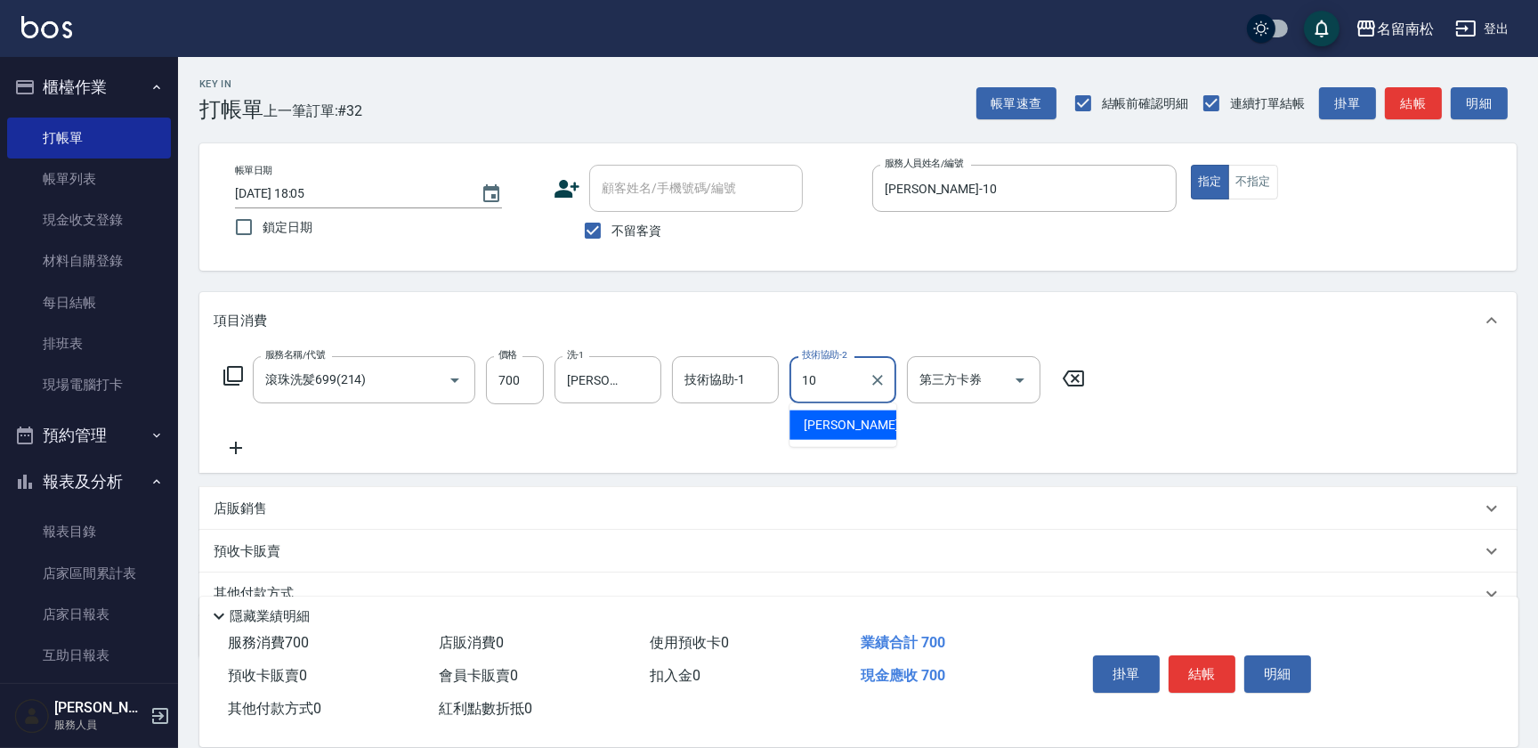
click at [806, 431] on span "[PERSON_NAME]-10" at bounding box center [860, 425] width 112 height 19
type input "[PERSON_NAME]-10"
click at [241, 442] on icon at bounding box center [236, 447] width 45 height 21
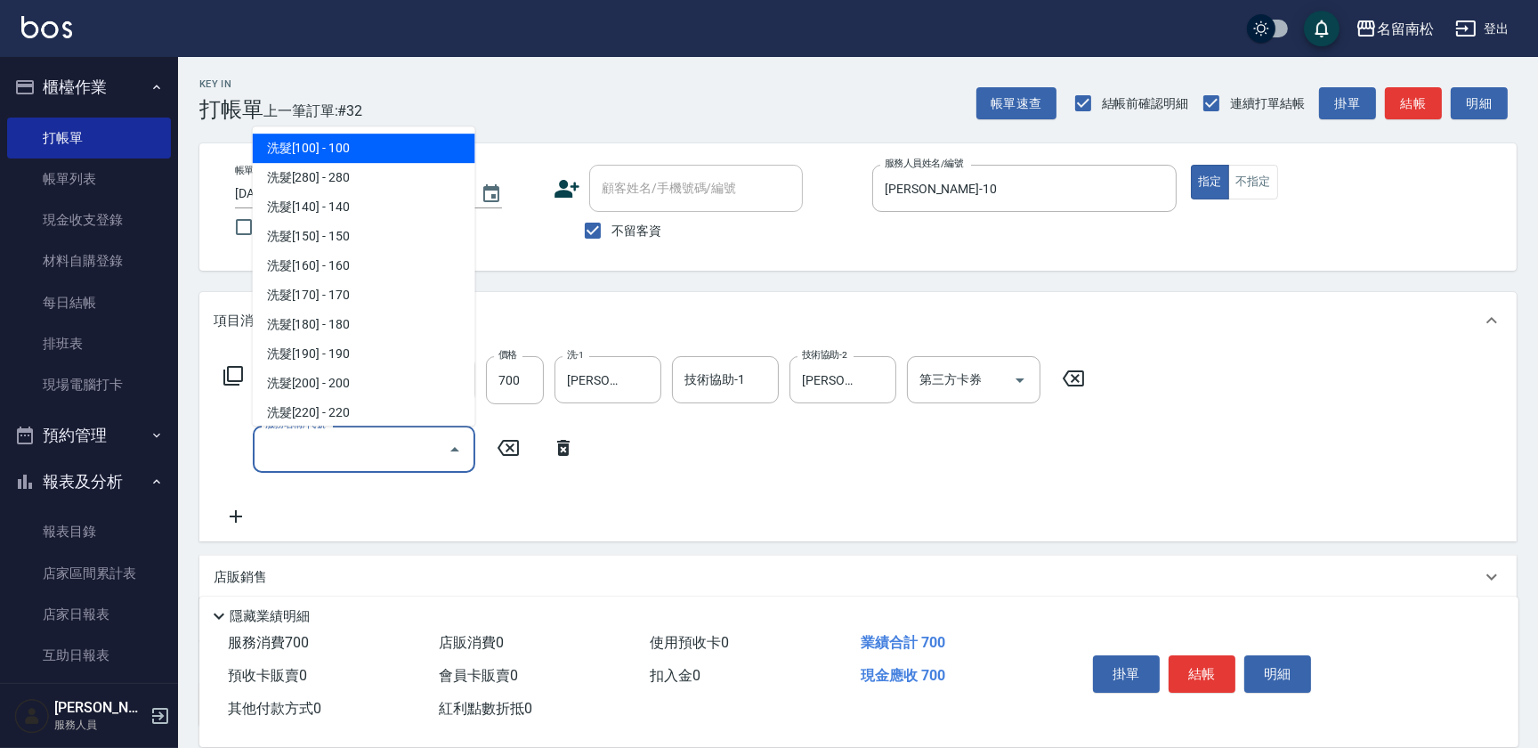
click at [328, 437] on input "服務名稱/代號" at bounding box center [351, 448] width 180 height 31
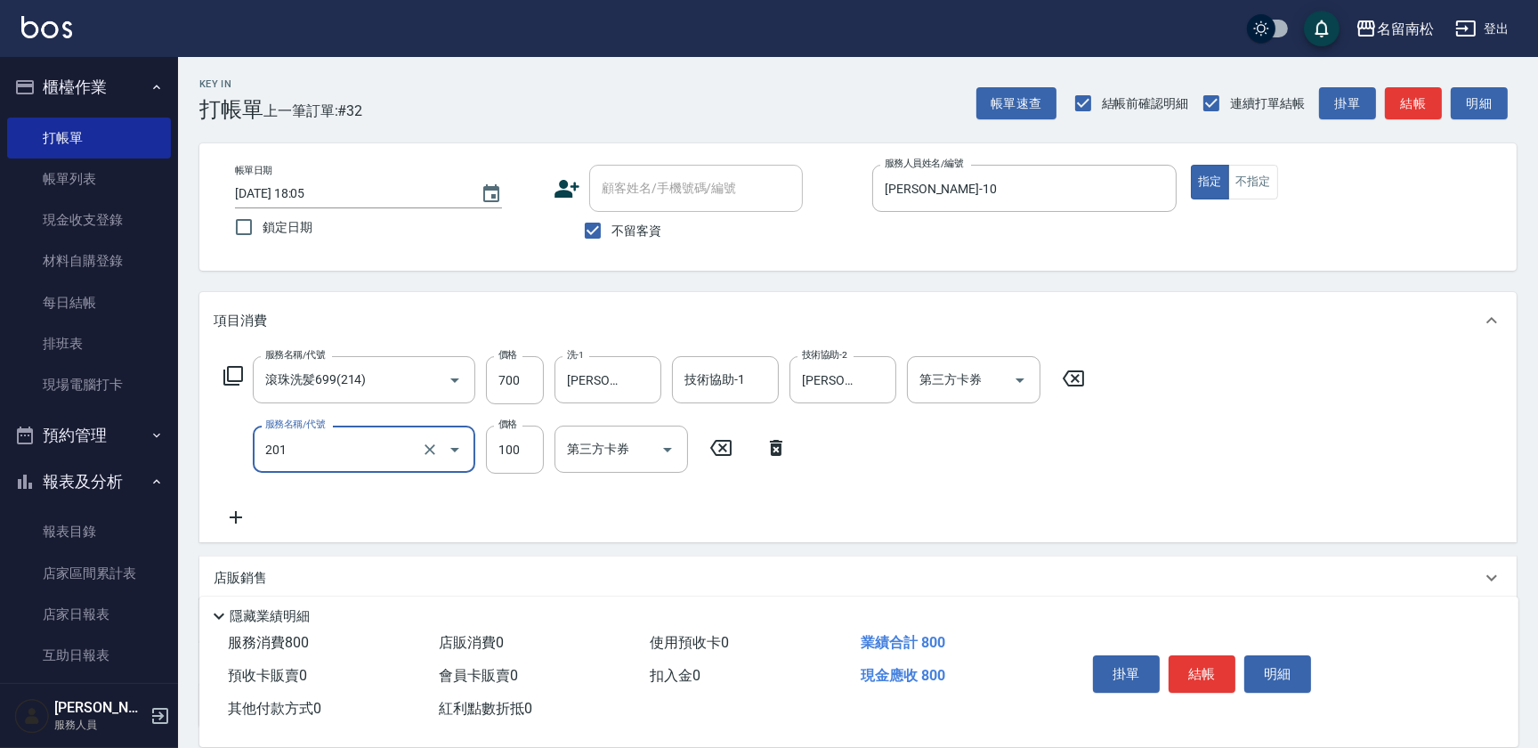
type input "洗髮[100](201)"
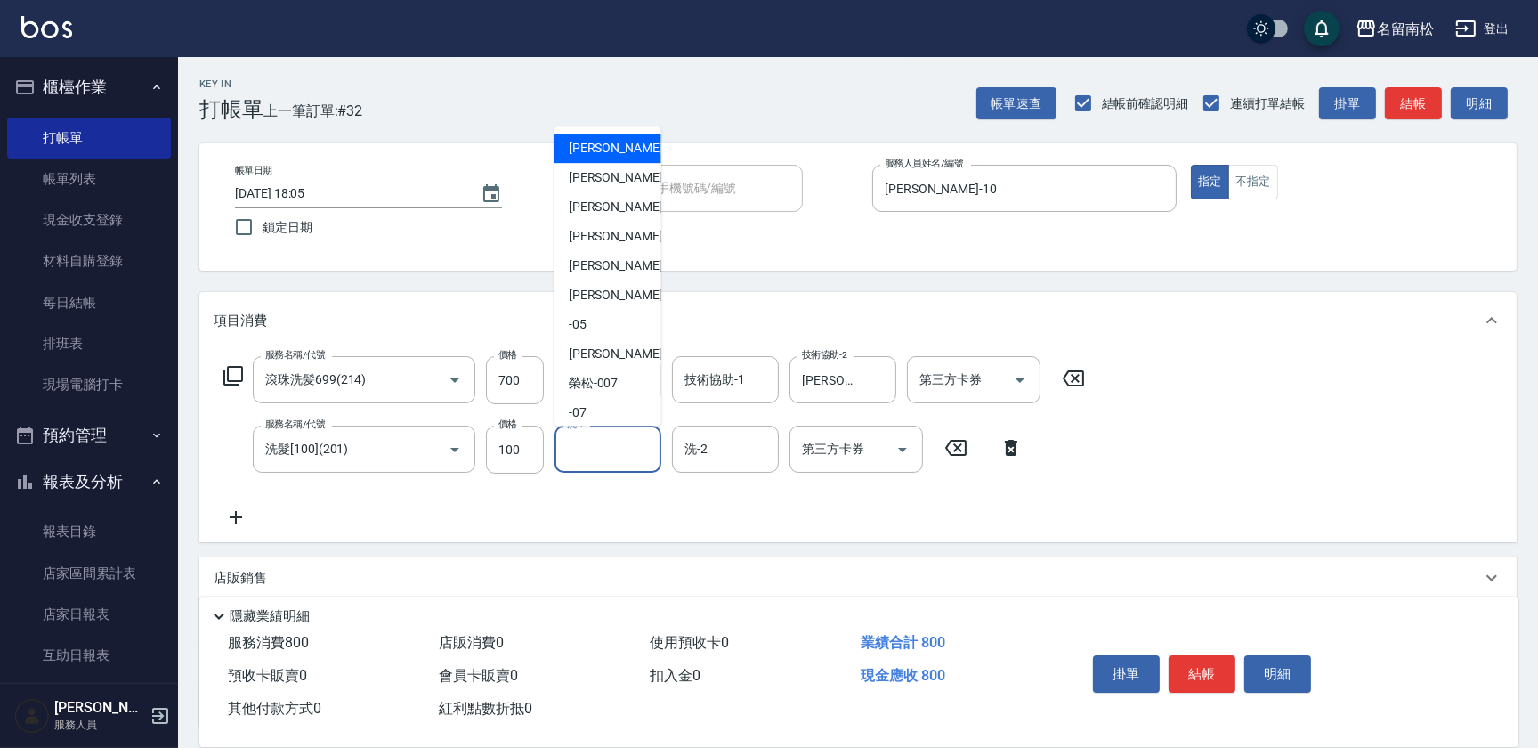
click at [597, 442] on input "洗-1" at bounding box center [608, 448] width 91 height 31
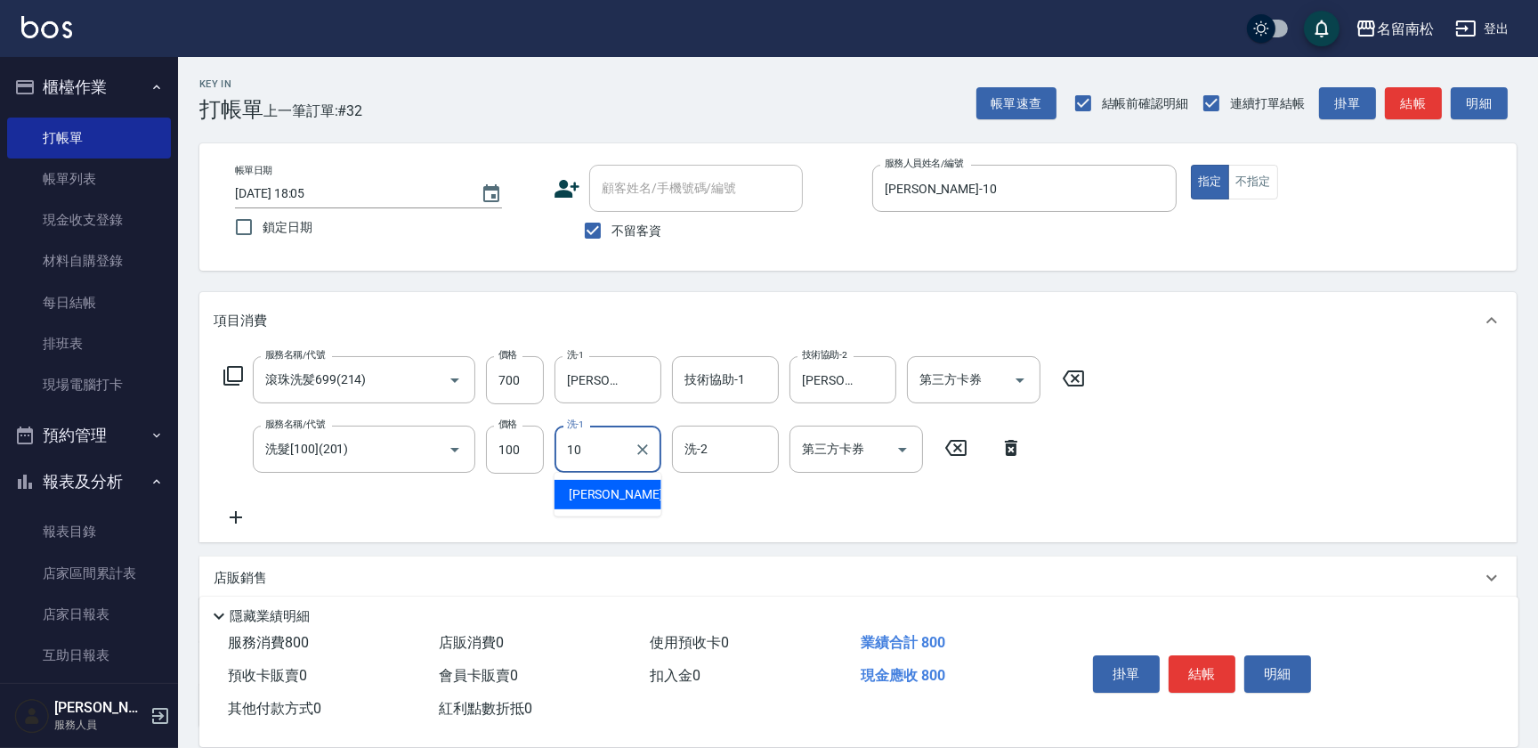
click at [595, 497] on span "[PERSON_NAME]-10" at bounding box center [625, 494] width 112 height 19
type input "[PERSON_NAME]-10"
click at [248, 512] on icon at bounding box center [236, 516] width 45 height 21
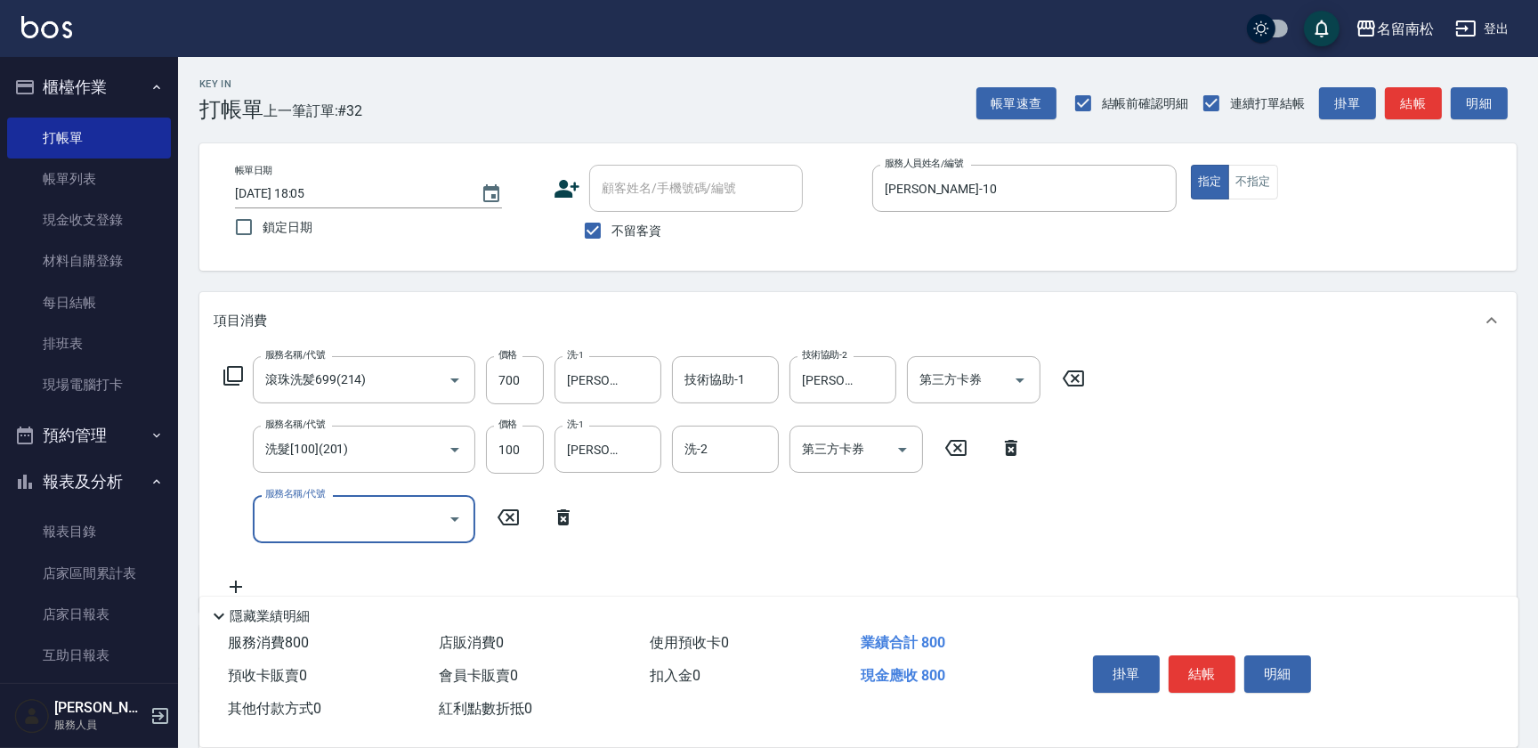
click at [459, 518] on icon "Open" at bounding box center [454, 518] width 21 height 21
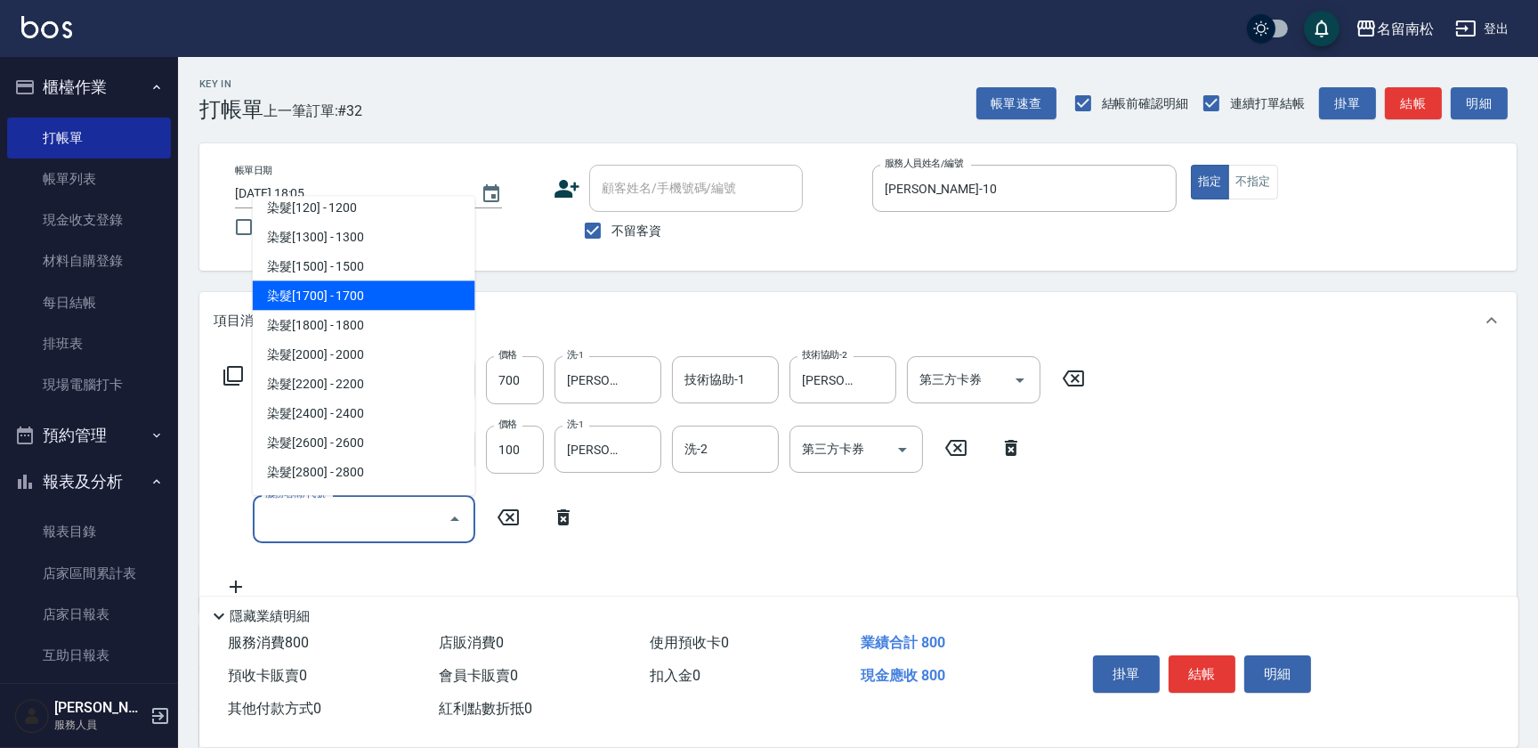
scroll to position [1699, 0]
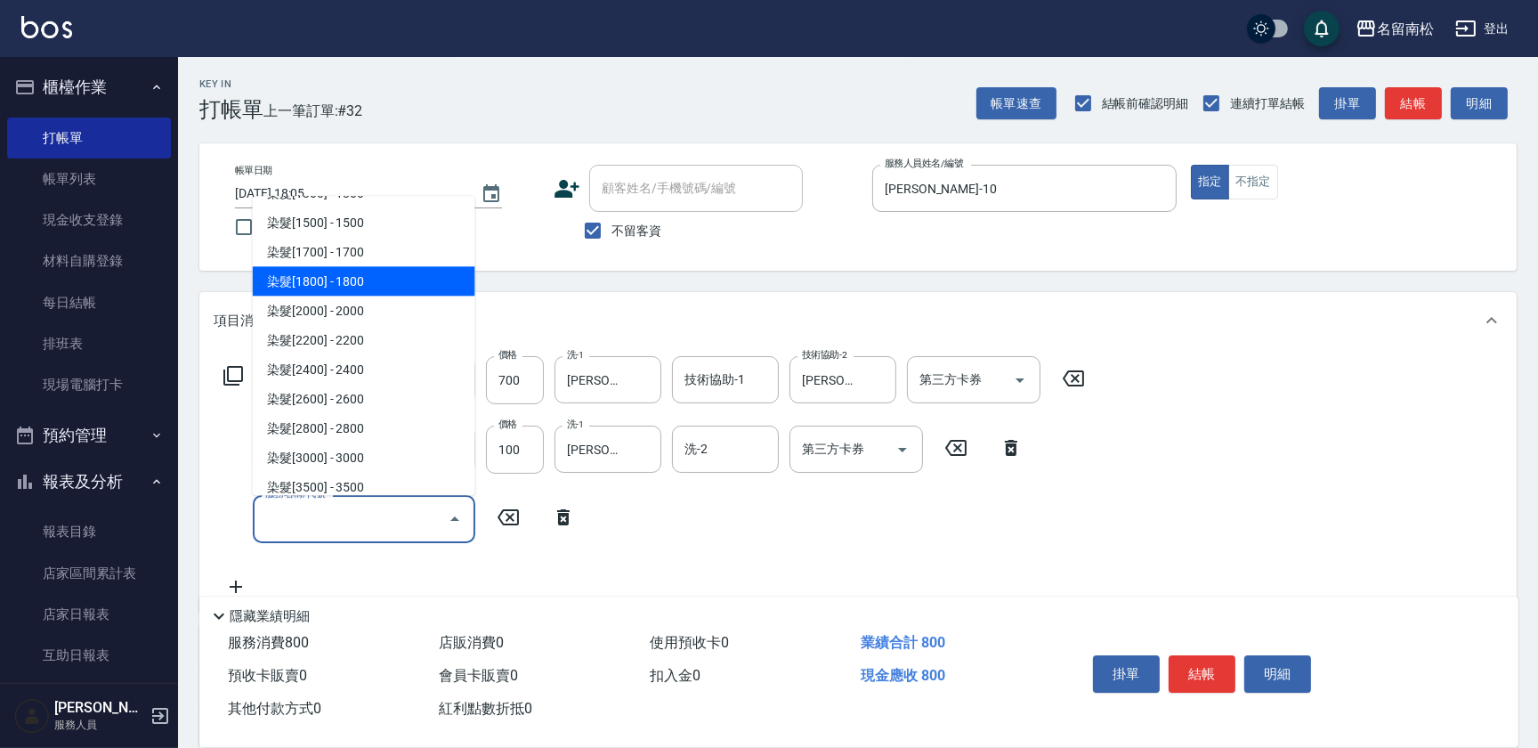
click at [368, 274] on span "染髮[1800] - 1800" at bounding box center [364, 280] width 223 height 29
type input "染髮[1800](507)"
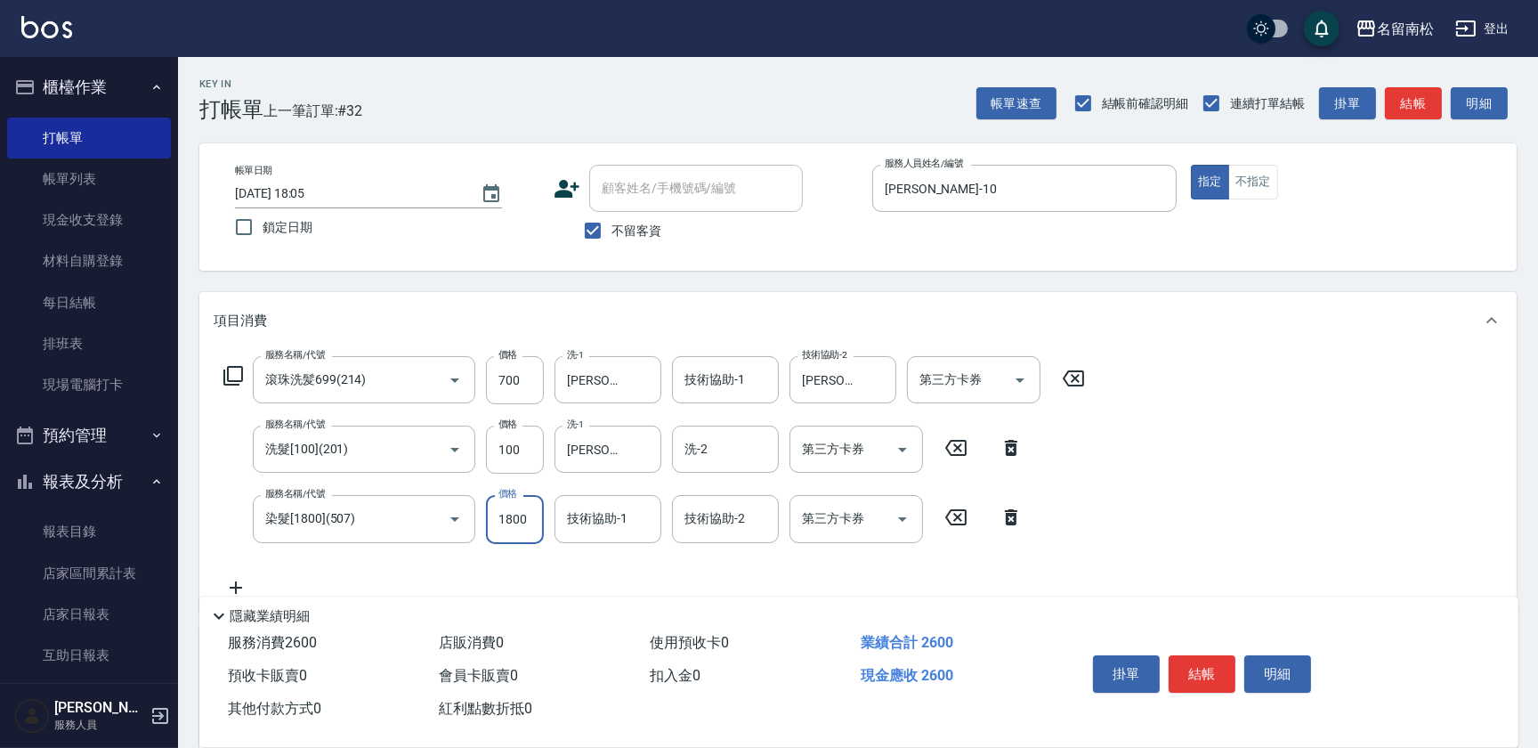
click at [532, 516] on input "1800" at bounding box center [515, 519] width 58 height 48
click at [501, 512] on input "11900" at bounding box center [515, 519] width 58 height 48
type input "1900"
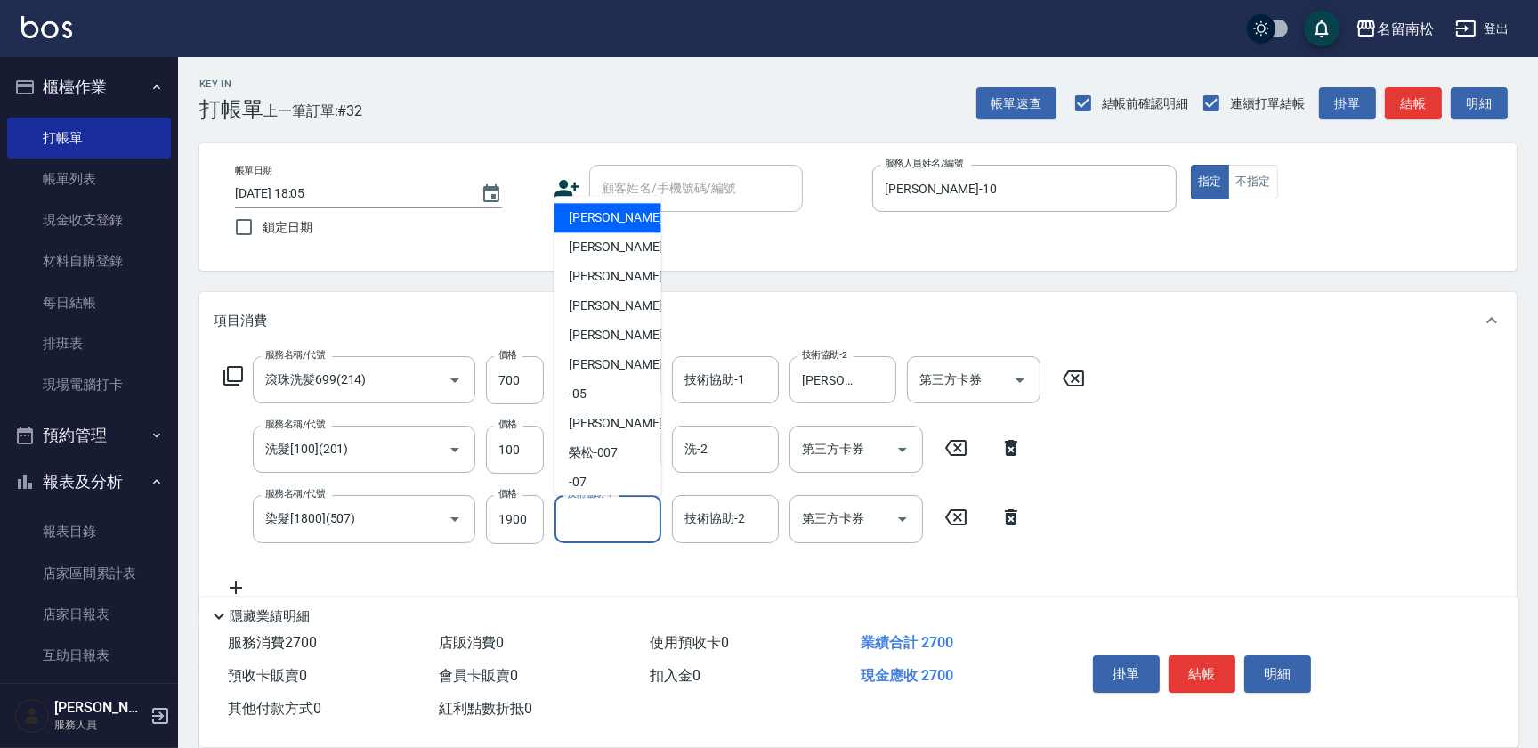
click at [617, 516] on input "技術協助-1" at bounding box center [608, 518] width 91 height 31
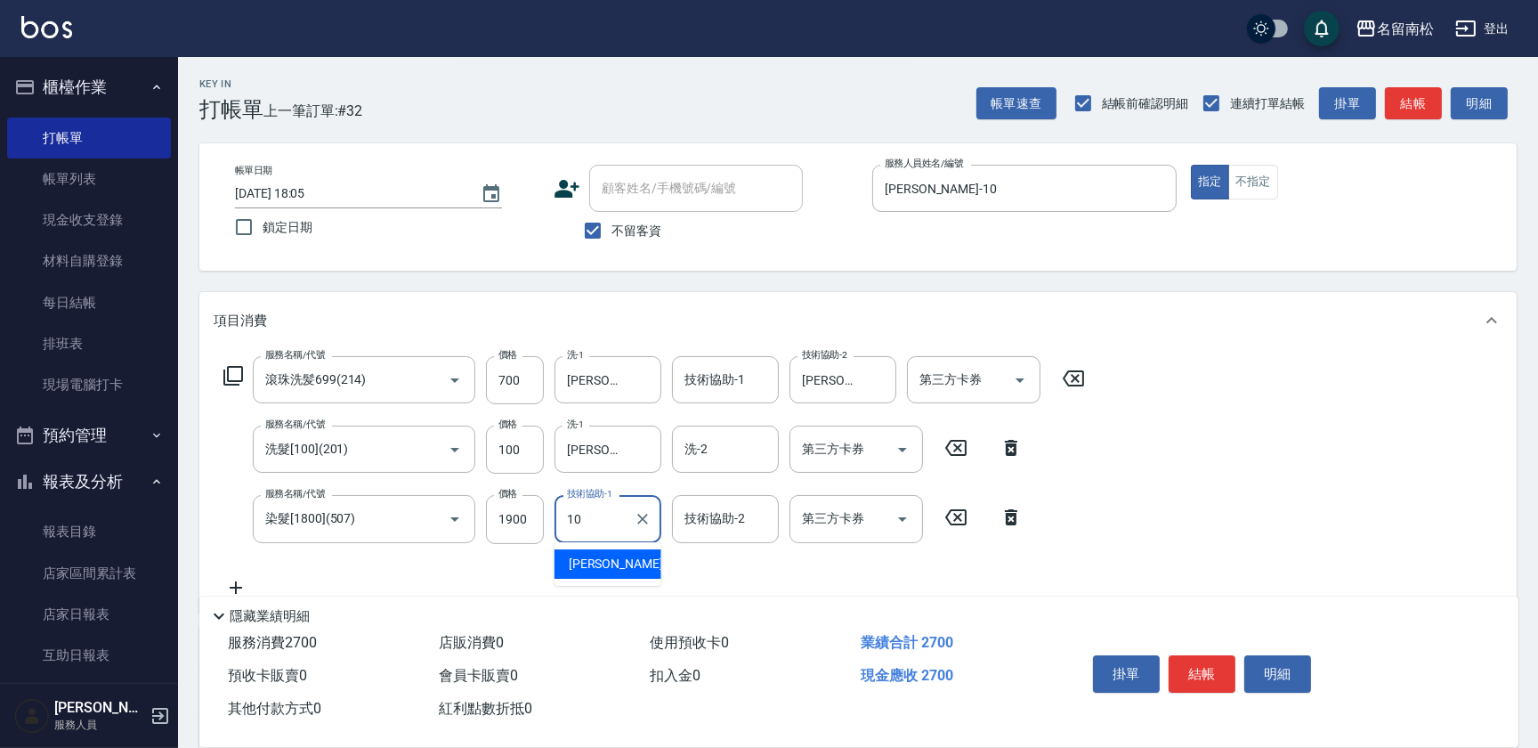
click at [618, 557] on span "[PERSON_NAME]-10" at bounding box center [625, 564] width 112 height 19
type input "[PERSON_NAME]-10"
click at [1193, 658] on button "結帳" at bounding box center [1202, 673] width 67 height 37
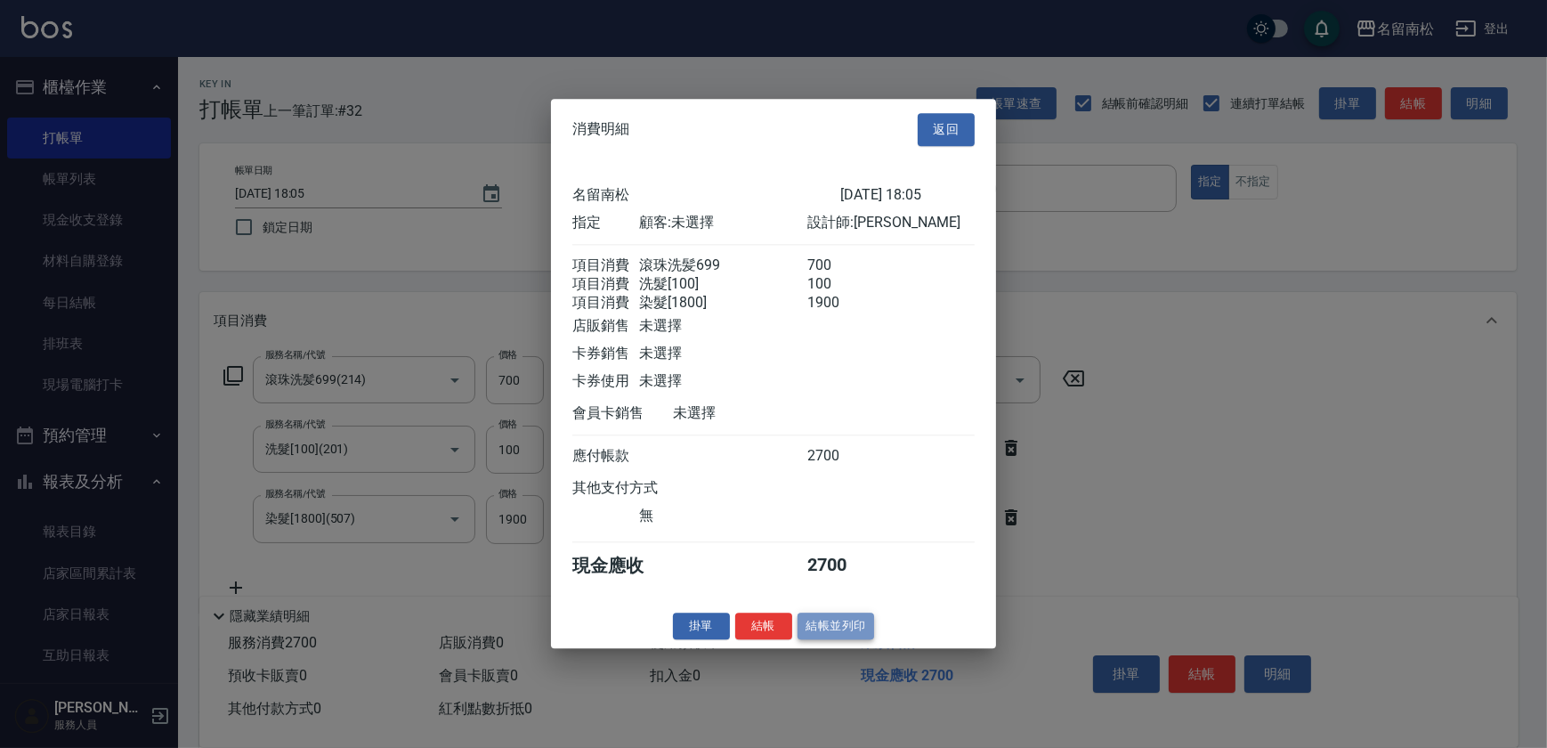
click at [834, 639] on button "結帳並列印" at bounding box center [836, 626] width 77 height 28
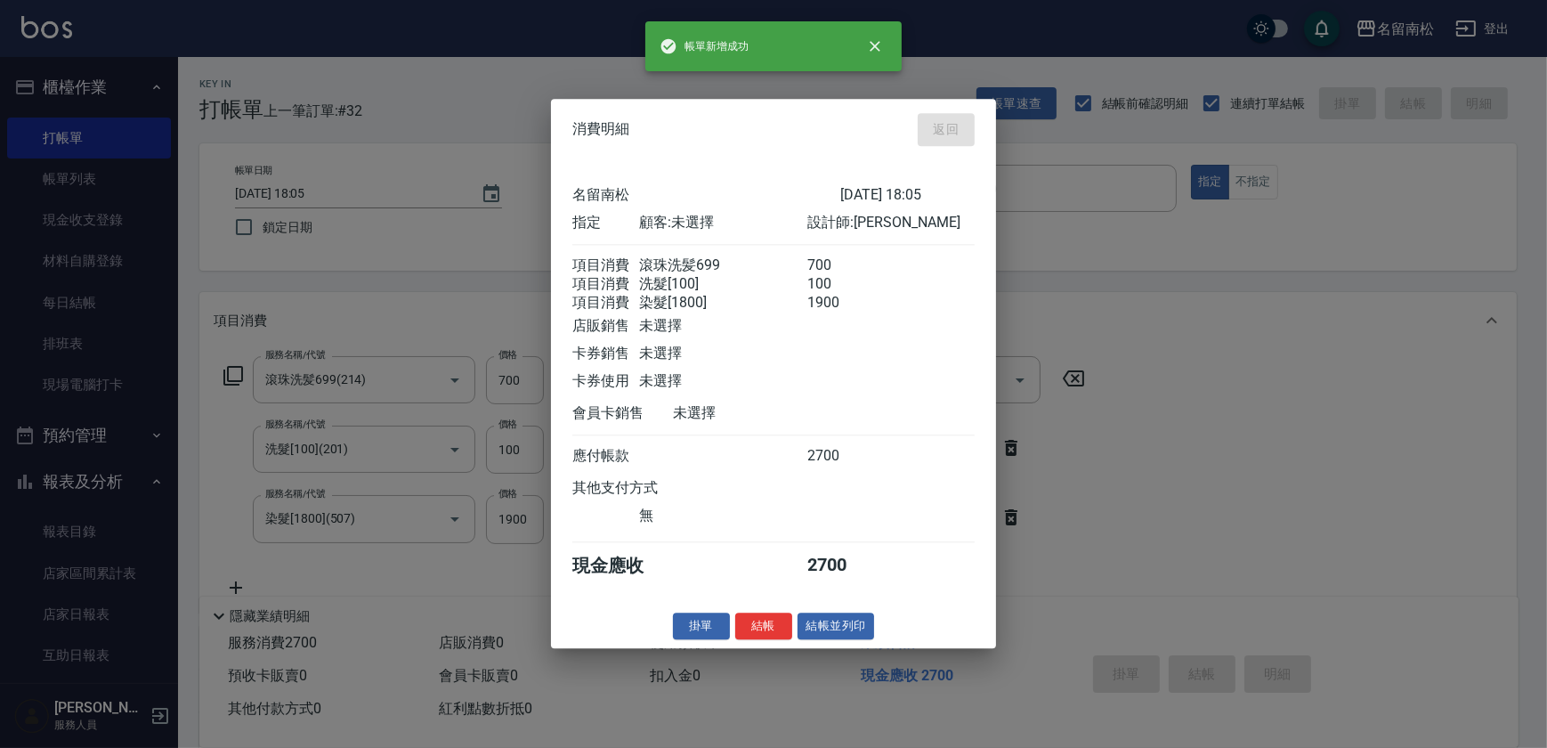
type input "[DATE] 18:06"
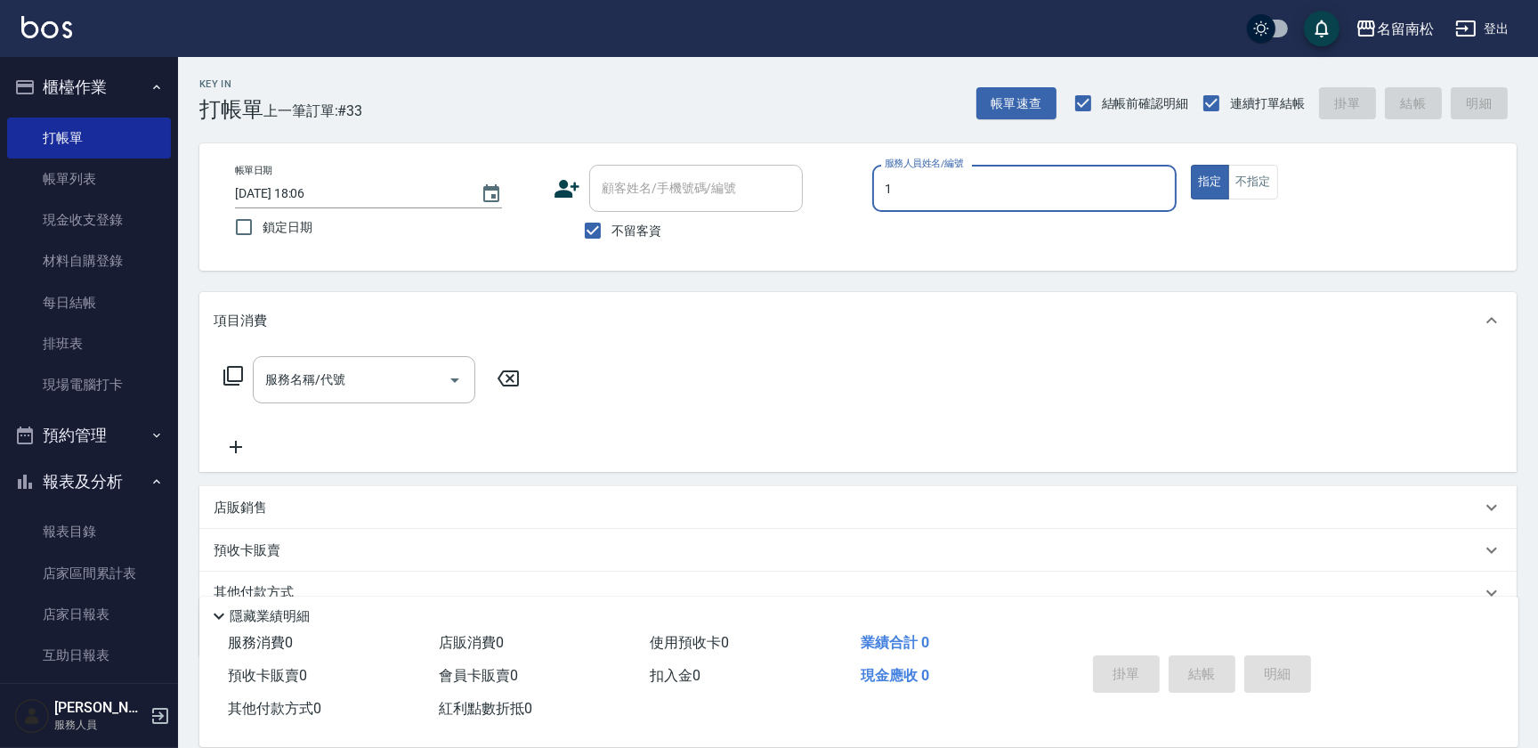
click at [938, 191] on input "1" at bounding box center [1024, 188] width 288 height 31
click at [927, 223] on div "[PERSON_NAME]-10" at bounding box center [1024, 233] width 304 height 29
type input "[PERSON_NAME]-10"
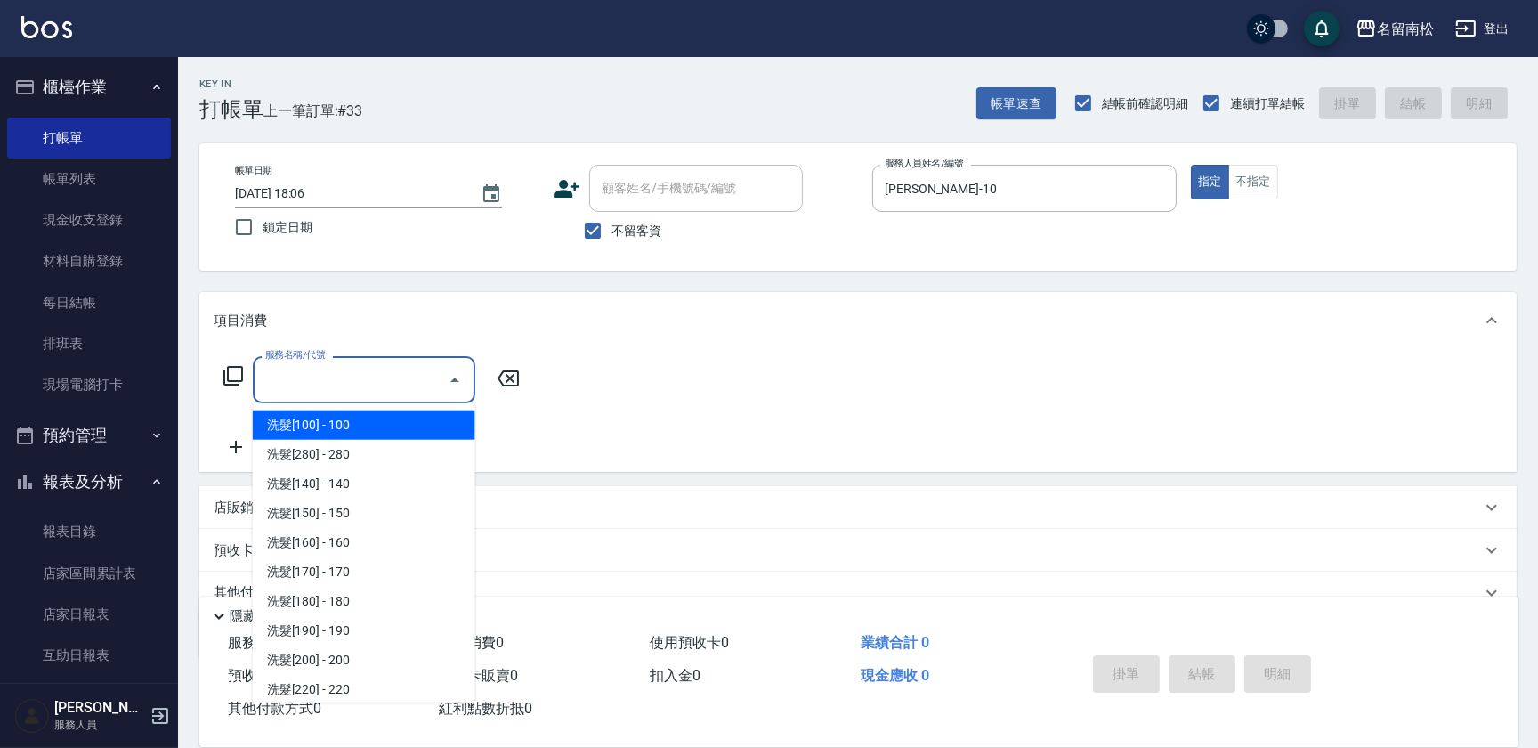
click at [425, 386] on input "服務名稱/代號" at bounding box center [351, 379] width 180 height 31
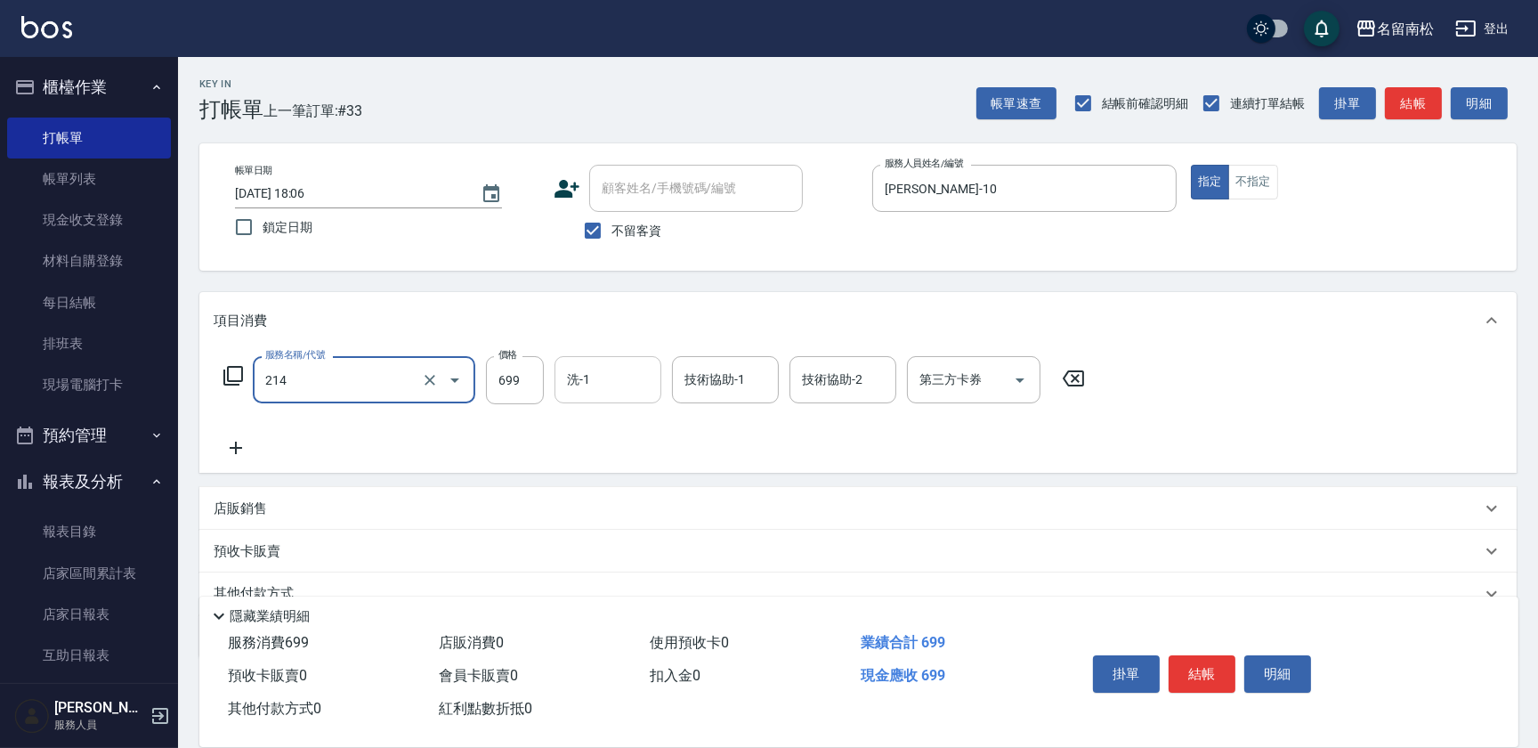
type input "滾珠洗髪699(214)"
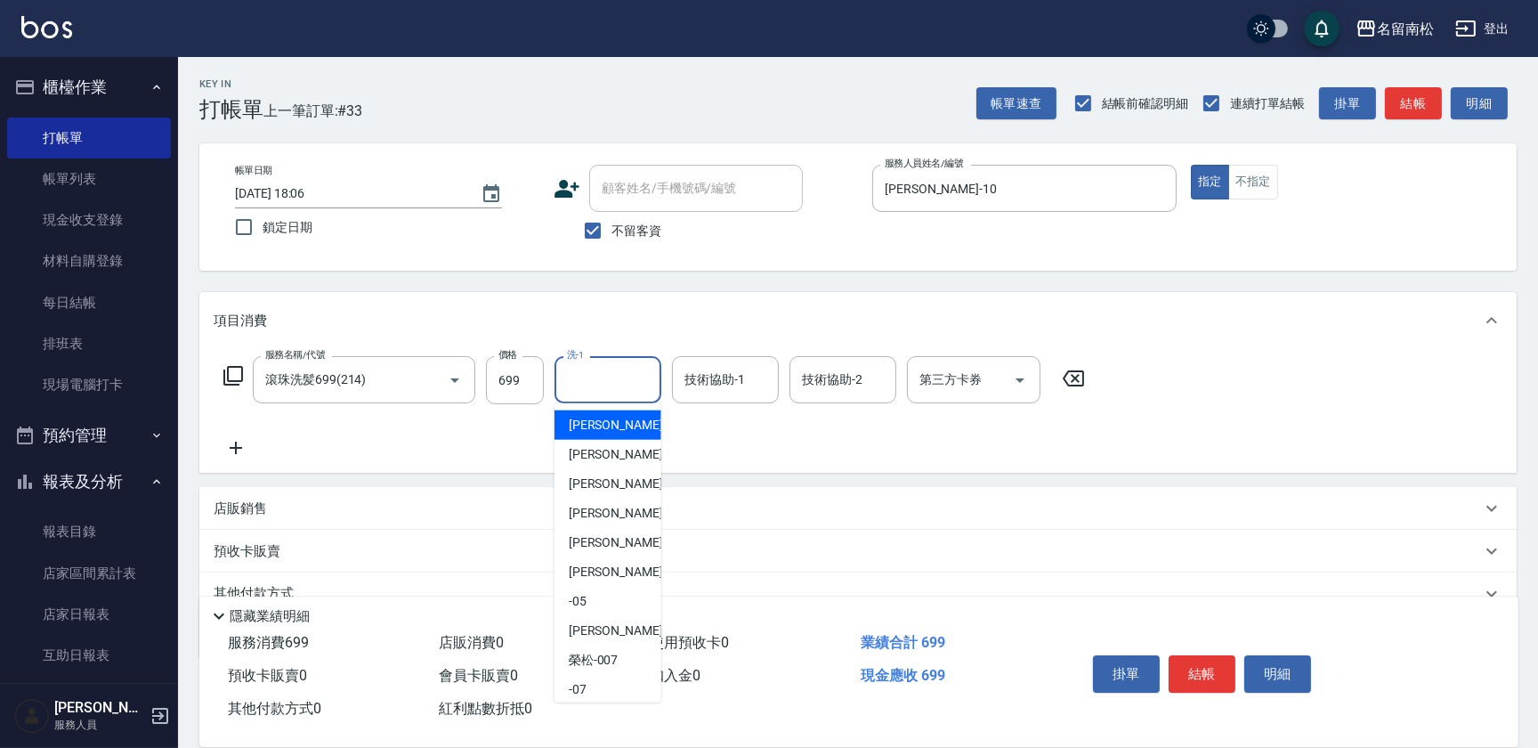
click at [603, 372] on input "洗-1" at bounding box center [608, 379] width 91 height 31
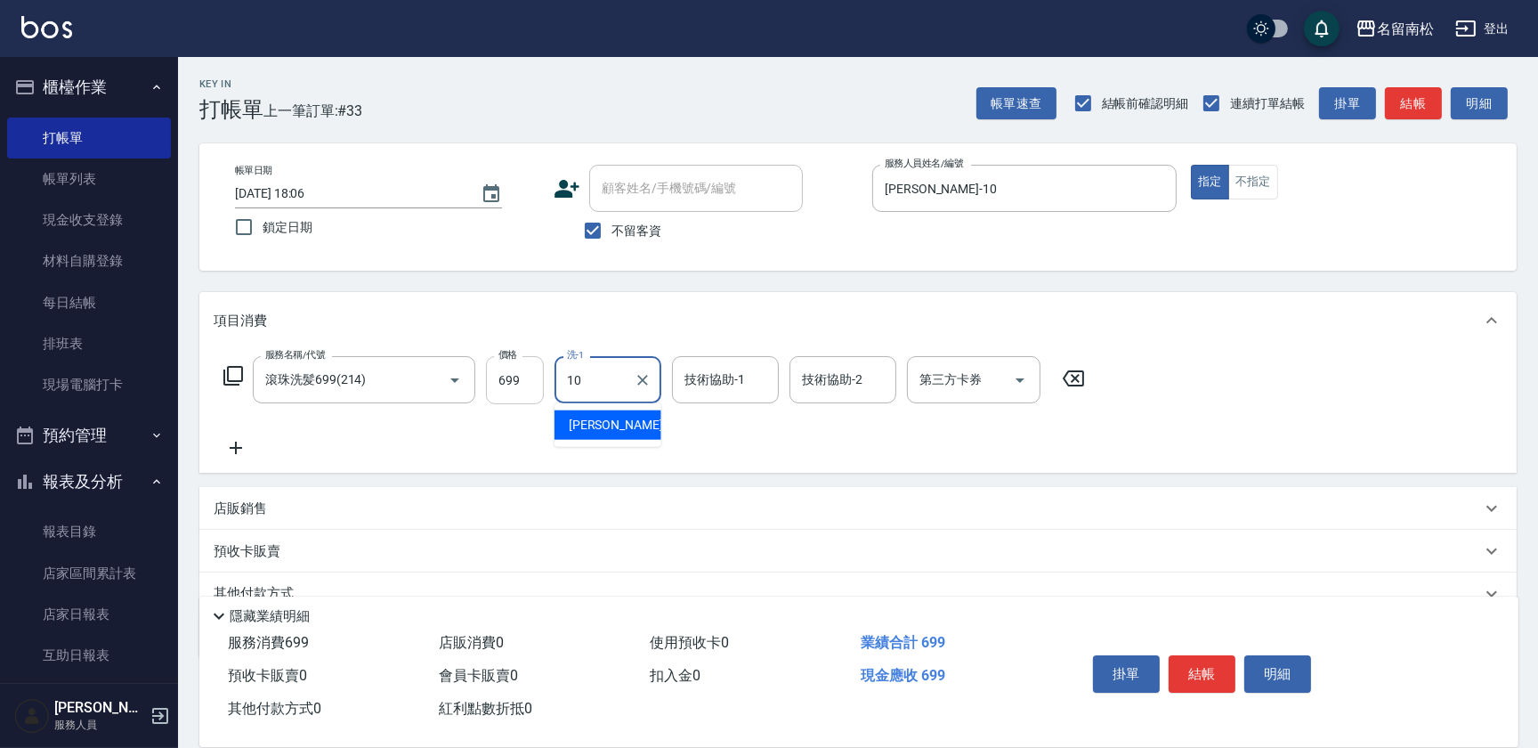
type input "10"
click at [523, 379] on input "699" at bounding box center [515, 380] width 58 height 48
click at [506, 371] on input "770" at bounding box center [515, 380] width 58 height 48
click at [518, 374] on input "70" at bounding box center [515, 380] width 58 height 48
type input "700"
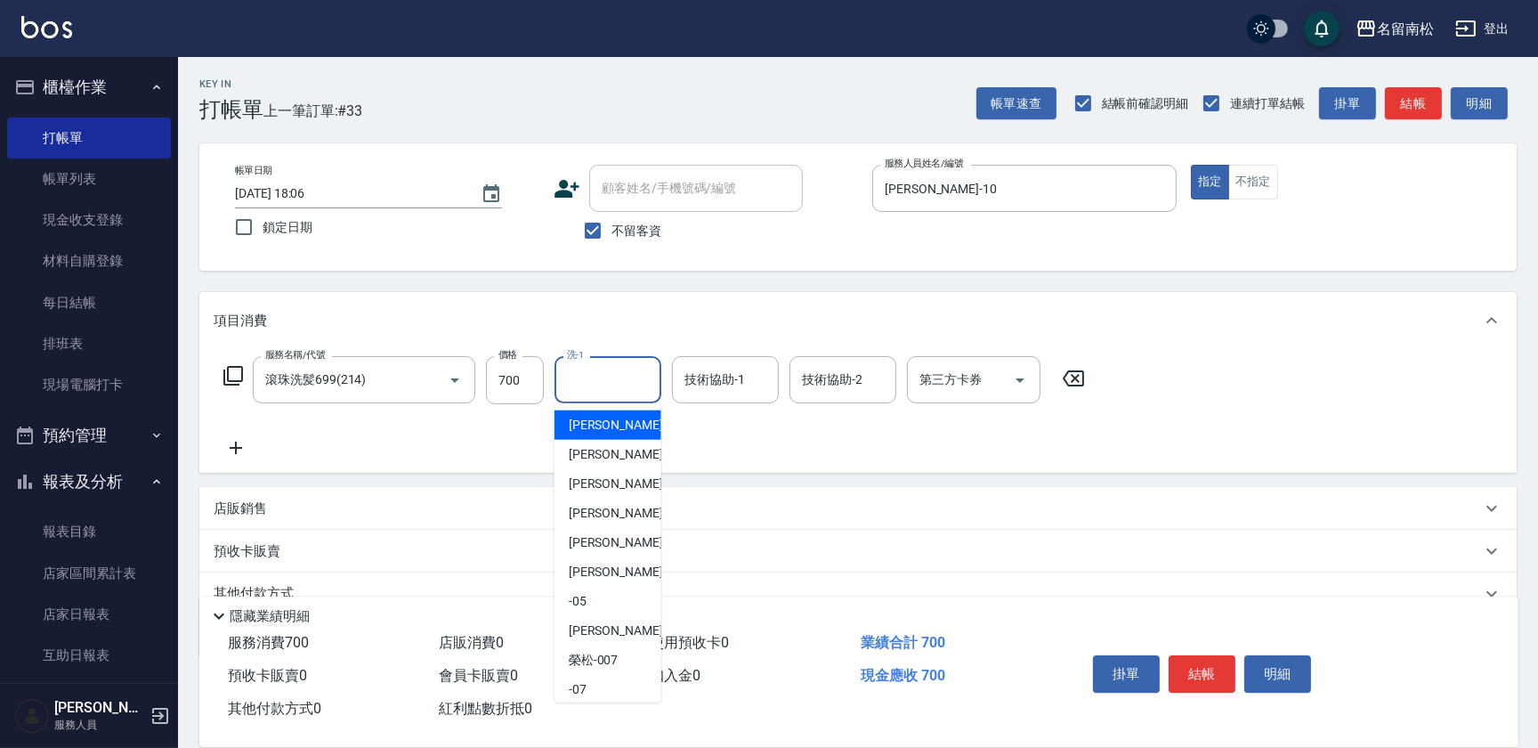
click at [633, 388] on input "洗-1" at bounding box center [608, 379] width 91 height 31
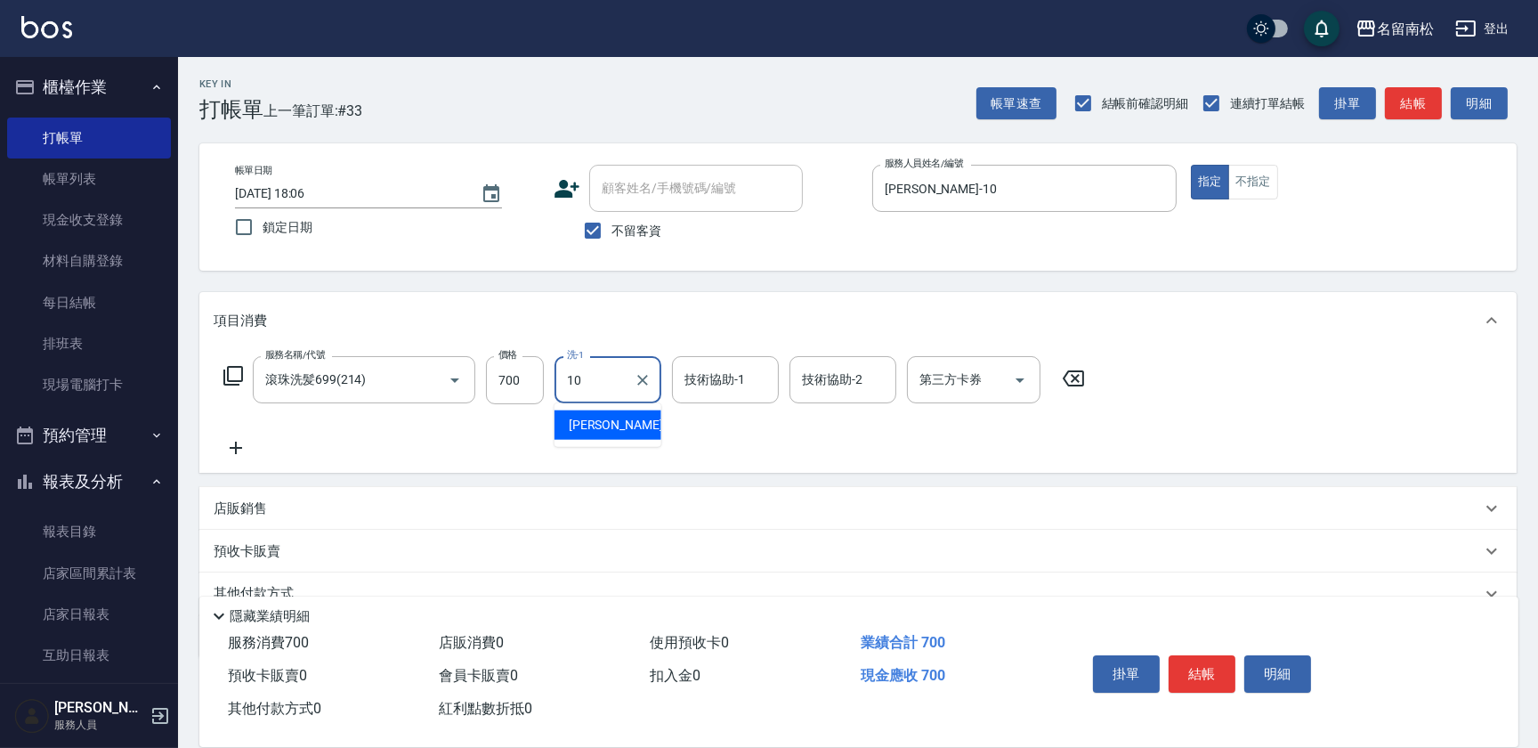
drag, startPoint x: 628, startPoint y: 405, endPoint x: 711, endPoint y: 422, distance: 85.4
click at [626, 417] on div "[PERSON_NAME]-10" at bounding box center [608, 424] width 107 height 29
type input "[PERSON_NAME]-10"
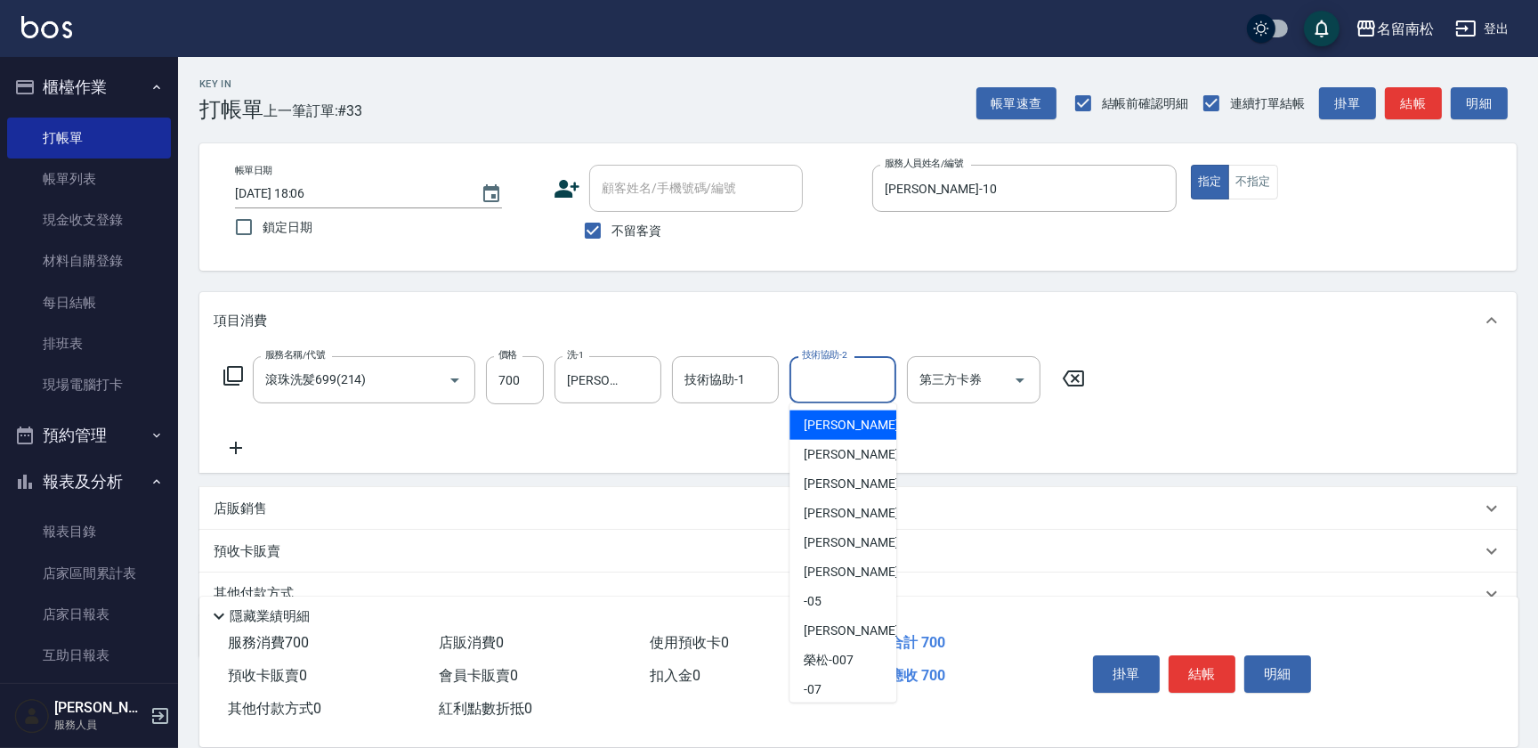
click at [836, 383] on input "技術協助-2" at bounding box center [843, 379] width 91 height 31
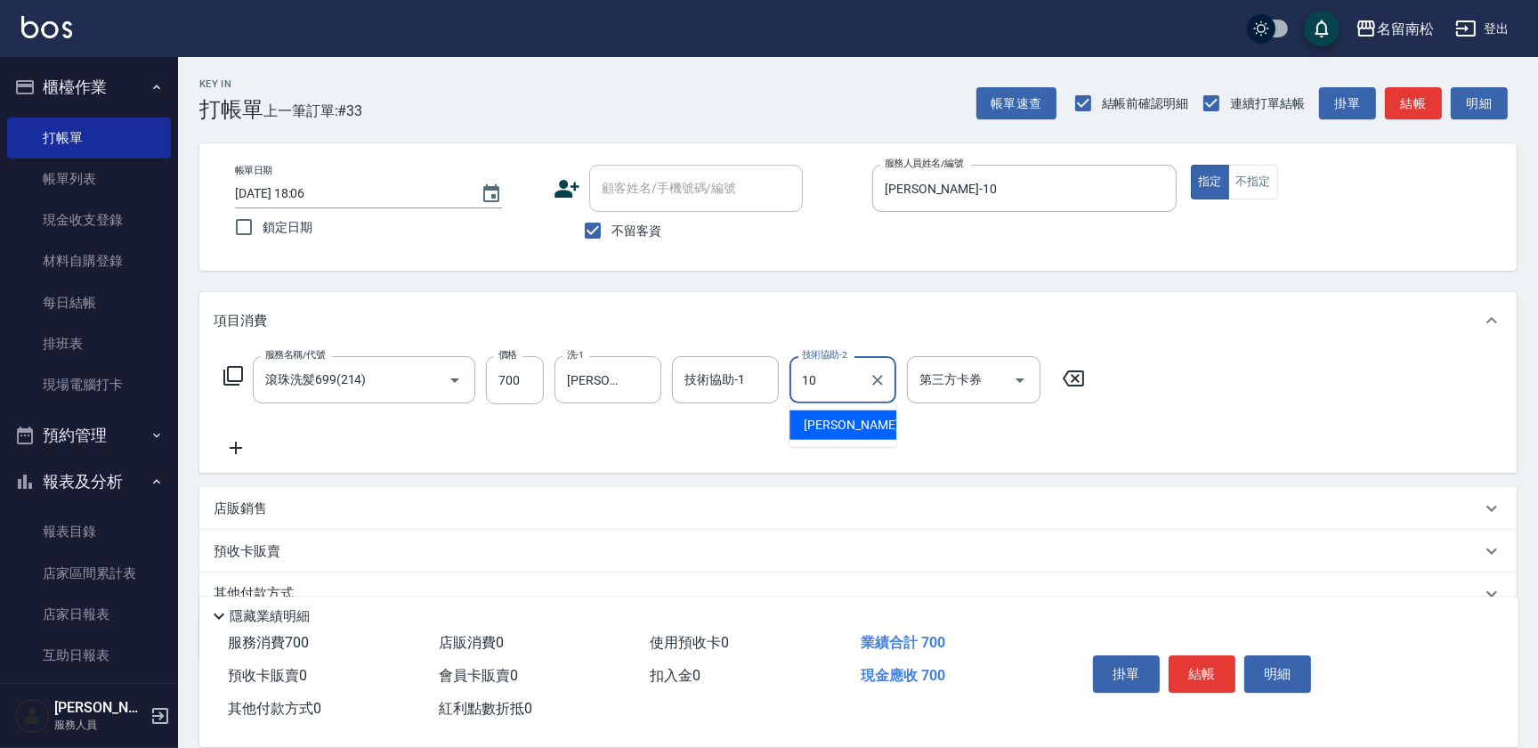
click at [825, 417] on span "[PERSON_NAME]-10" at bounding box center [860, 425] width 112 height 19
type input "[PERSON_NAME]-10"
click at [1194, 668] on button "結帳" at bounding box center [1202, 673] width 67 height 37
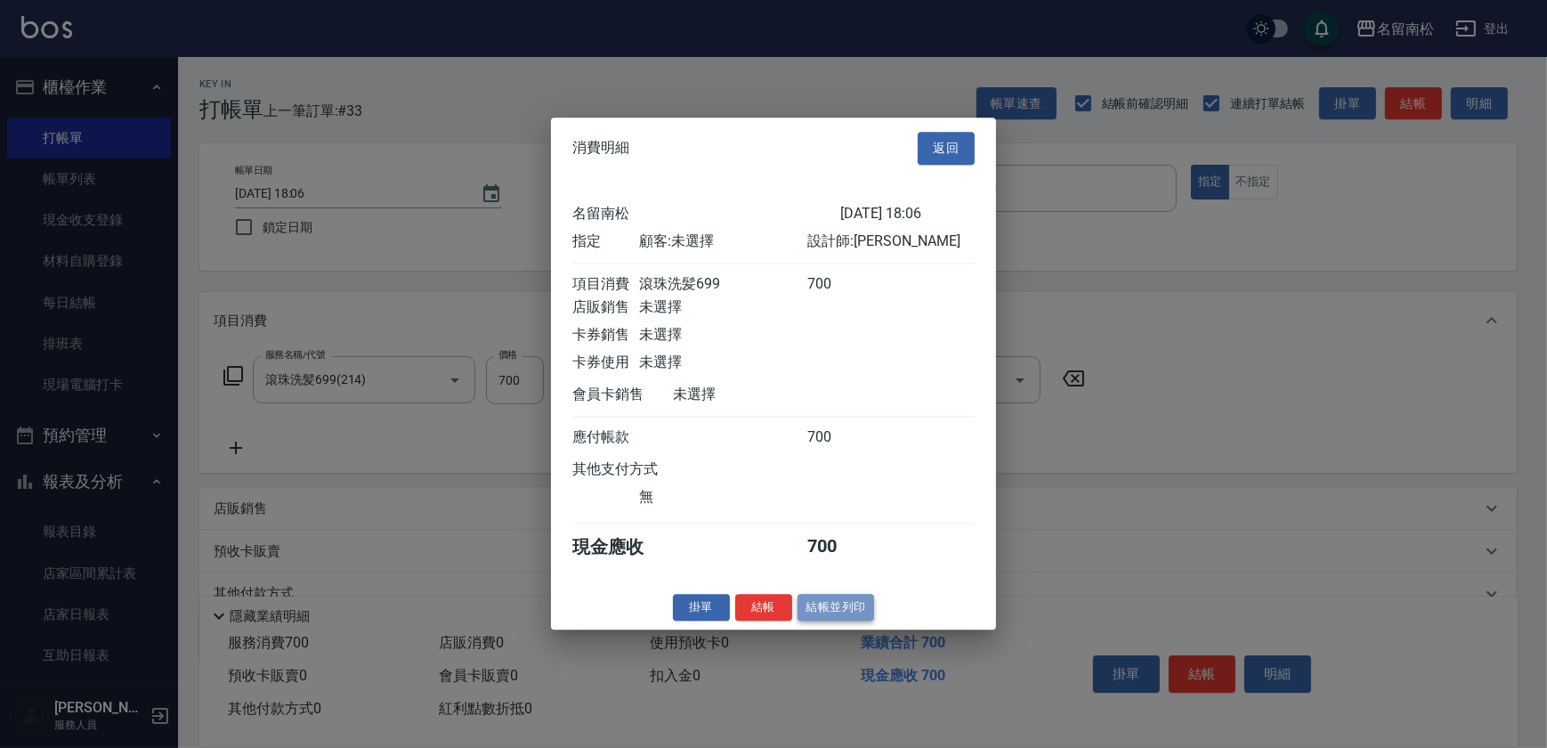
click at [857, 608] on button "結帳並列印" at bounding box center [836, 608] width 77 height 28
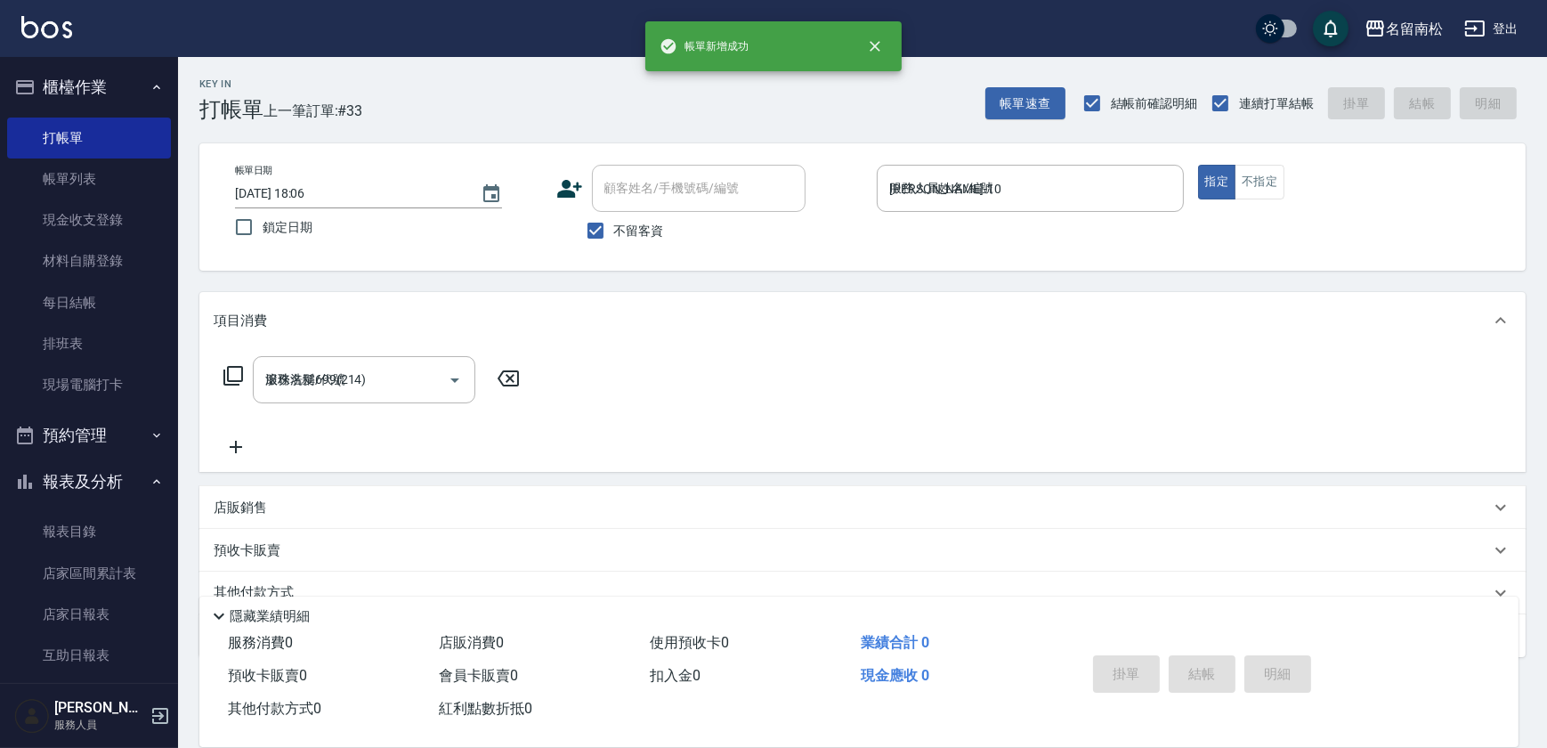
type input "[DATE] 18:23"
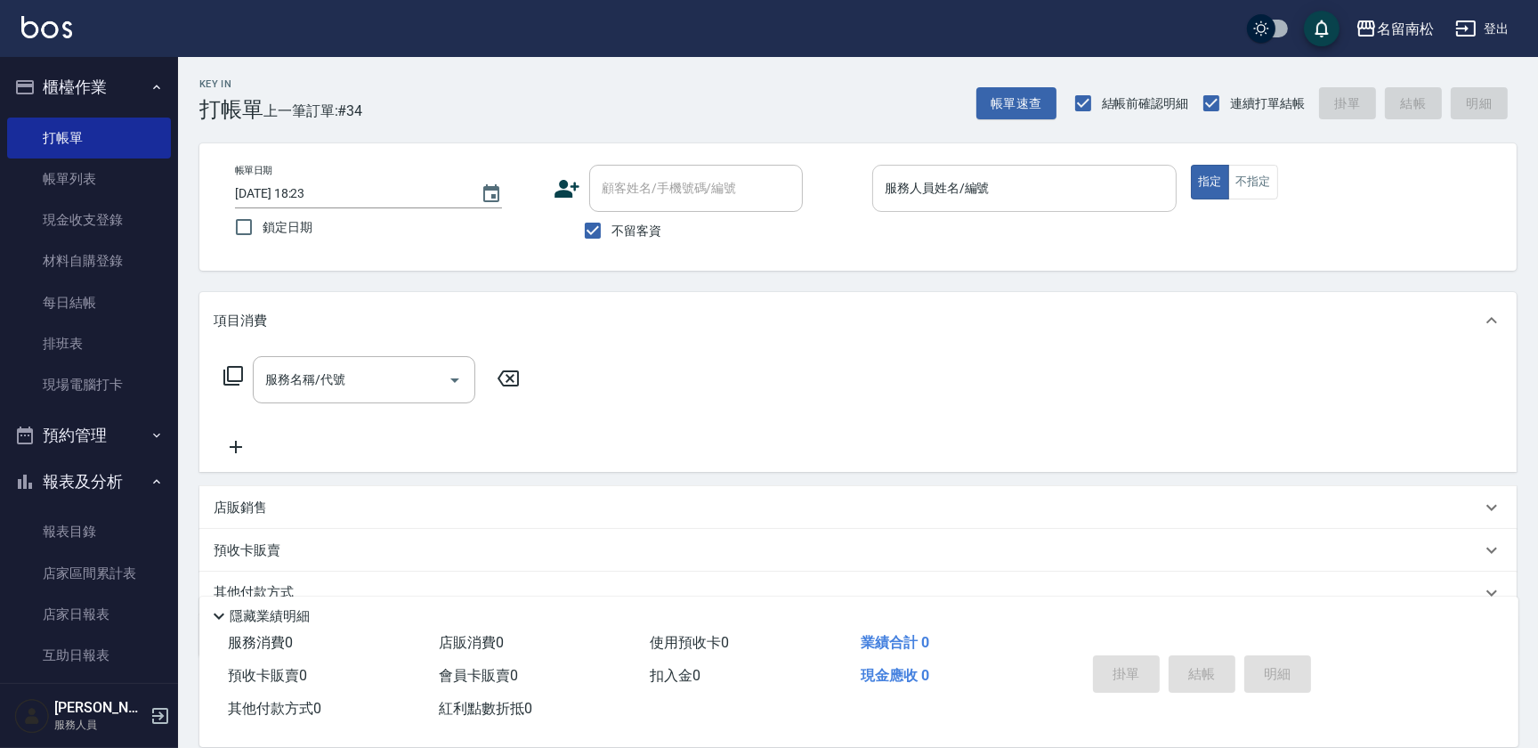
click at [969, 167] on div "服務人員姓名/編號" at bounding box center [1024, 188] width 304 height 47
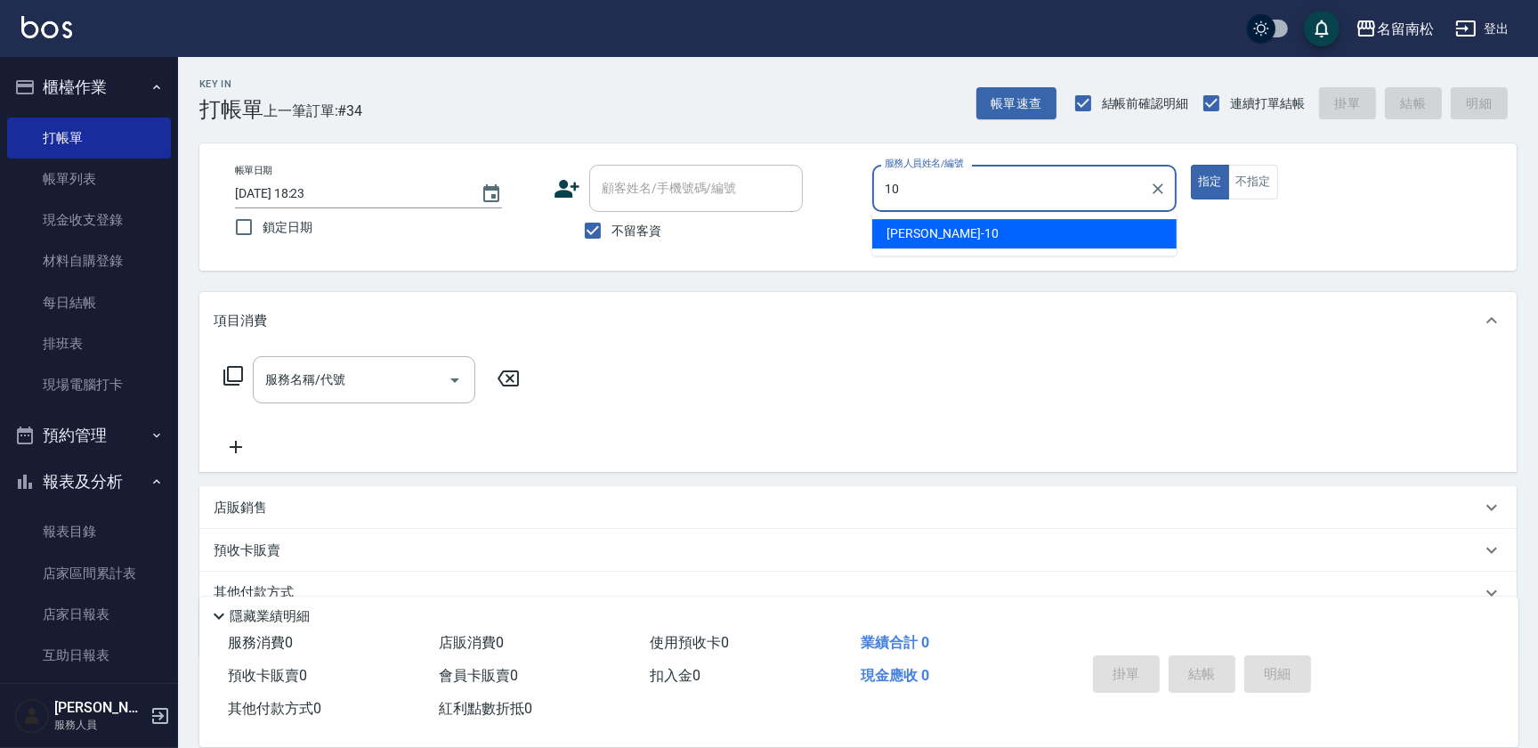
click at [935, 221] on div "[PERSON_NAME]-10" at bounding box center [1024, 233] width 304 height 29
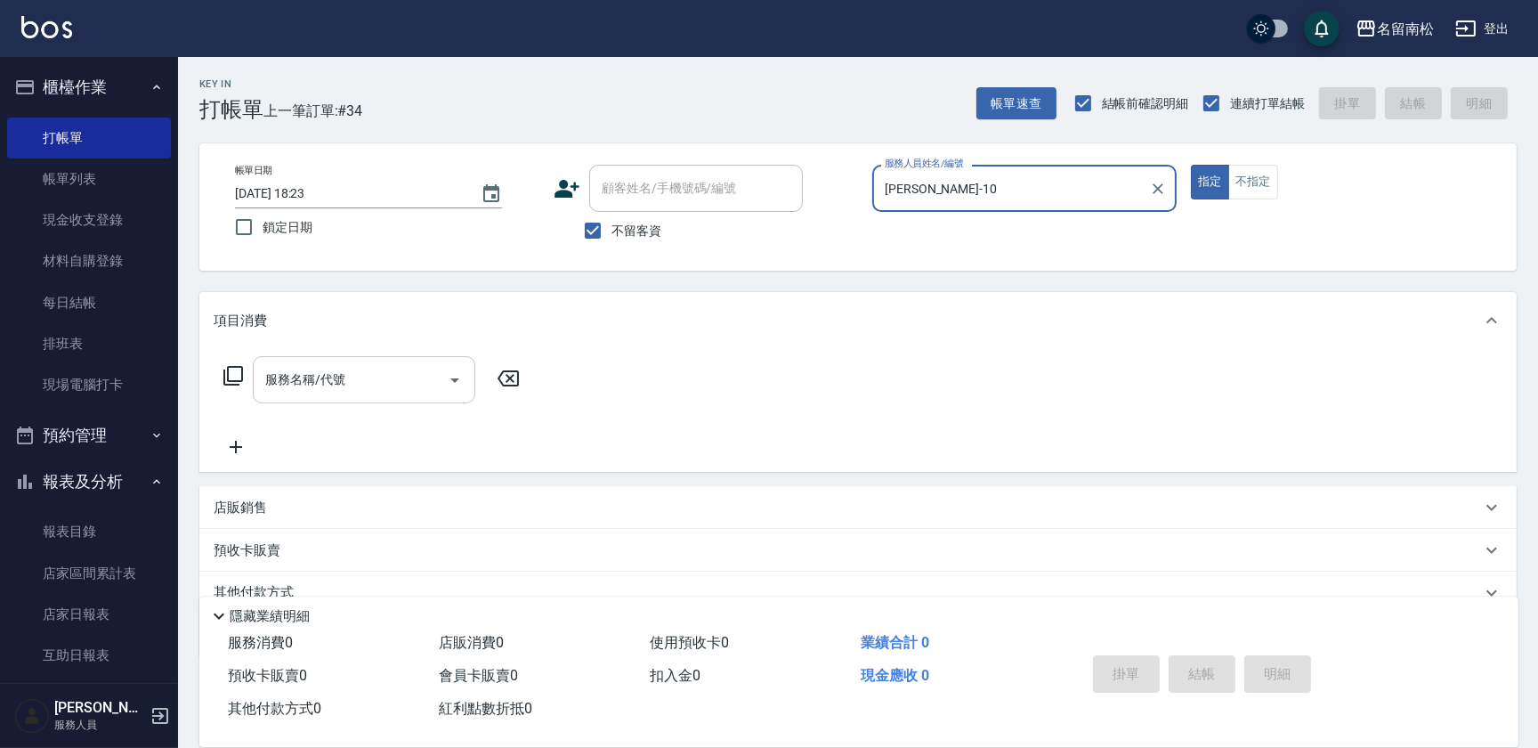
type input "[PERSON_NAME]-10"
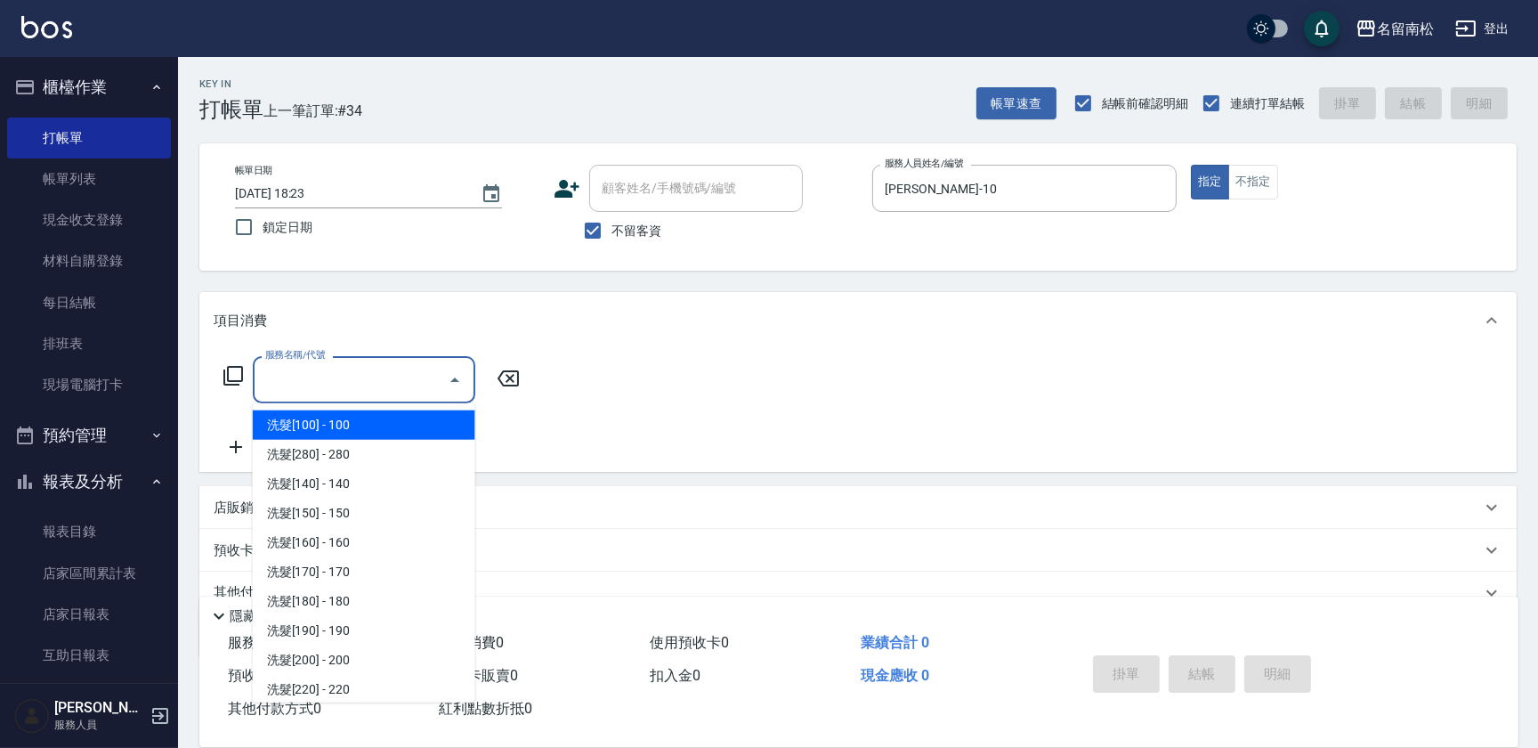
click at [388, 382] on input "服務名稱/代號" at bounding box center [351, 379] width 180 height 31
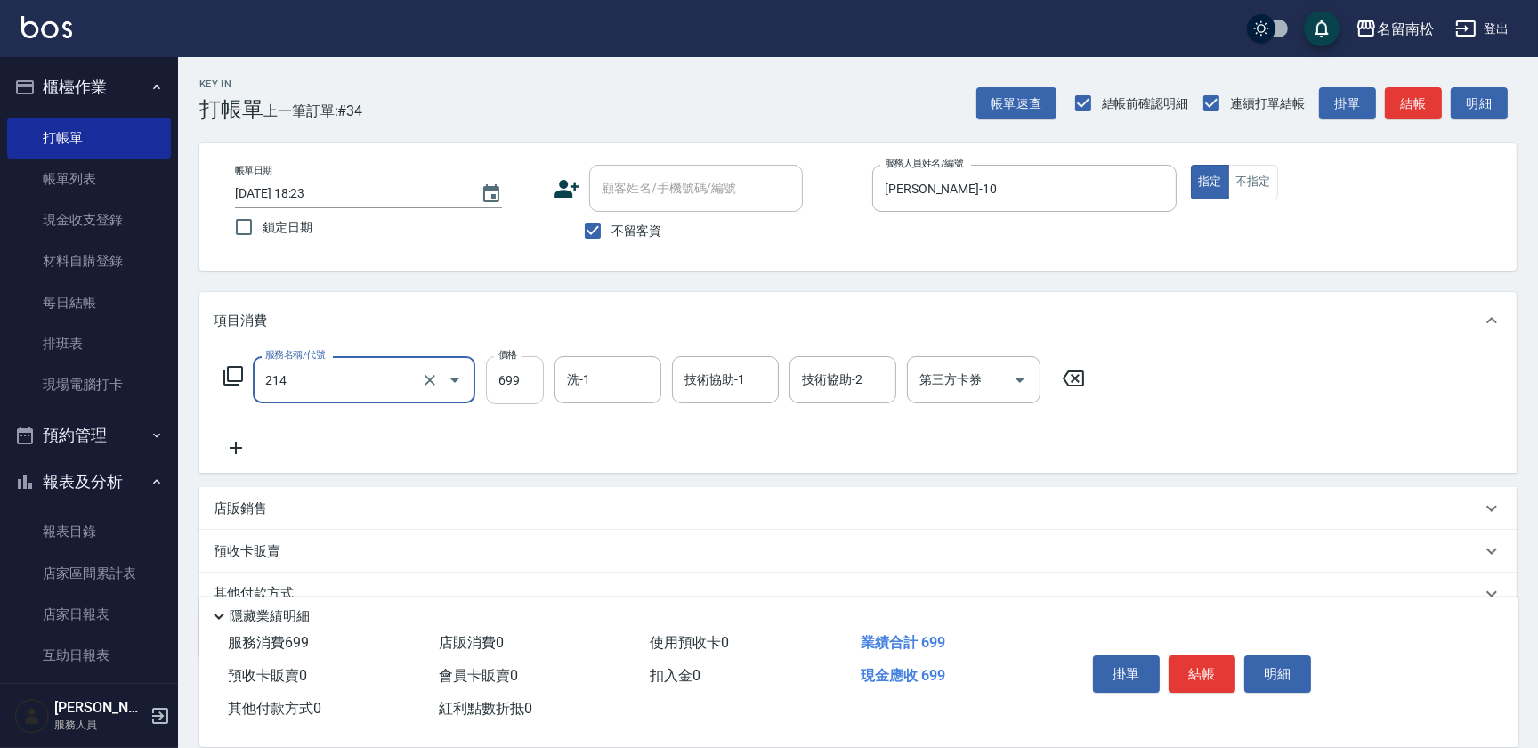
type input "滾珠洗髪699(214)"
click at [526, 379] on input "699" at bounding box center [515, 380] width 58 height 48
click at [505, 369] on input "7700" at bounding box center [515, 380] width 58 height 48
type input "700"
click at [591, 373] on input "洗-1" at bounding box center [608, 379] width 91 height 31
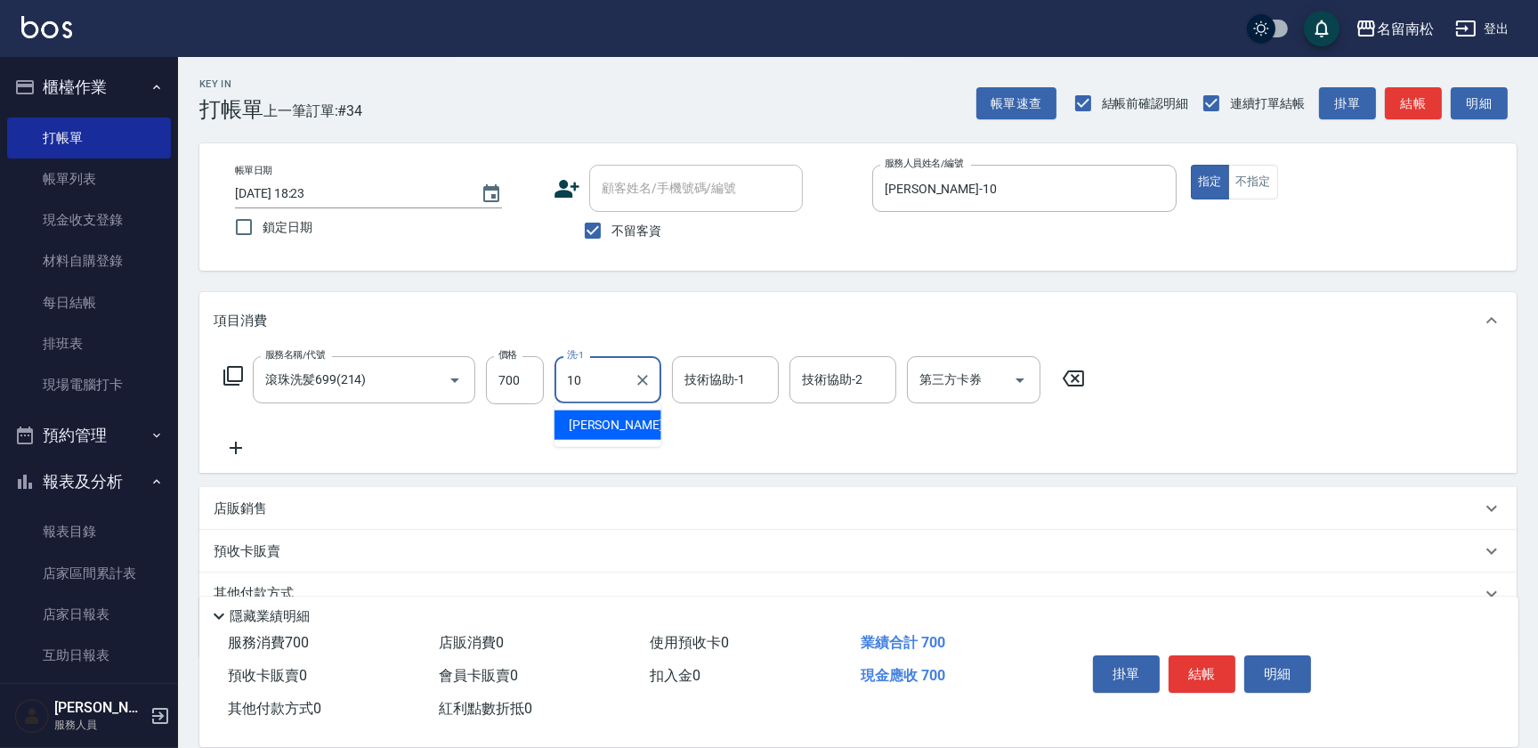
drag, startPoint x: 597, startPoint y: 416, endPoint x: 761, endPoint y: 404, distance: 164.2
click at [601, 416] on span "[PERSON_NAME]-10" at bounding box center [625, 425] width 112 height 19
type input "[PERSON_NAME]-10"
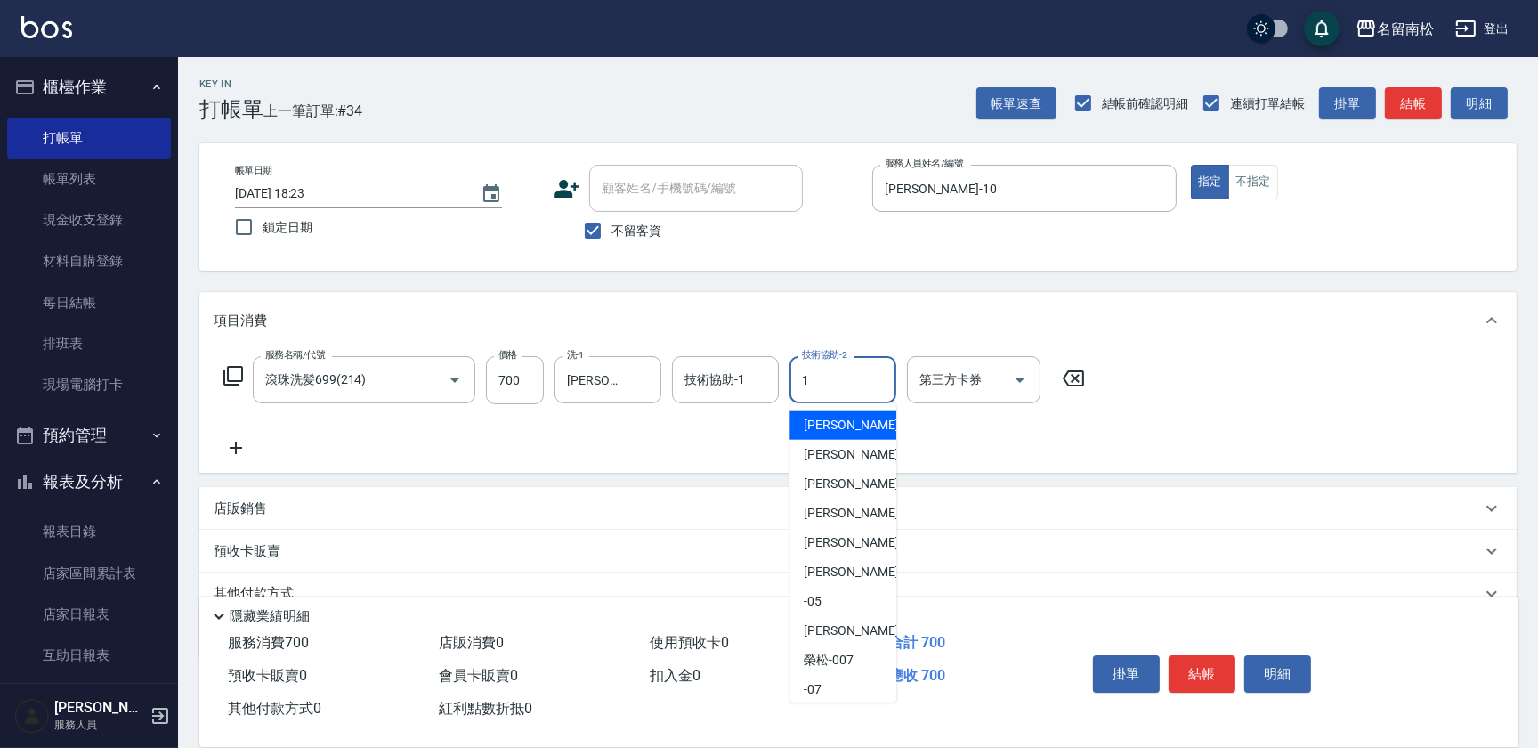
click at [803, 381] on input "1" at bounding box center [843, 379] width 91 height 31
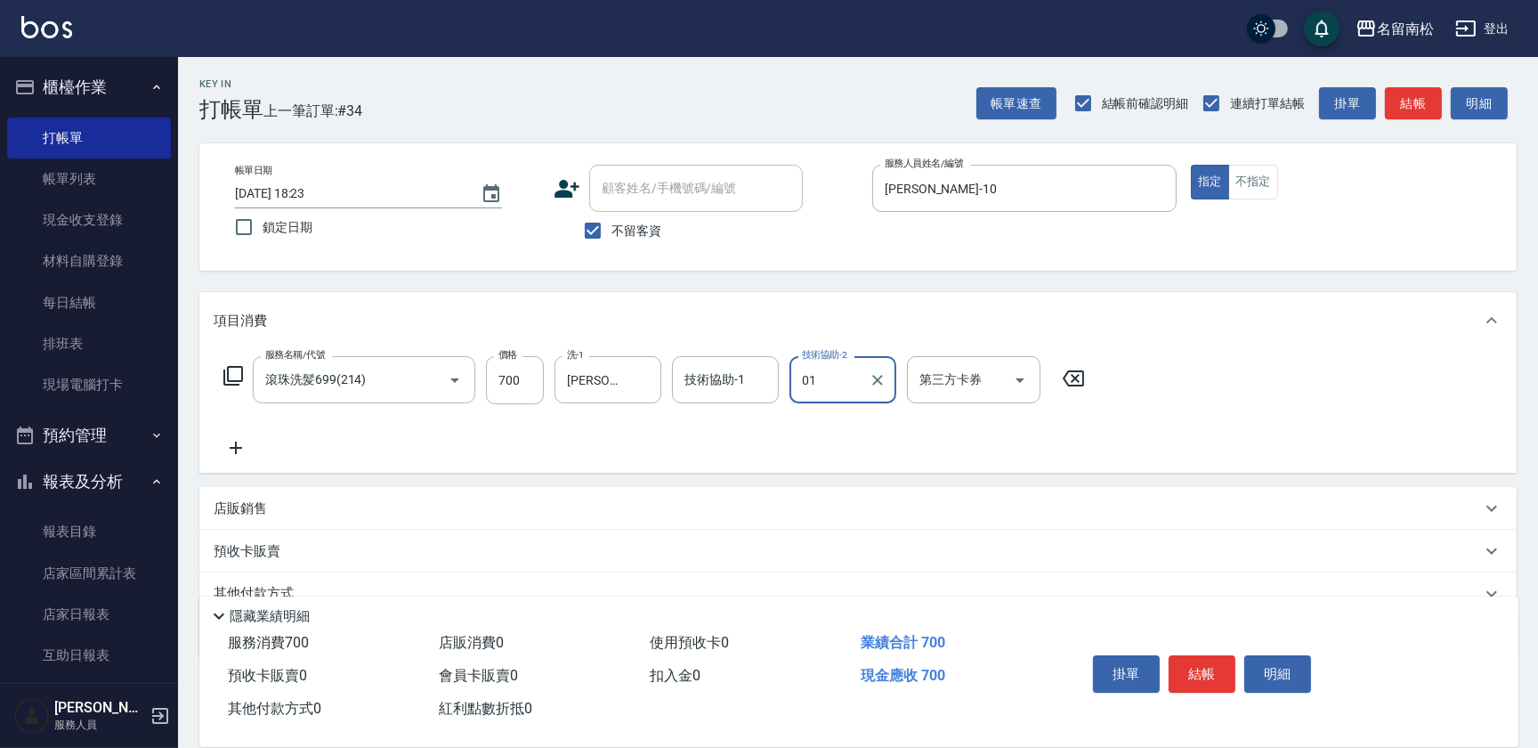
type input "01"
click at [806, 418] on div "服務名稱/代號 滾珠洗髪699(214) 服務名稱/代號 價格 700 價格 洗-1 [PERSON_NAME]-10 洗-1 技術協助-1 技術協助-1 技…" at bounding box center [655, 407] width 882 height 102
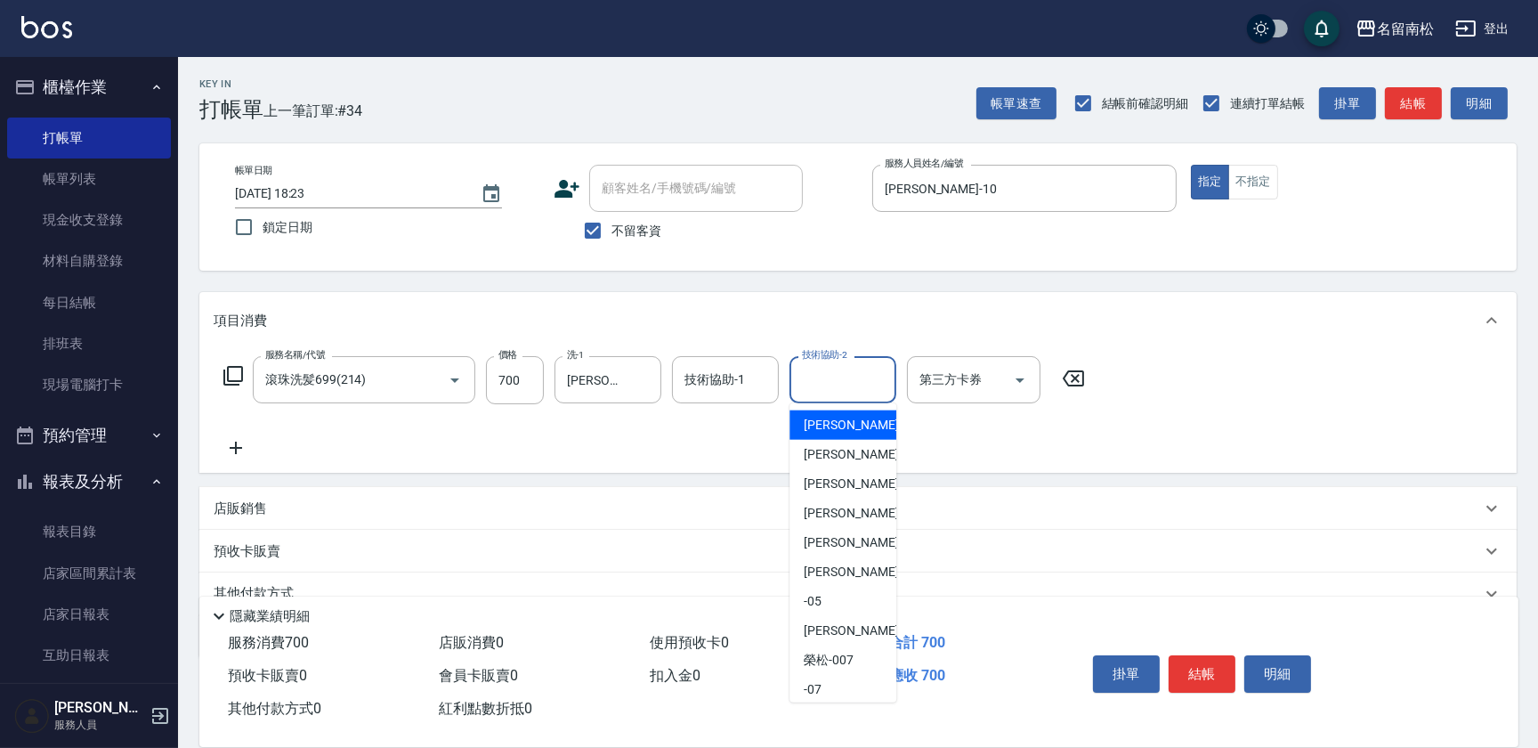
click at [825, 388] on input "技術協助-2" at bounding box center [843, 379] width 91 height 31
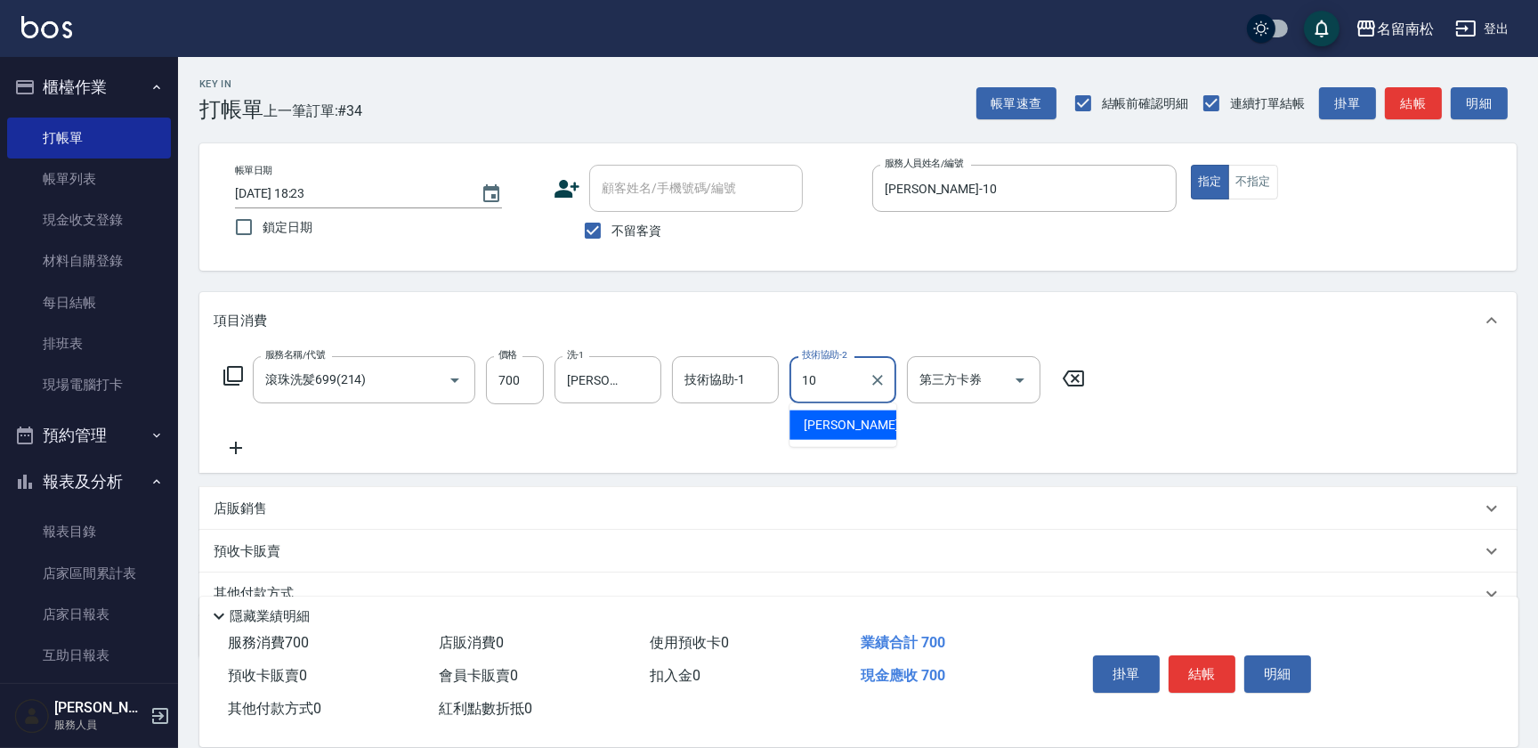
click at [814, 423] on span "[PERSON_NAME]-10" at bounding box center [860, 425] width 112 height 19
type input "[PERSON_NAME]-10"
click at [1198, 668] on button "結帳" at bounding box center [1202, 673] width 67 height 37
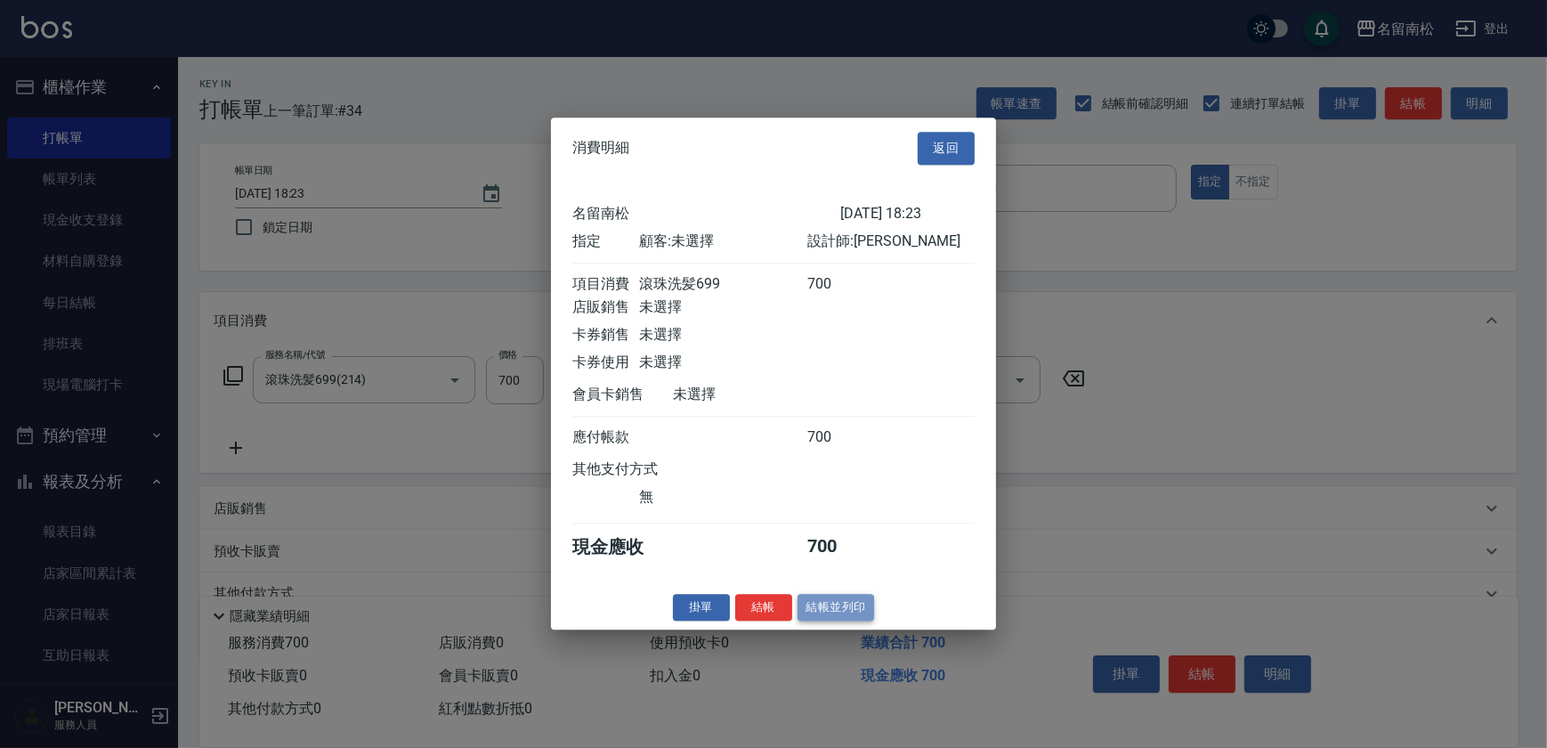
click at [827, 614] on button "結帳並列印" at bounding box center [836, 608] width 77 height 28
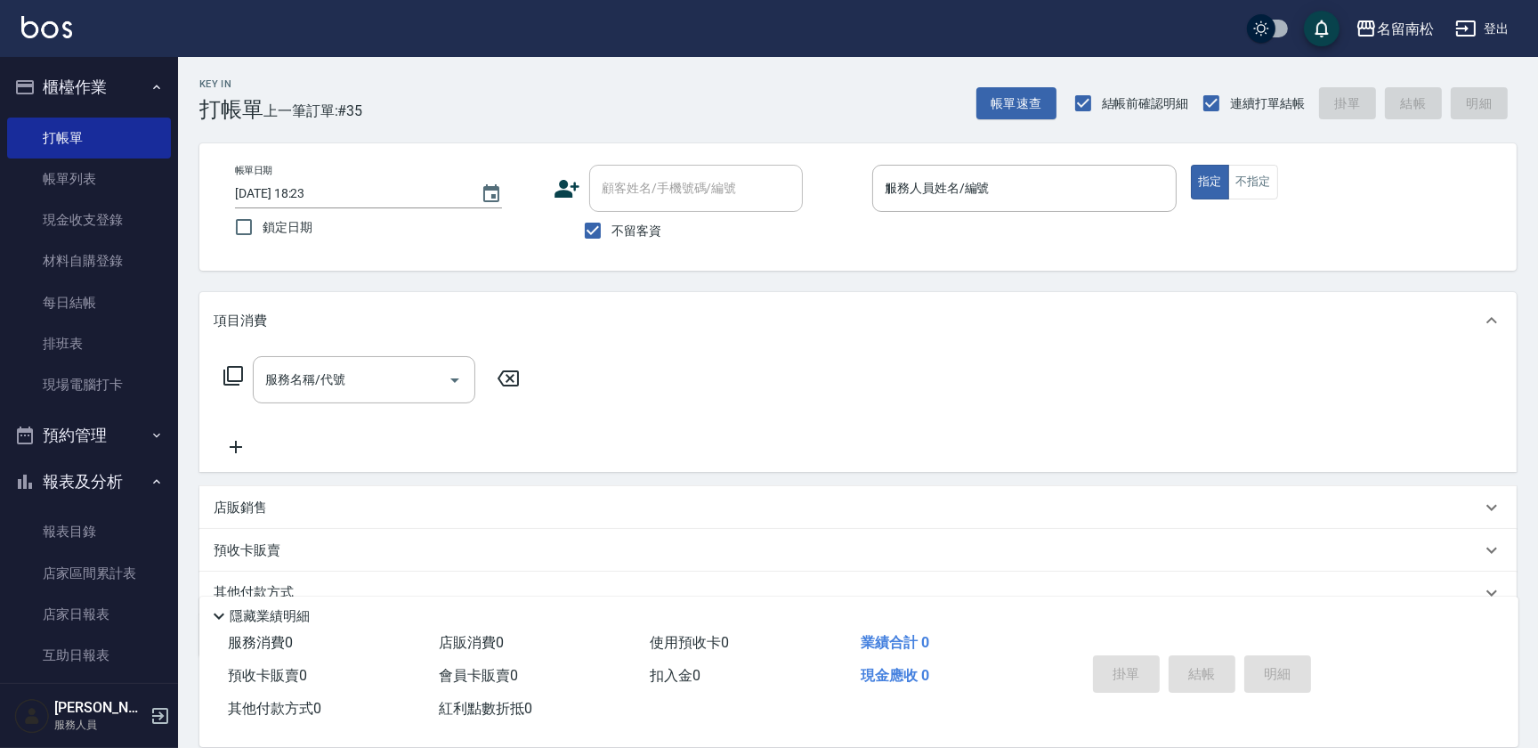
click at [903, 193] on div "服務人員姓名/編號 1 服務人員姓名/編號" at bounding box center [1024, 188] width 304 height 47
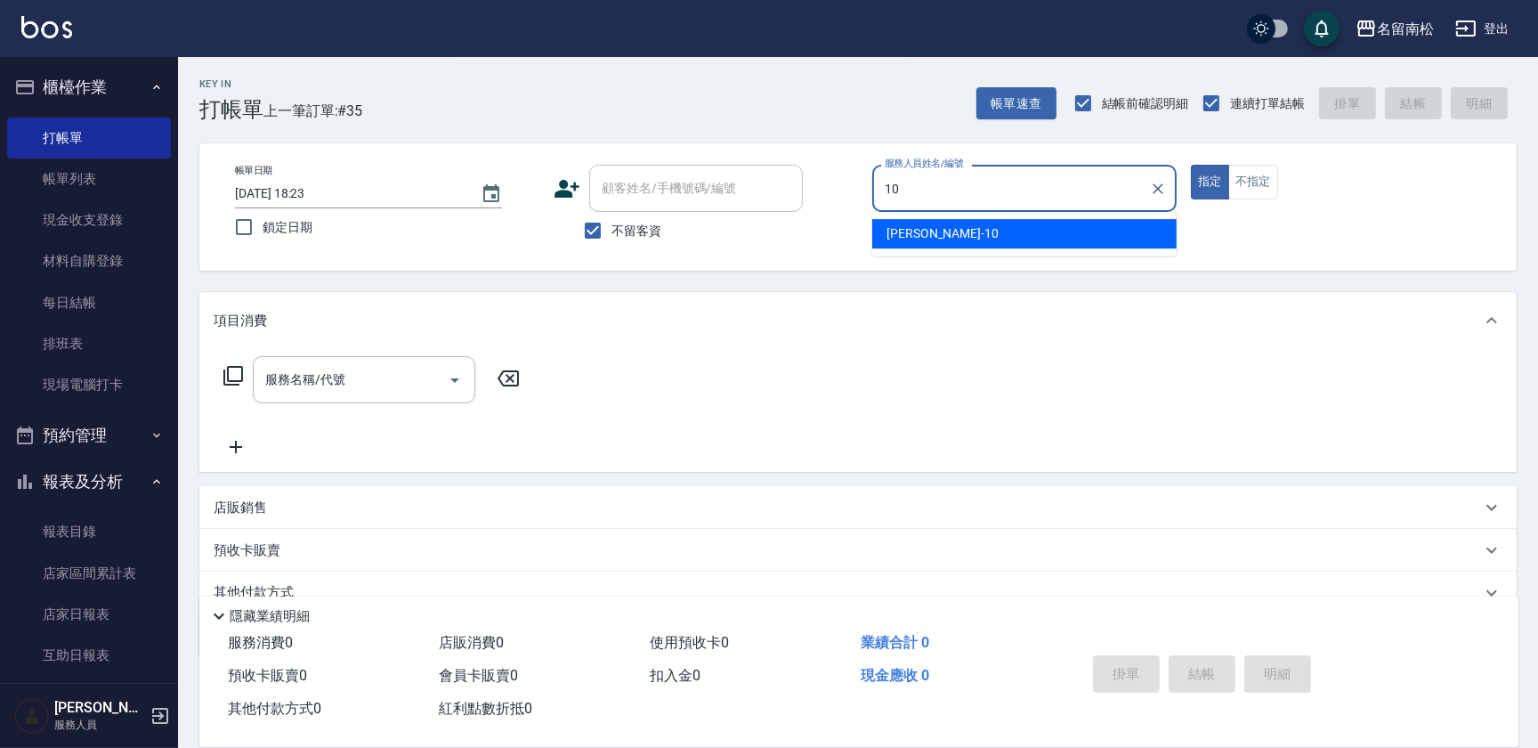
drag, startPoint x: 909, startPoint y: 225, endPoint x: 838, endPoint y: 215, distance: 71.1
click at [893, 224] on span "[PERSON_NAME]-10" at bounding box center [943, 233] width 112 height 19
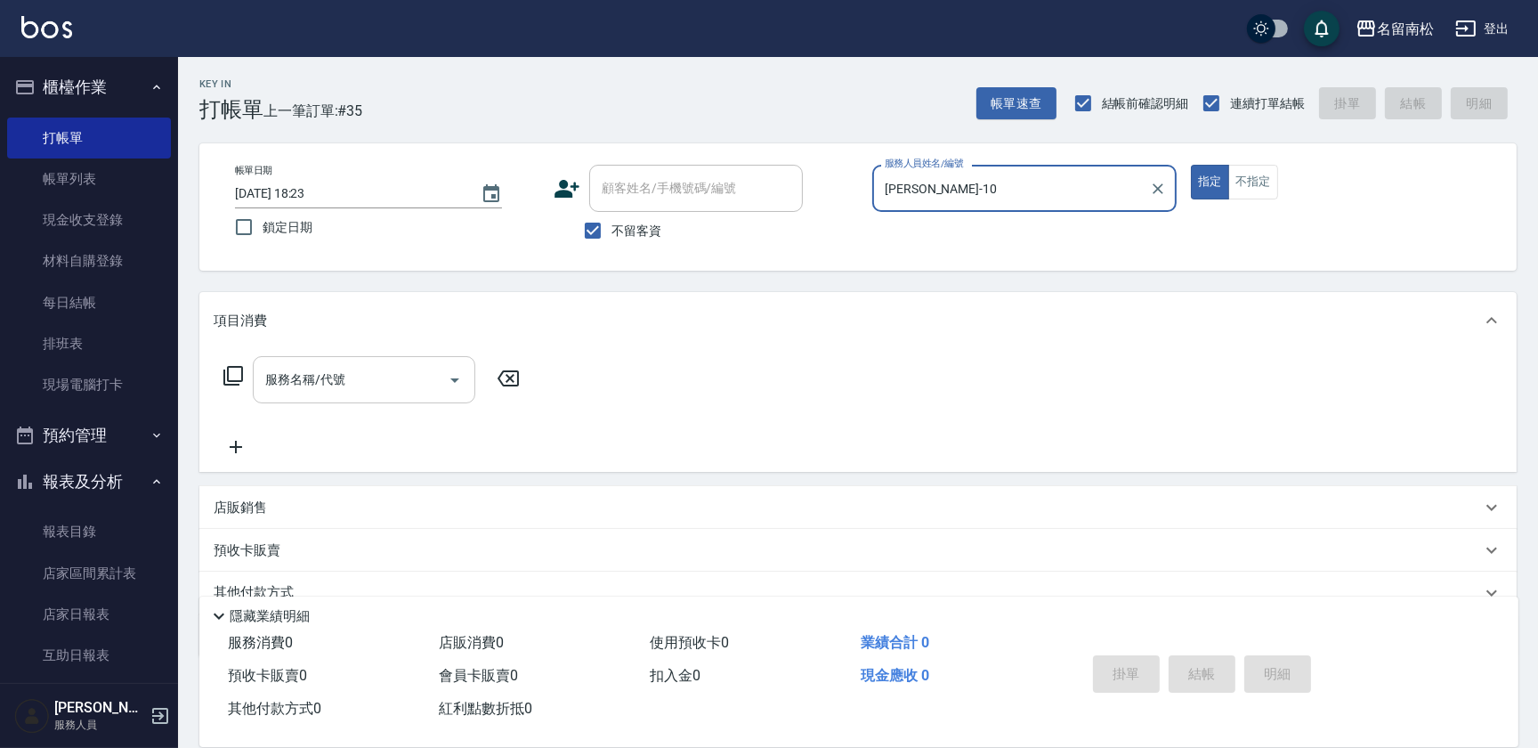
click at [377, 401] on div "服務名稱/代號" at bounding box center [364, 379] width 223 height 47
type input "[PERSON_NAME]-10"
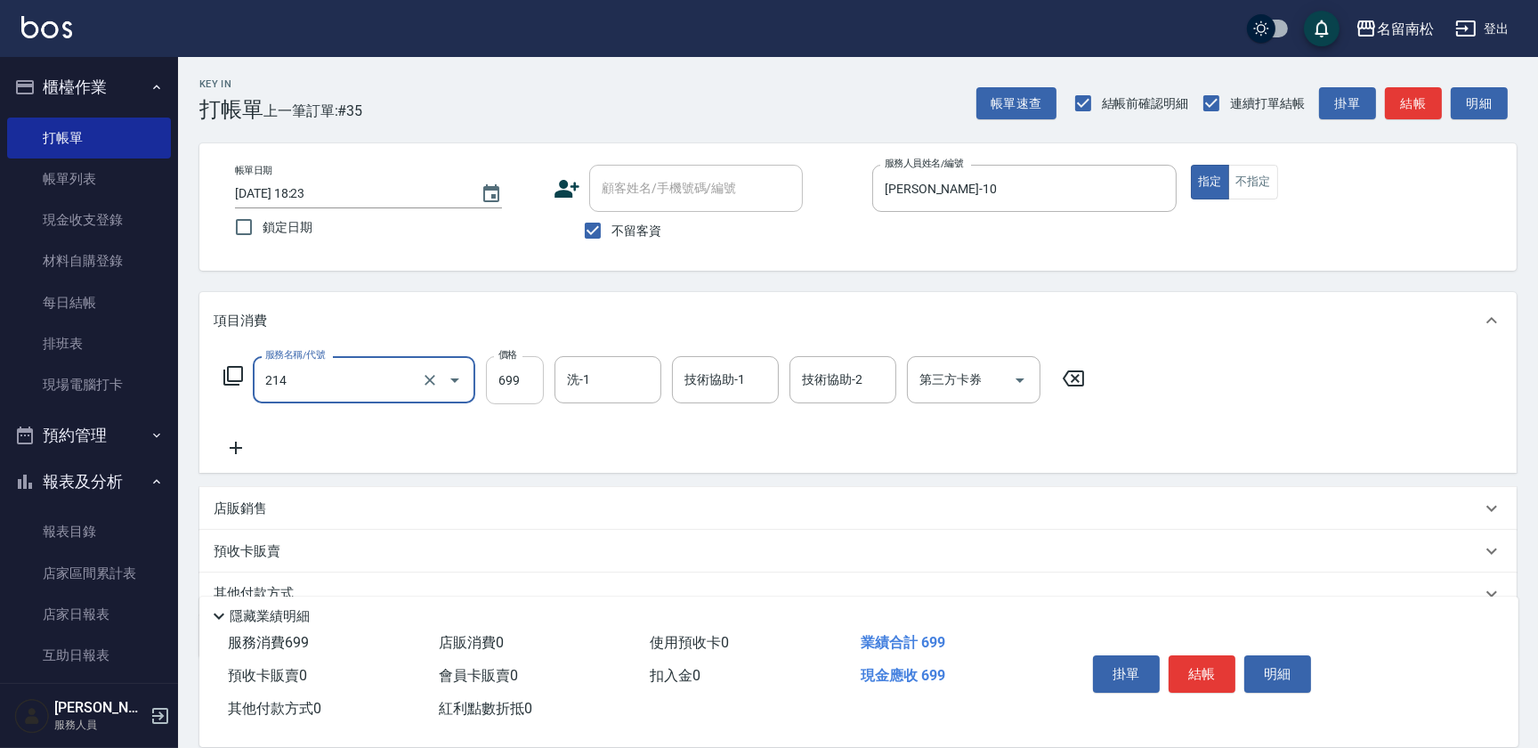
type input "滾珠洗髪699(214)"
click at [531, 369] on input "699" at bounding box center [515, 380] width 58 height 48
click at [503, 372] on input "7700" at bounding box center [515, 380] width 58 height 48
drag, startPoint x: 598, startPoint y: 361, endPoint x: 602, endPoint y: 384, distance: 22.5
click at [599, 362] on div "洗-1" at bounding box center [608, 379] width 107 height 47
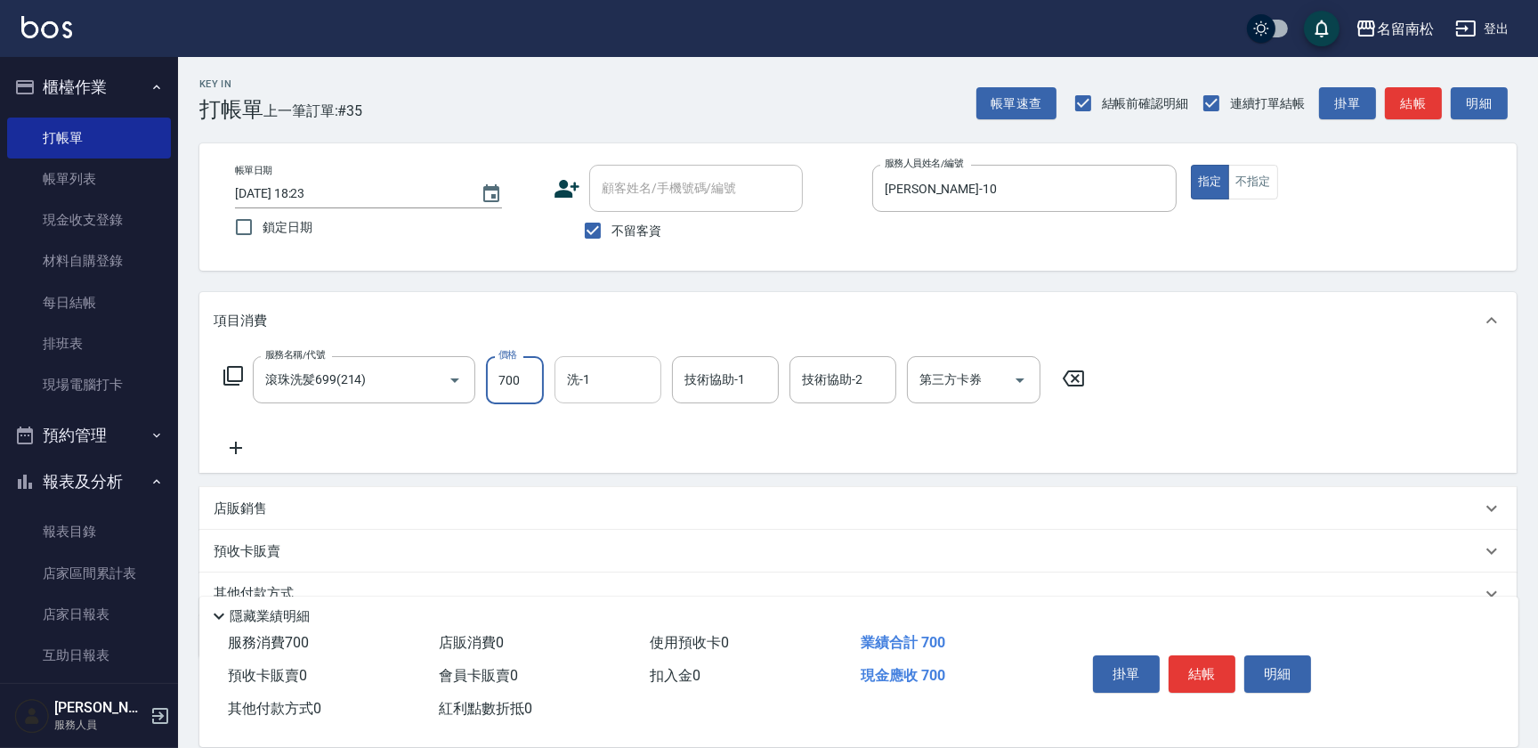
type input "700"
drag, startPoint x: 613, startPoint y: 413, endPoint x: 787, endPoint y: 416, distance: 173.6
click at [614, 413] on div "[PERSON_NAME]-10" at bounding box center [608, 424] width 107 height 29
type input "[PERSON_NAME]-10"
click at [870, 377] on input "技術協助-2" at bounding box center [843, 379] width 91 height 31
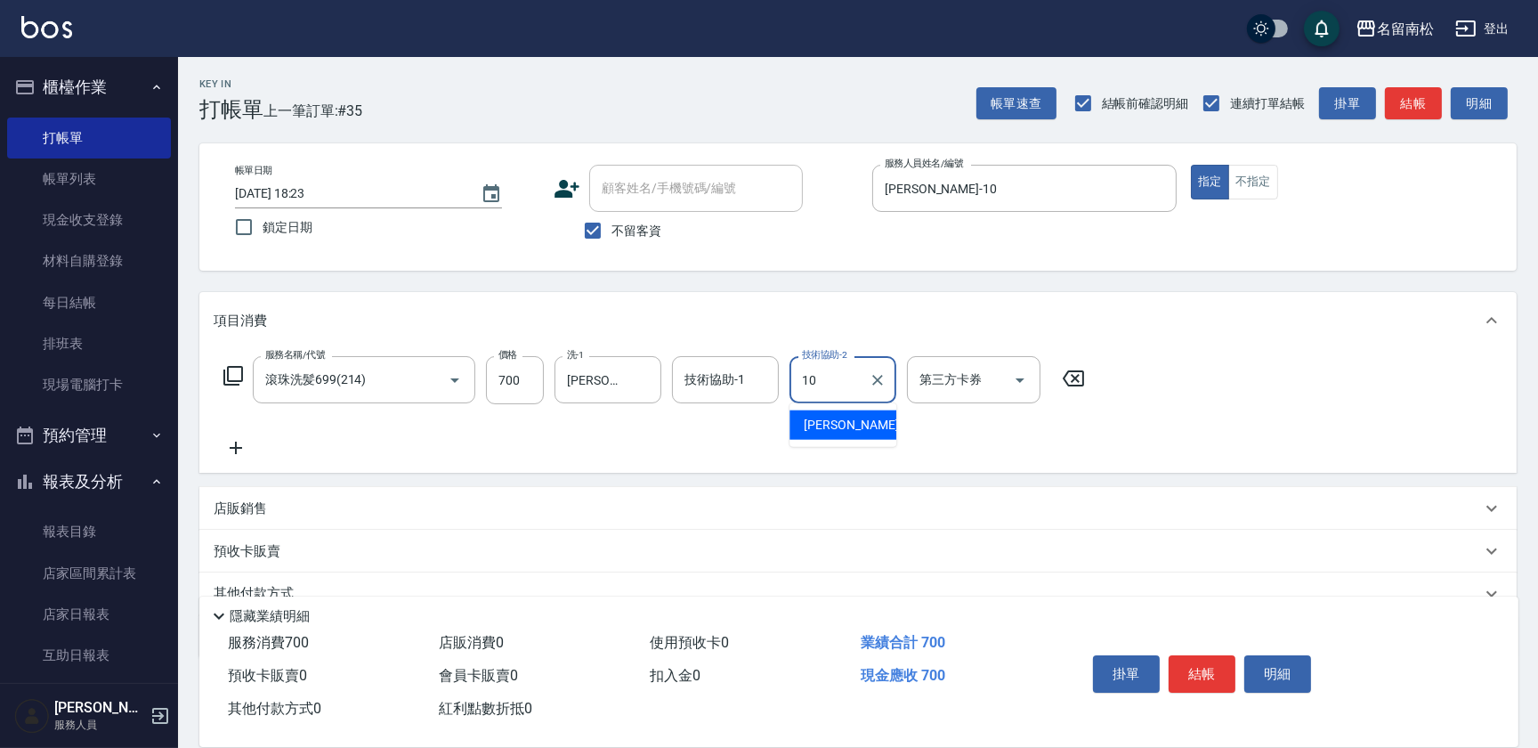
click at [852, 429] on span "[PERSON_NAME]-10" at bounding box center [860, 425] width 112 height 19
type input "[PERSON_NAME]-10"
click at [1198, 678] on button "結帳" at bounding box center [1202, 673] width 67 height 37
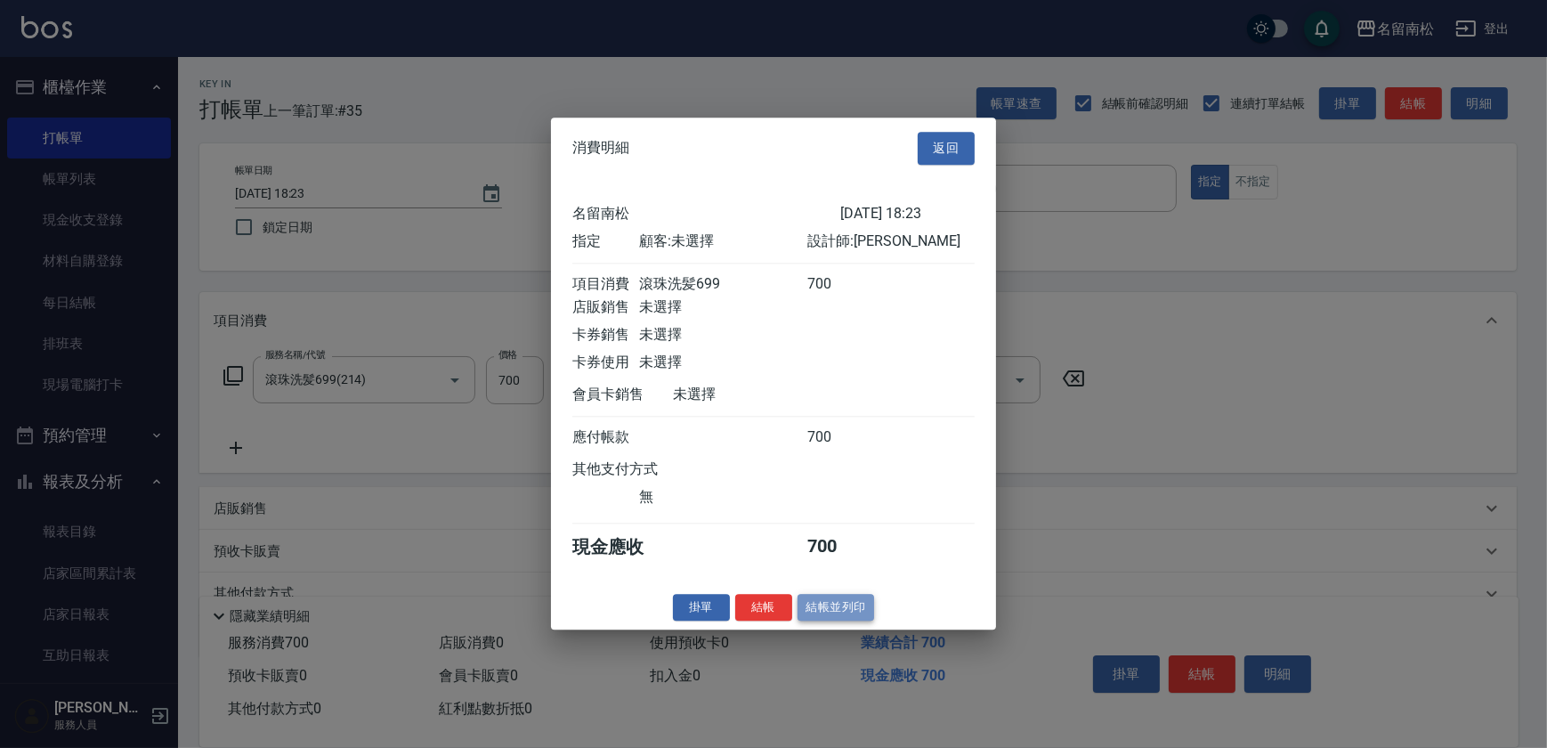
click at [827, 621] on button "結帳並列印" at bounding box center [836, 608] width 77 height 28
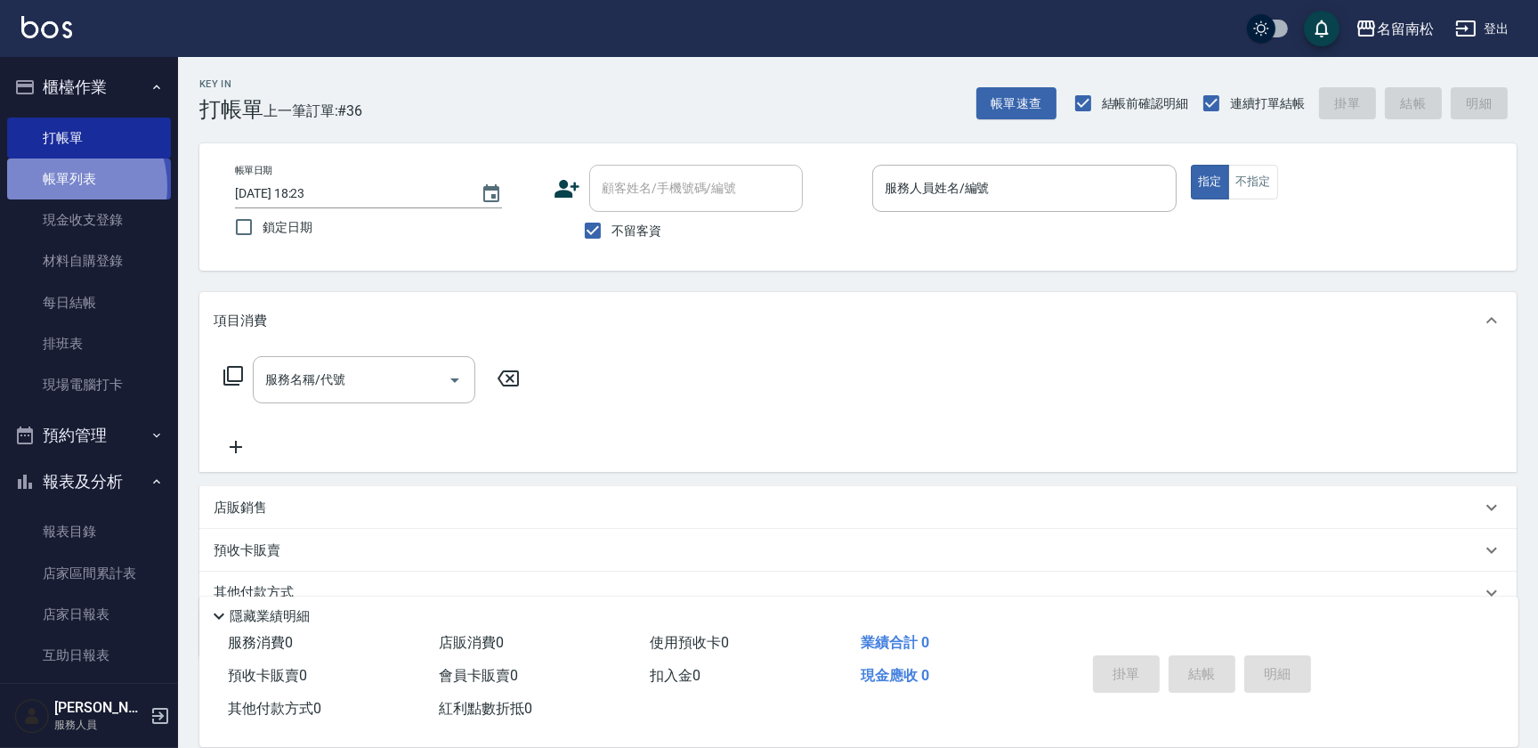
click at [61, 187] on link "帳單列表" at bounding box center [89, 178] width 164 height 41
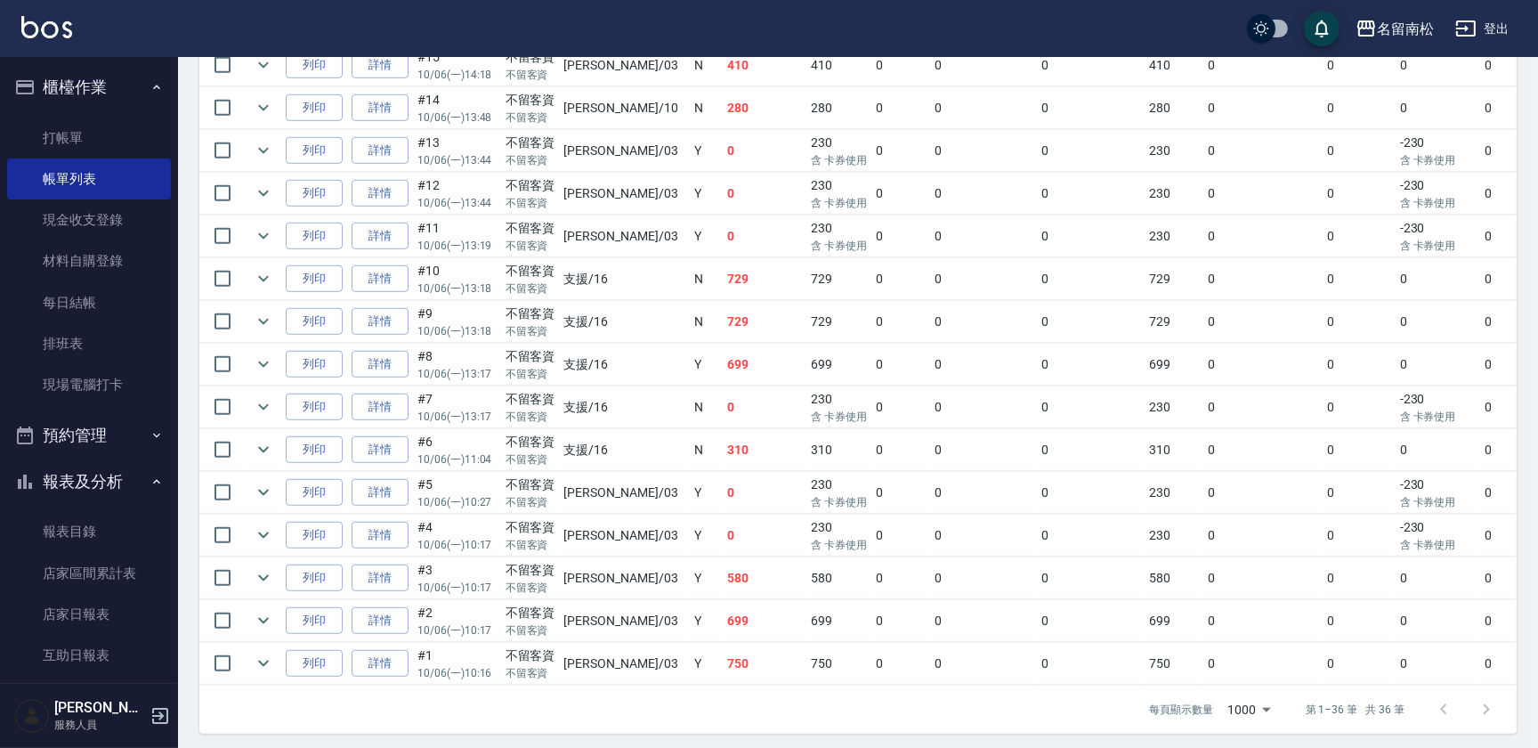
scroll to position [1399, 0]
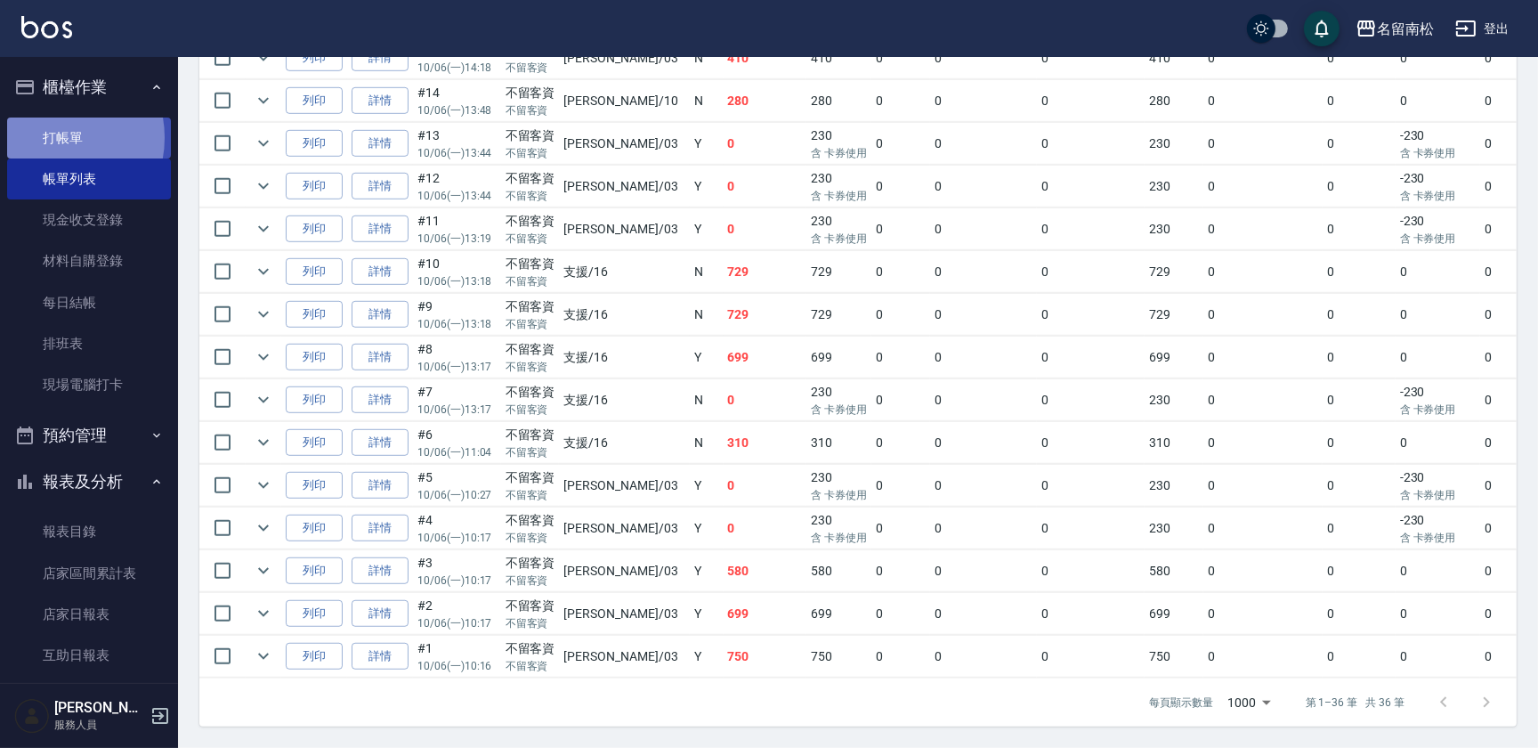
click at [53, 137] on link "打帳單" at bounding box center [89, 137] width 164 height 41
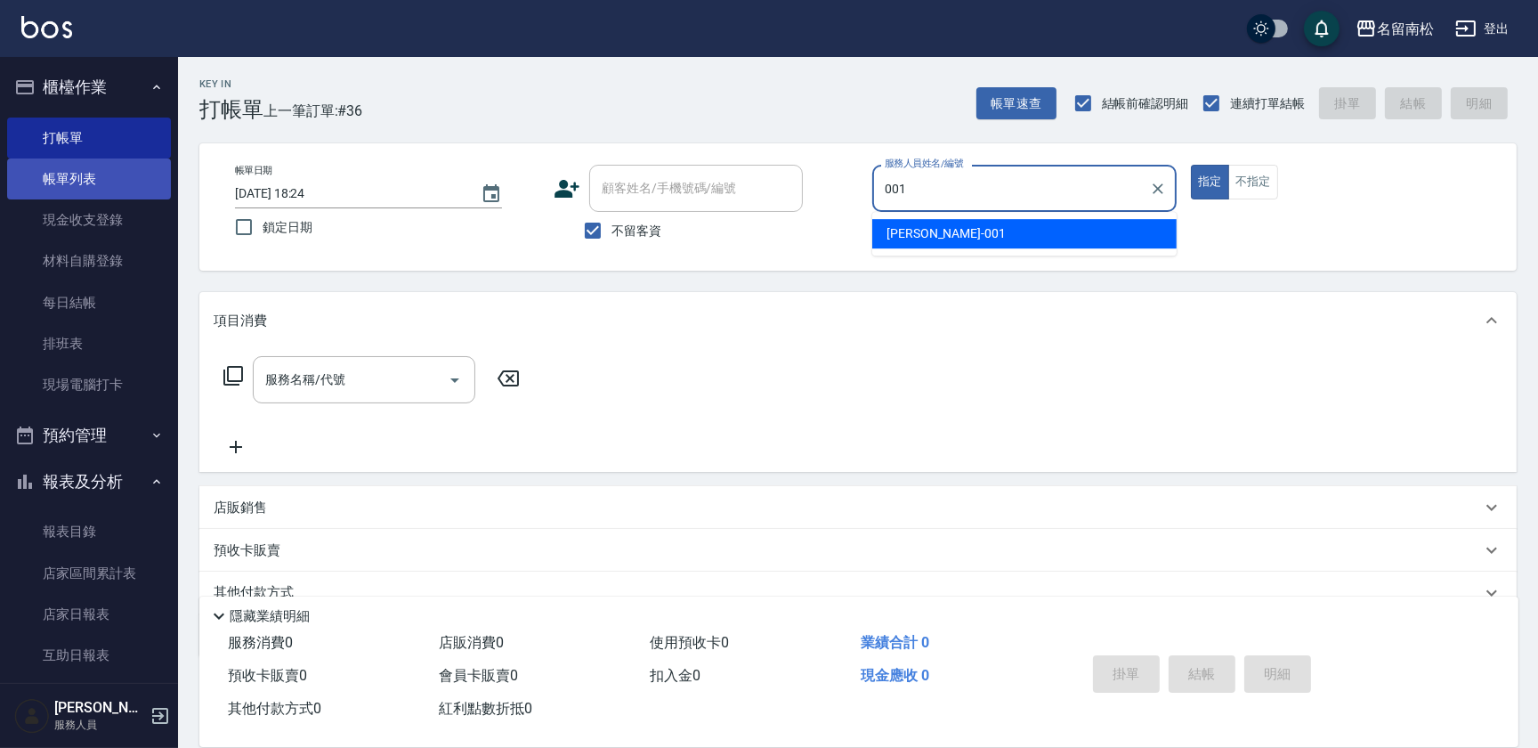
type input "[PERSON_NAME]-001"
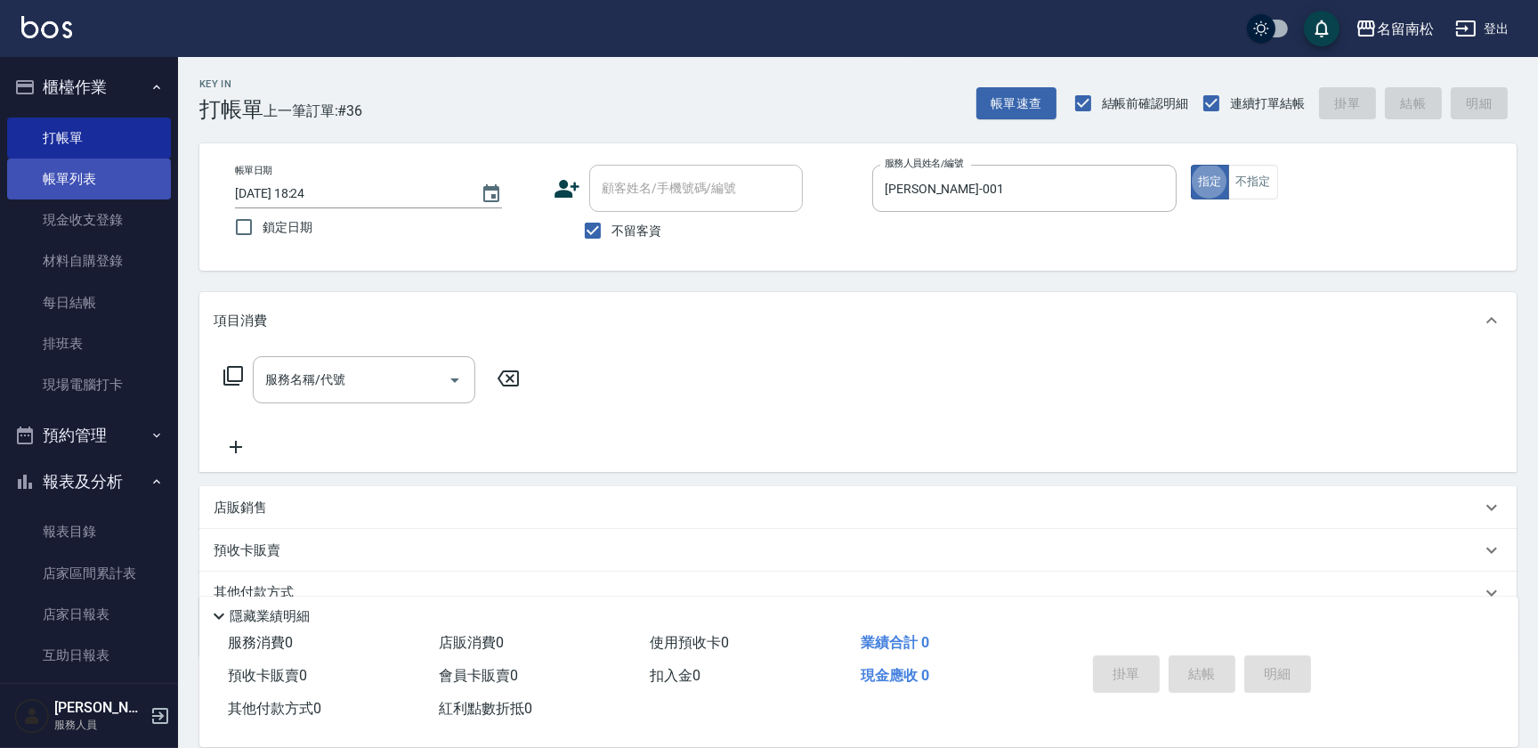
type button "true"
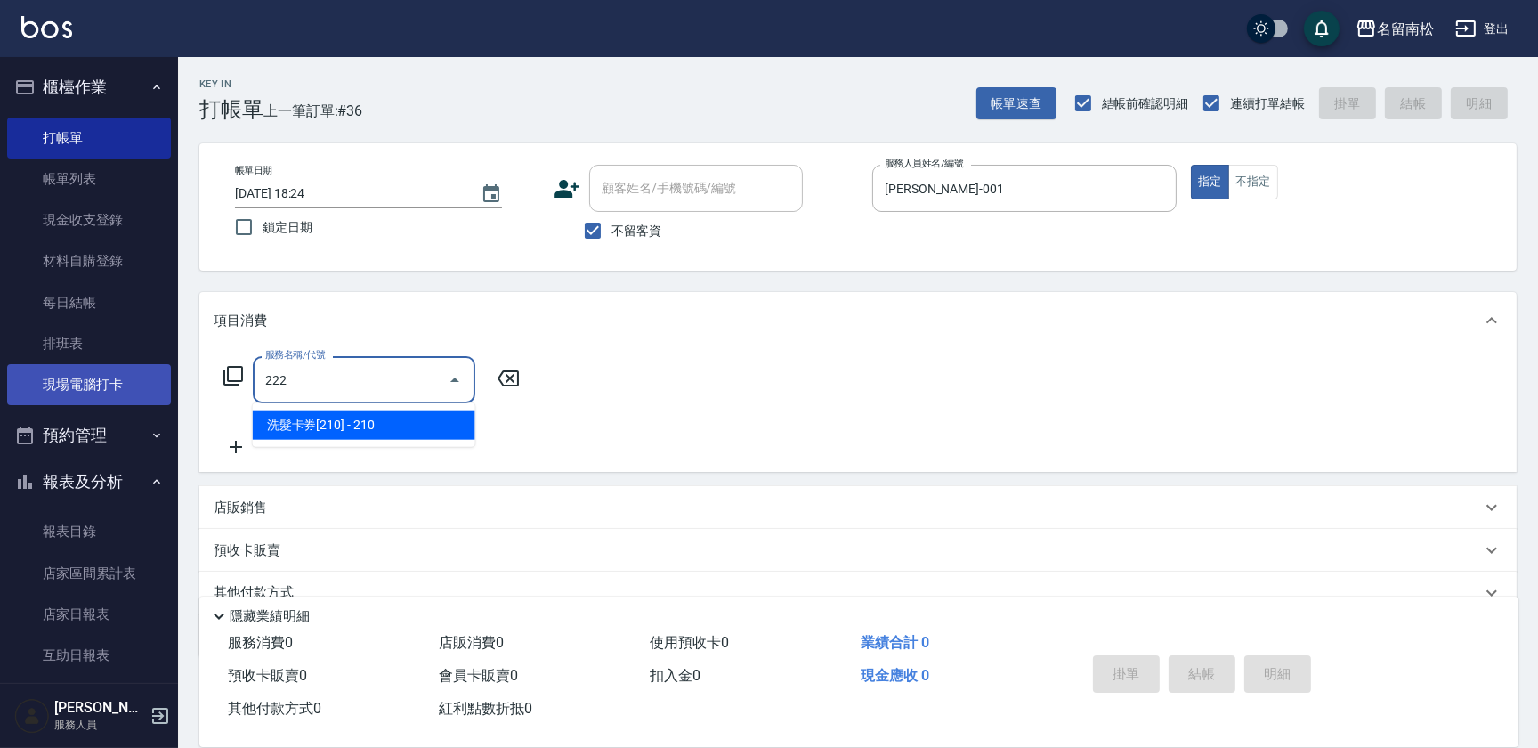
type input "洗髮卡券[210](222)"
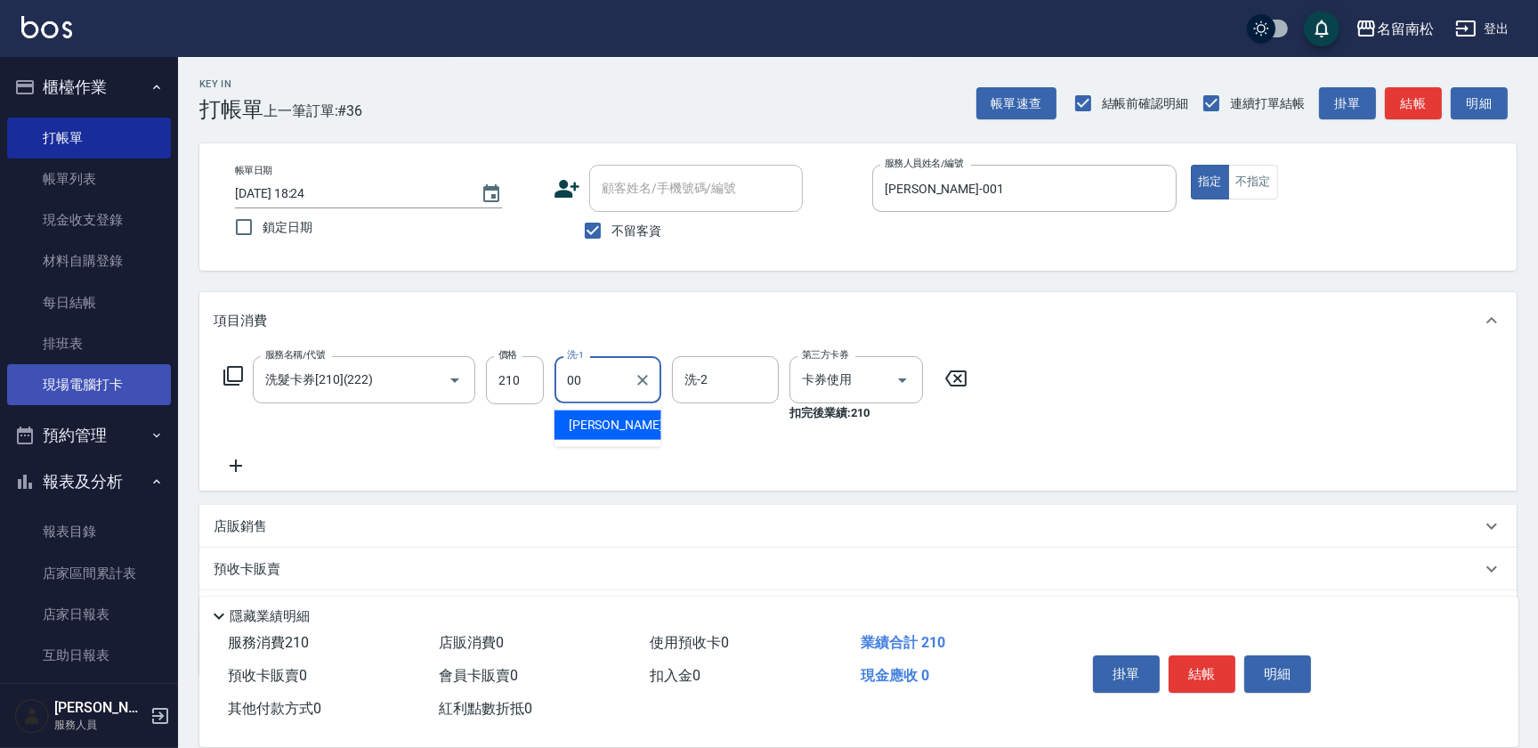
type input "0"
type input "[PERSON_NAME]-28"
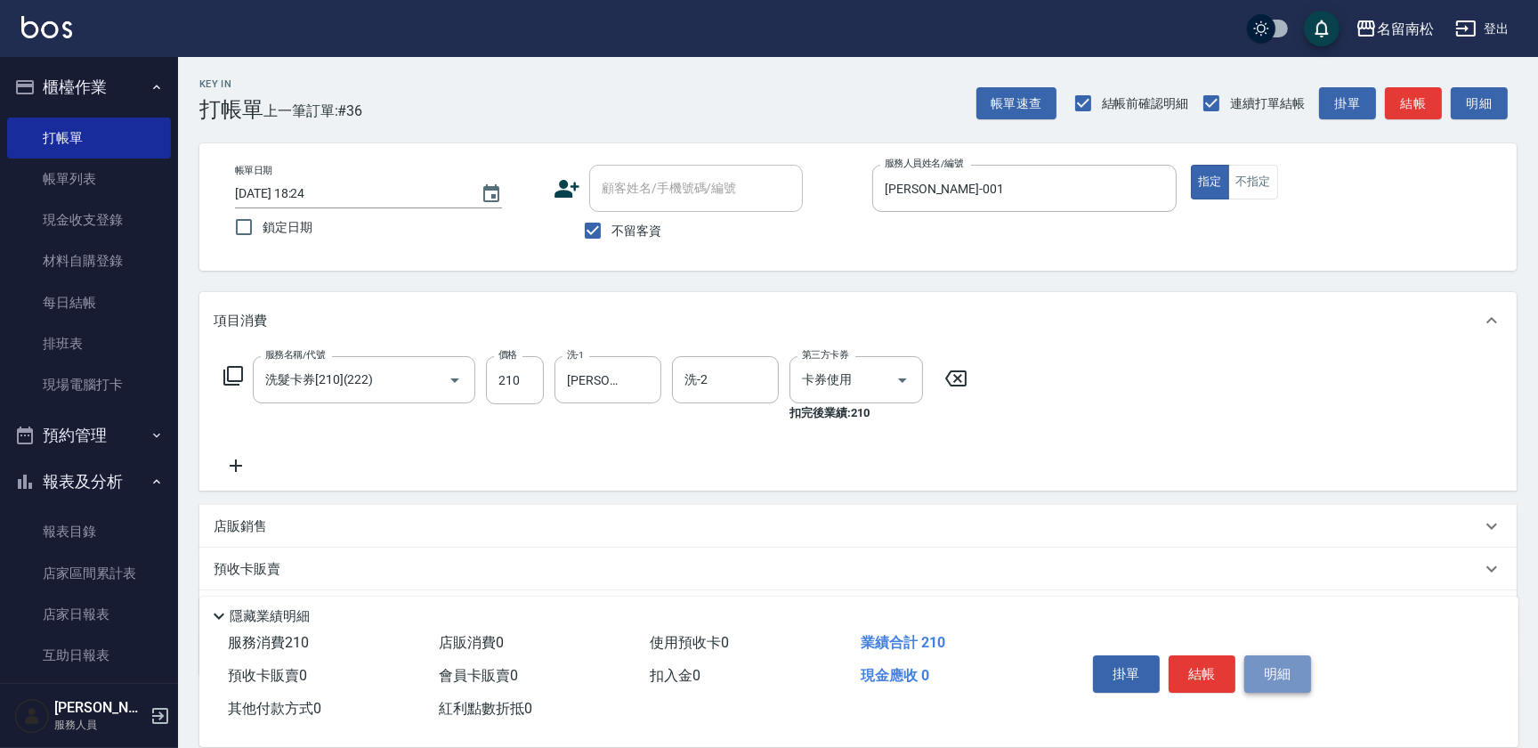
click at [1268, 669] on button "明細" at bounding box center [1277, 673] width 67 height 37
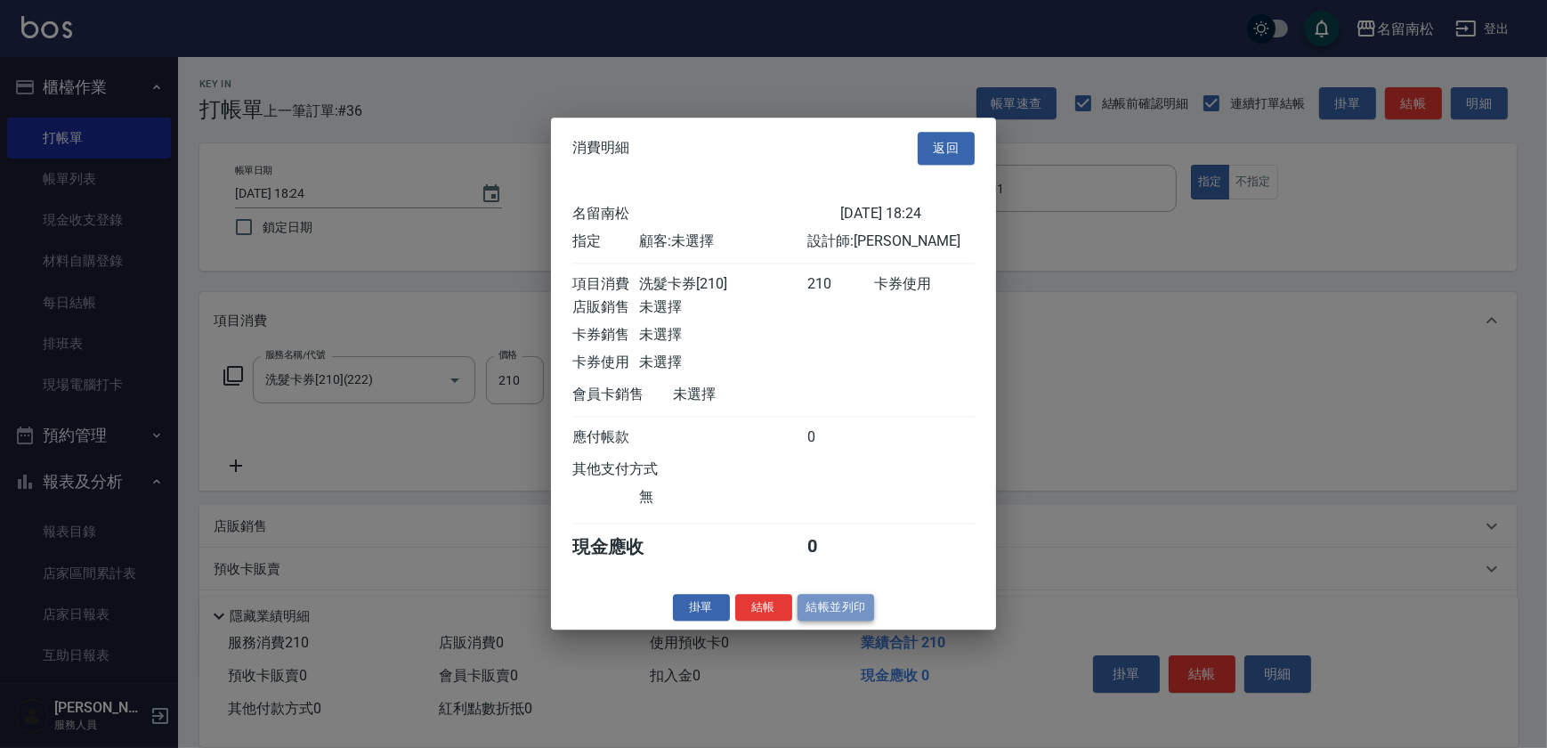
click at [821, 611] on button "結帳並列印" at bounding box center [836, 608] width 77 height 28
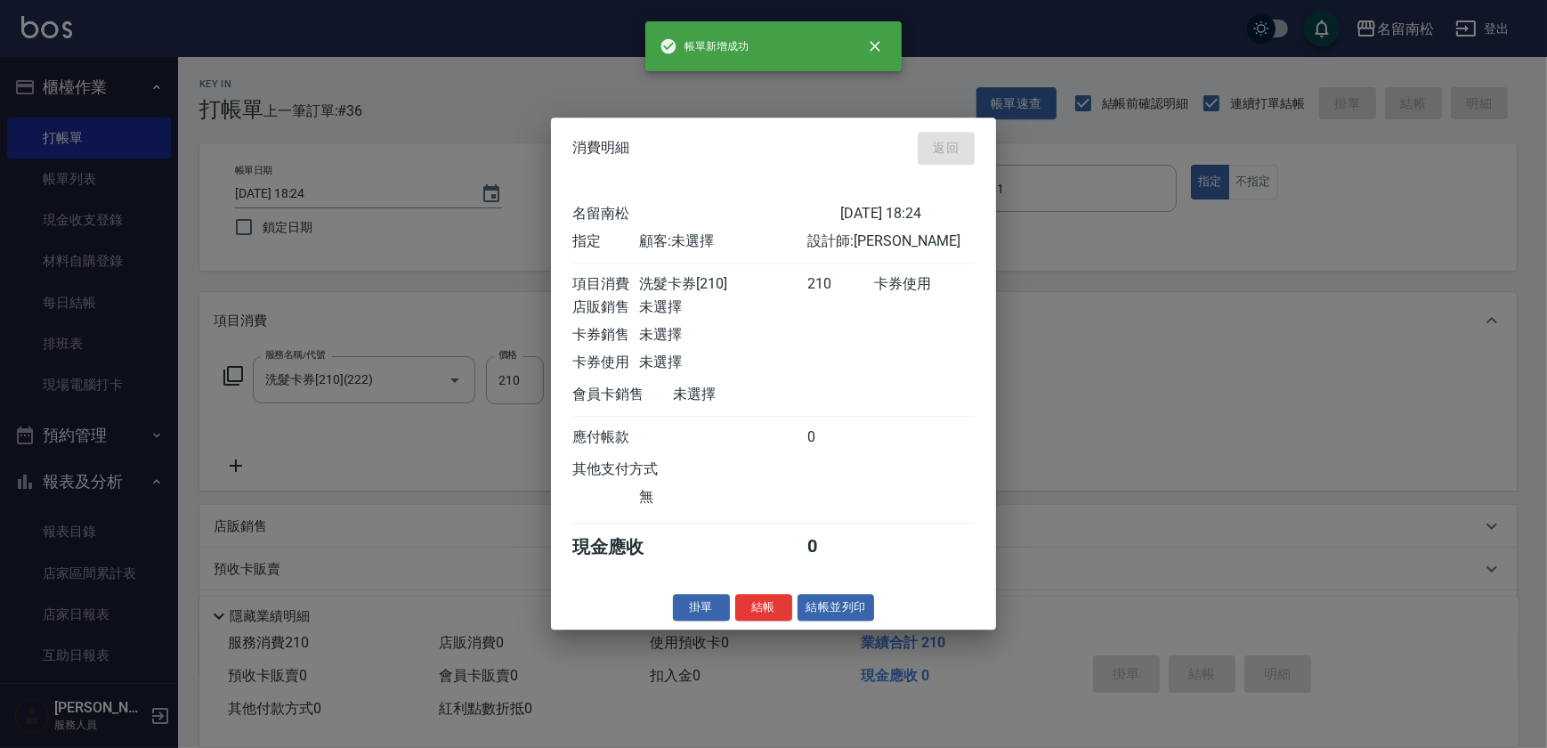
type input "[DATE] 18:29"
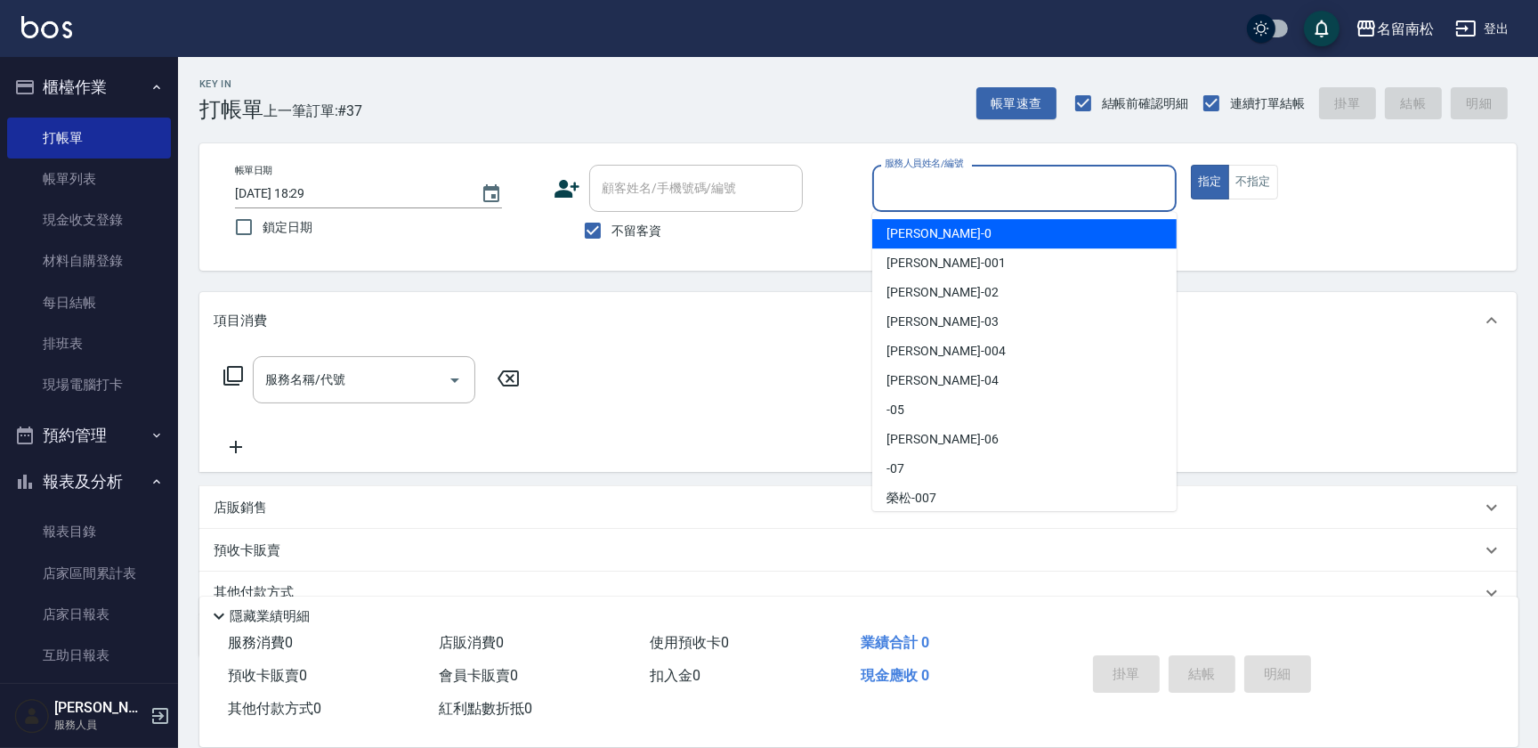
click at [1077, 180] on input "服務人員姓名/編號" at bounding box center [1024, 188] width 288 height 31
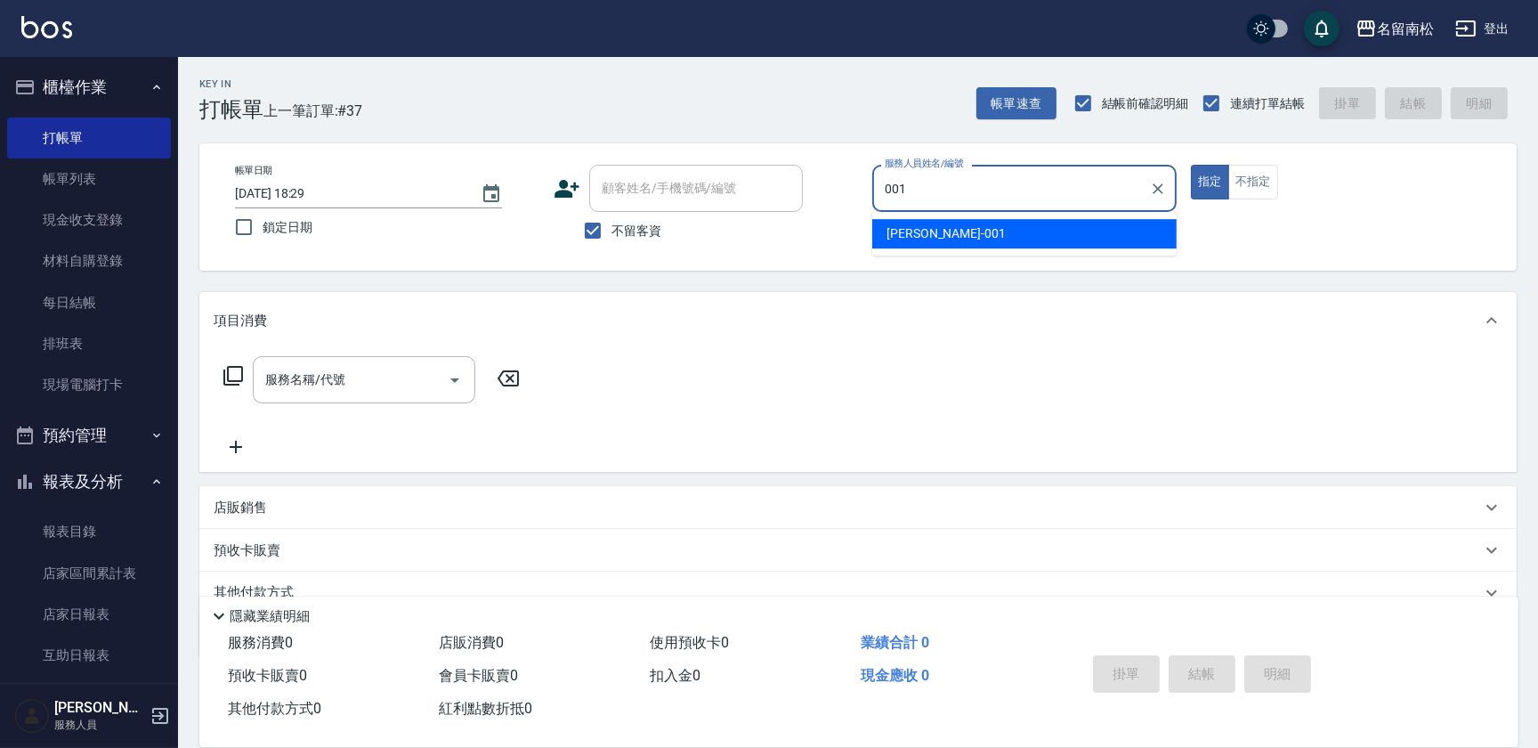
type input "[PERSON_NAME]-001"
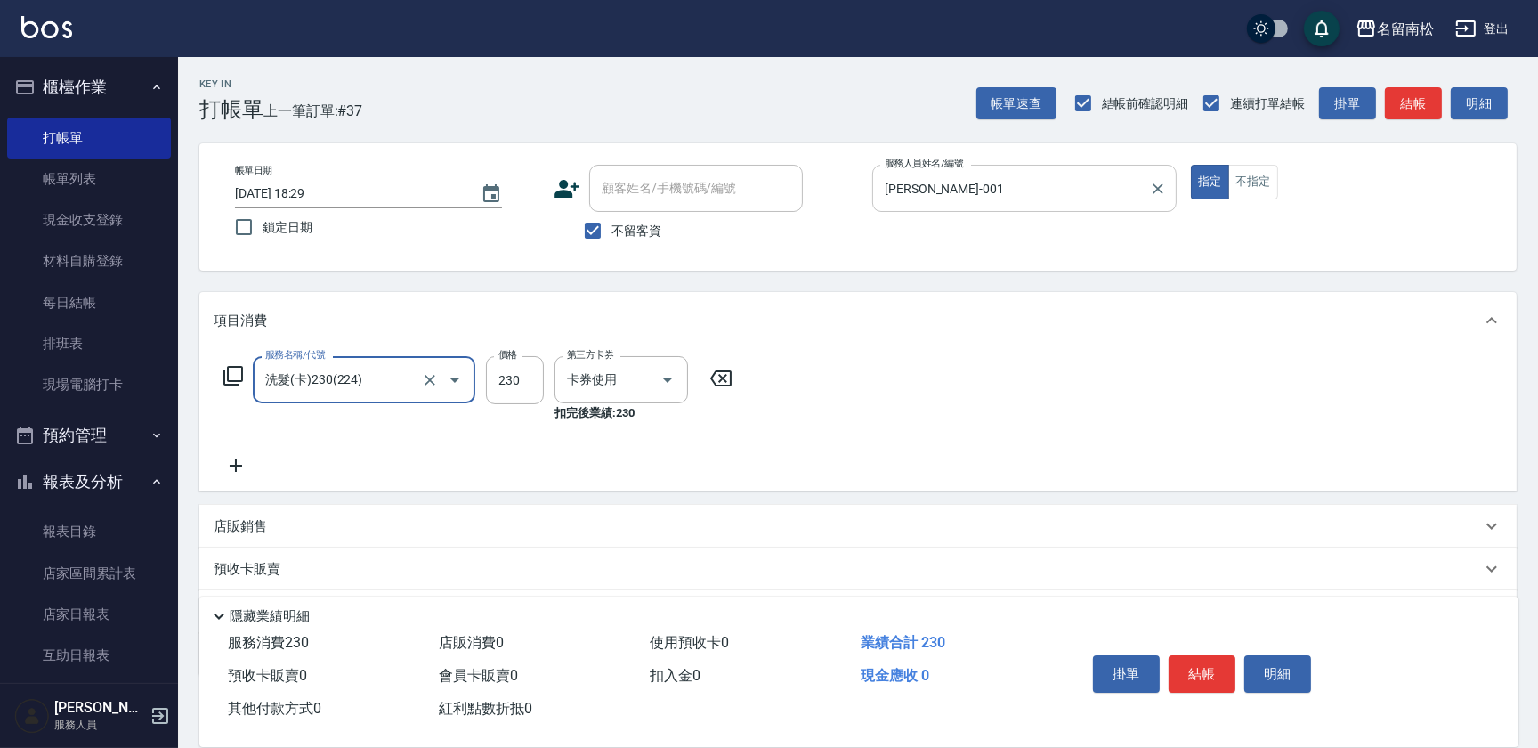
type input "洗髮(卡)230(224)"
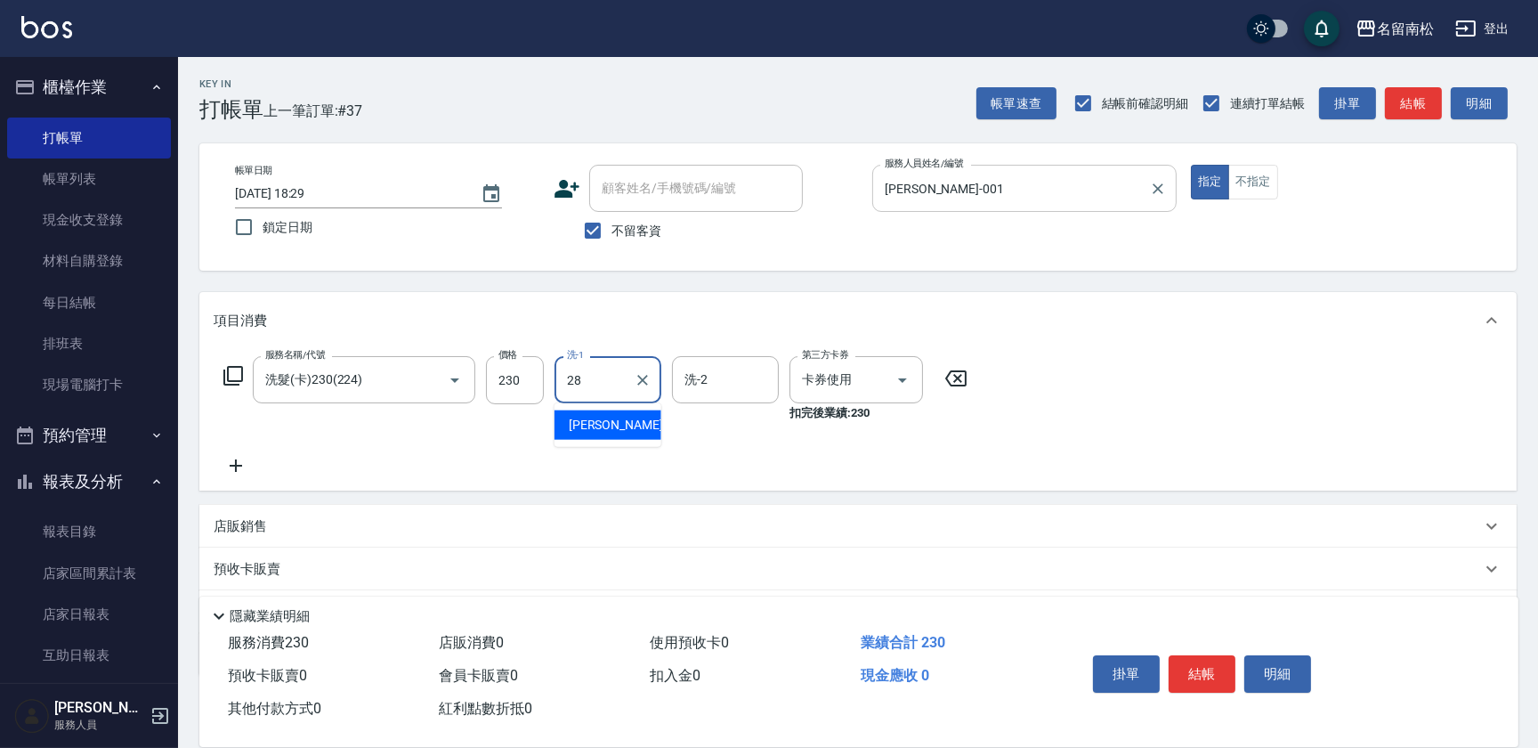
type input "[PERSON_NAME]-28"
click at [1288, 670] on button "明細" at bounding box center [1277, 673] width 67 height 37
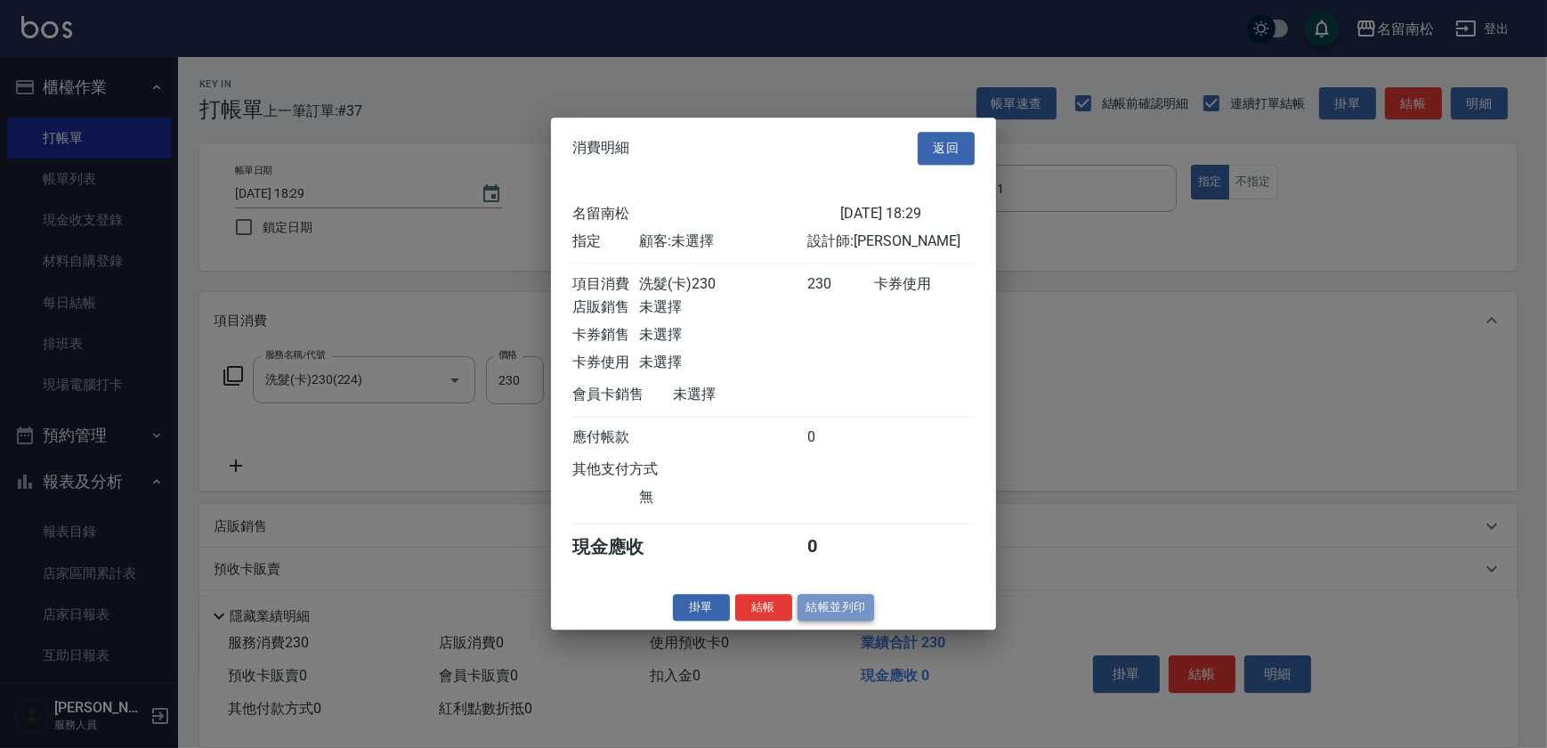
click at [846, 617] on button "結帳並列印" at bounding box center [836, 608] width 77 height 28
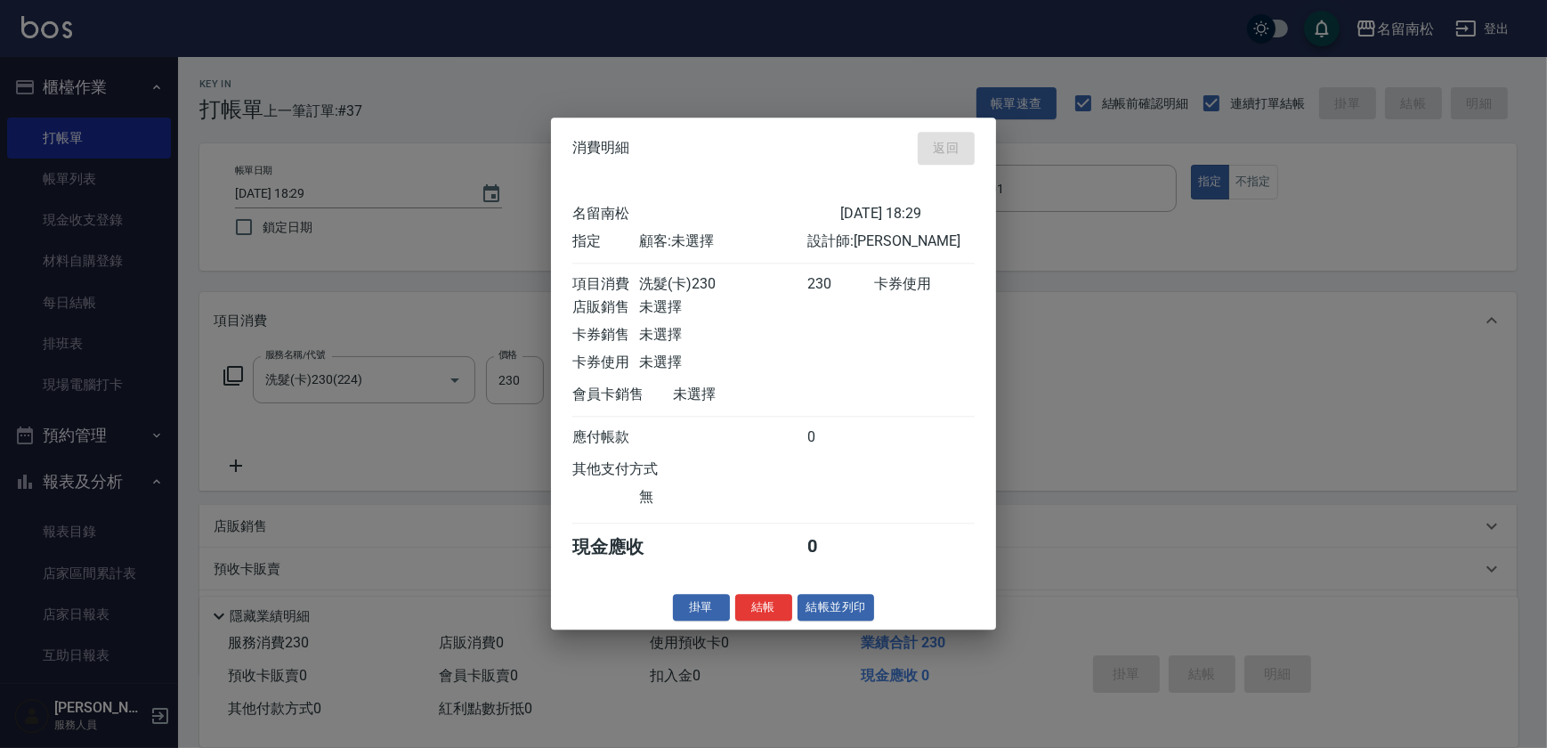
type input "[DATE] 18:30"
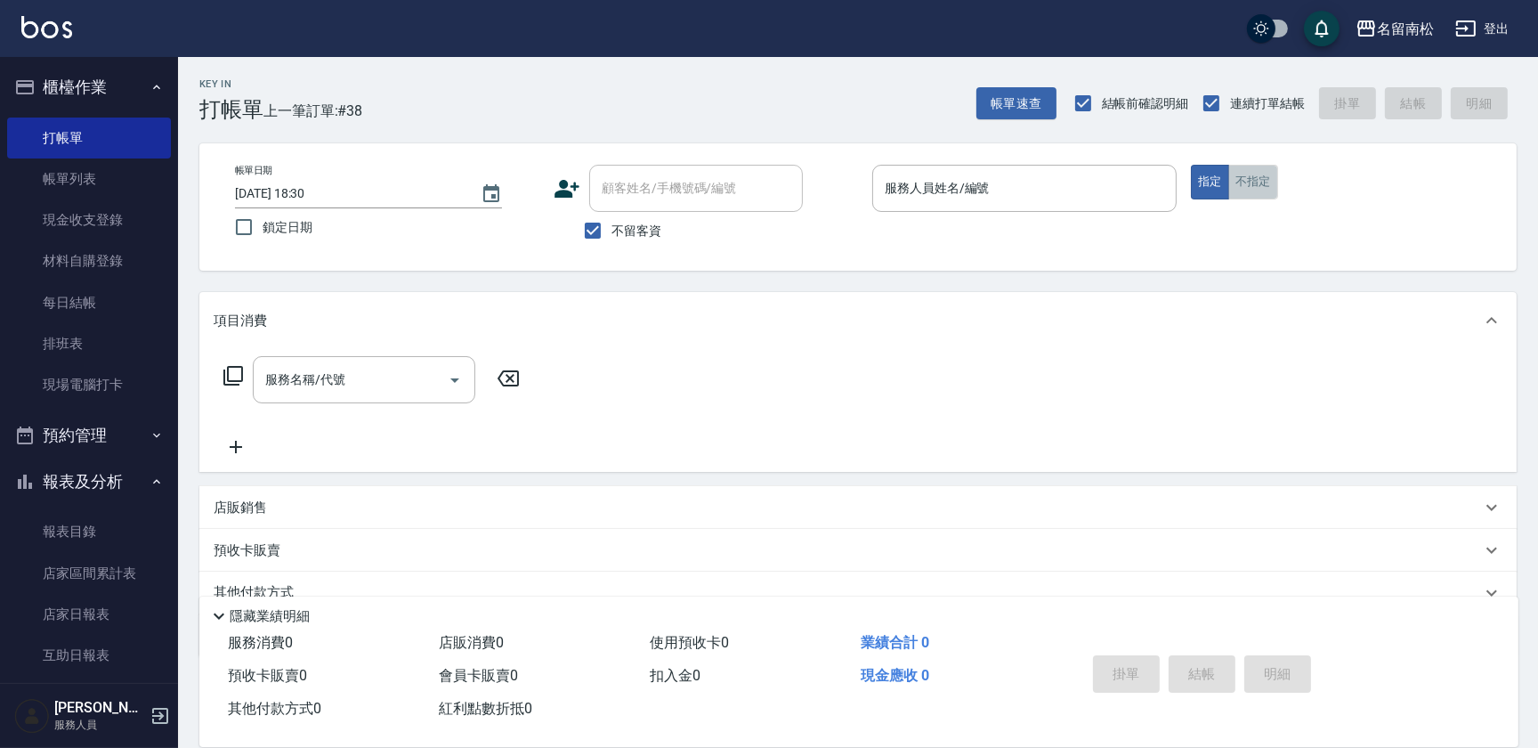
click at [1259, 189] on button "不指定" at bounding box center [1253, 182] width 50 height 35
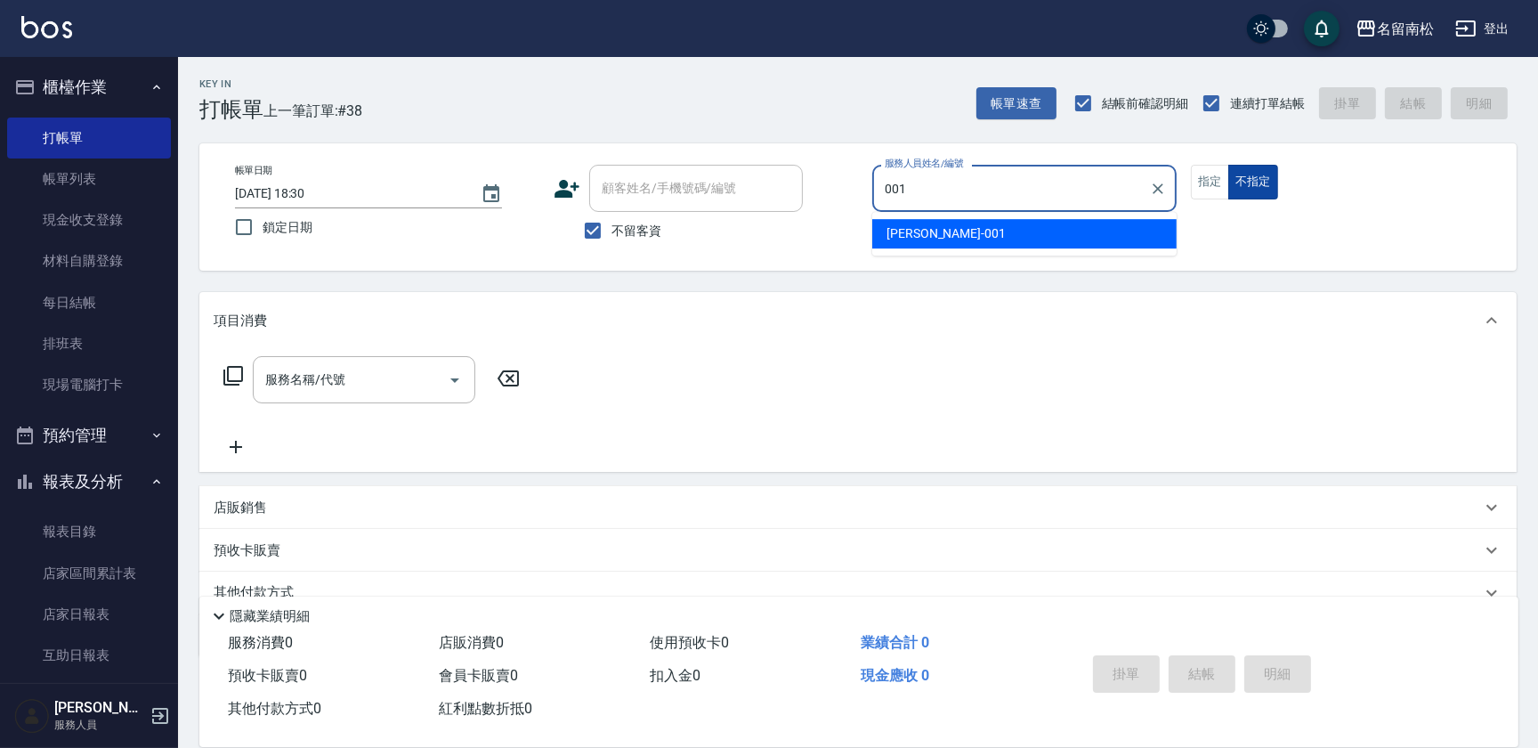
type input "[PERSON_NAME]-001"
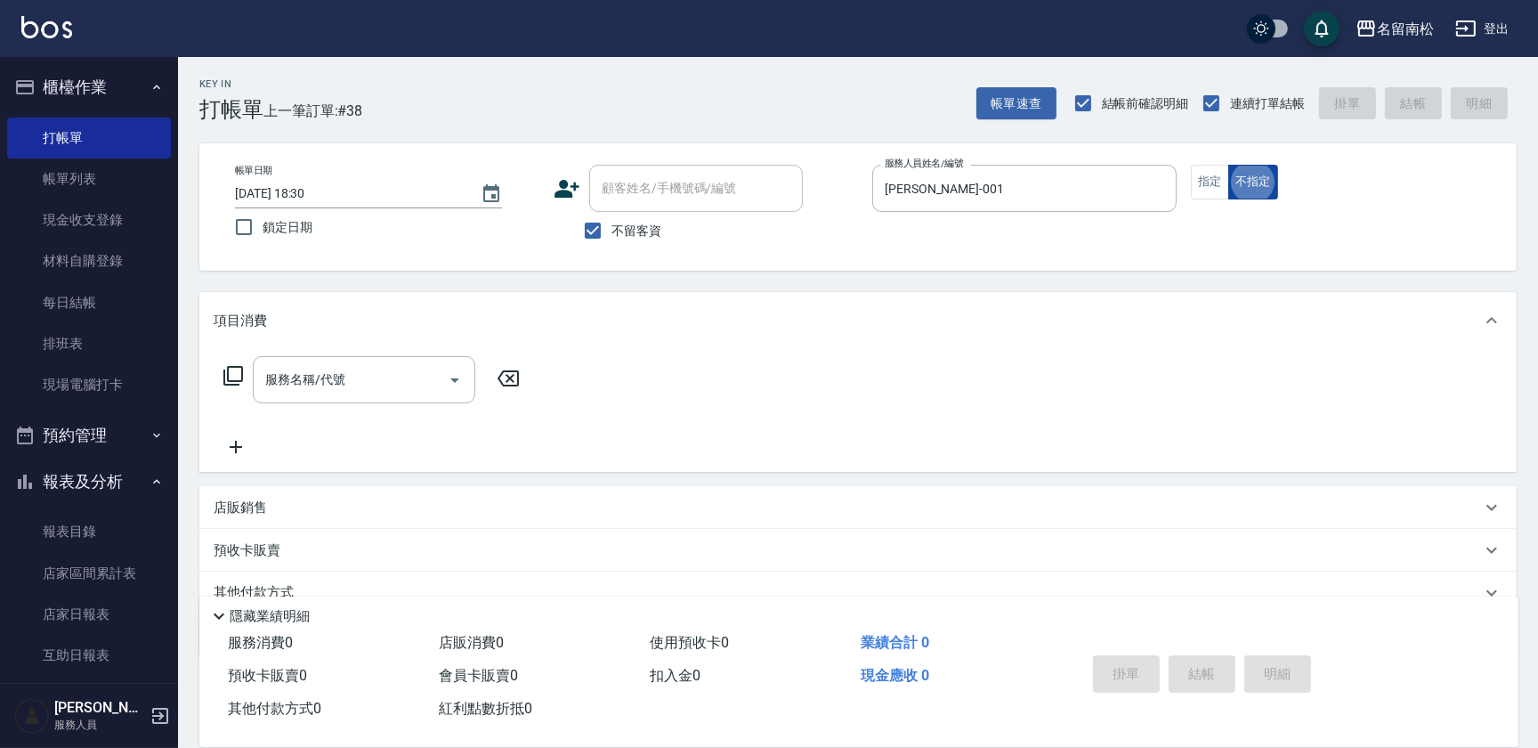
type button "false"
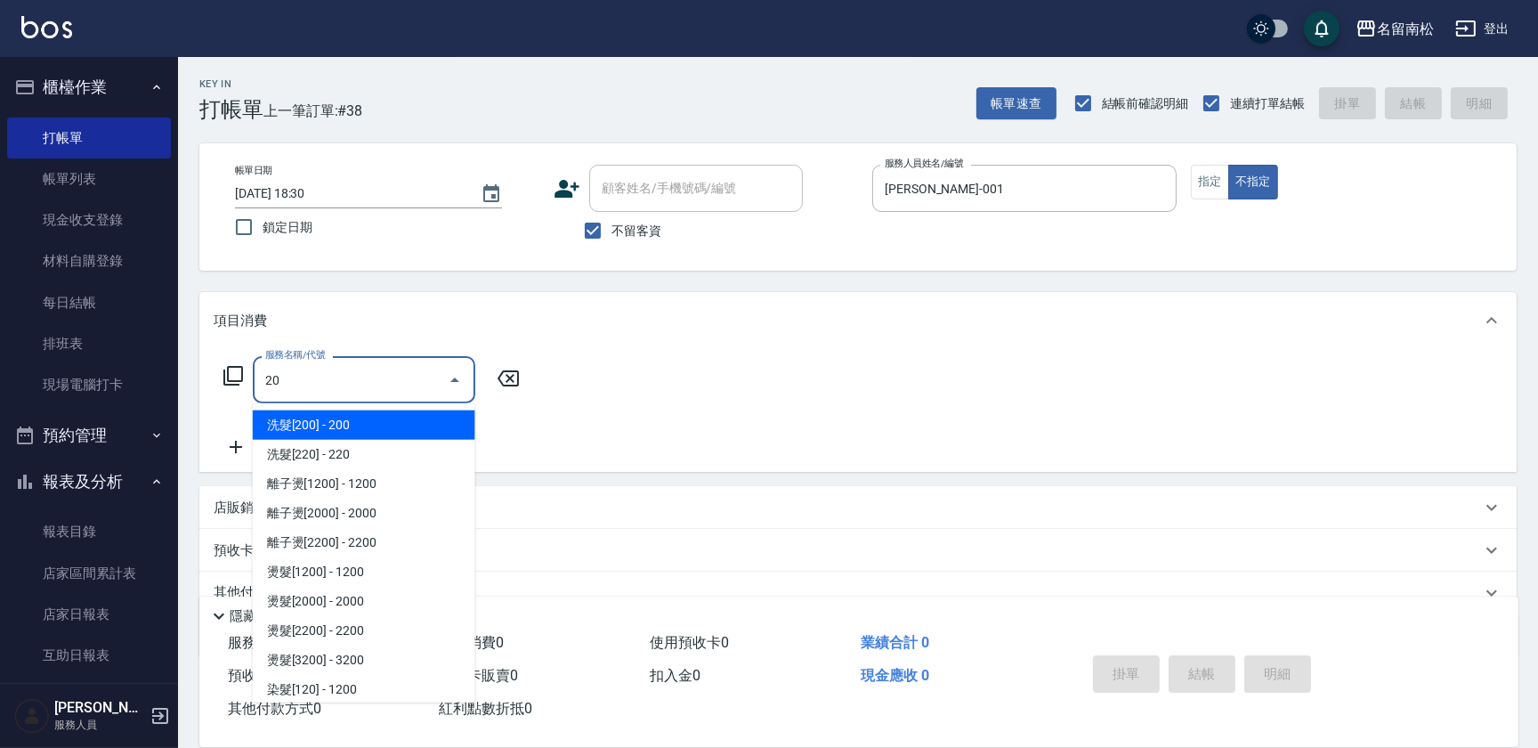
type input "201"
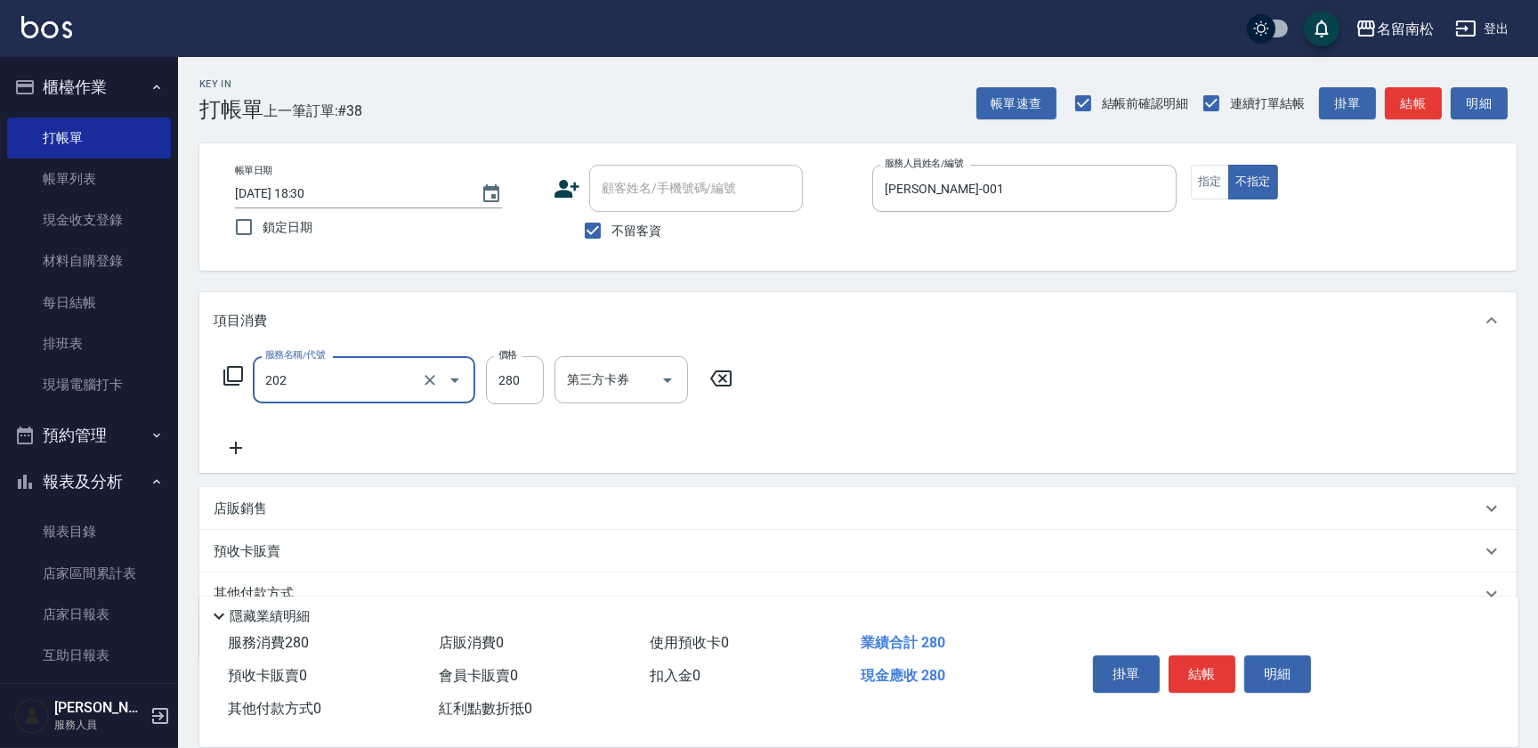
type input "洗髮[280](202)"
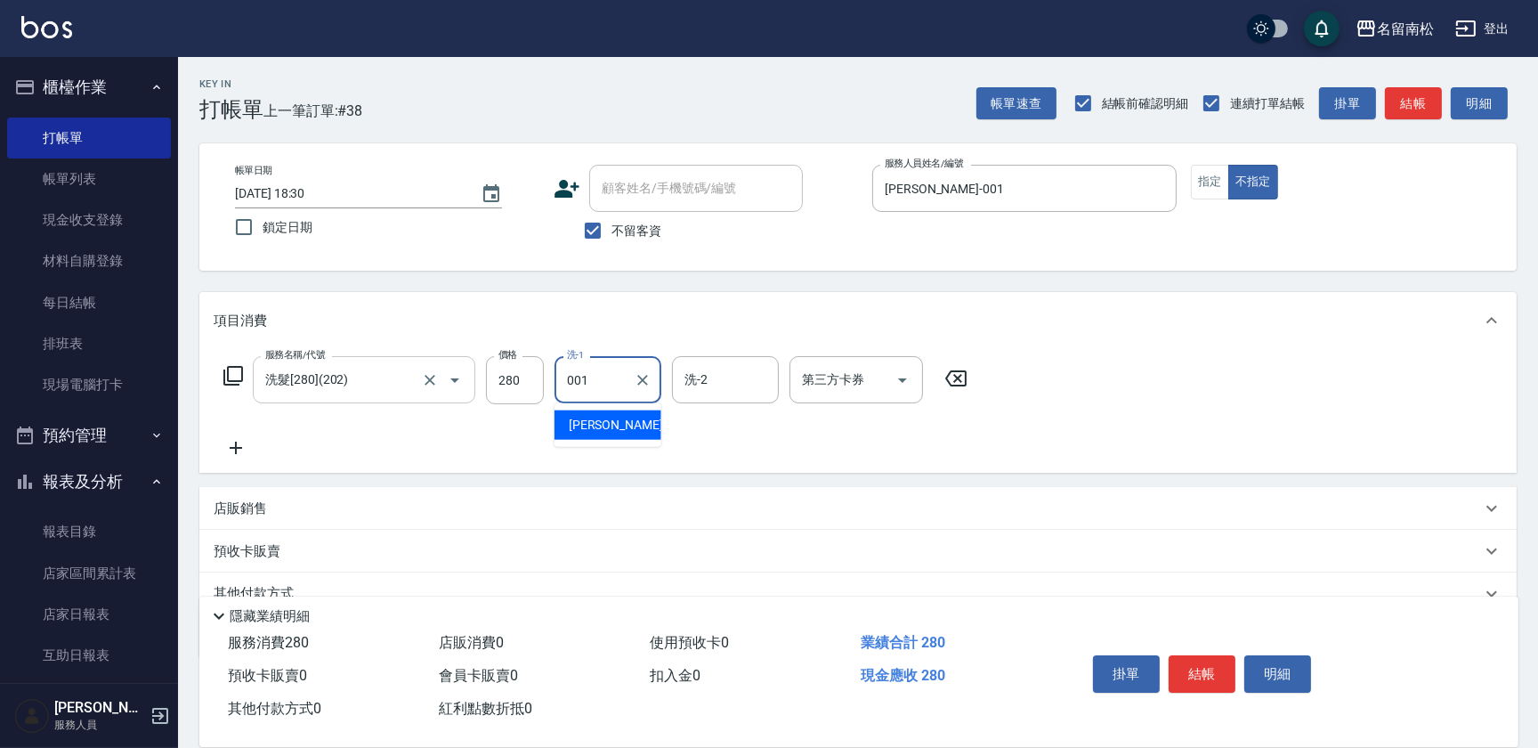
type input "[PERSON_NAME]-001"
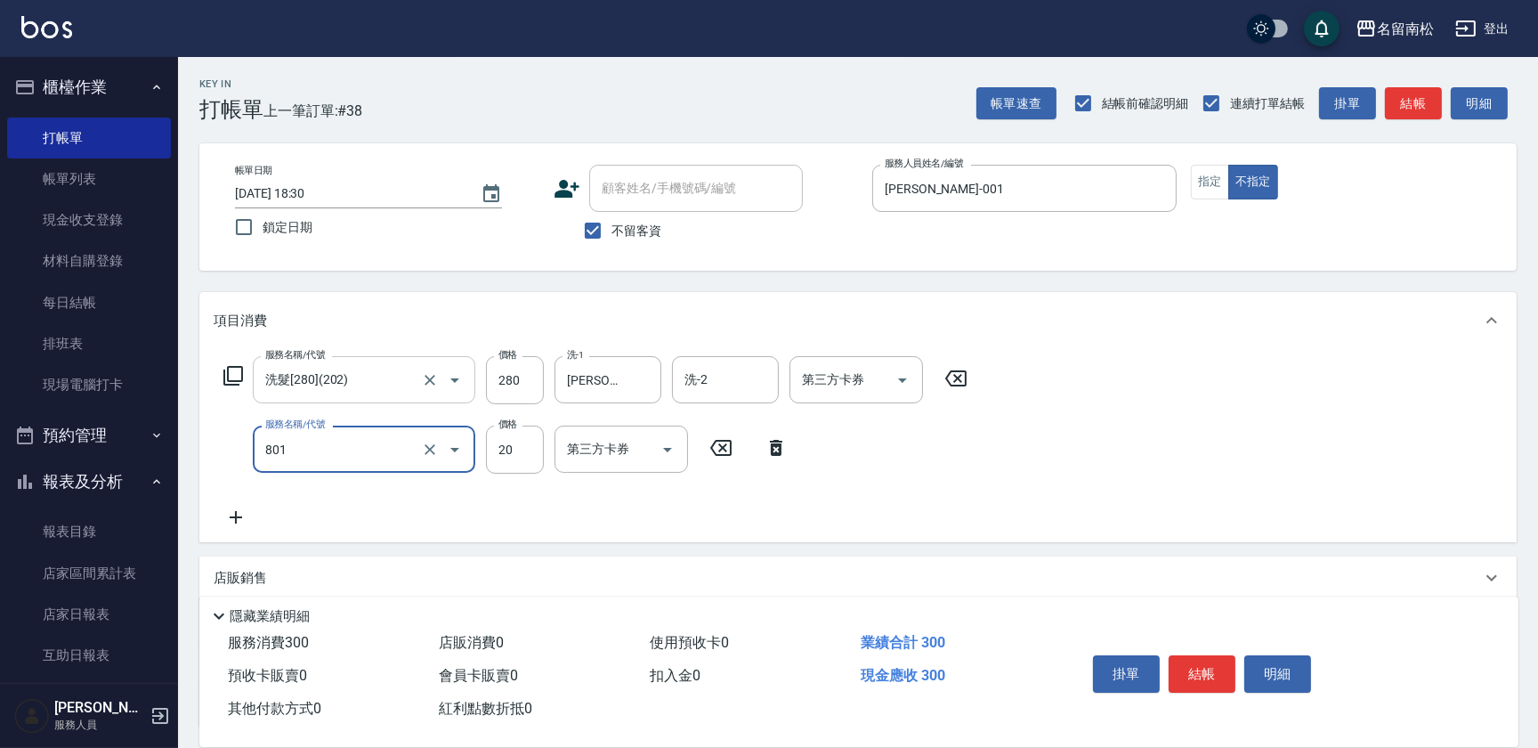
type input "潤絲(801)"
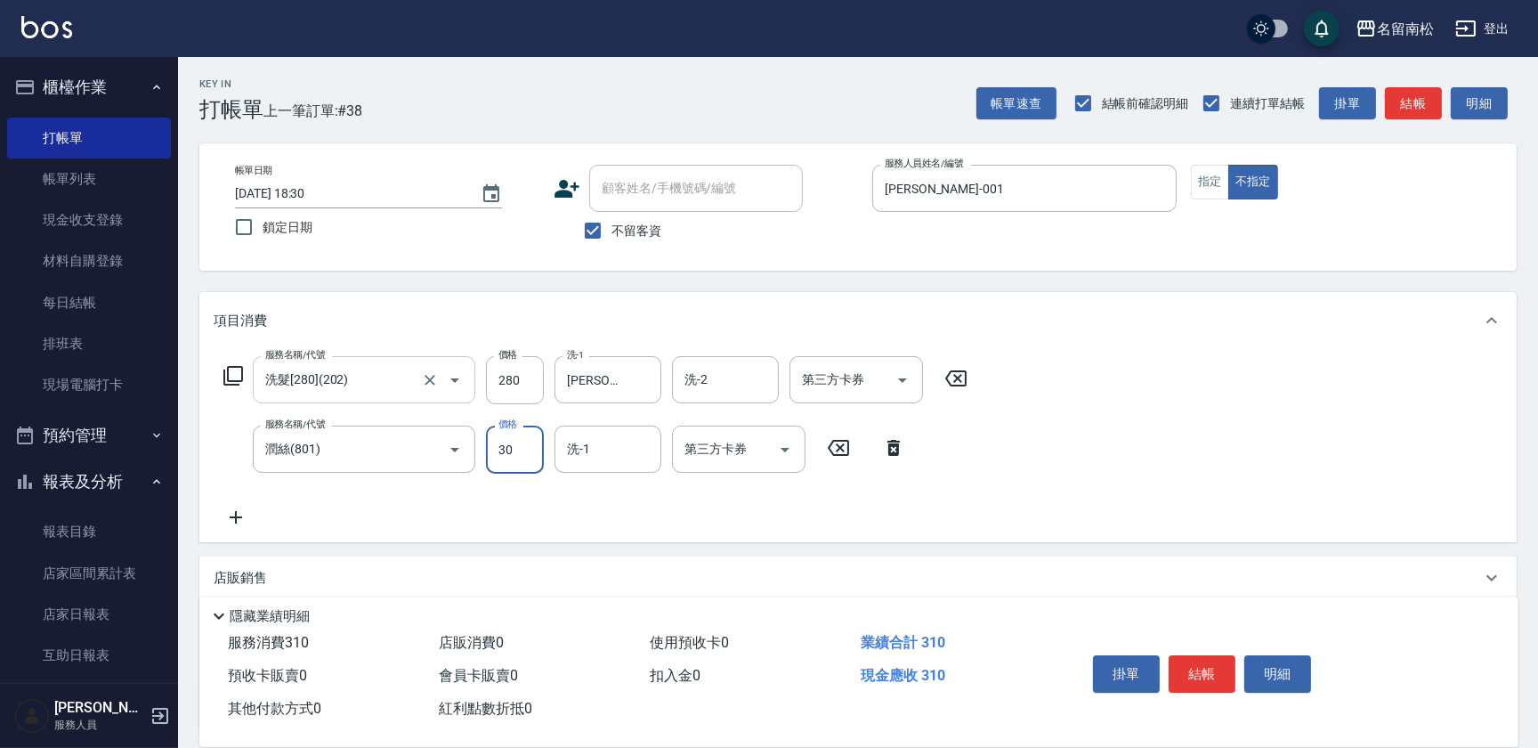
type input "30"
type input "[PERSON_NAME]-001"
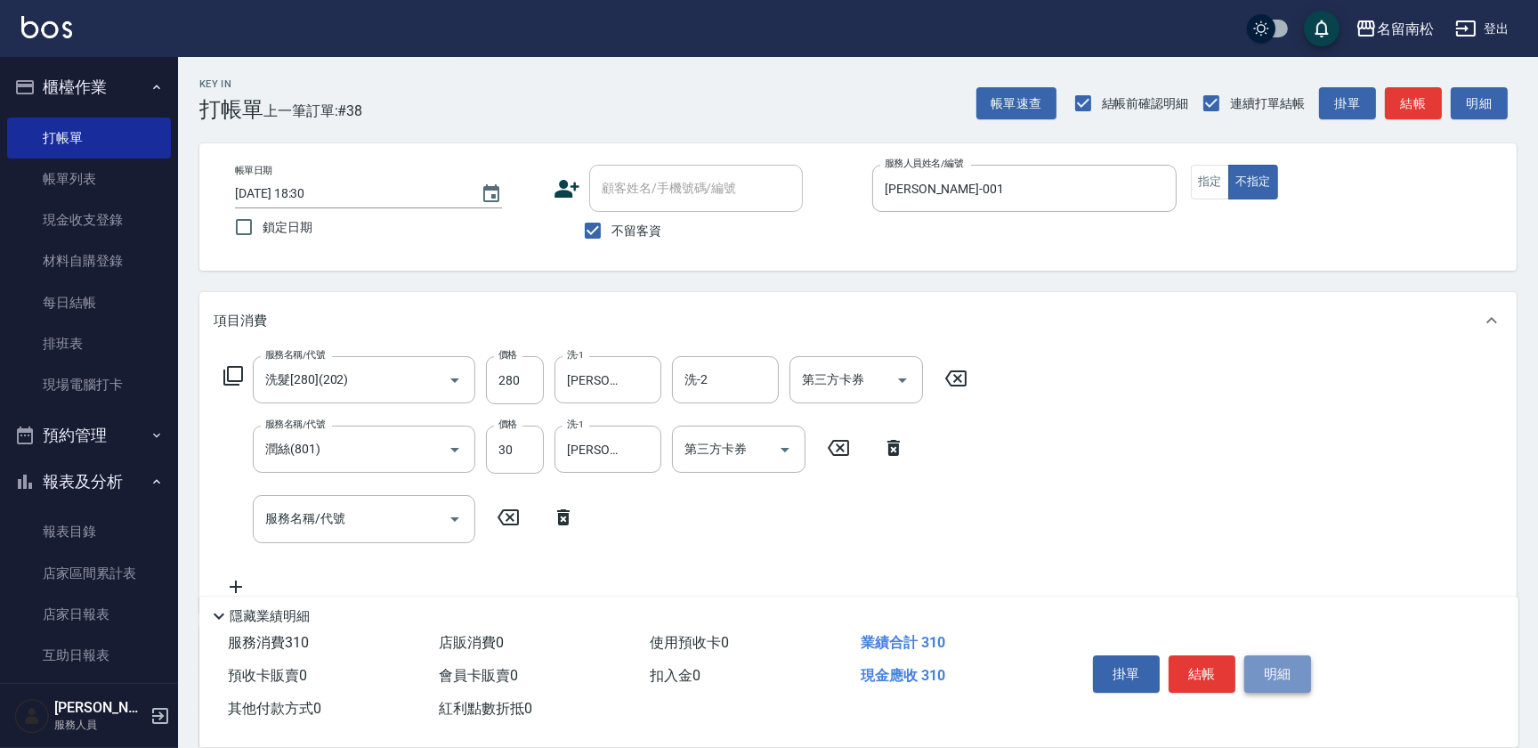
click at [1295, 676] on button "明細" at bounding box center [1277, 673] width 67 height 37
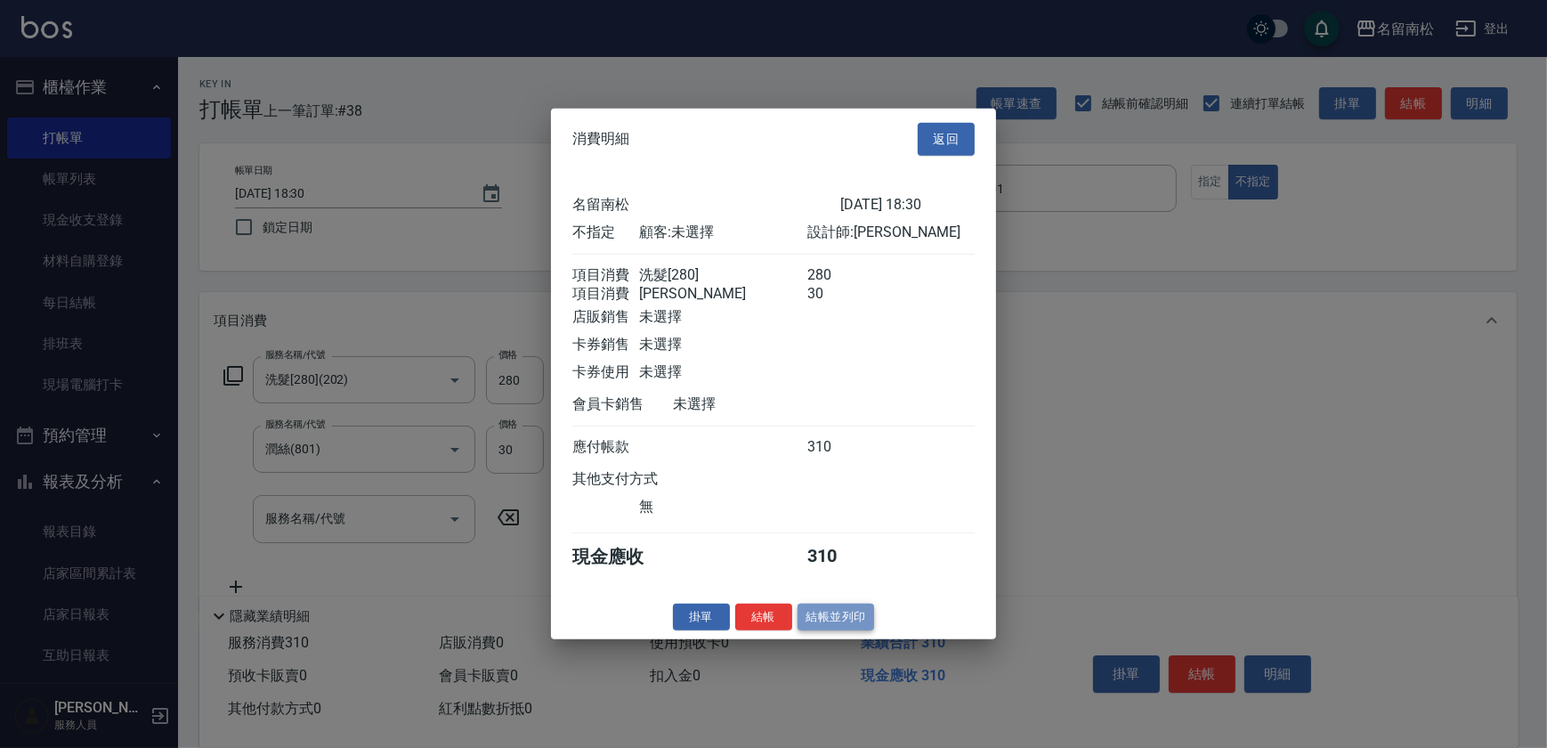
click at [836, 619] on button "結帳並列印" at bounding box center [836, 617] width 77 height 28
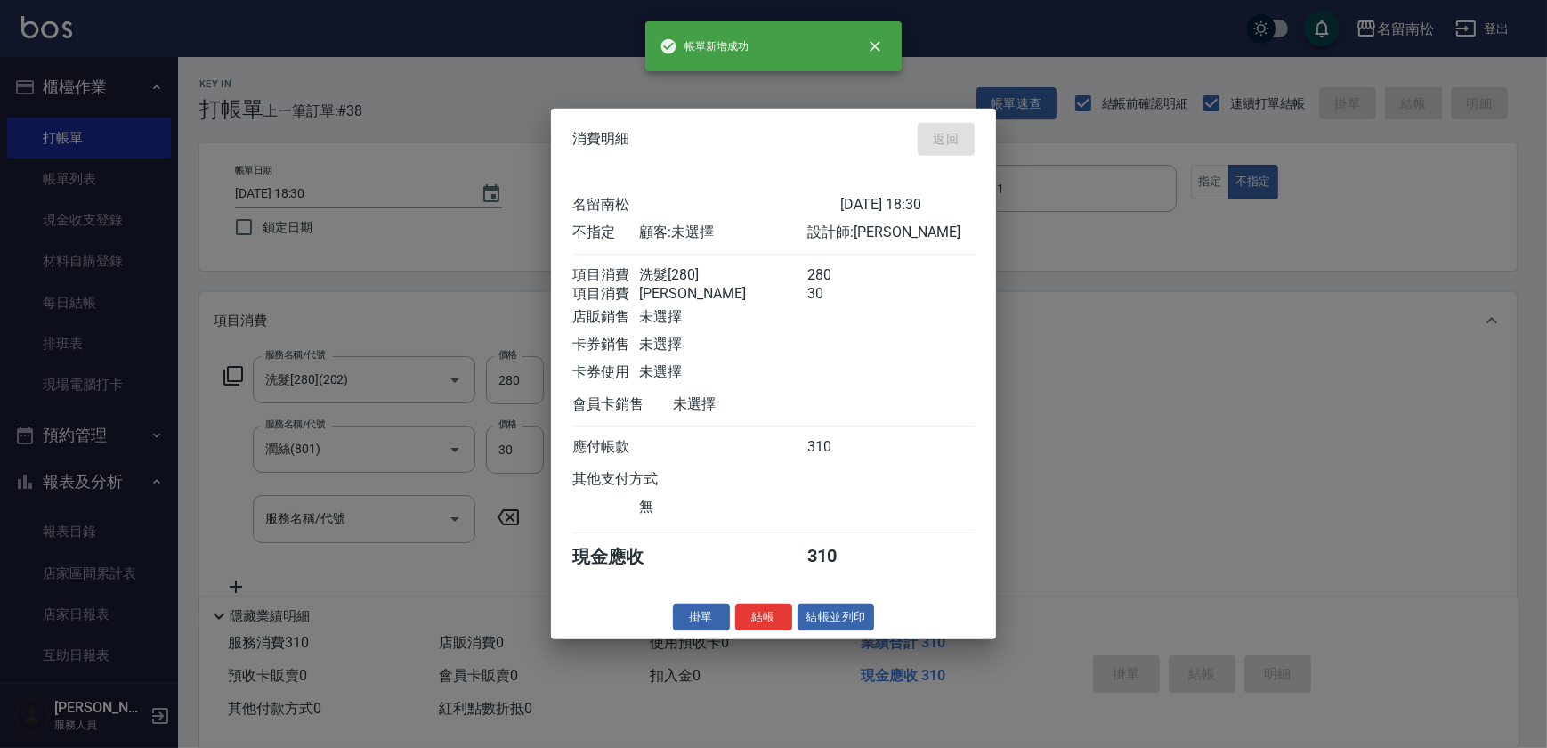
type input "[DATE] 18:31"
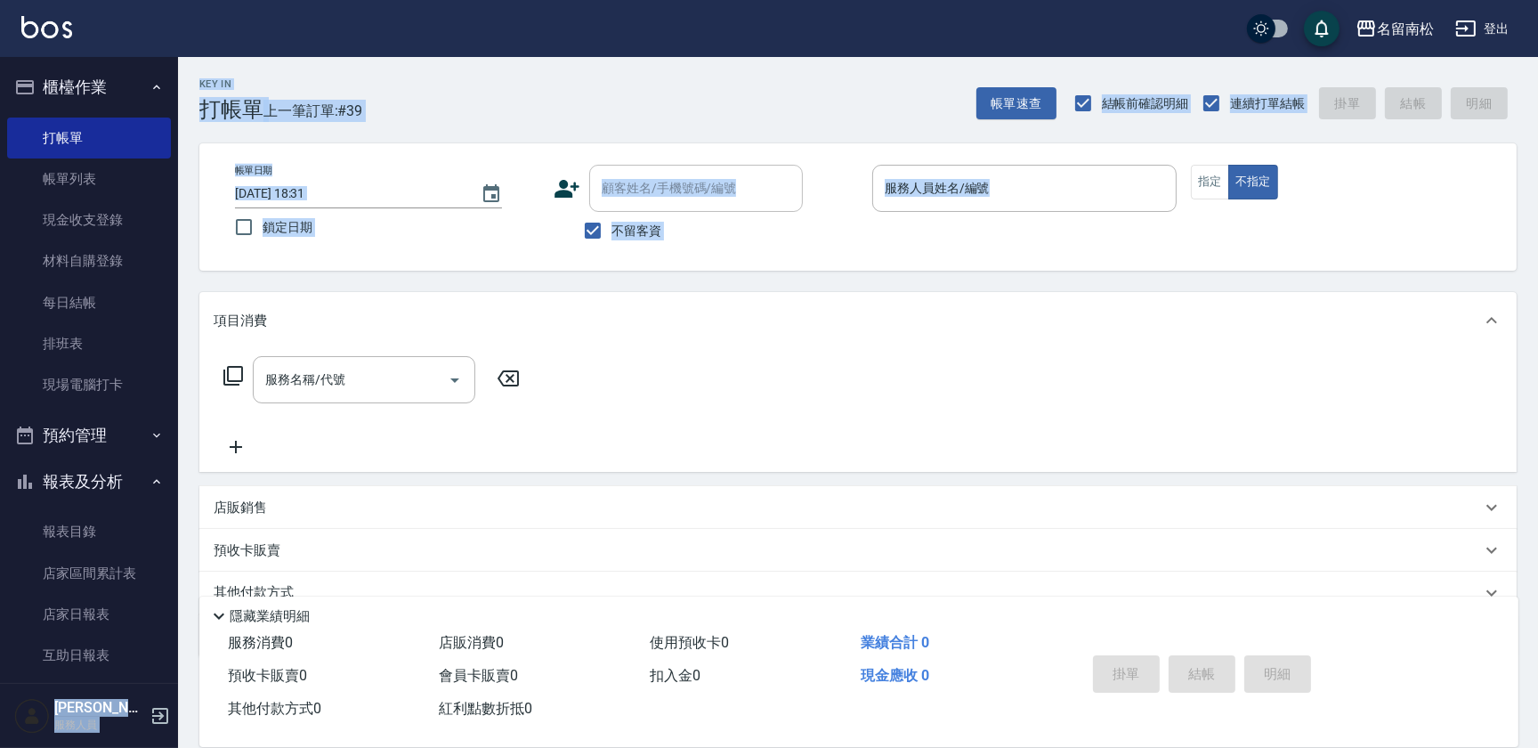
drag, startPoint x: 178, startPoint y: 242, endPoint x: 180, endPoint y: 380, distance: 138.0
click at [180, 380] on div "名留南松 登出 櫃檯作業 打帳單 帳單列表 現金收支登錄 材料自購登錄 每日結帳 排班表 現場電腦打卡 預約管理 預約管理 單日預約紀錄 單週預約紀錄 報表及…" at bounding box center [769, 412] width 1538 height 824
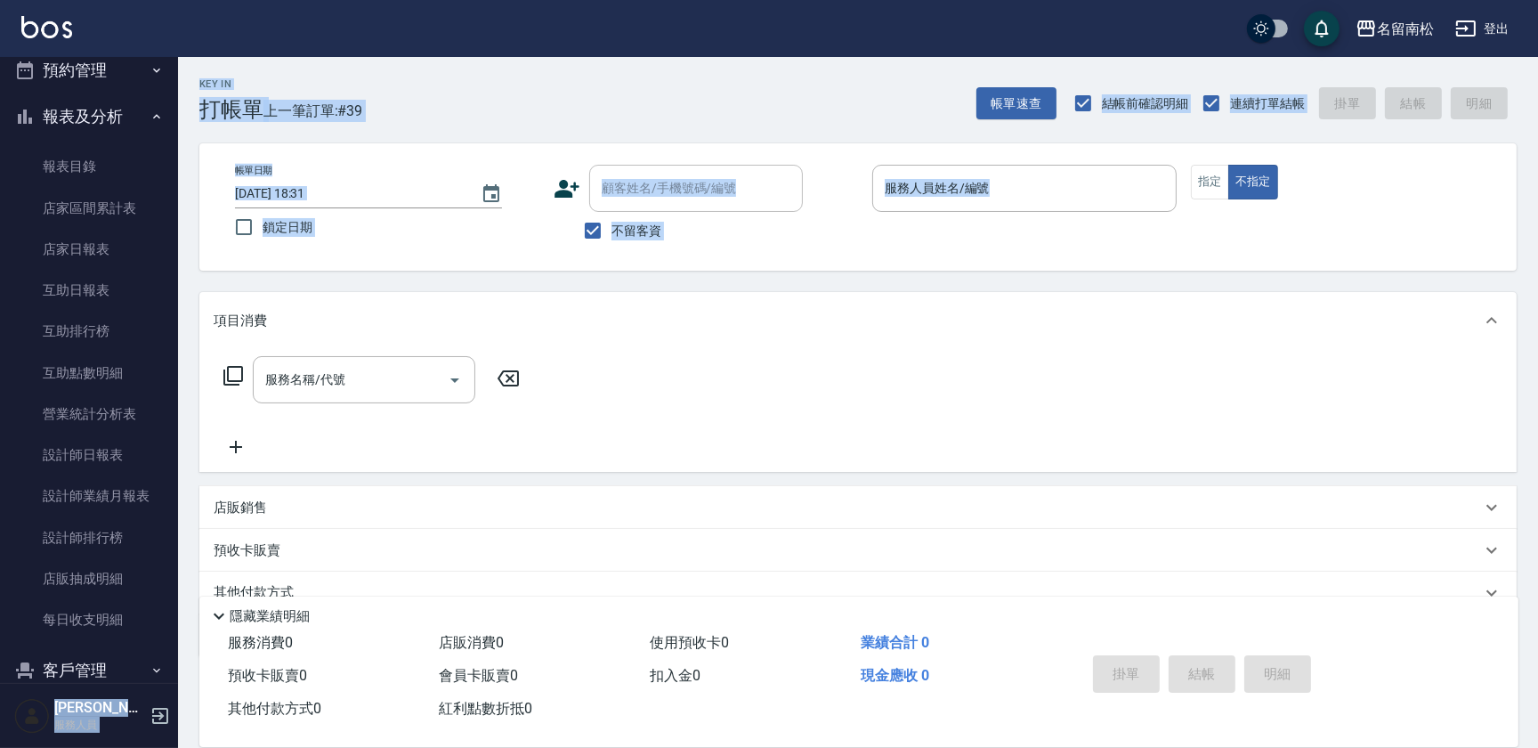
scroll to position [372, 0]
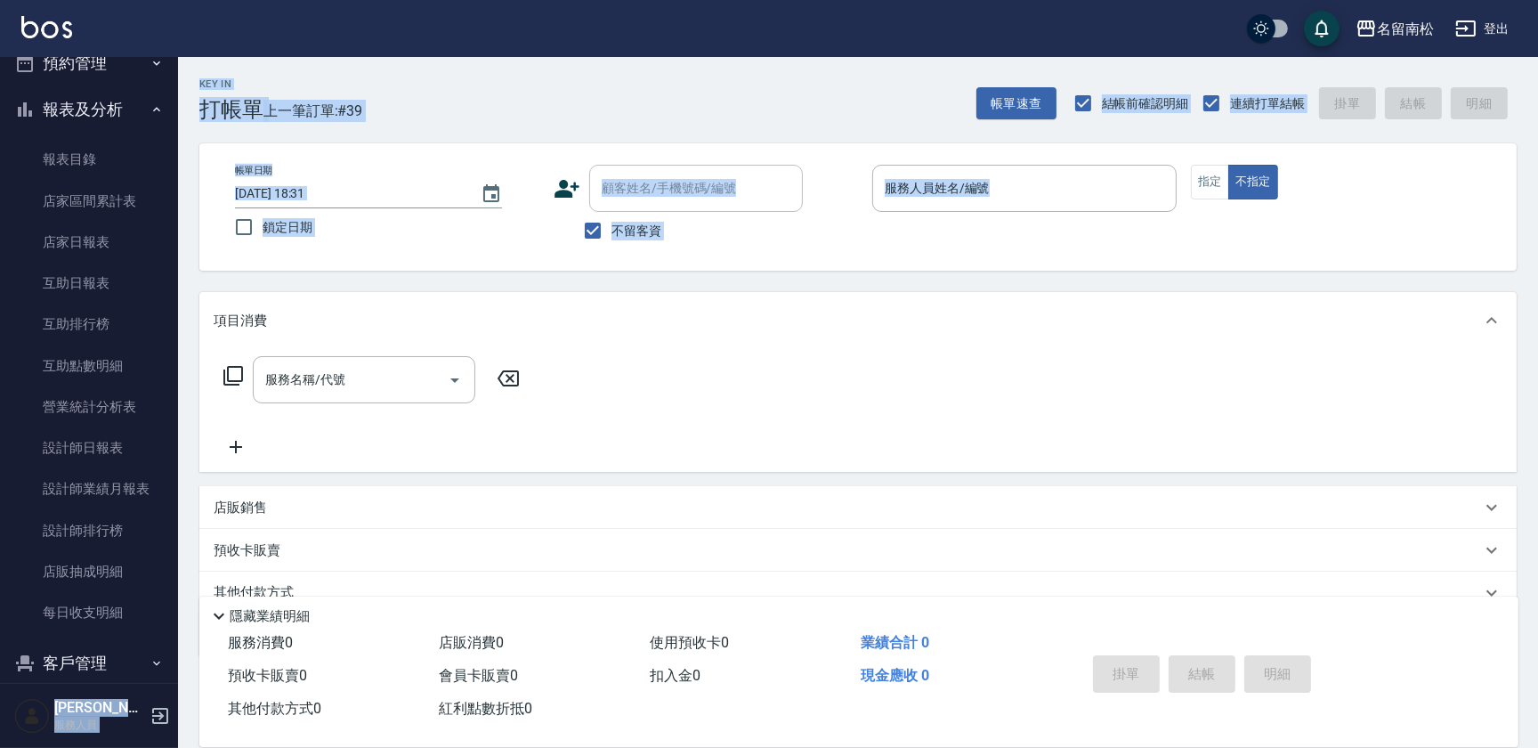
click at [1017, 329] on div "項目消費" at bounding box center [847, 321] width 1267 height 19
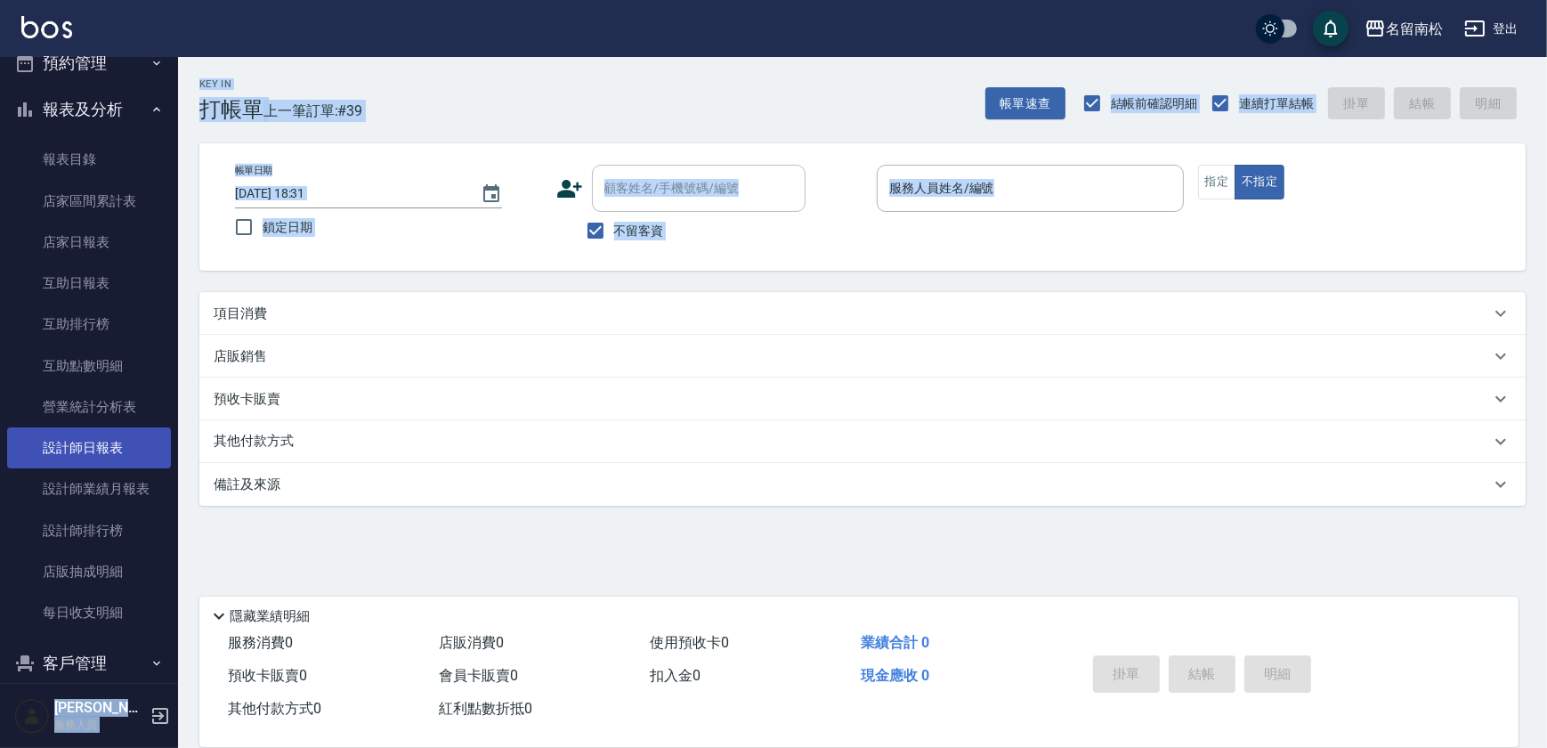
click at [133, 446] on link "設計師日報表" at bounding box center [89, 447] width 164 height 41
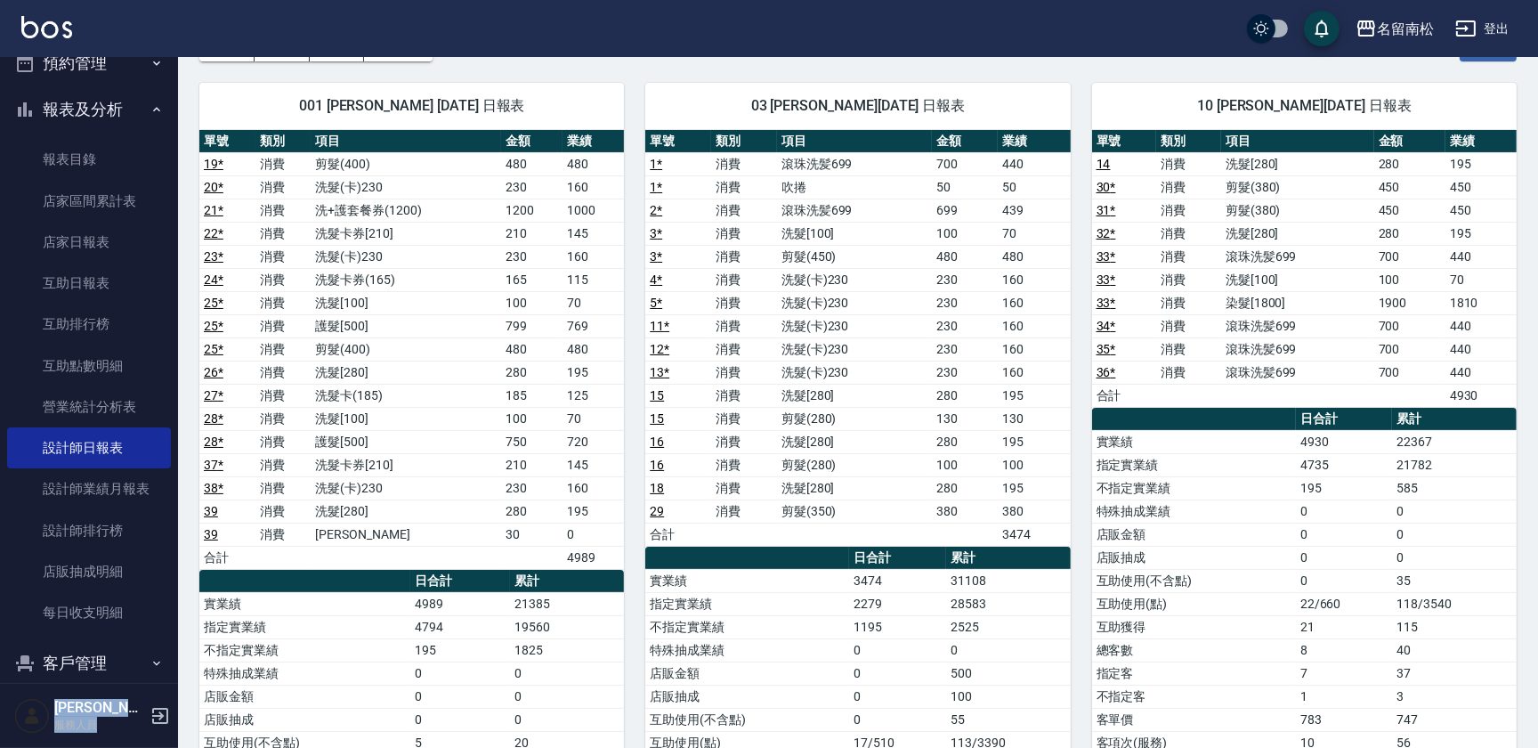
scroll to position [117, 0]
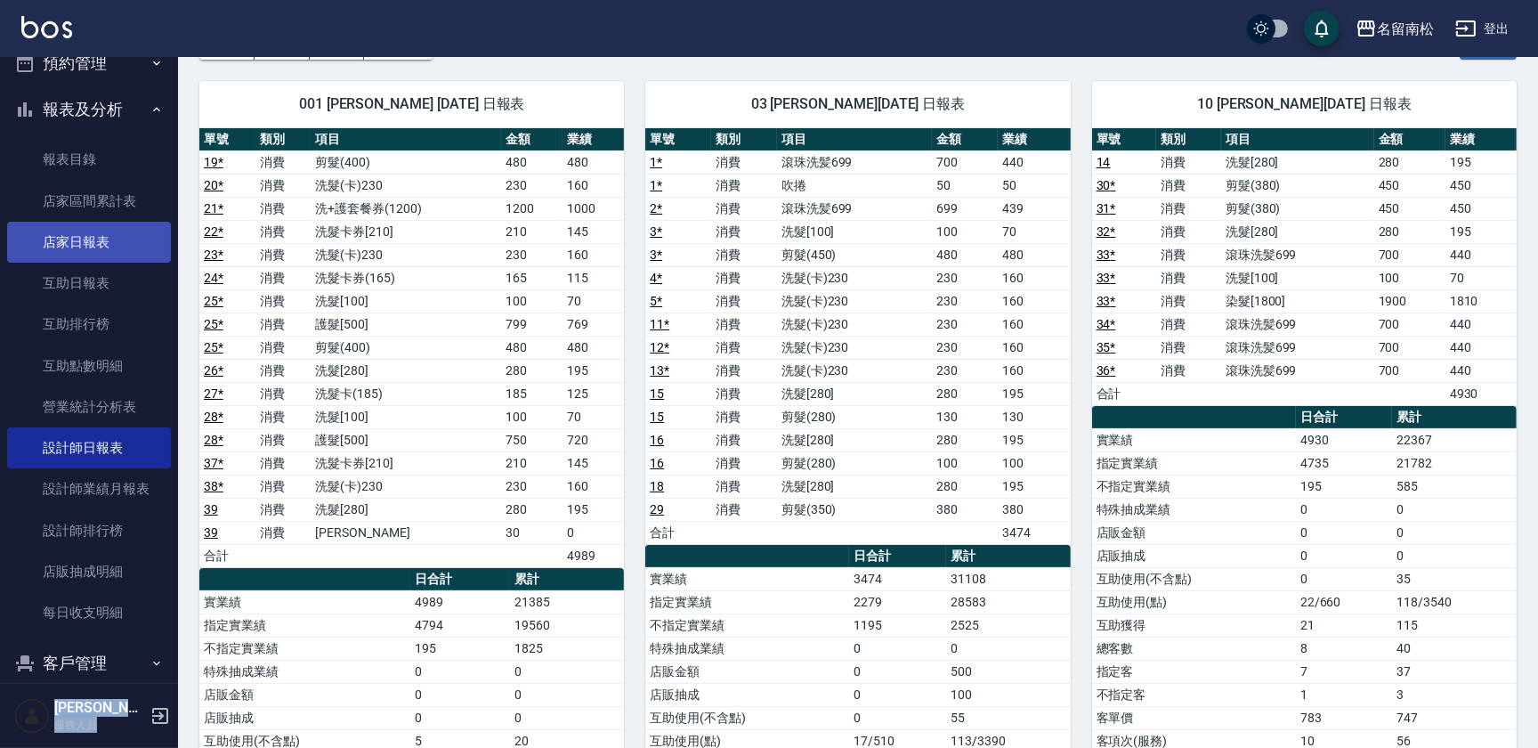
click at [105, 232] on link "店家日報表" at bounding box center [89, 242] width 164 height 41
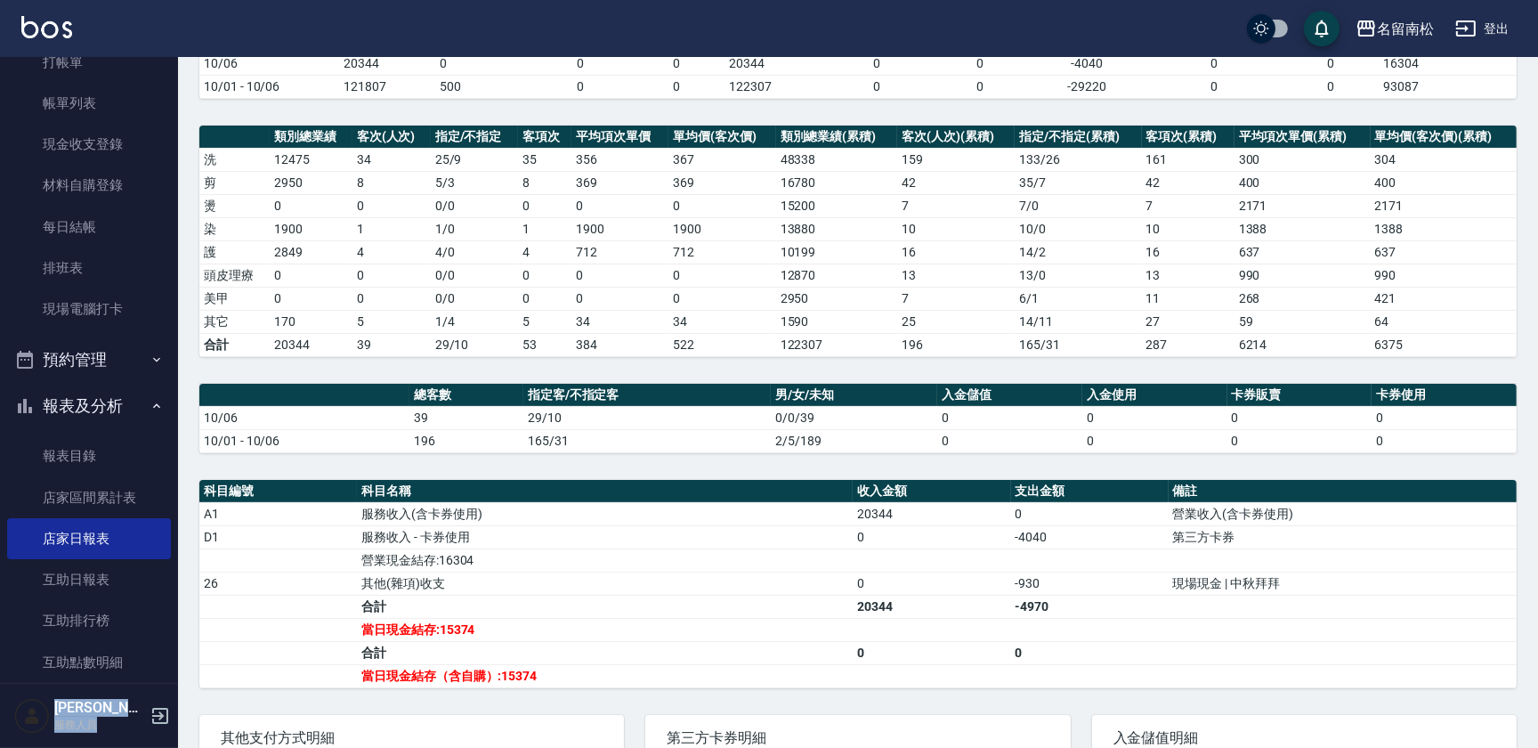
scroll to position [59, 0]
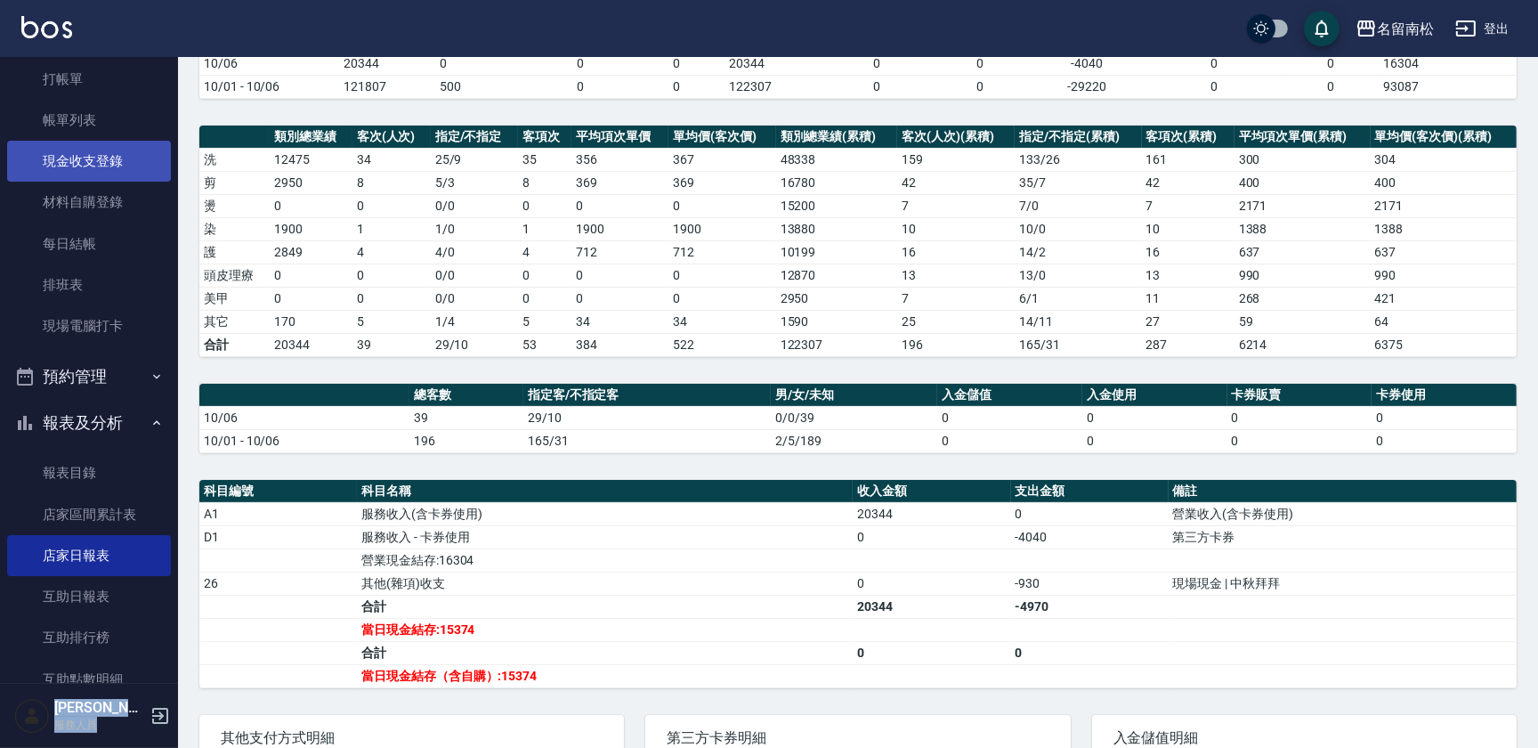
click at [136, 152] on link "現金收支登錄" at bounding box center [89, 161] width 164 height 41
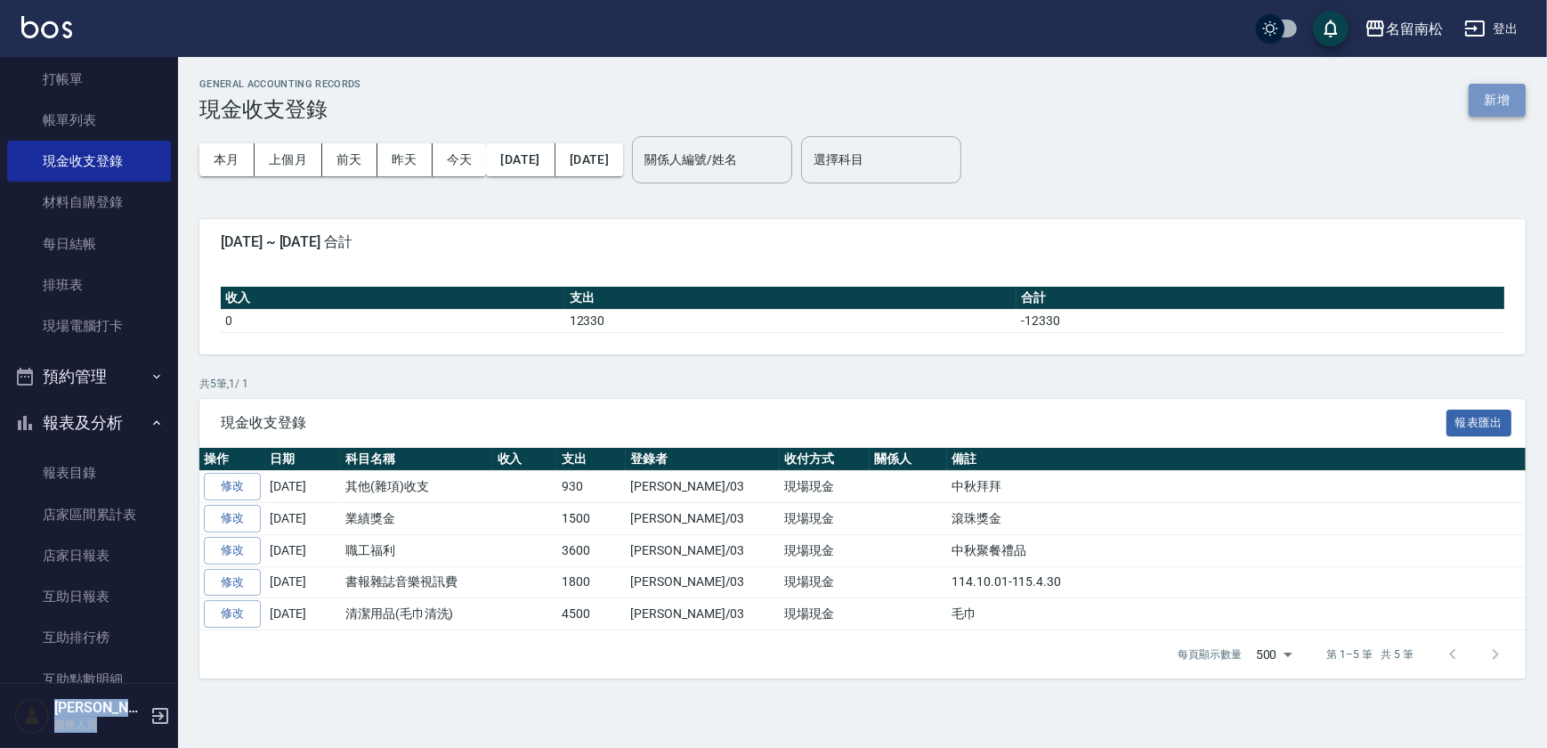
click at [1521, 103] on button "新增" at bounding box center [1497, 100] width 57 height 33
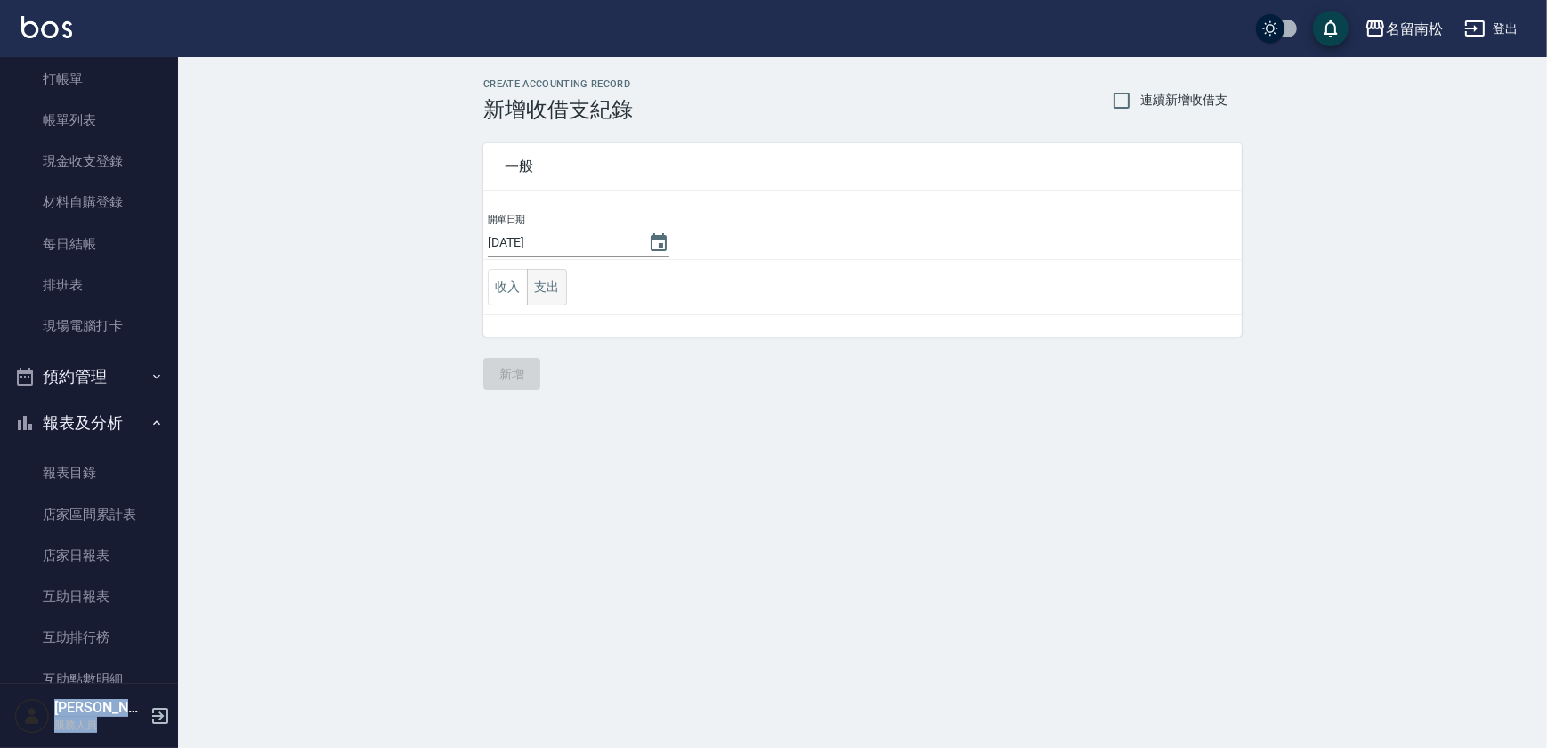
click at [550, 296] on button "支出" at bounding box center [547, 287] width 40 height 36
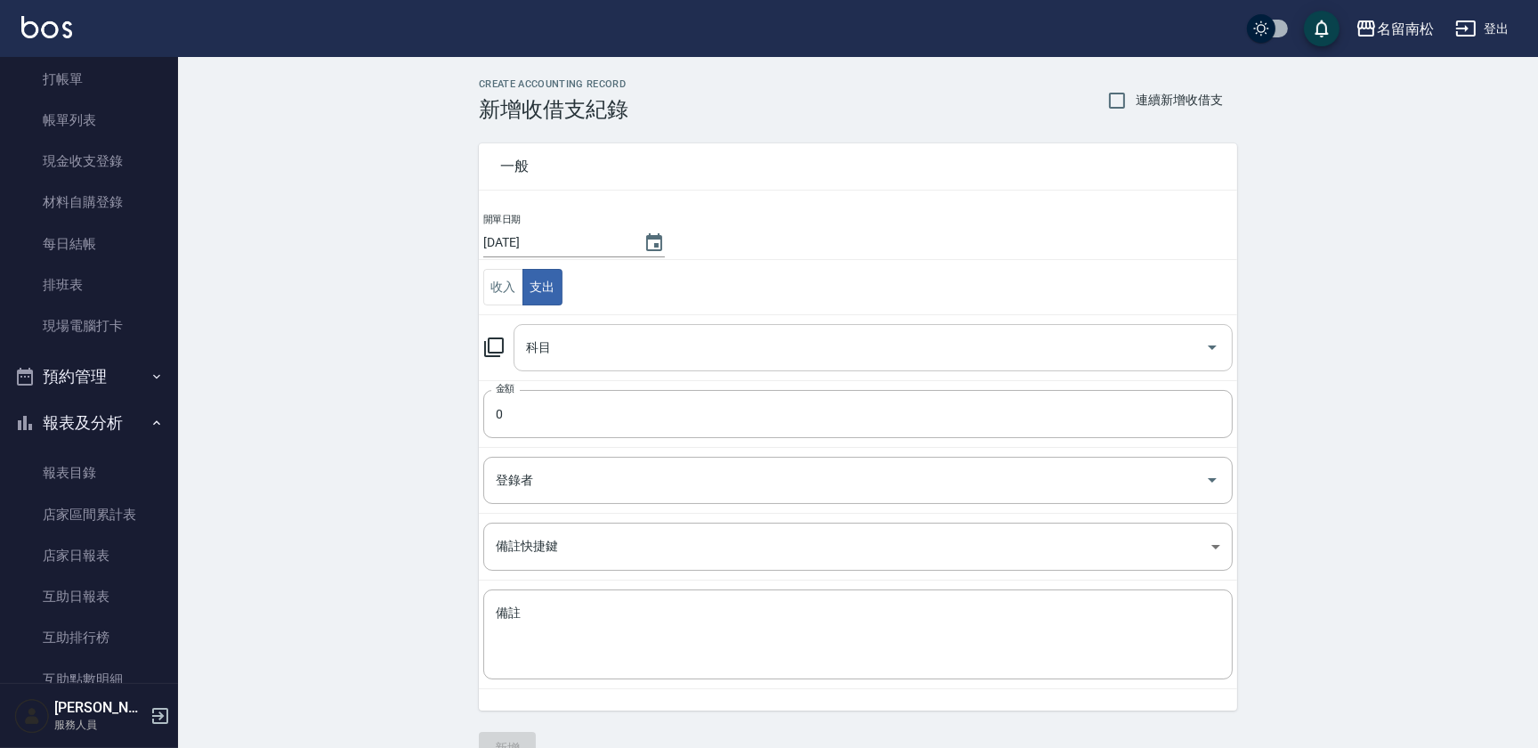
click at [583, 338] on input "科目" at bounding box center [860, 347] width 676 height 31
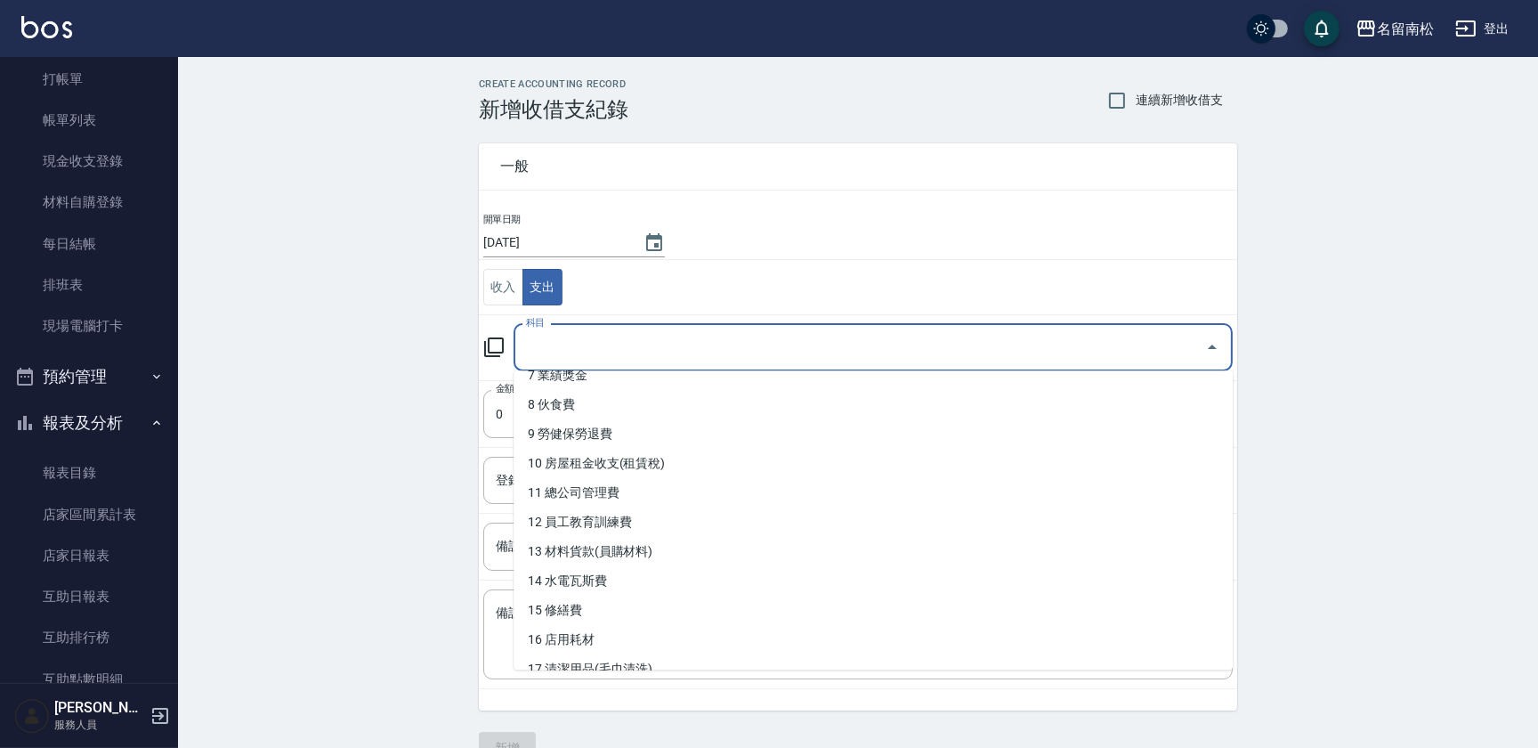
scroll to position [229, 0]
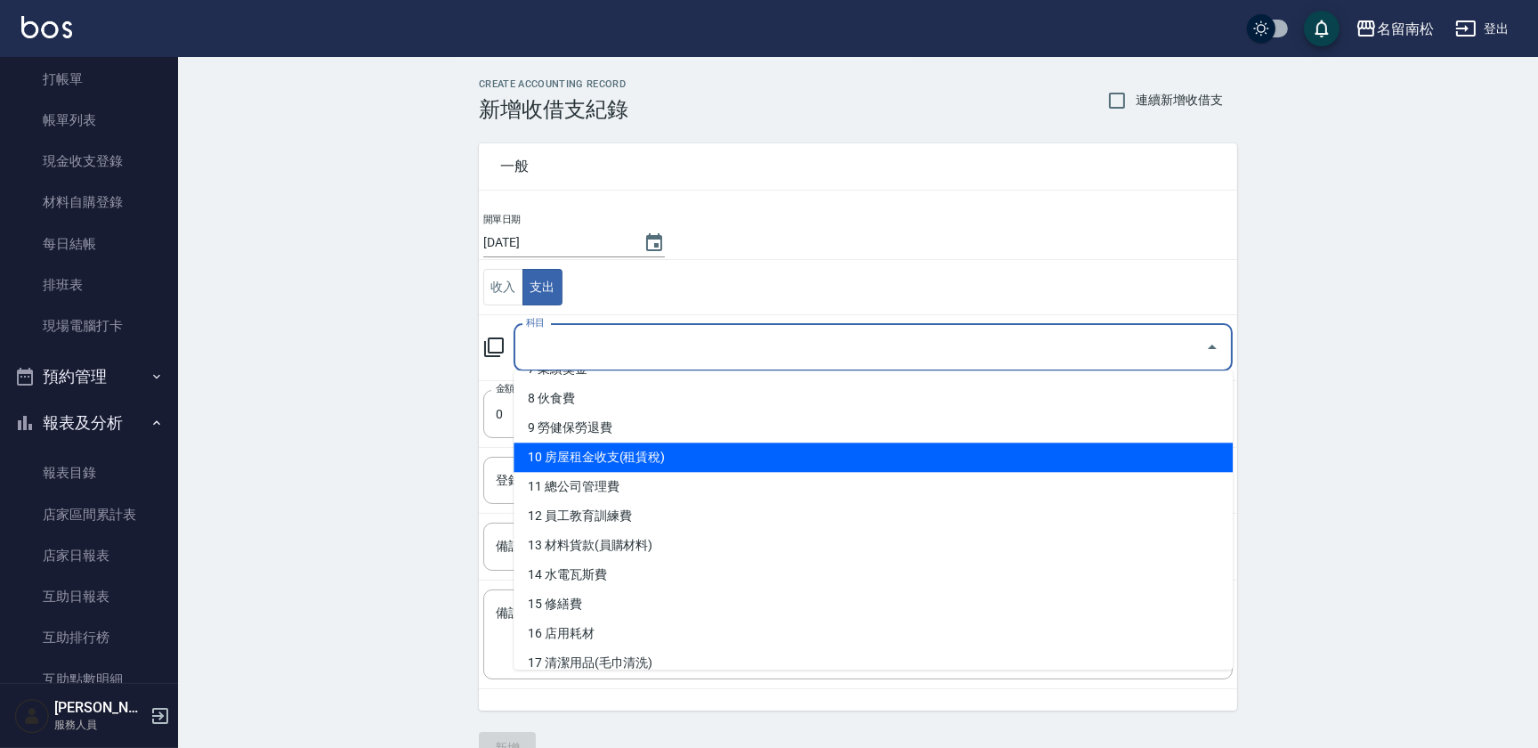
click at [791, 457] on li "10 房屋租金收支(租賃稅)" at bounding box center [873, 456] width 719 height 29
type input "10 房屋租金收支(租賃稅)"
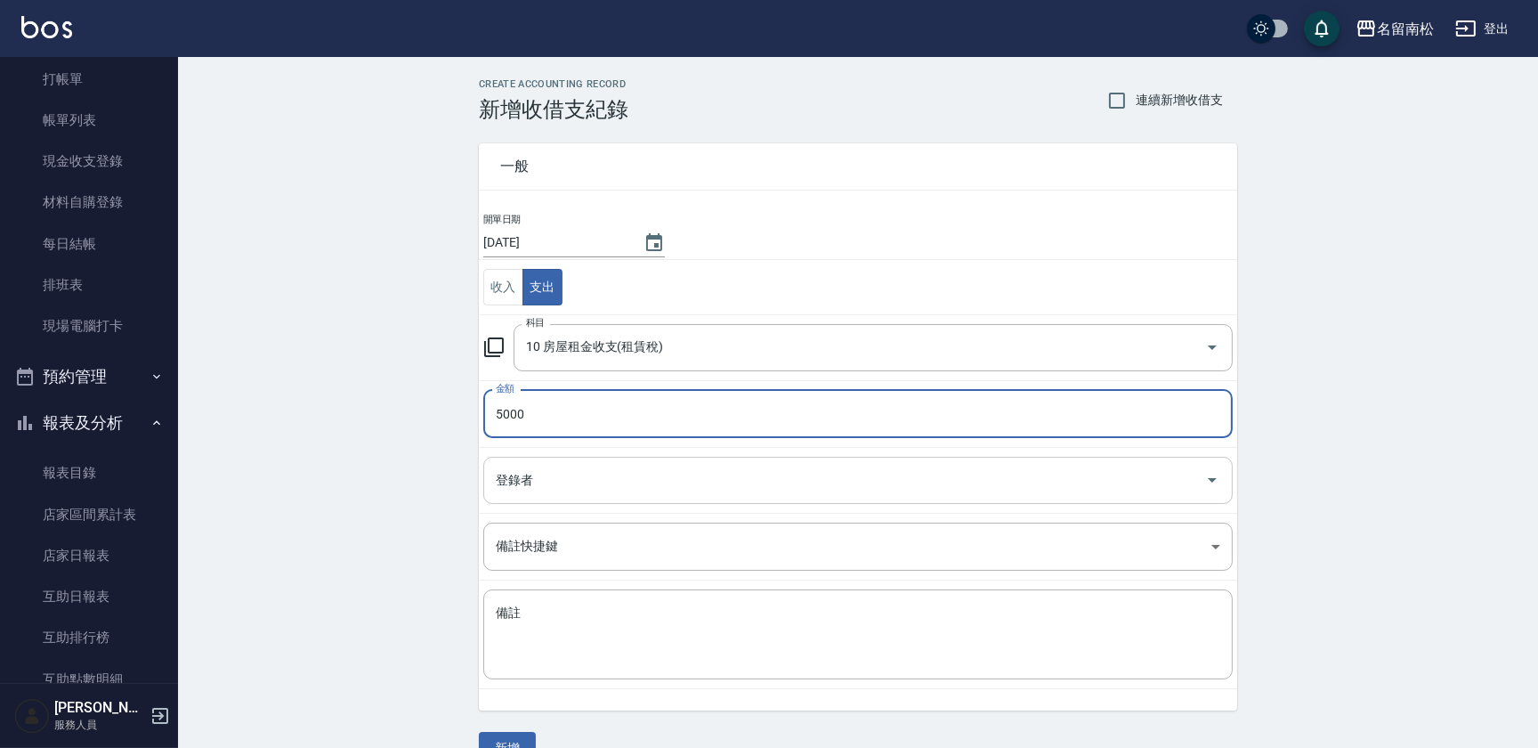
type input "5000"
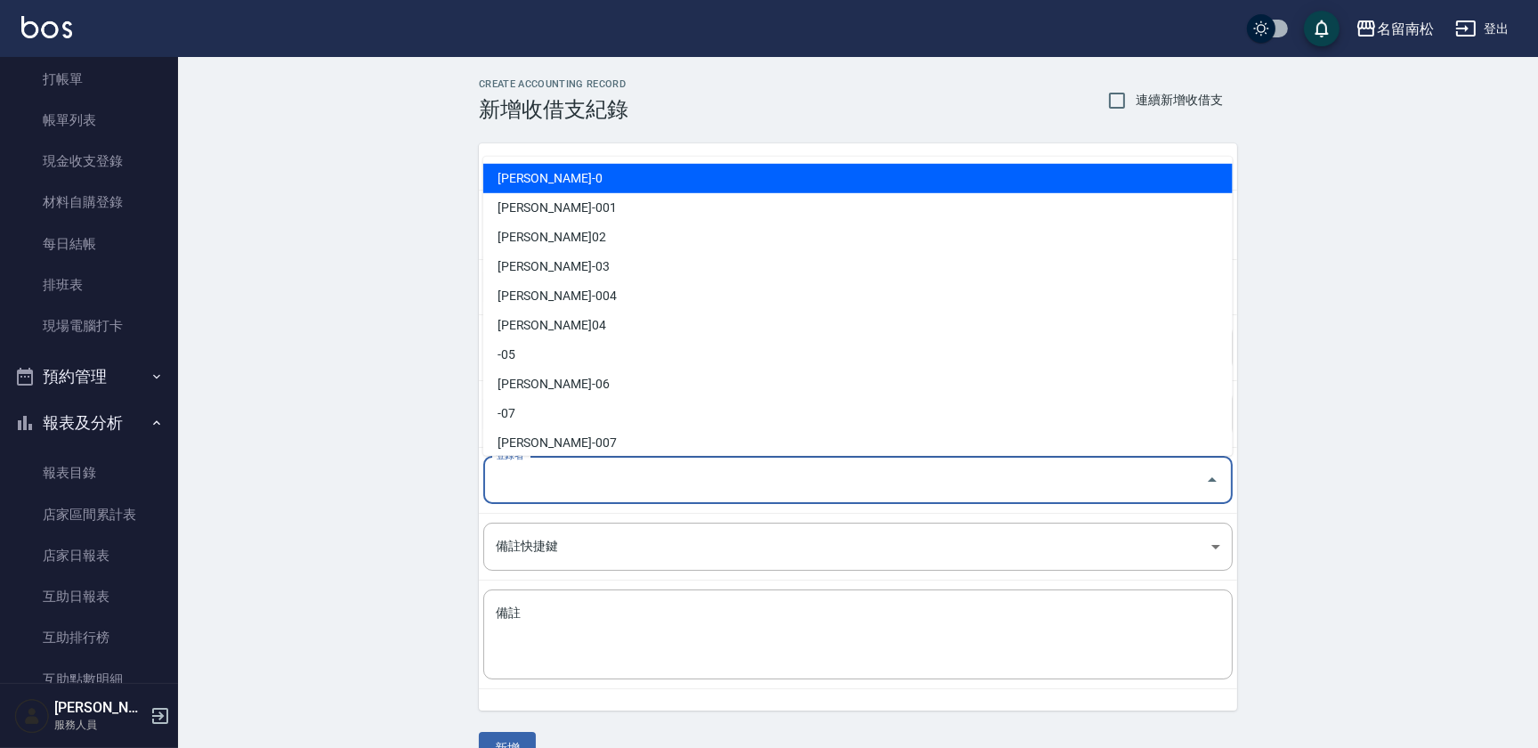
click at [739, 478] on input "登錄者" at bounding box center [844, 480] width 707 height 31
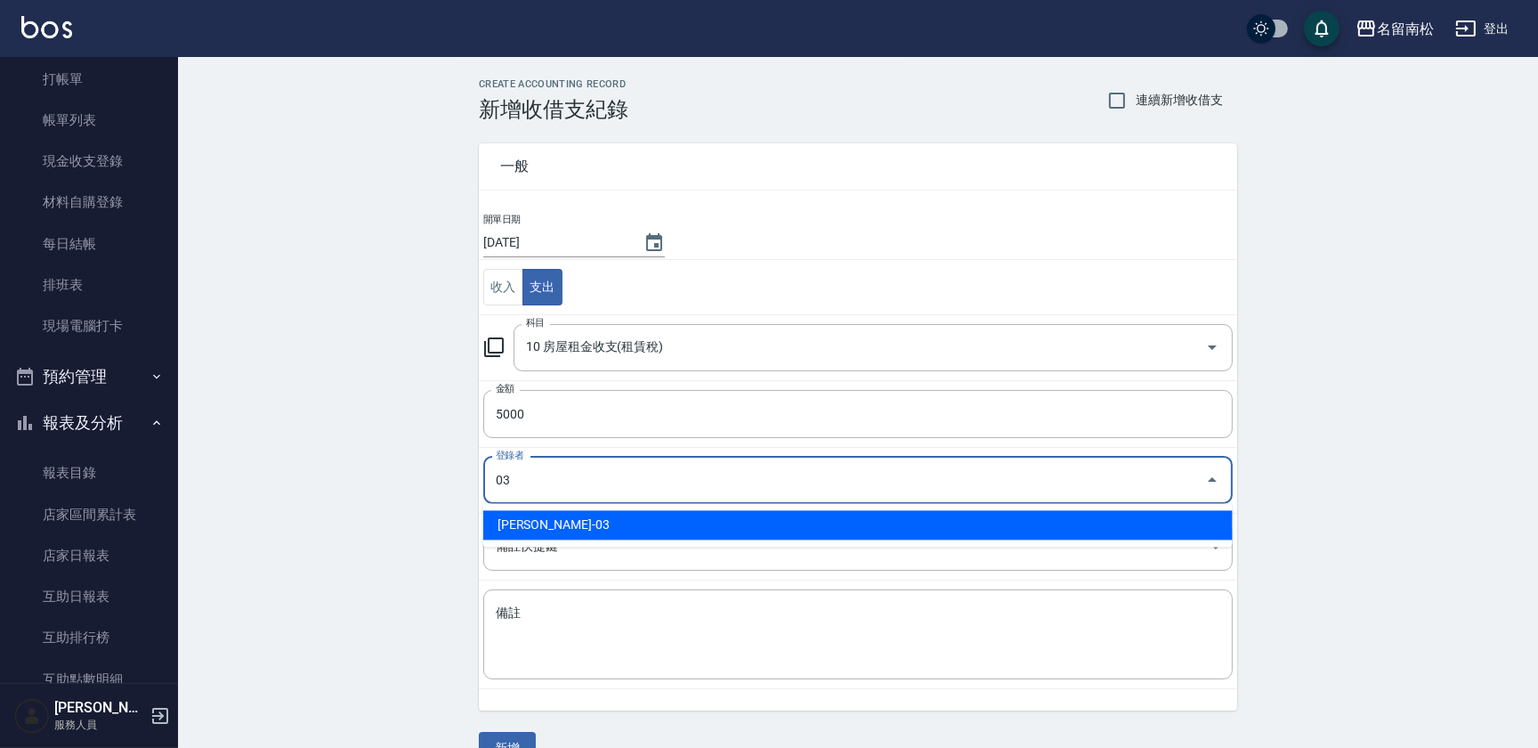
type input "[PERSON_NAME]-03"
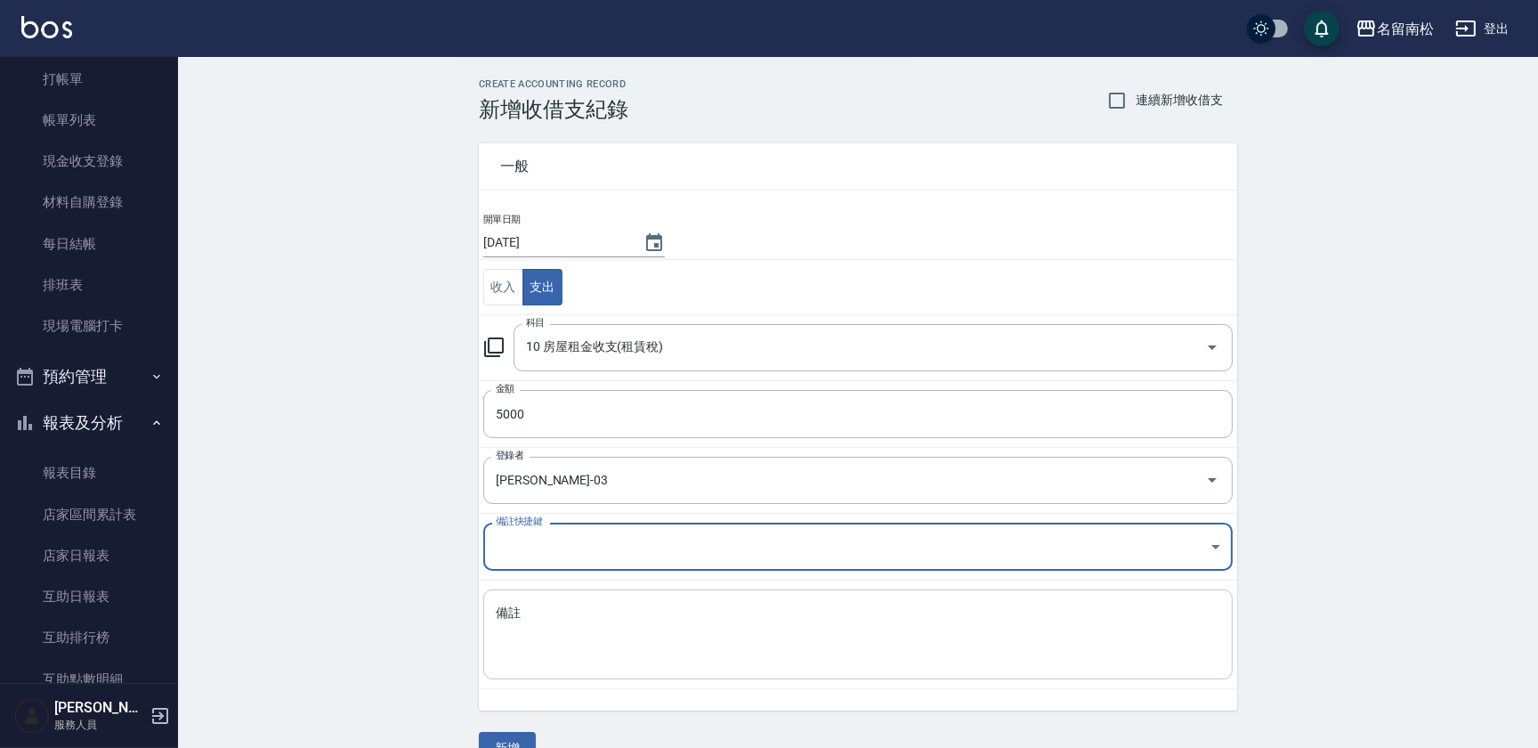
click at [681, 622] on textarea "備註" at bounding box center [858, 634] width 725 height 61
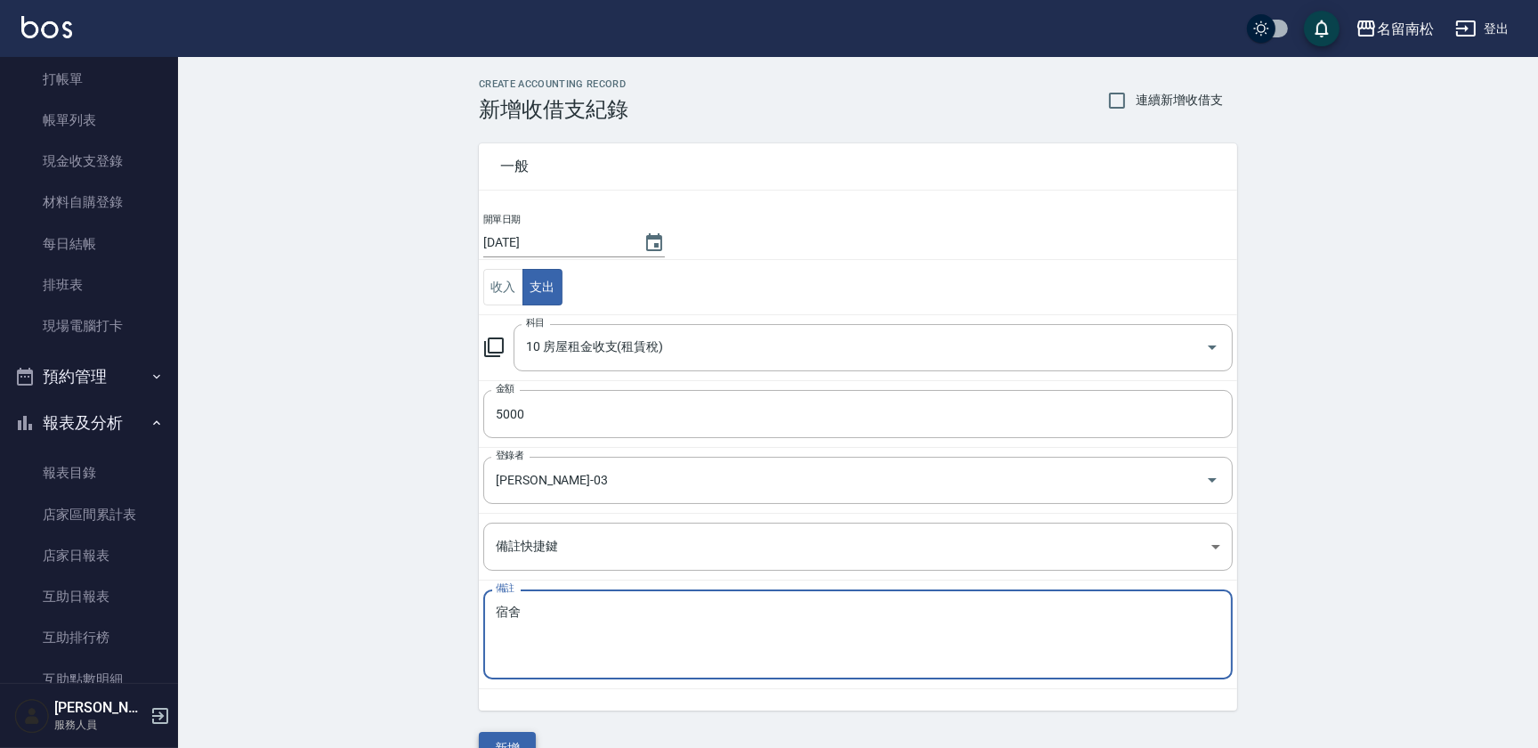
type textarea "宿舍"
click at [501, 738] on button "新增" at bounding box center [507, 748] width 57 height 33
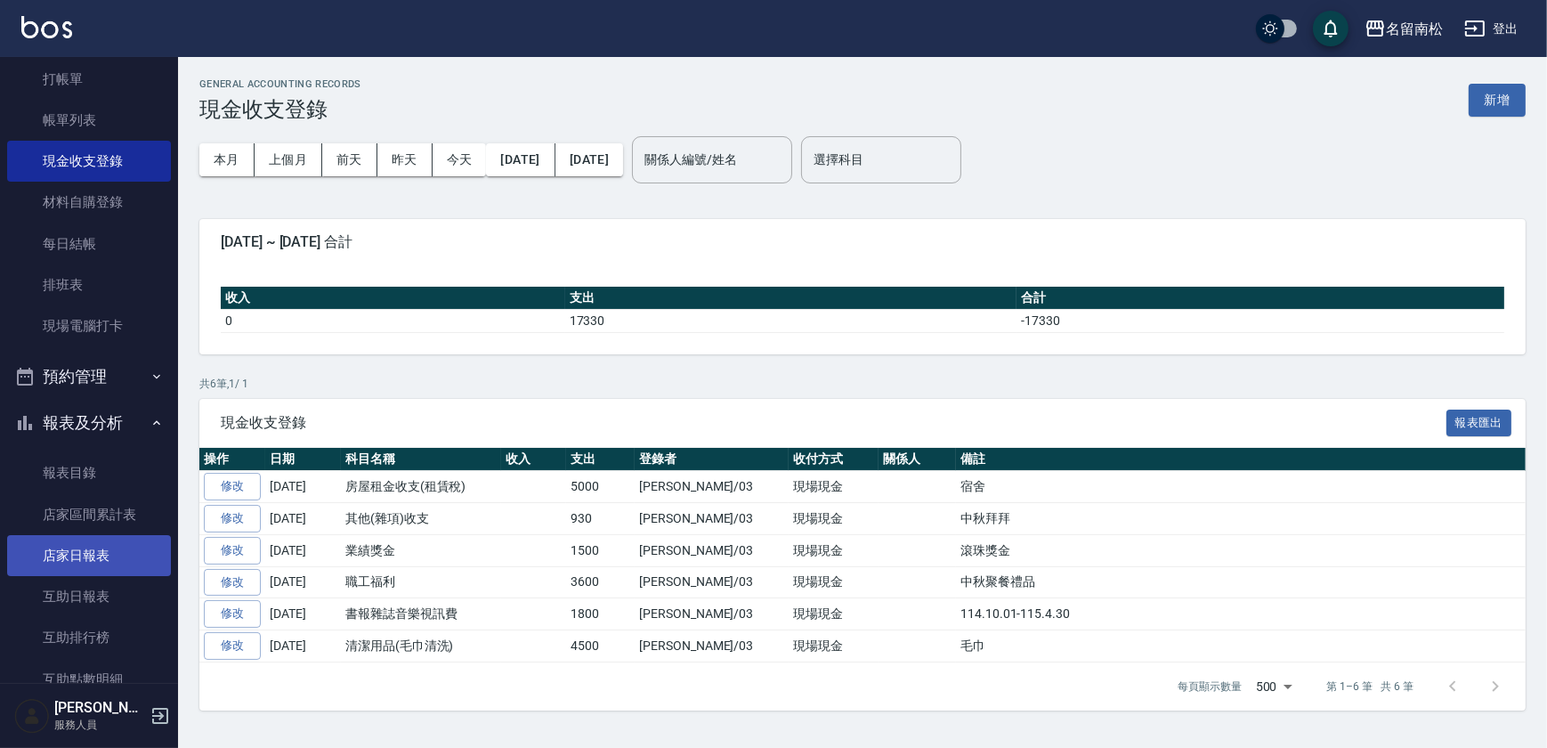
click at [117, 555] on link "店家日報表" at bounding box center [89, 555] width 164 height 41
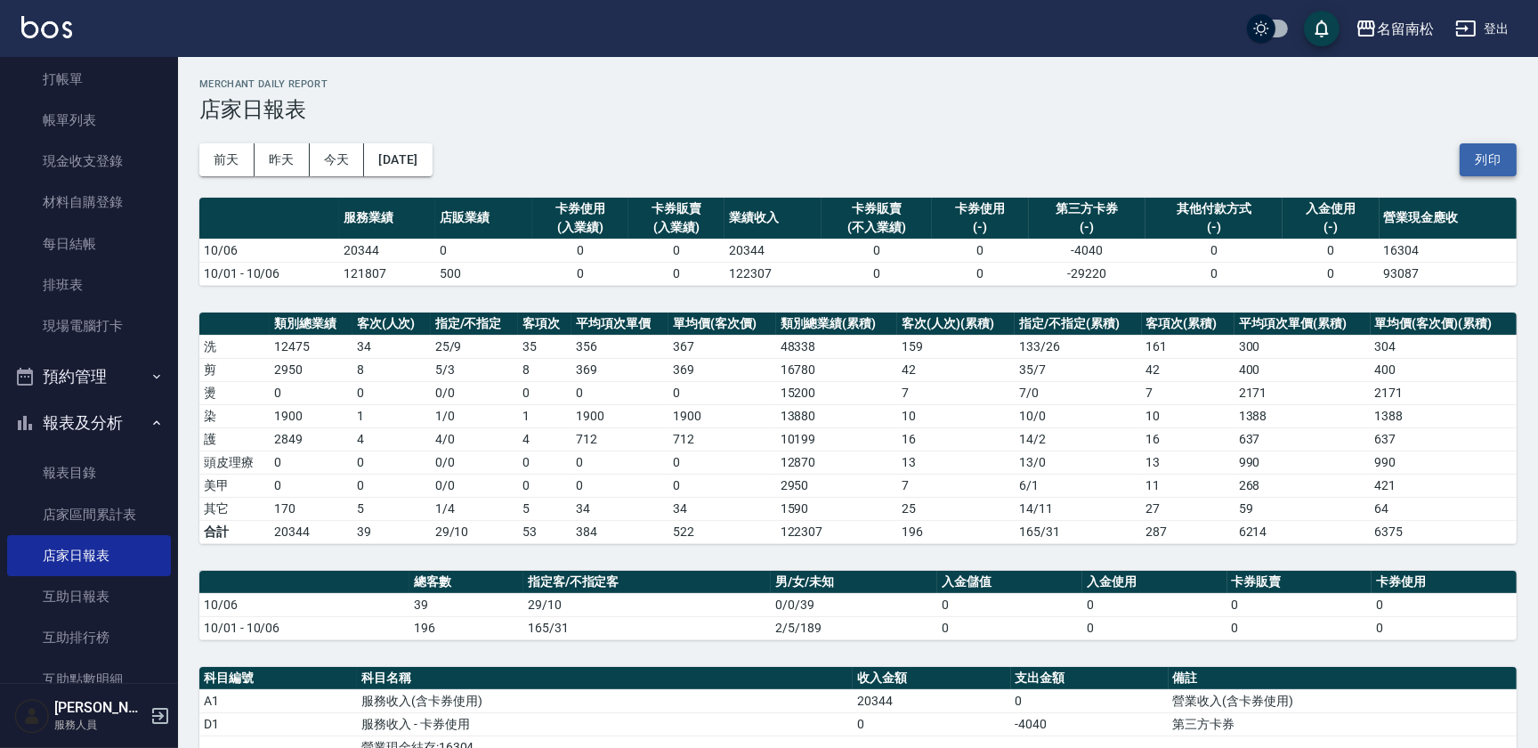
click at [1501, 155] on button "列印" at bounding box center [1488, 159] width 57 height 33
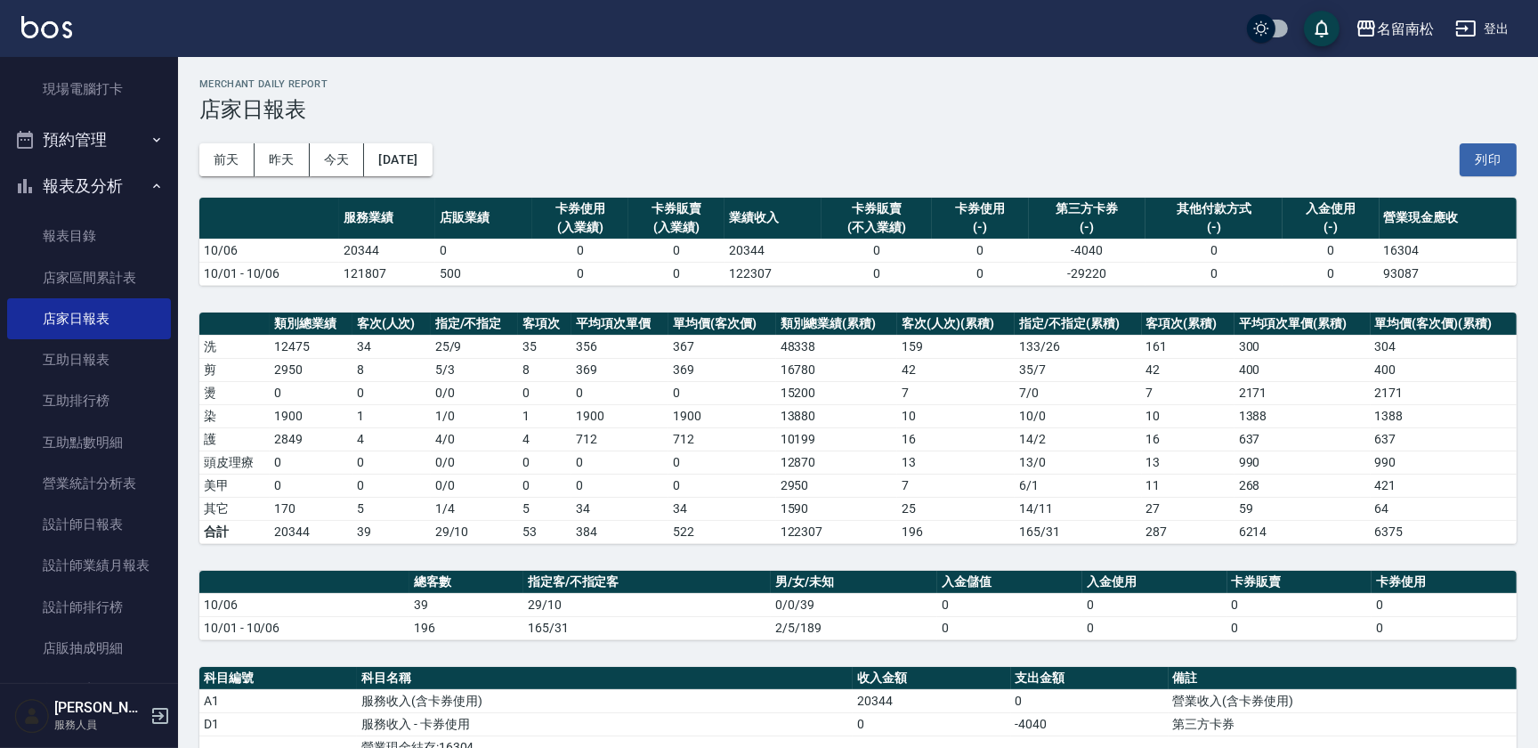
scroll to position [300, 0]
click at [114, 348] on link "互助日報表" at bounding box center [89, 355] width 164 height 41
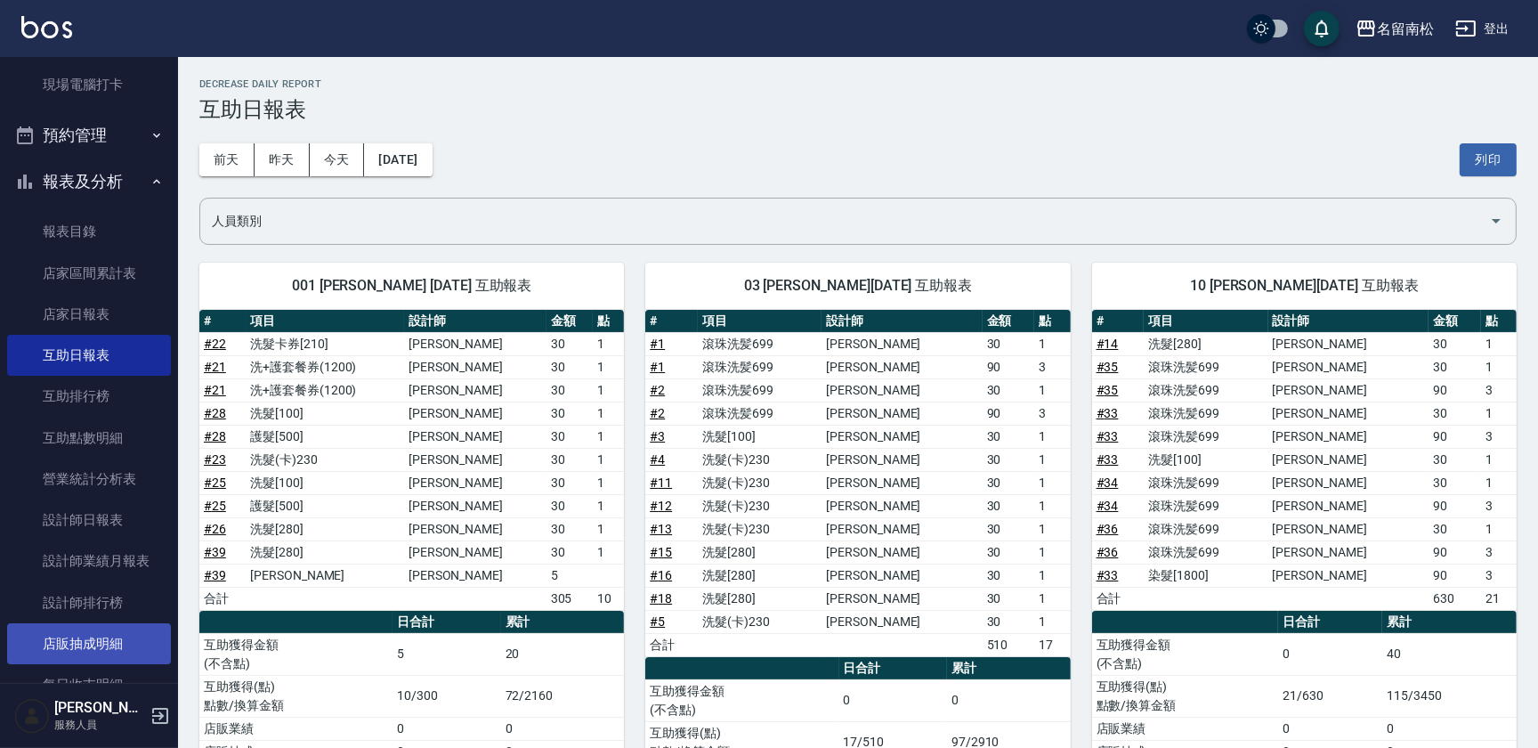
drag, startPoint x: 1493, startPoint y: 148, endPoint x: 115, endPoint y: 654, distance: 1468.0
click at [1493, 148] on button "列印" at bounding box center [1488, 159] width 57 height 33
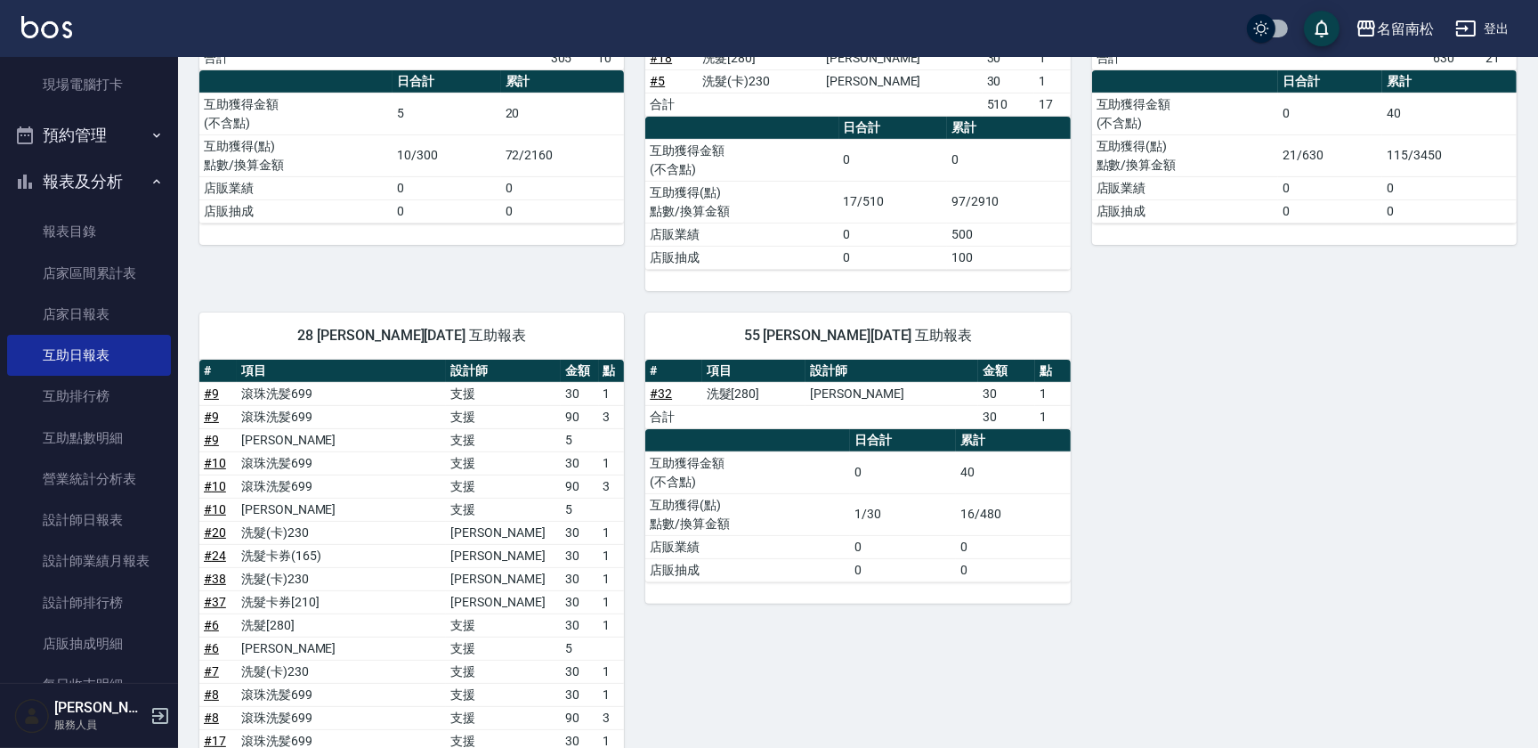
scroll to position [555, 0]
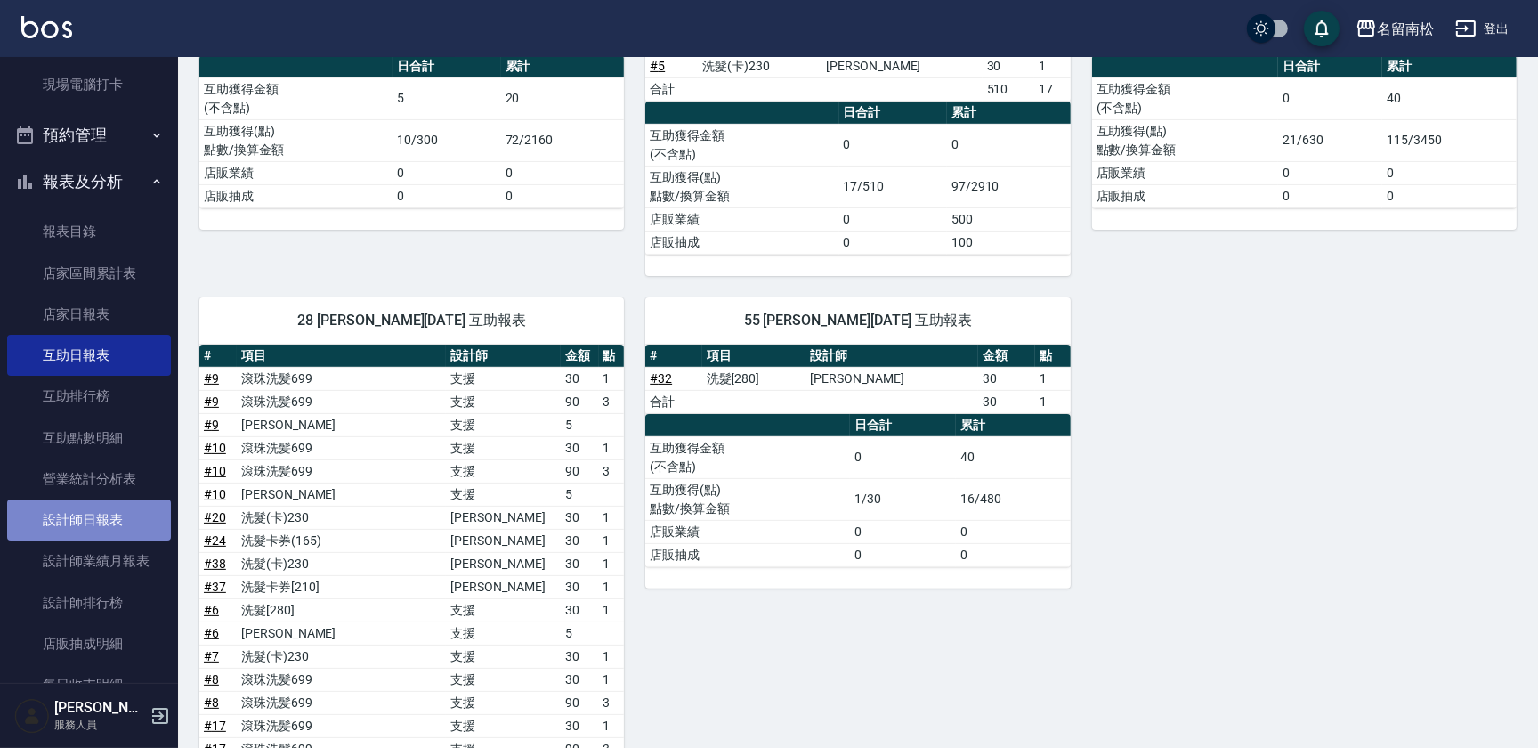
click at [146, 523] on link "設計師日報表" at bounding box center [89, 519] width 164 height 41
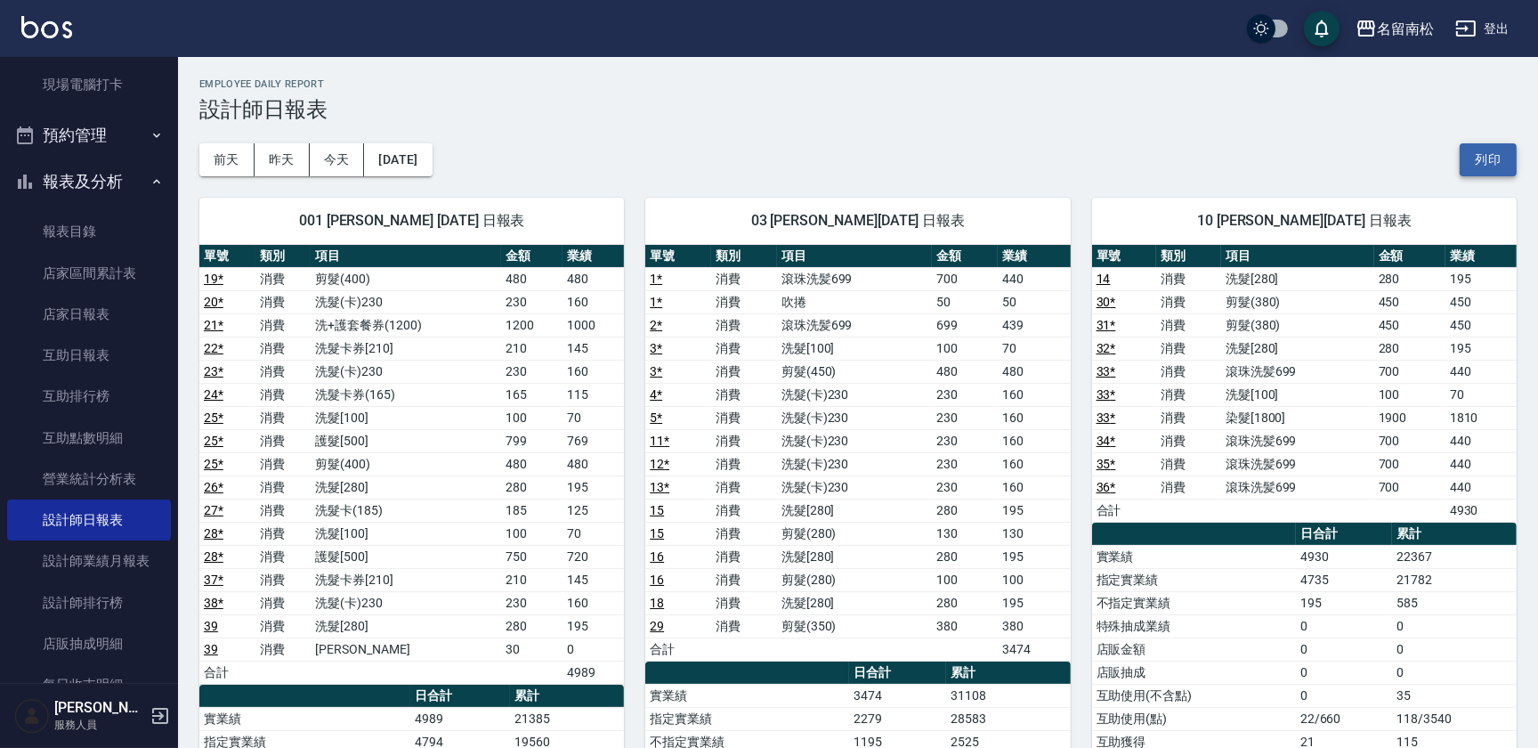
click at [1479, 158] on button "列印" at bounding box center [1488, 159] width 57 height 33
